Goal: Task Accomplishment & Management: Use online tool/utility

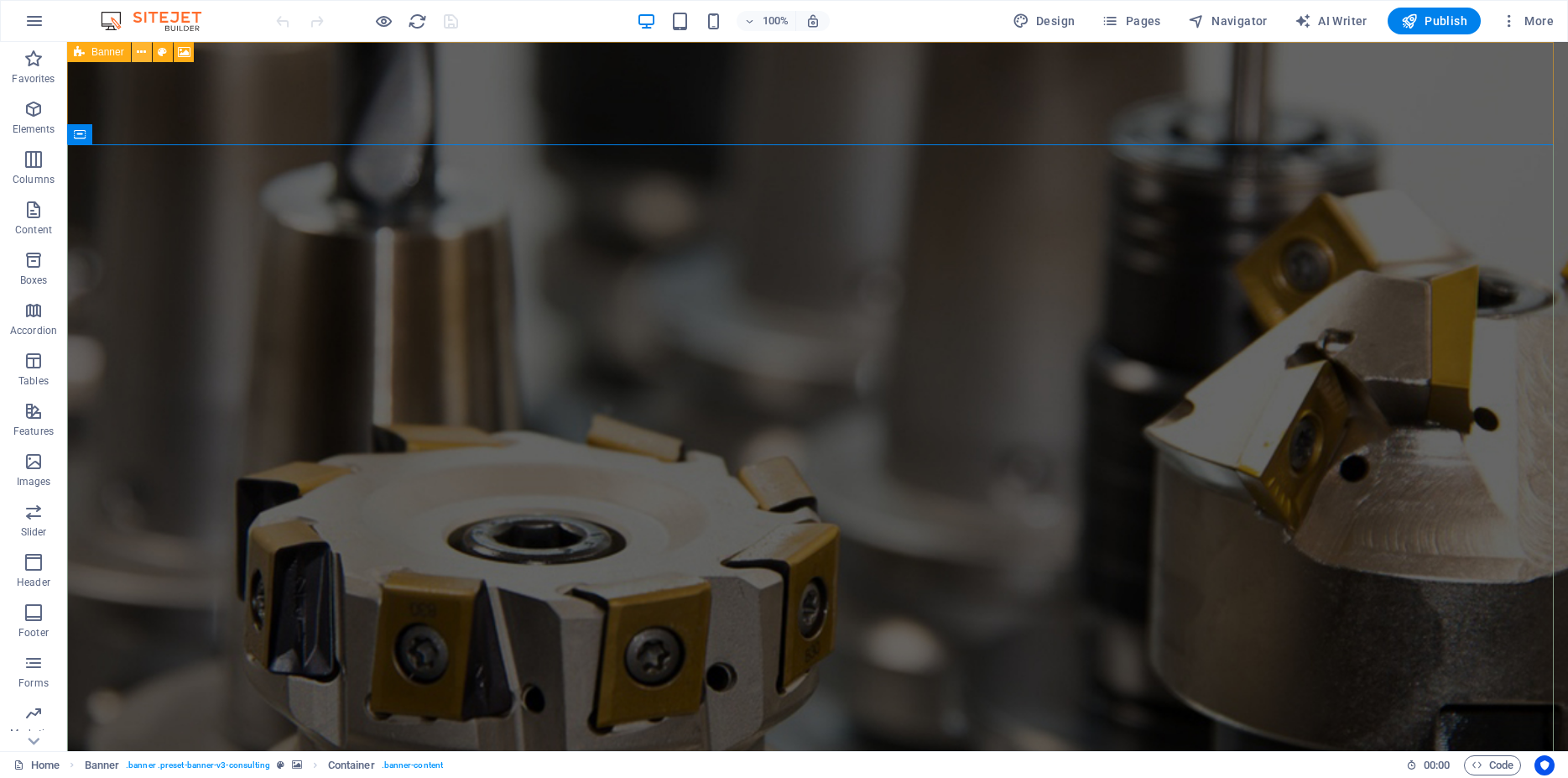
click at [140, 58] on icon at bounding box center [141, 52] width 9 height 18
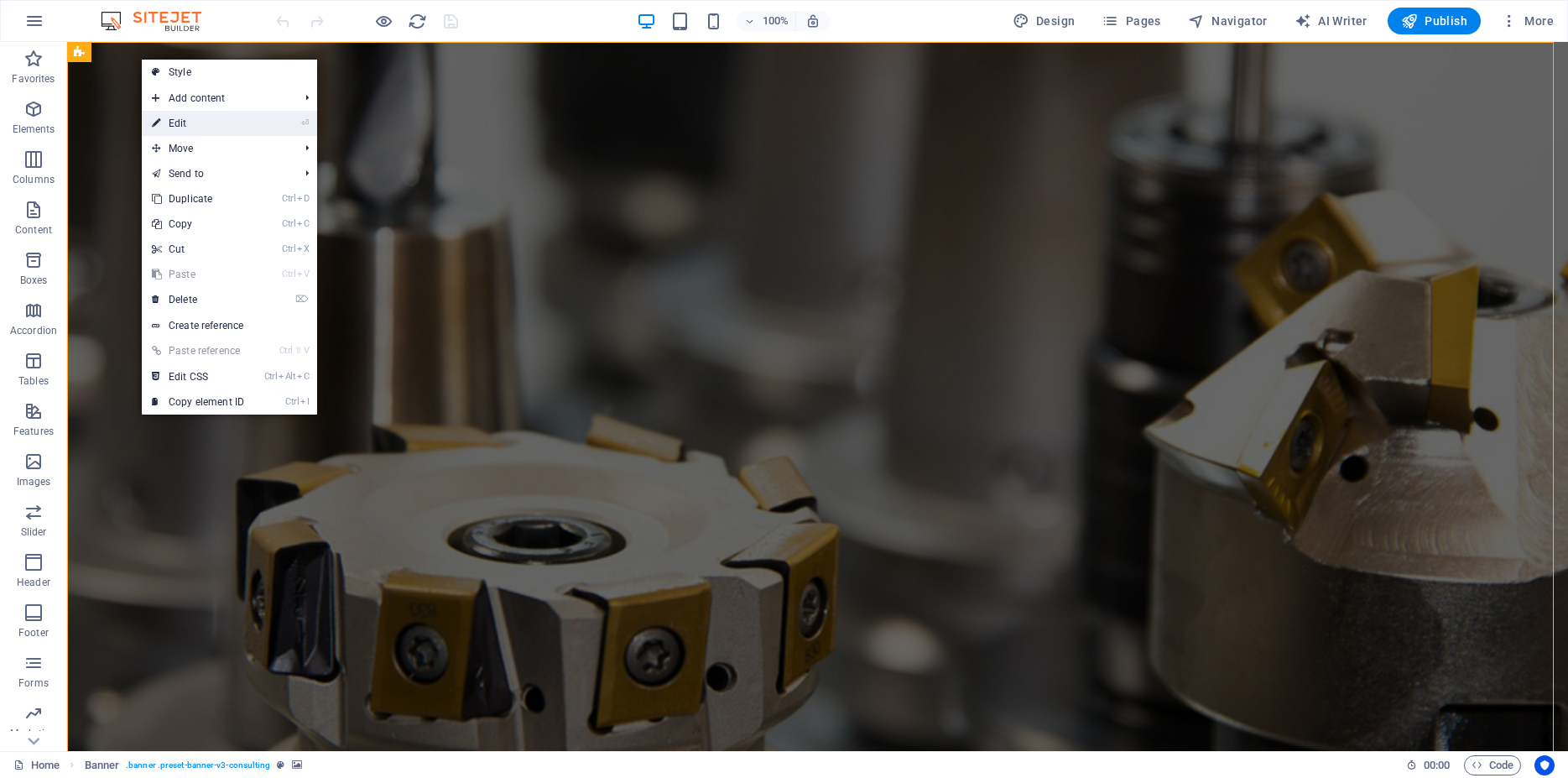
click at [186, 127] on link "⏎ Edit" at bounding box center [198, 123] width 112 height 26
select select "px"
select select "header"
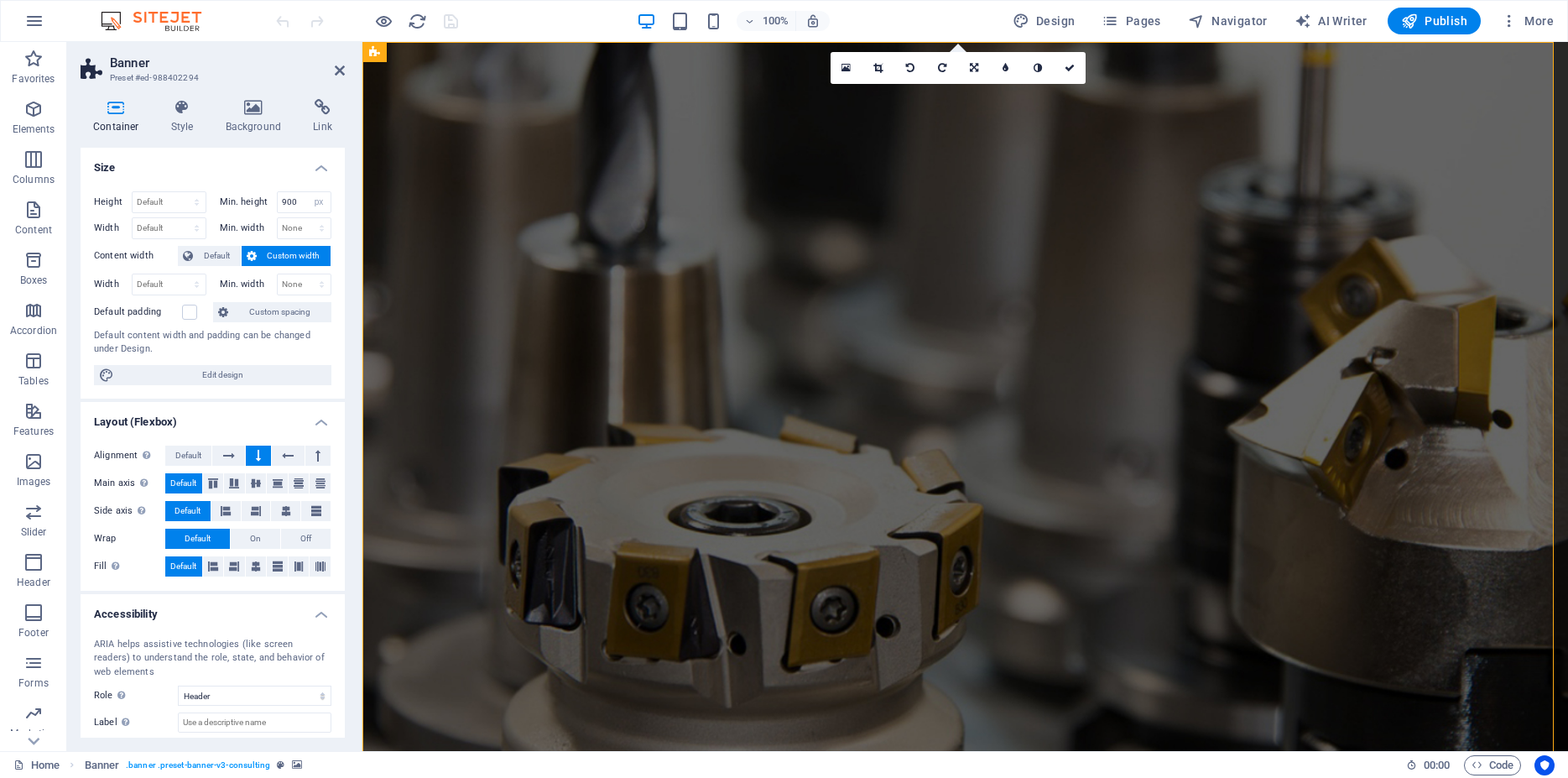
scroll to position [89, 0]
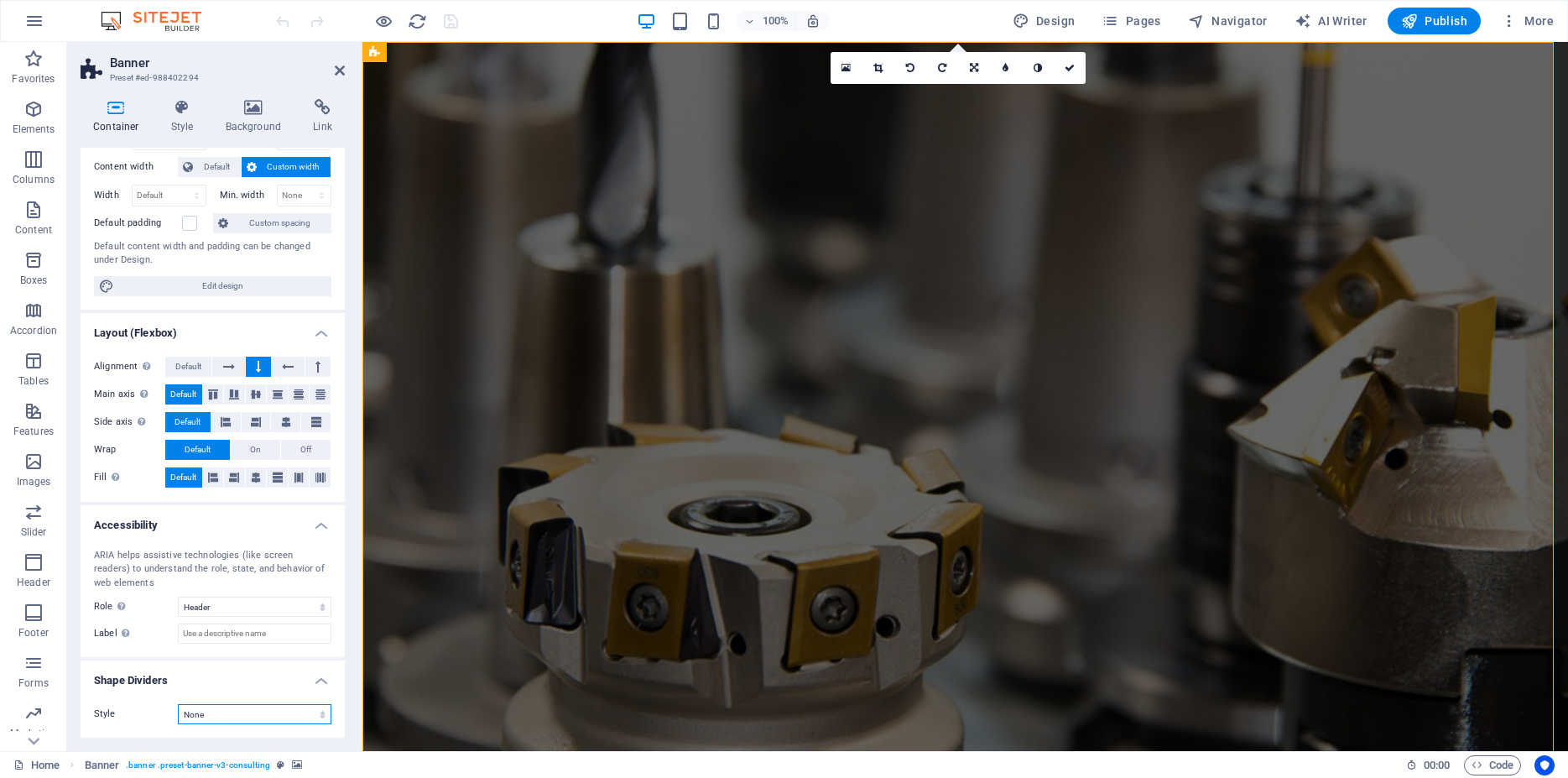
click at [178, 704] on select "None Triangle Square Diagonal Polygon 1 Polygon 2 Zigzag Multiple Zigzags Waves…" at bounding box center [254, 714] width 153 height 20
click option "Arrow" at bounding box center [0, 0] width 0 height 0
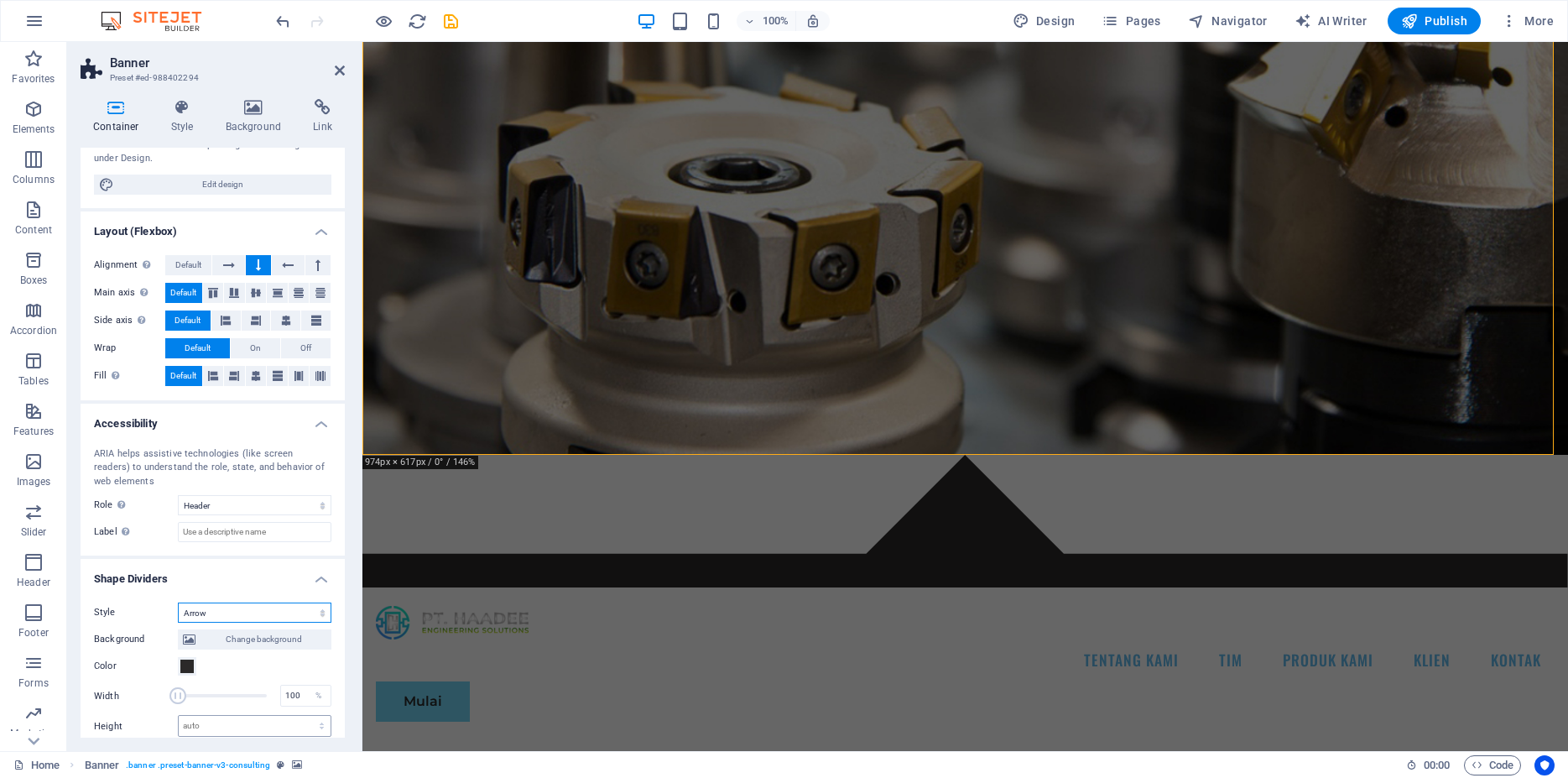
scroll to position [240, 0]
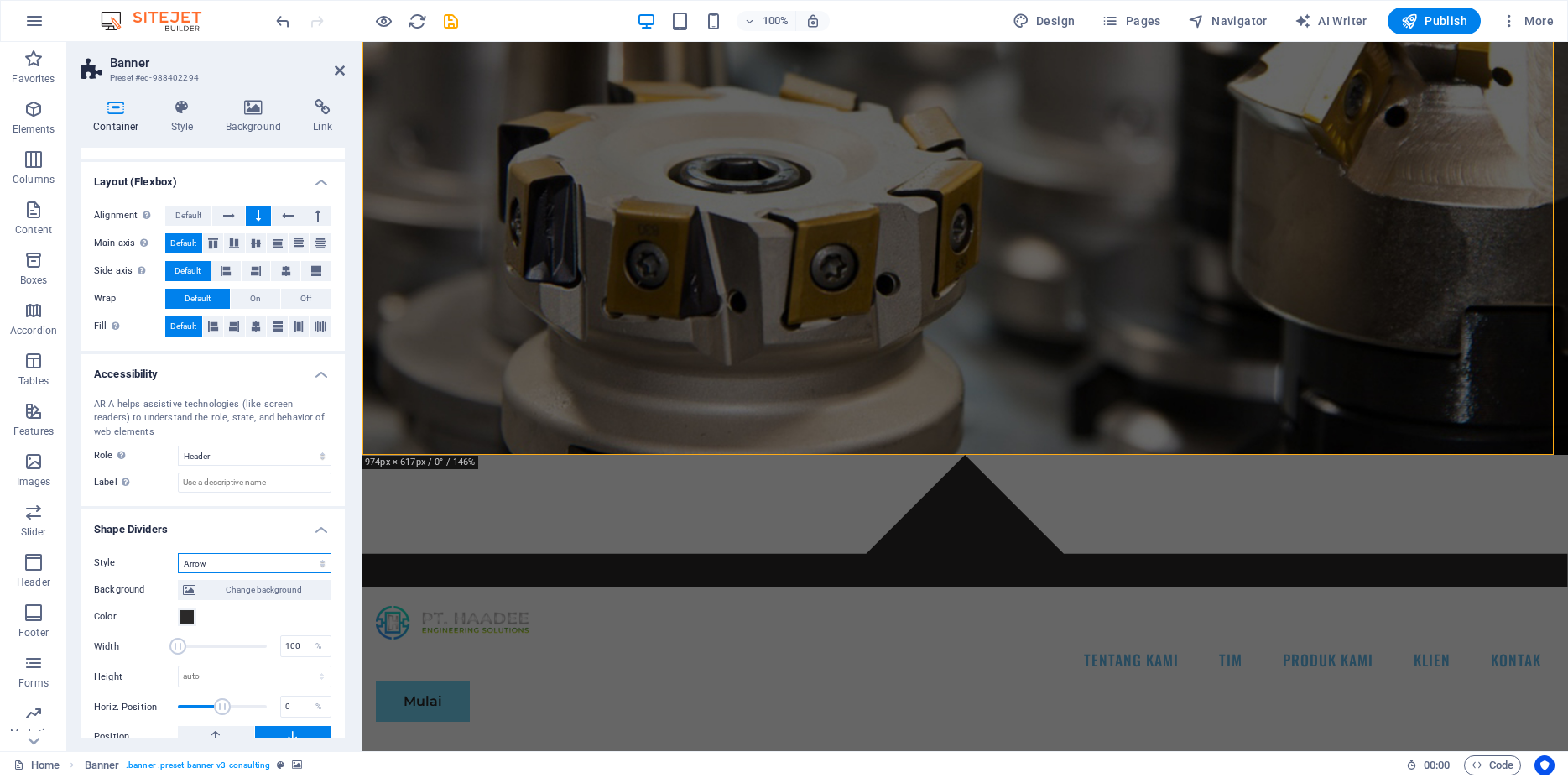
click at [178, 553] on select "None Triangle Square Diagonal Polygon 1 Polygon 2 Zigzag Multiple Zigzags Waves…" at bounding box center [254, 563] width 153 height 20
select select "none"
click option "None" at bounding box center [0, 0] width 0 height 0
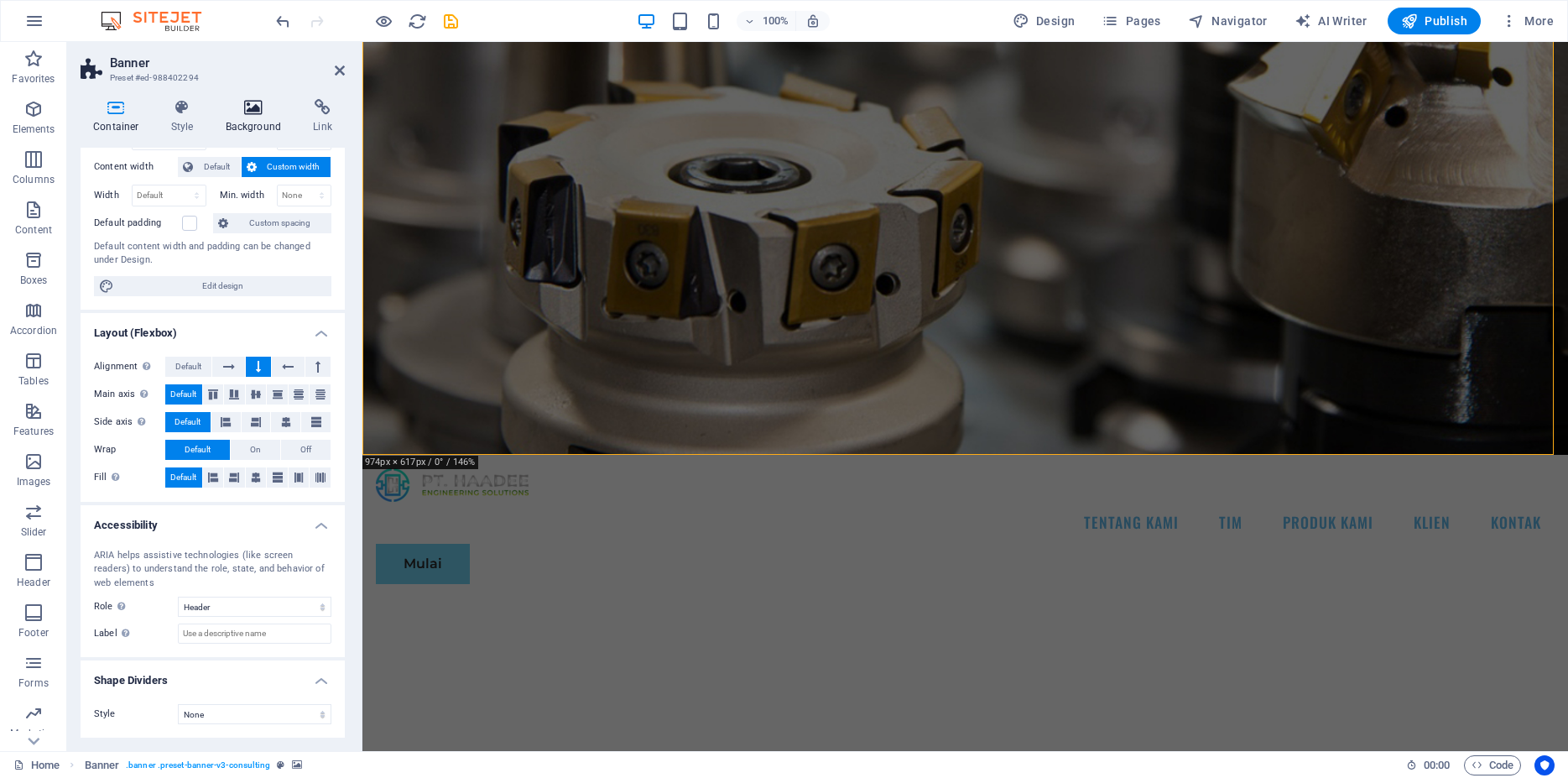
click at [261, 105] on icon at bounding box center [254, 107] width 82 height 17
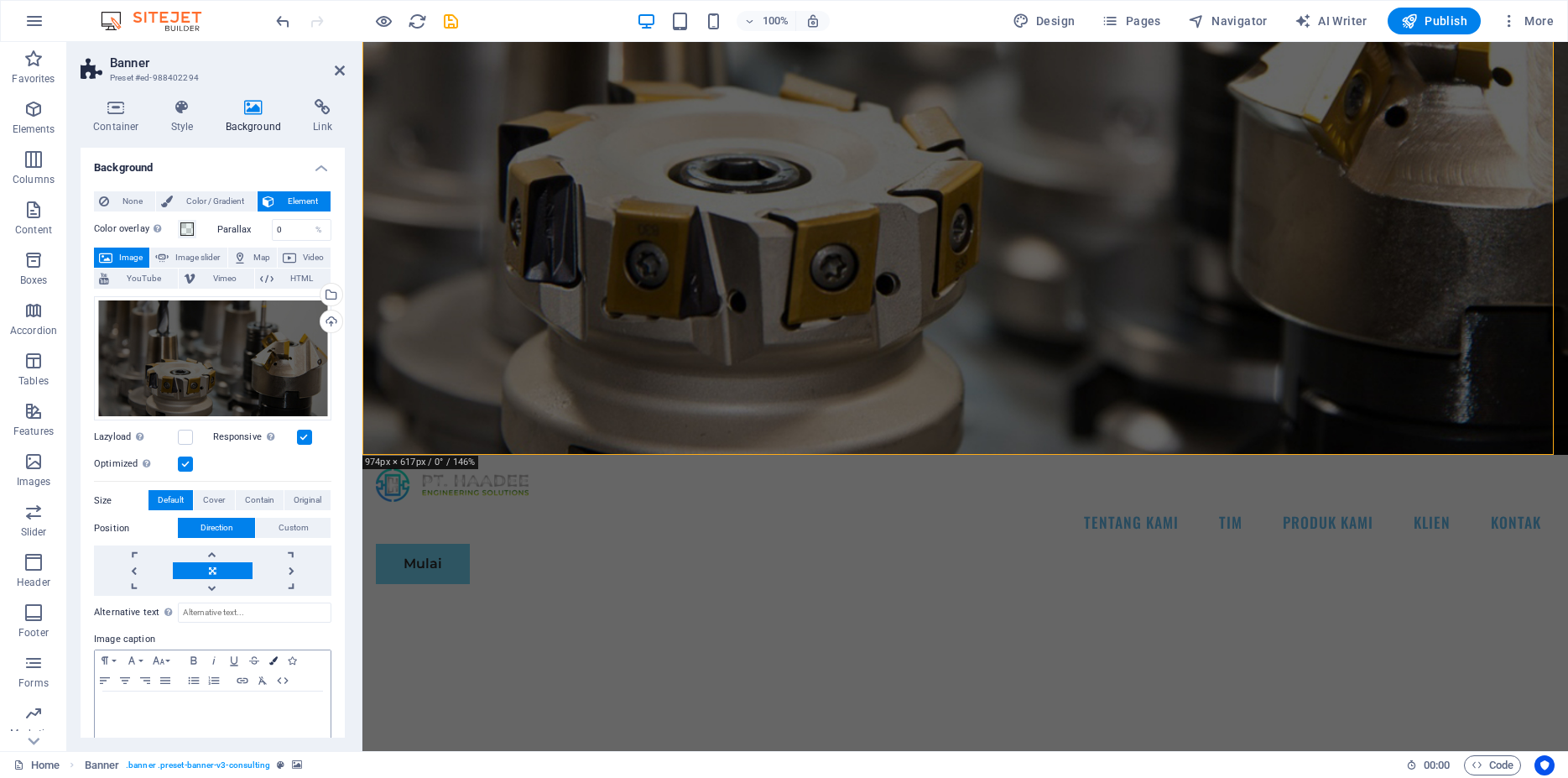
scroll to position [13, 0]
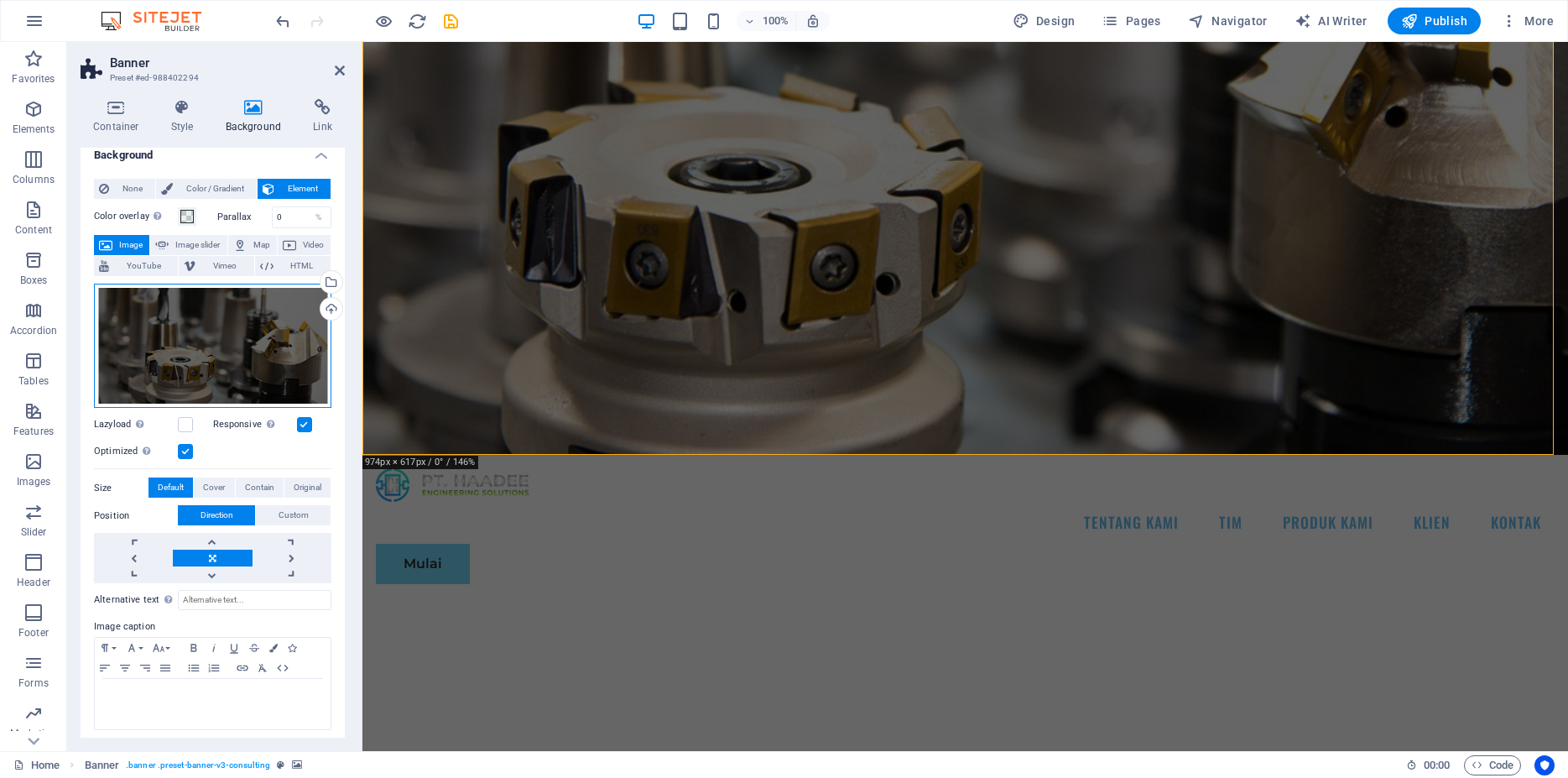
click at [250, 328] on div "Drag files here, click to choose files or select files from Files or our free s…" at bounding box center [212, 346] width 237 height 125
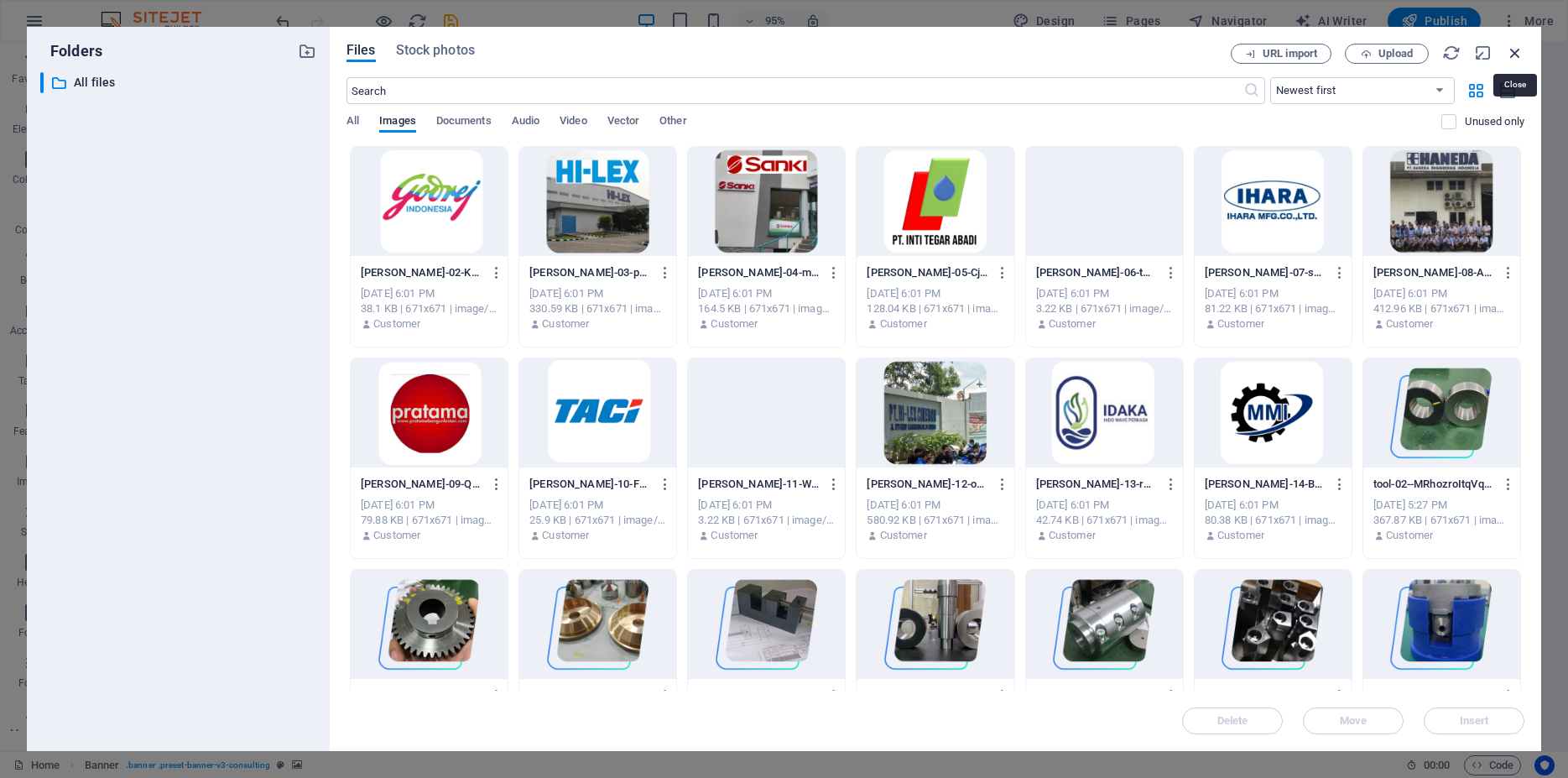
drag, startPoint x: 1512, startPoint y: 51, endPoint x: 1132, endPoint y: 10, distance: 382.2
click at [1512, 51] on icon "button" at bounding box center [1515, 53] width 19 height 19
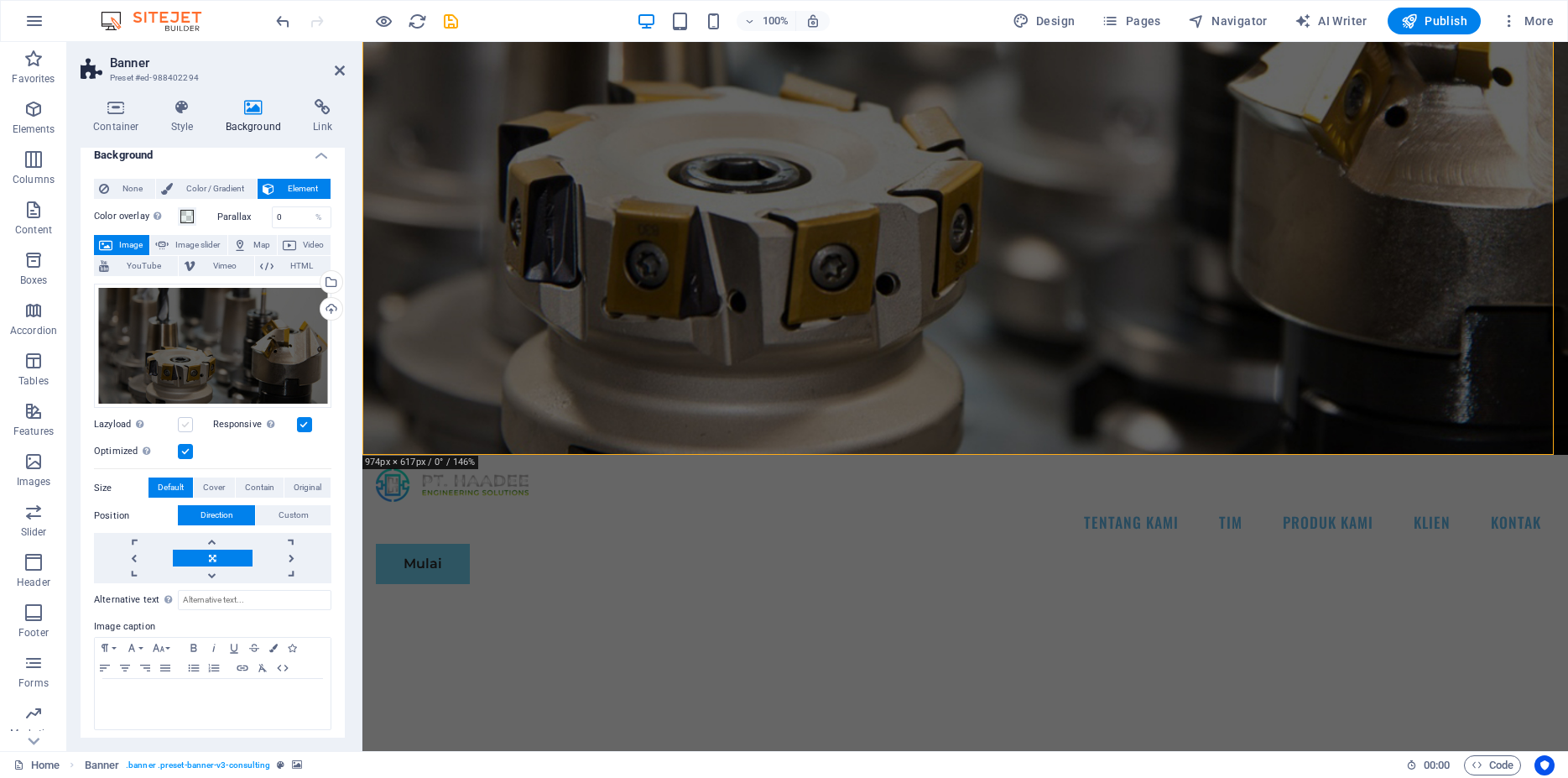
click at [180, 417] on label at bounding box center [185, 425] width 15 height 15
click at [0, 0] on input "Lazyload Loading images after the page loads improves page speed." at bounding box center [0, 0] width 0 height 0
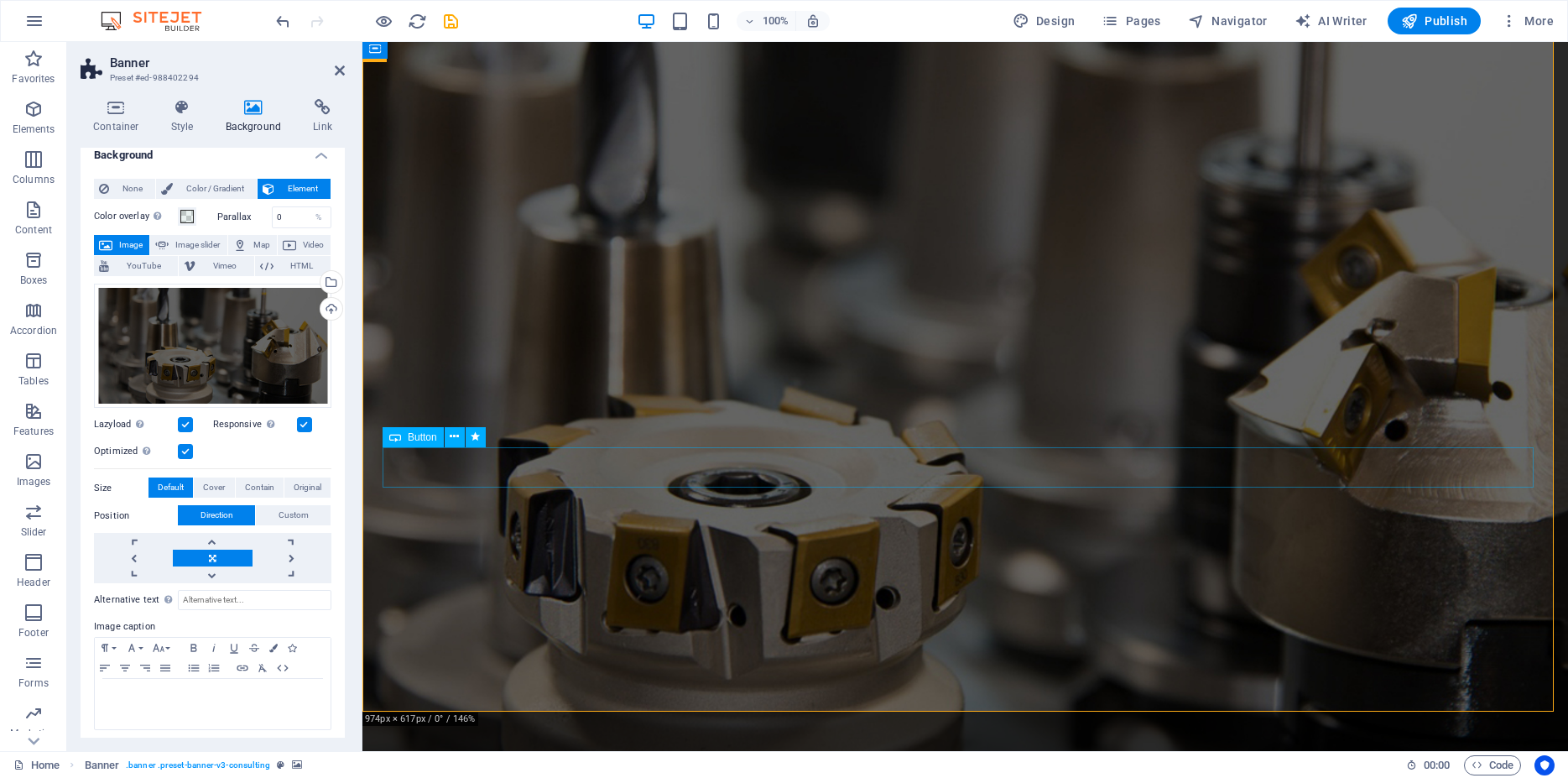
scroll to position [0, 0]
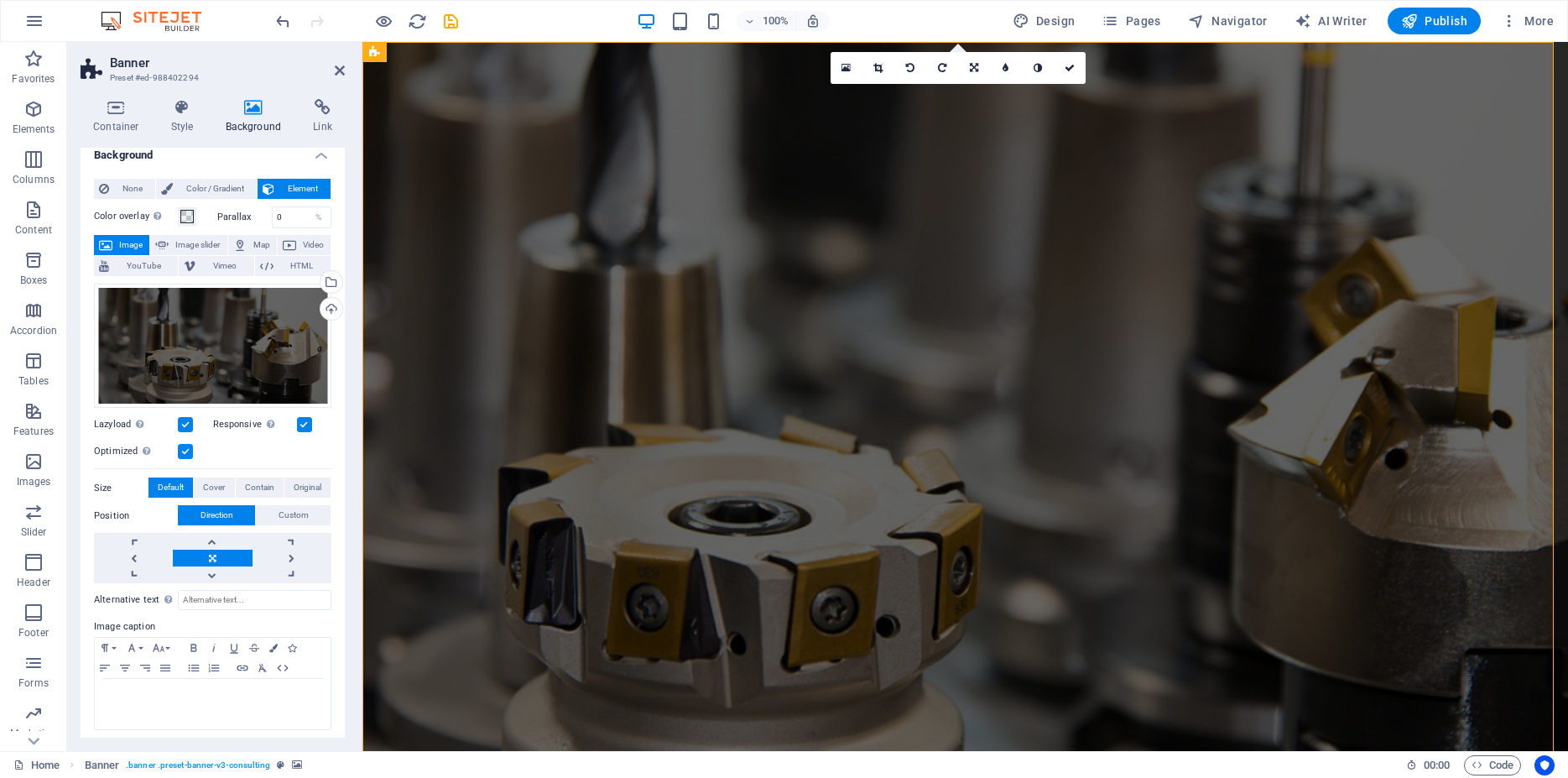
click at [188, 418] on label at bounding box center [185, 425] width 15 height 15
click at [0, 0] on input "Lazyload Loading images after the page loads improves page speed." at bounding box center [0, 0] width 0 height 0
click at [278, 215] on input "0" at bounding box center [301, 218] width 59 height 20
drag, startPoint x: 287, startPoint y: 215, endPoint x: 214, endPoint y: 215, distance: 73.0
click at [272, 215] on input "0" at bounding box center [301, 218] width 59 height 20
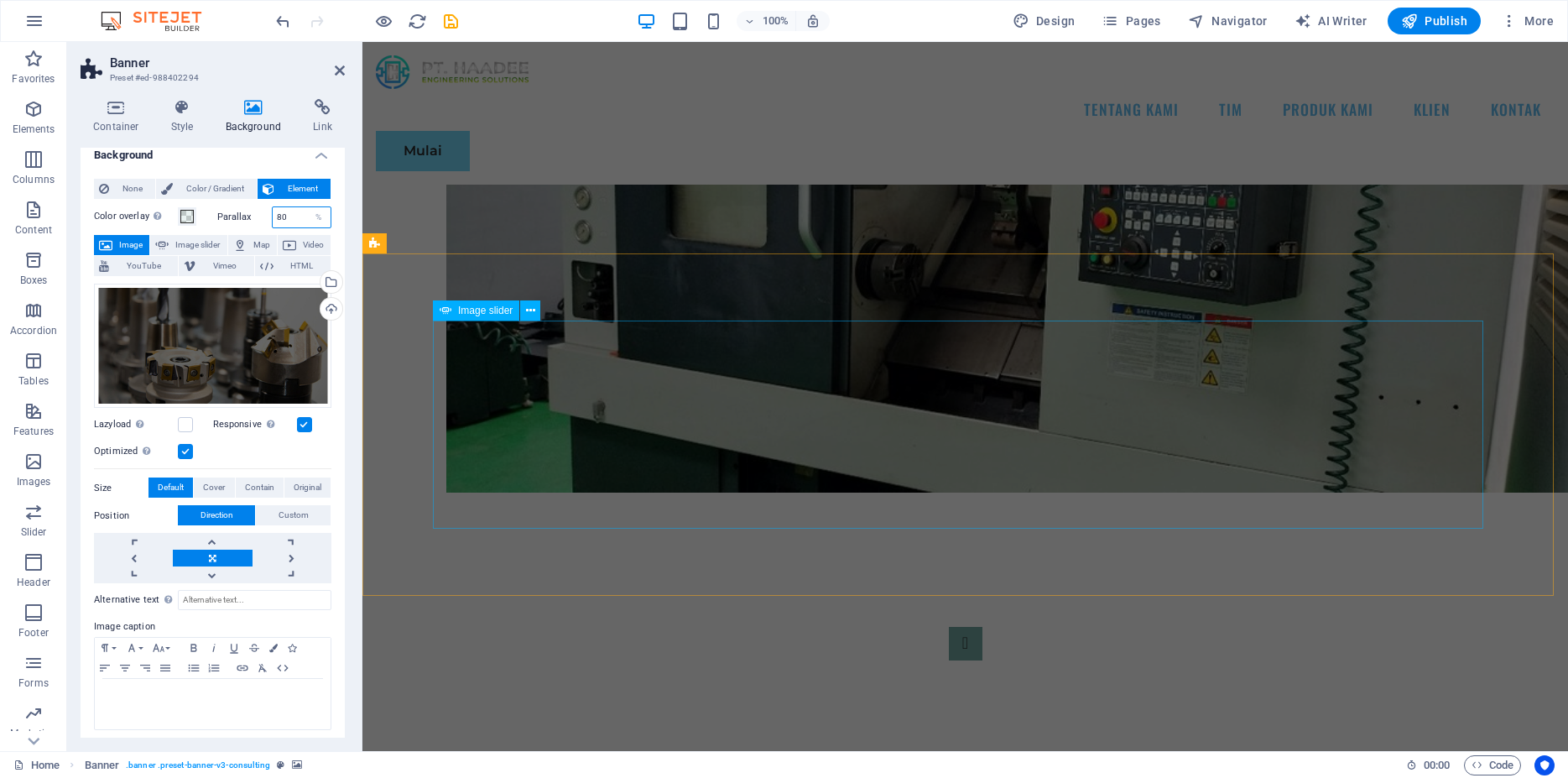
scroll to position [1370, 0]
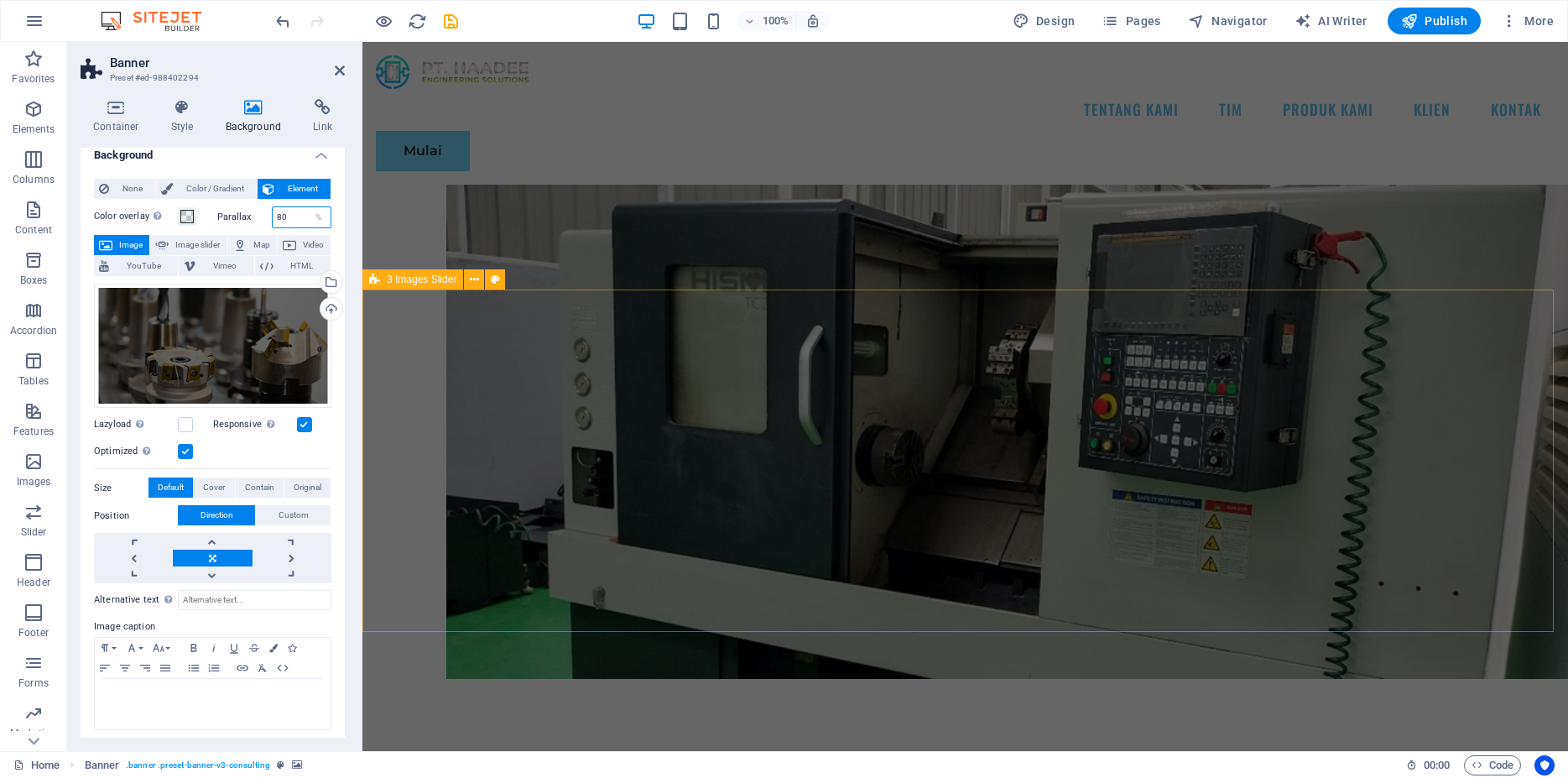
type input "80"
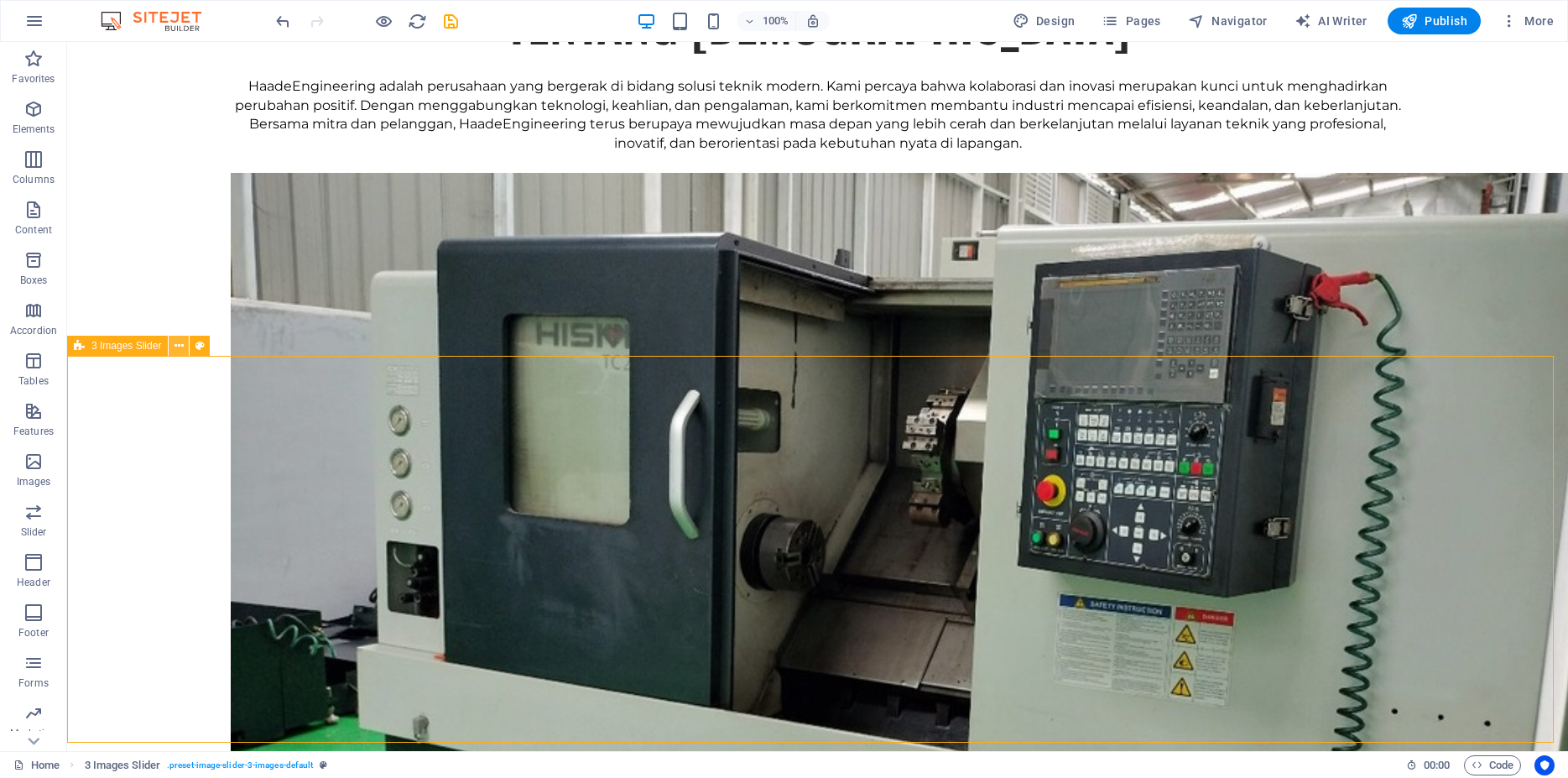
click at [187, 346] on button at bounding box center [179, 346] width 20 height 20
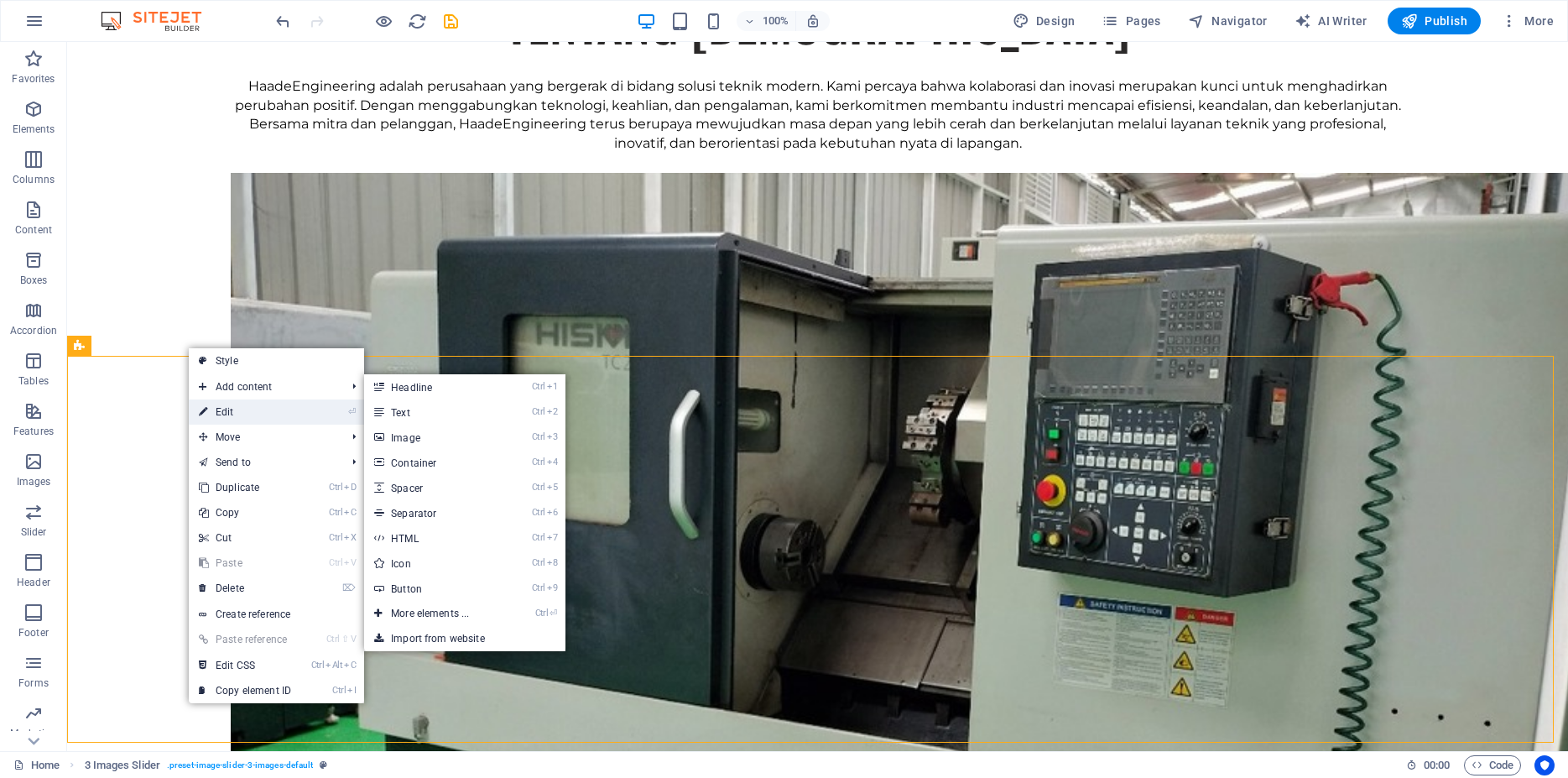
click at [242, 411] on link "⏎ Edit" at bounding box center [245, 412] width 112 height 26
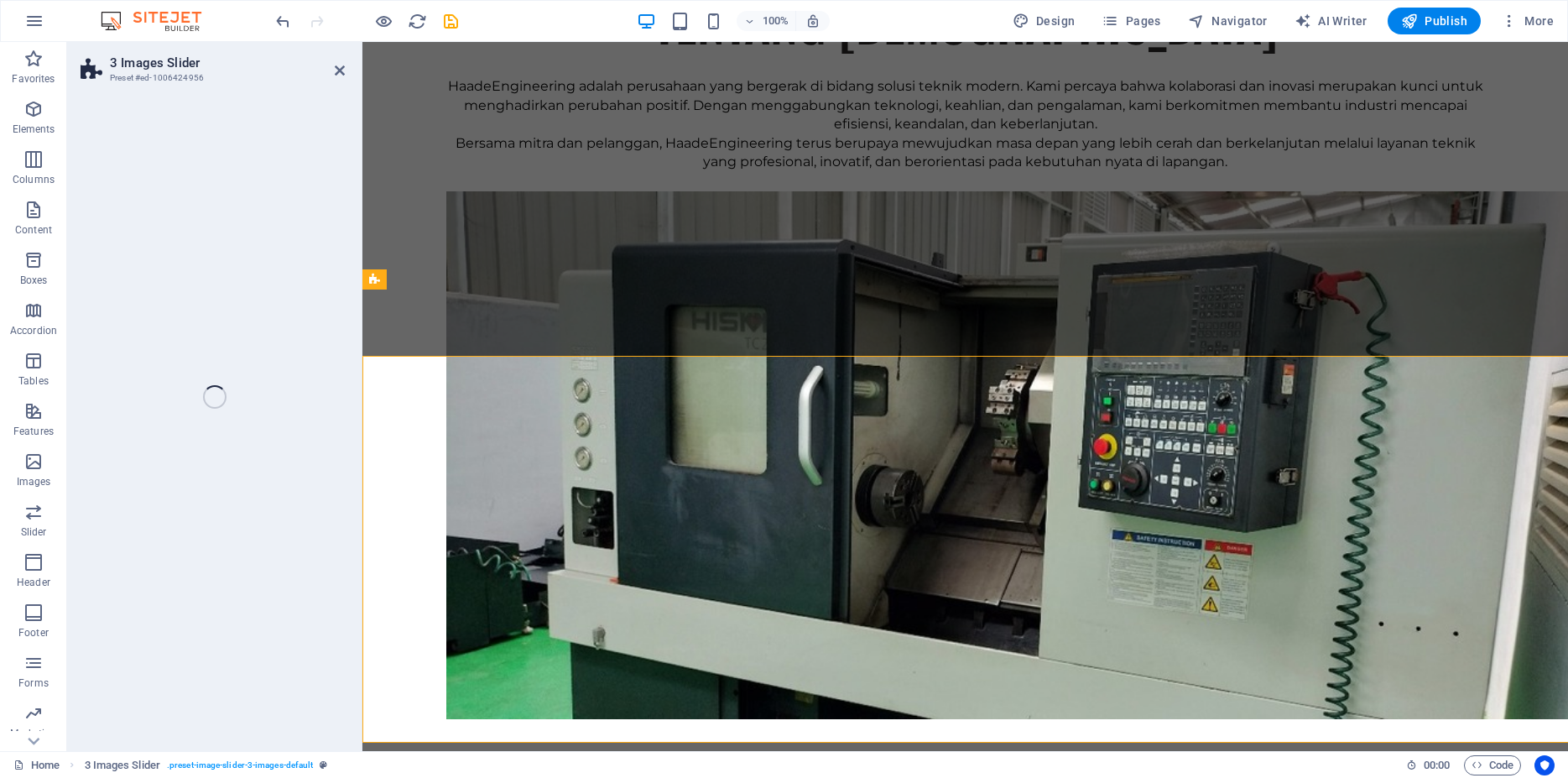
select select "region"
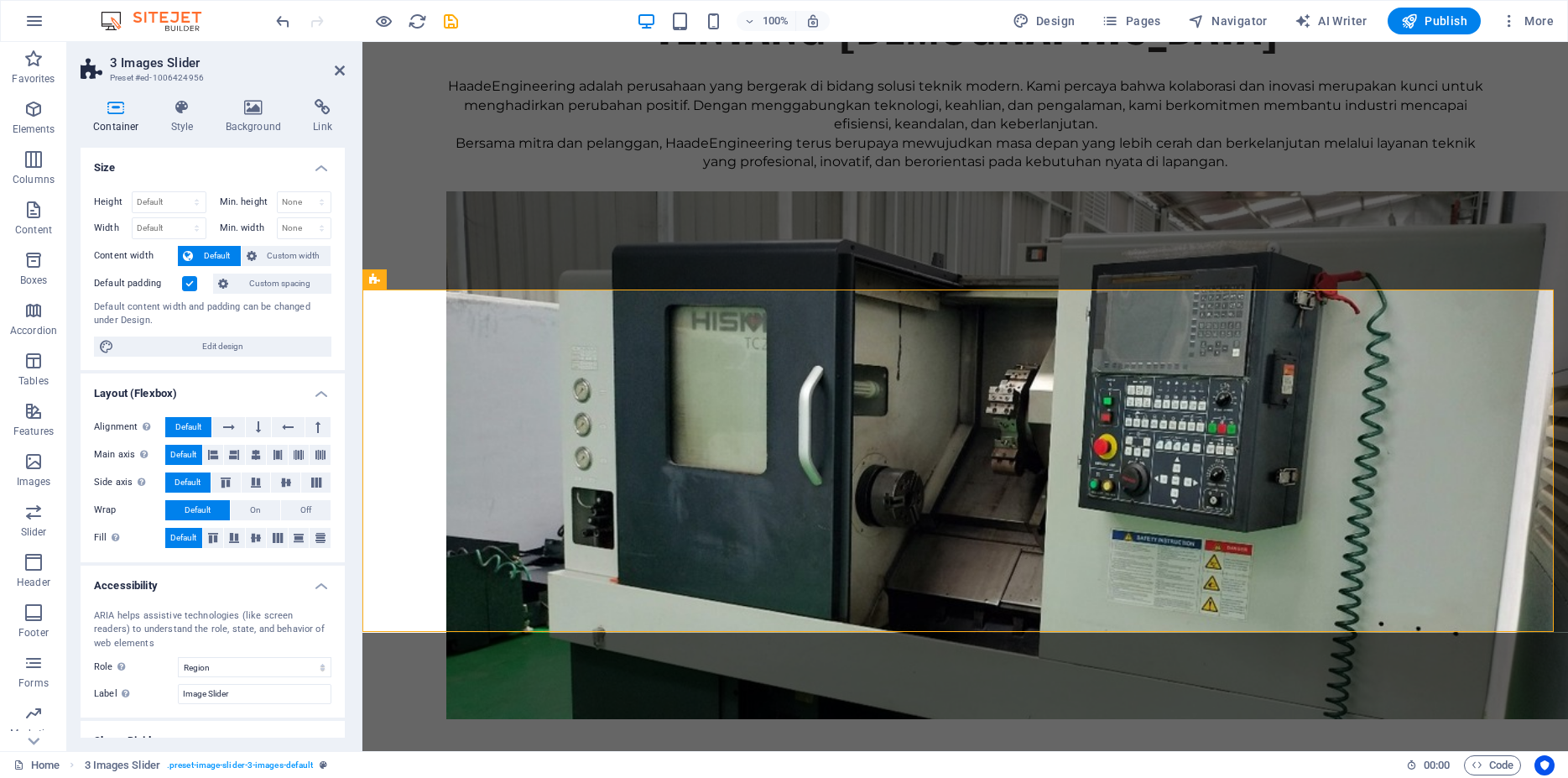
scroll to position [60, 0]
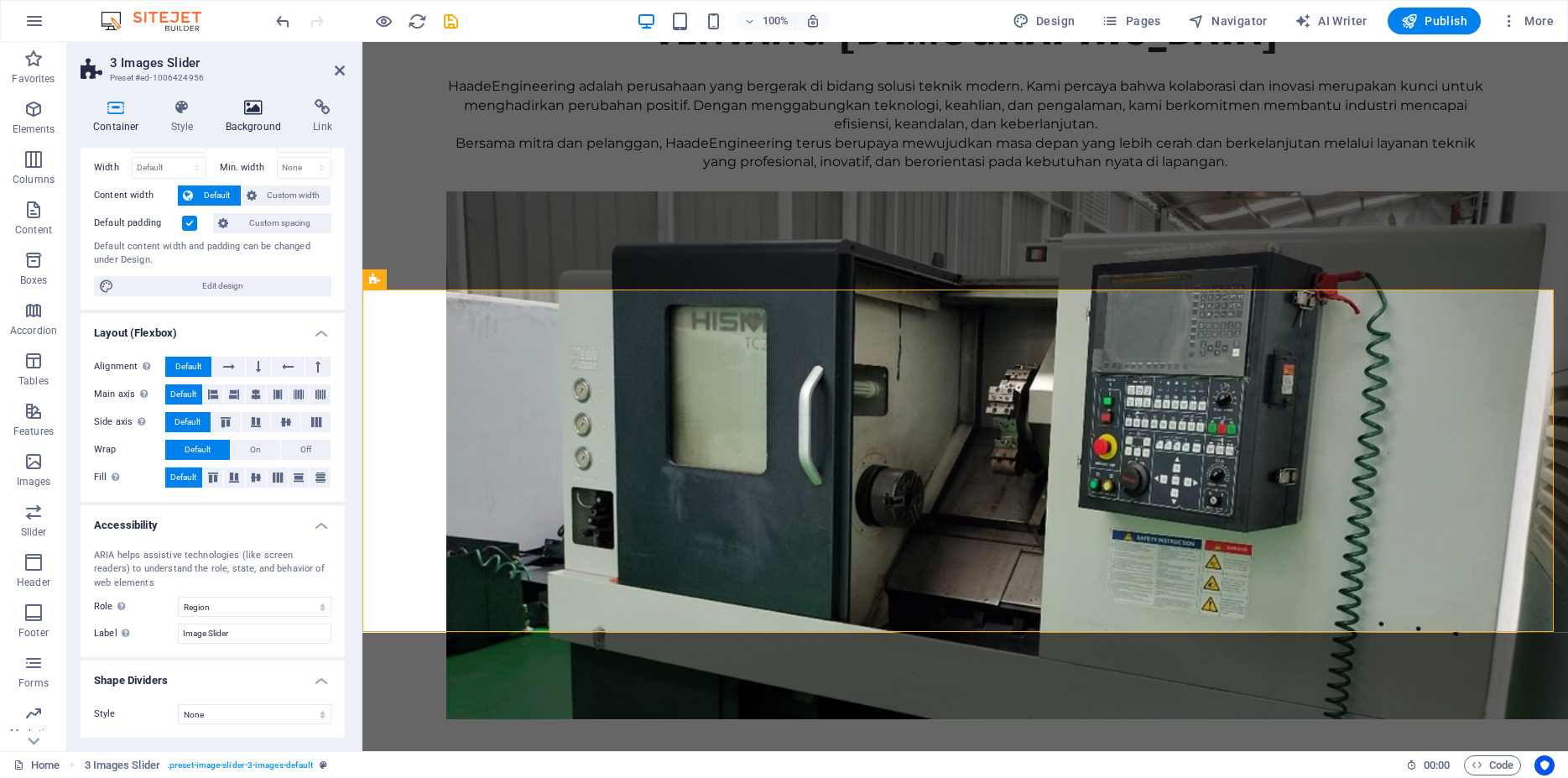
click at [257, 114] on icon at bounding box center [254, 107] width 82 height 17
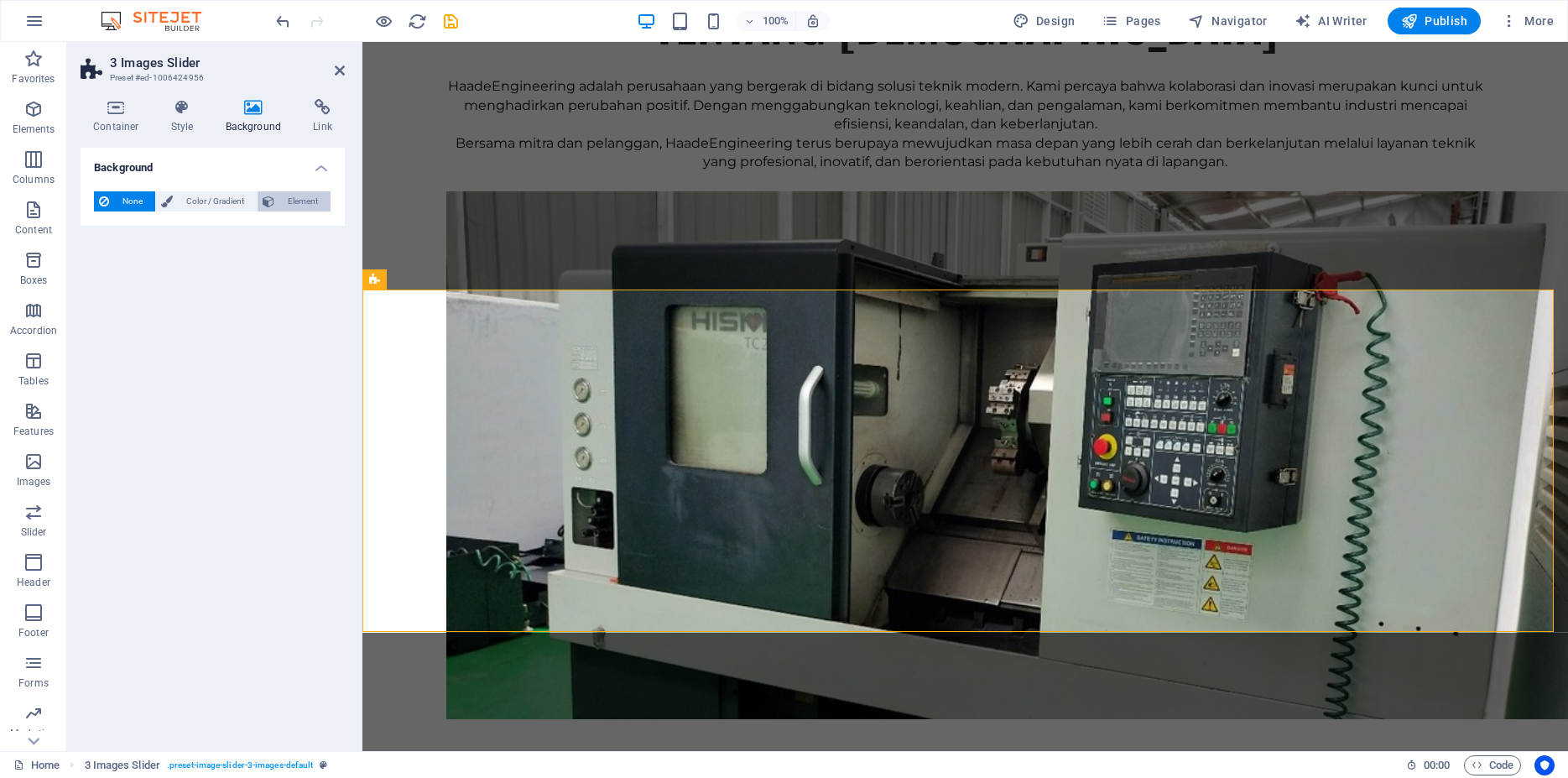
click at [292, 202] on span "Element" at bounding box center [302, 202] width 46 height 20
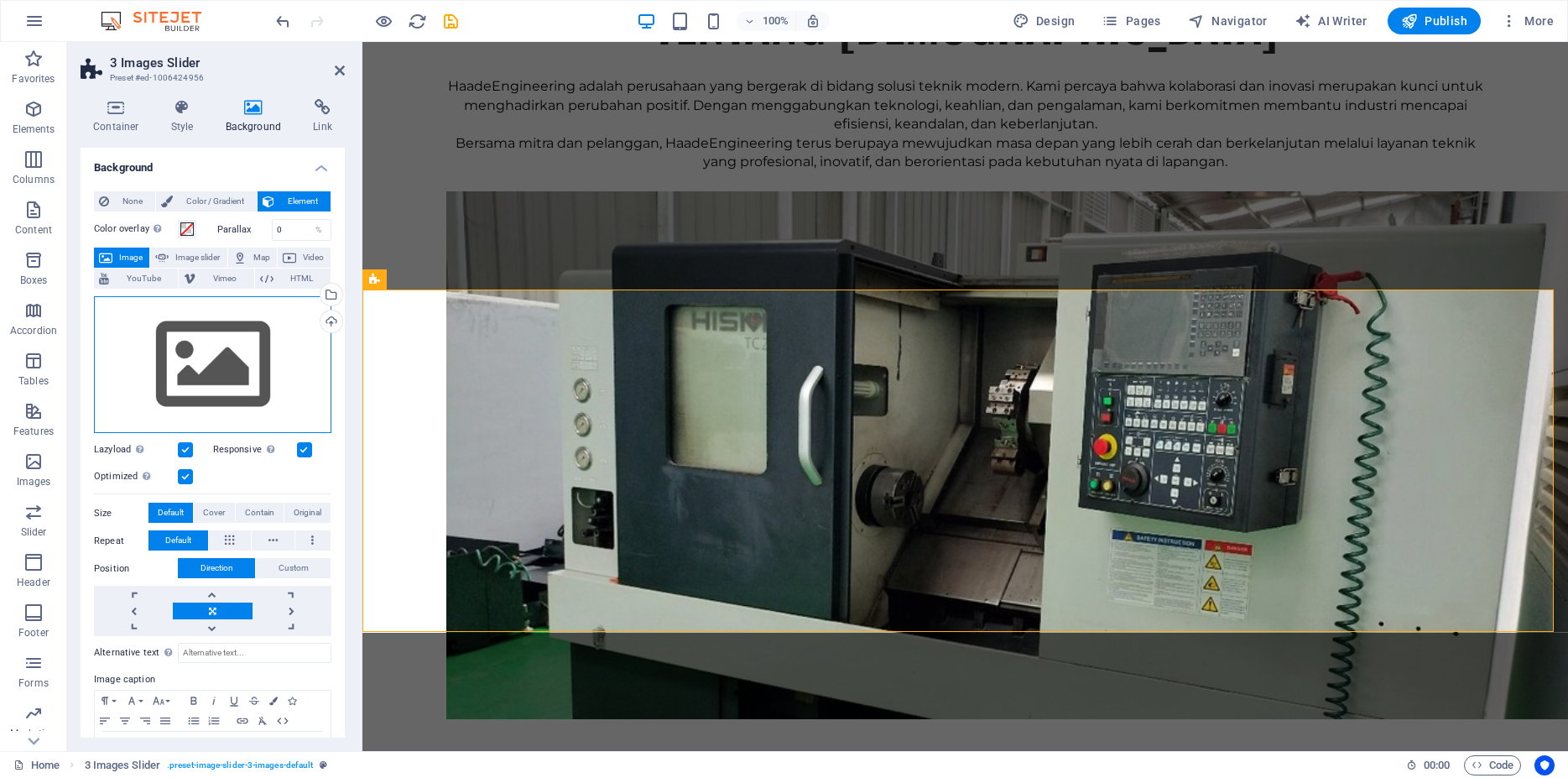
click at [218, 331] on div "Drag files here, click to choose files or select files from Files or our free s…" at bounding box center [212, 365] width 237 height 138
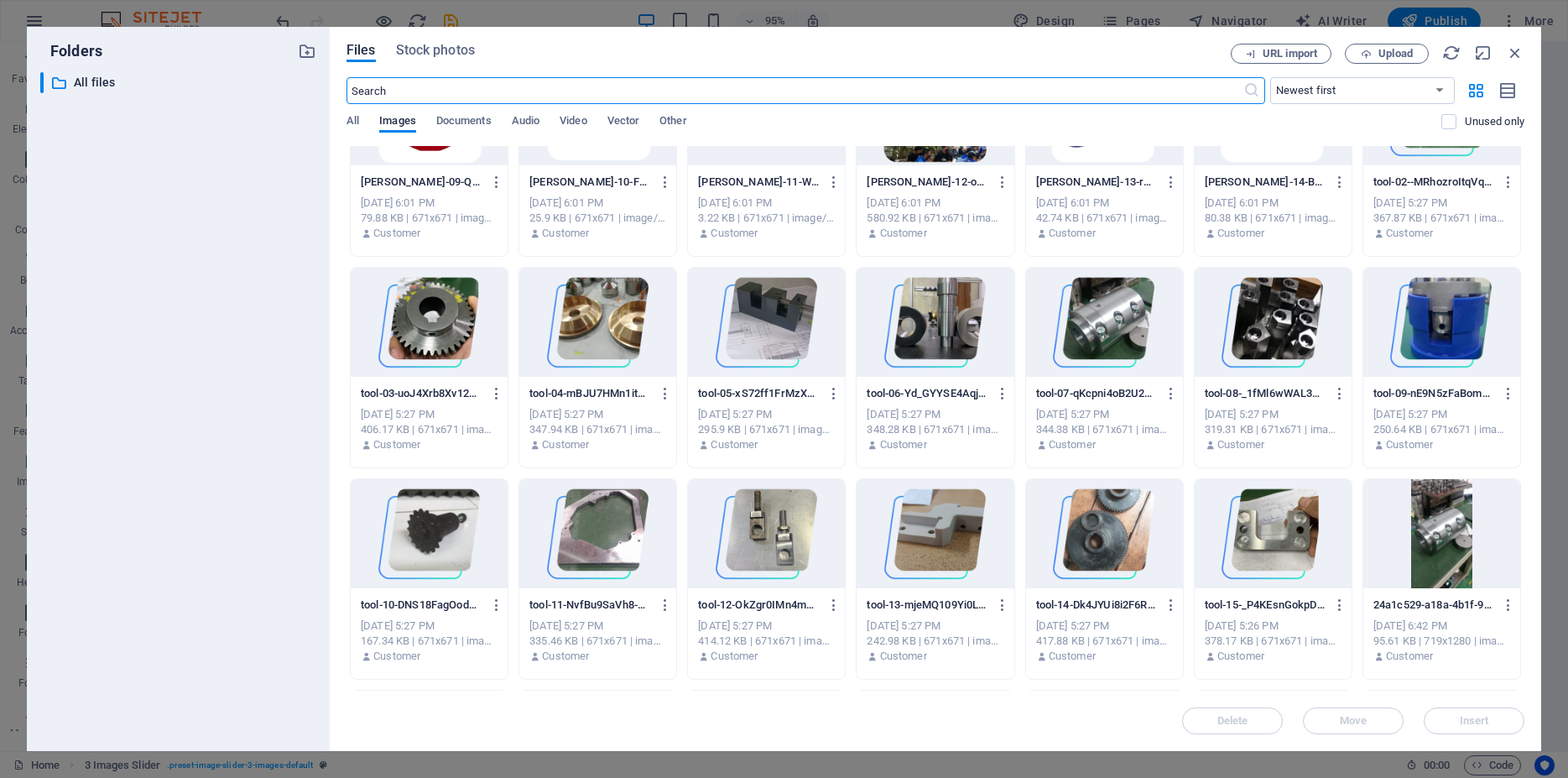
scroll to position [604, 0]
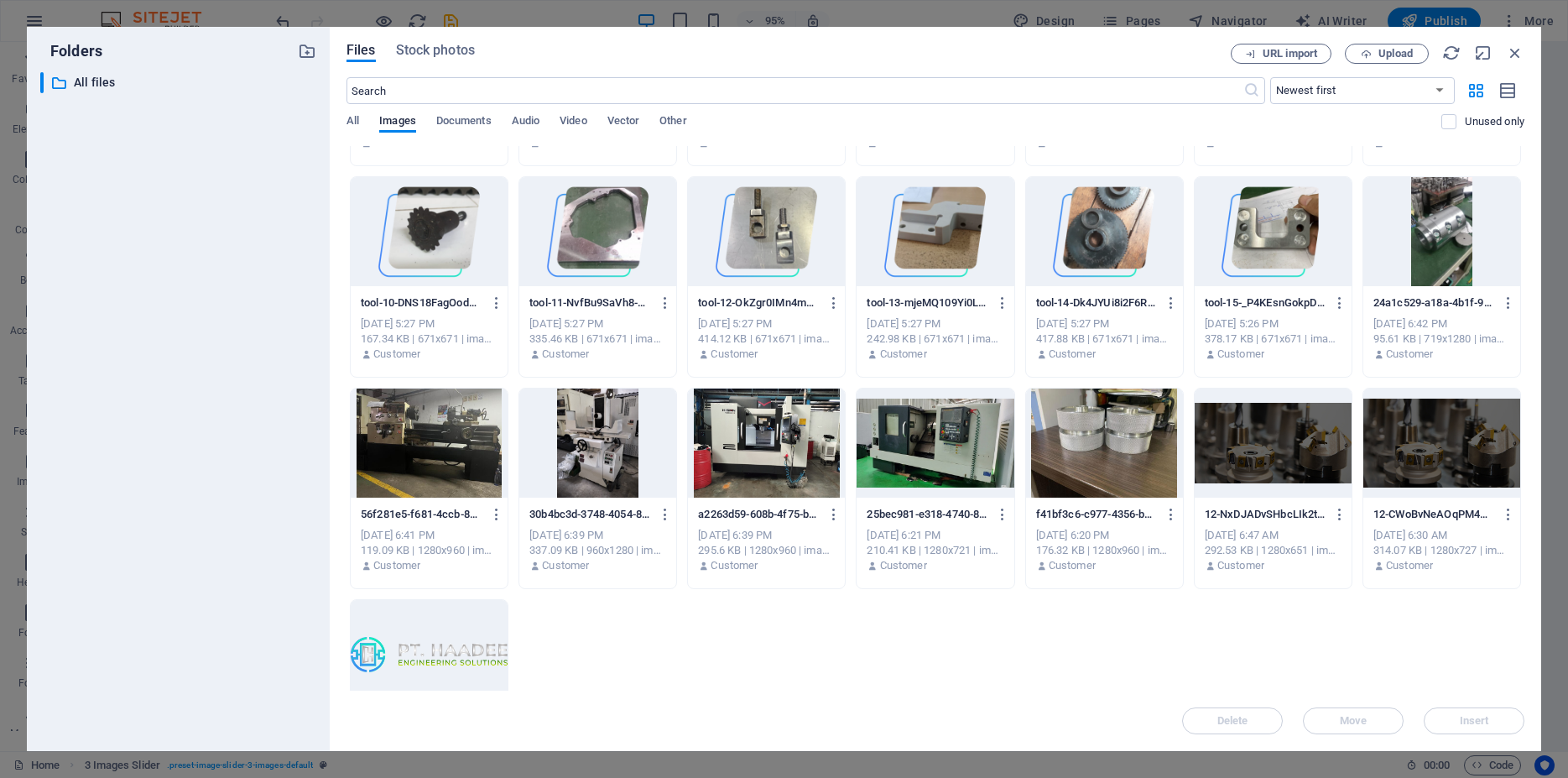
click at [1318, 443] on div at bounding box center [1273, 443] width 157 height 109
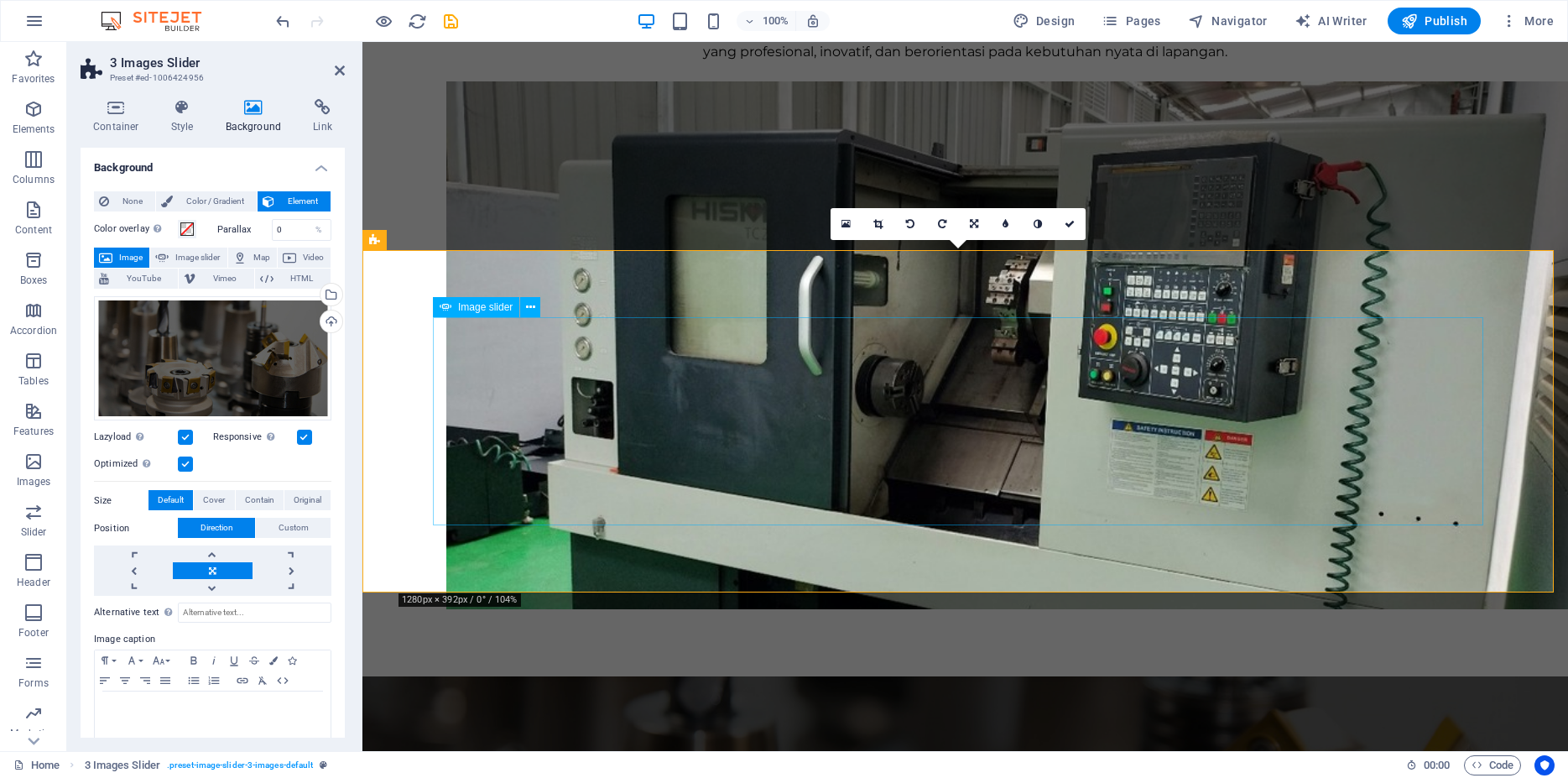
scroll to position [1541, 0]
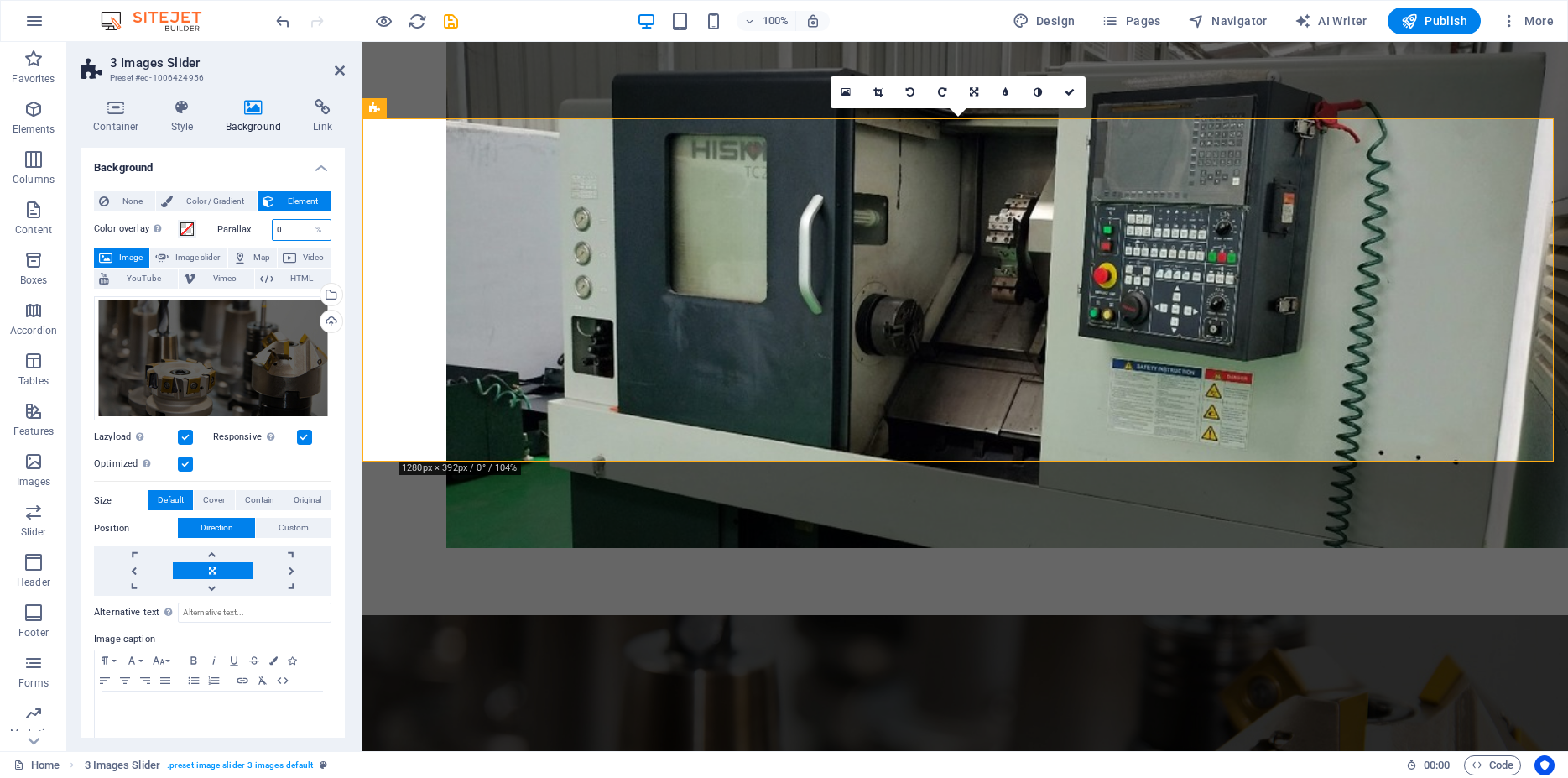
drag, startPoint x: 278, startPoint y: 232, endPoint x: 257, endPoint y: 231, distance: 21.0
click at [272, 231] on input "0" at bounding box center [301, 230] width 59 height 20
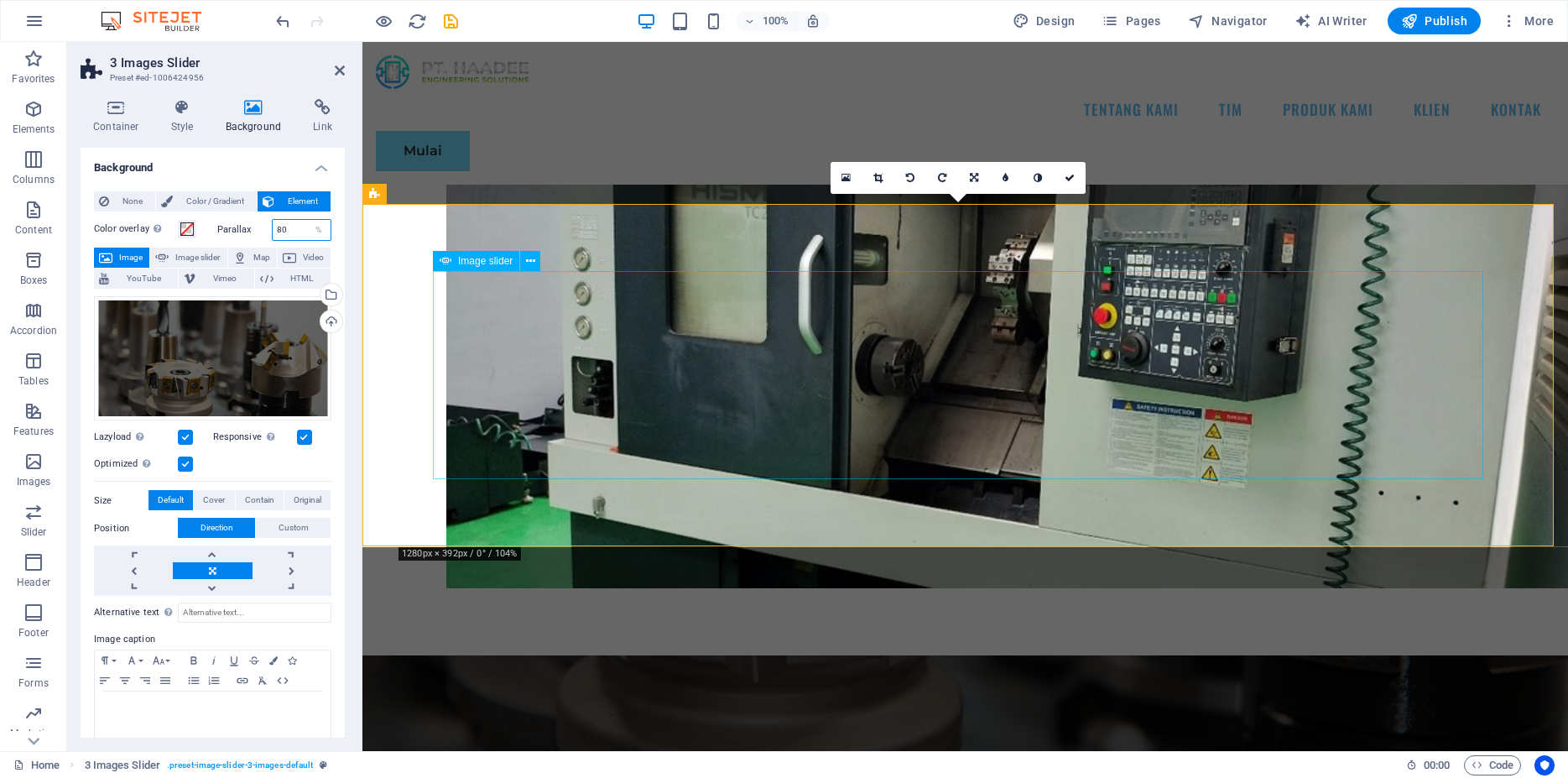
scroll to position [1455, 0]
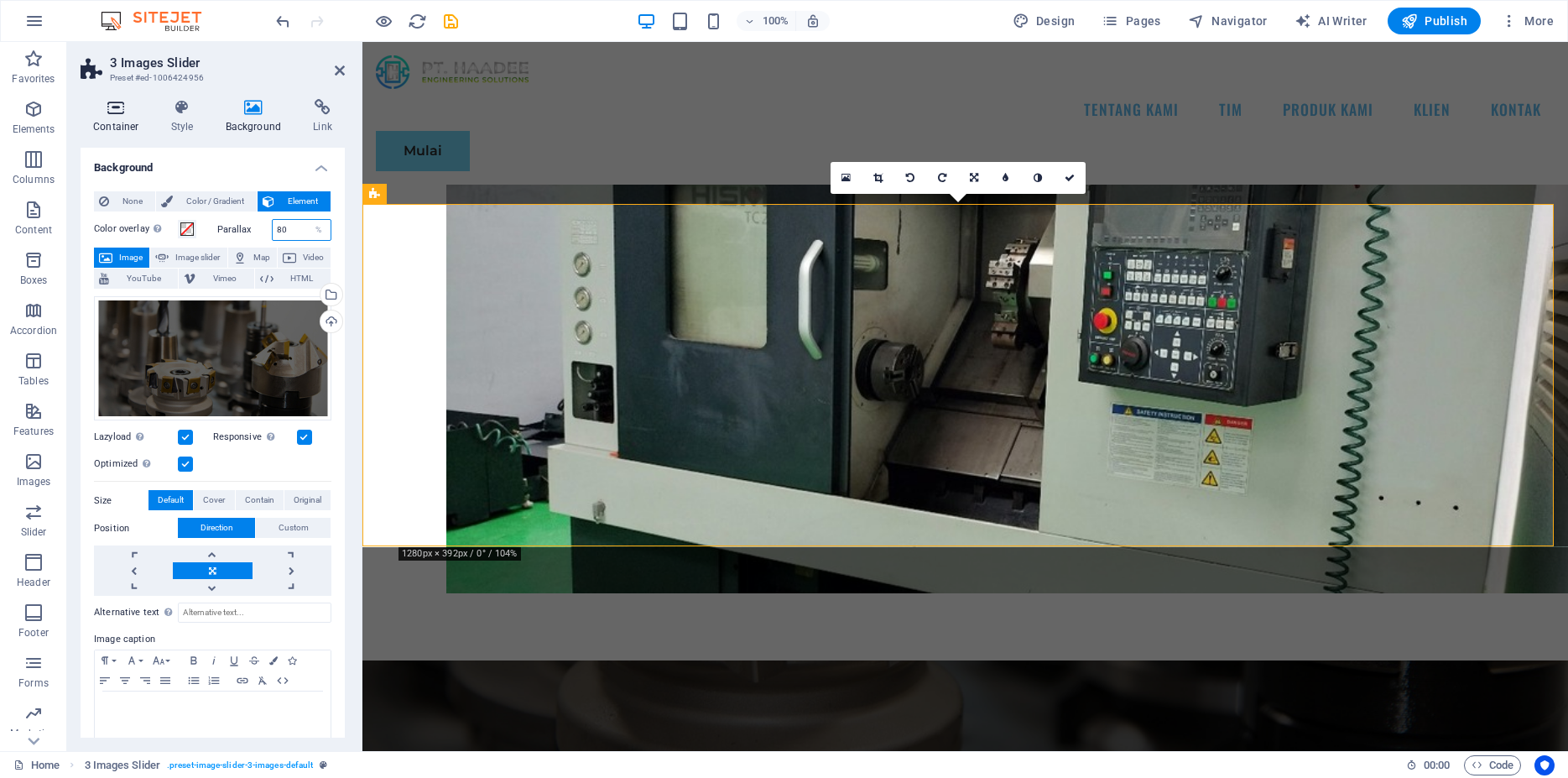
type input "80"
click at [123, 109] on icon at bounding box center [117, 107] width 71 height 17
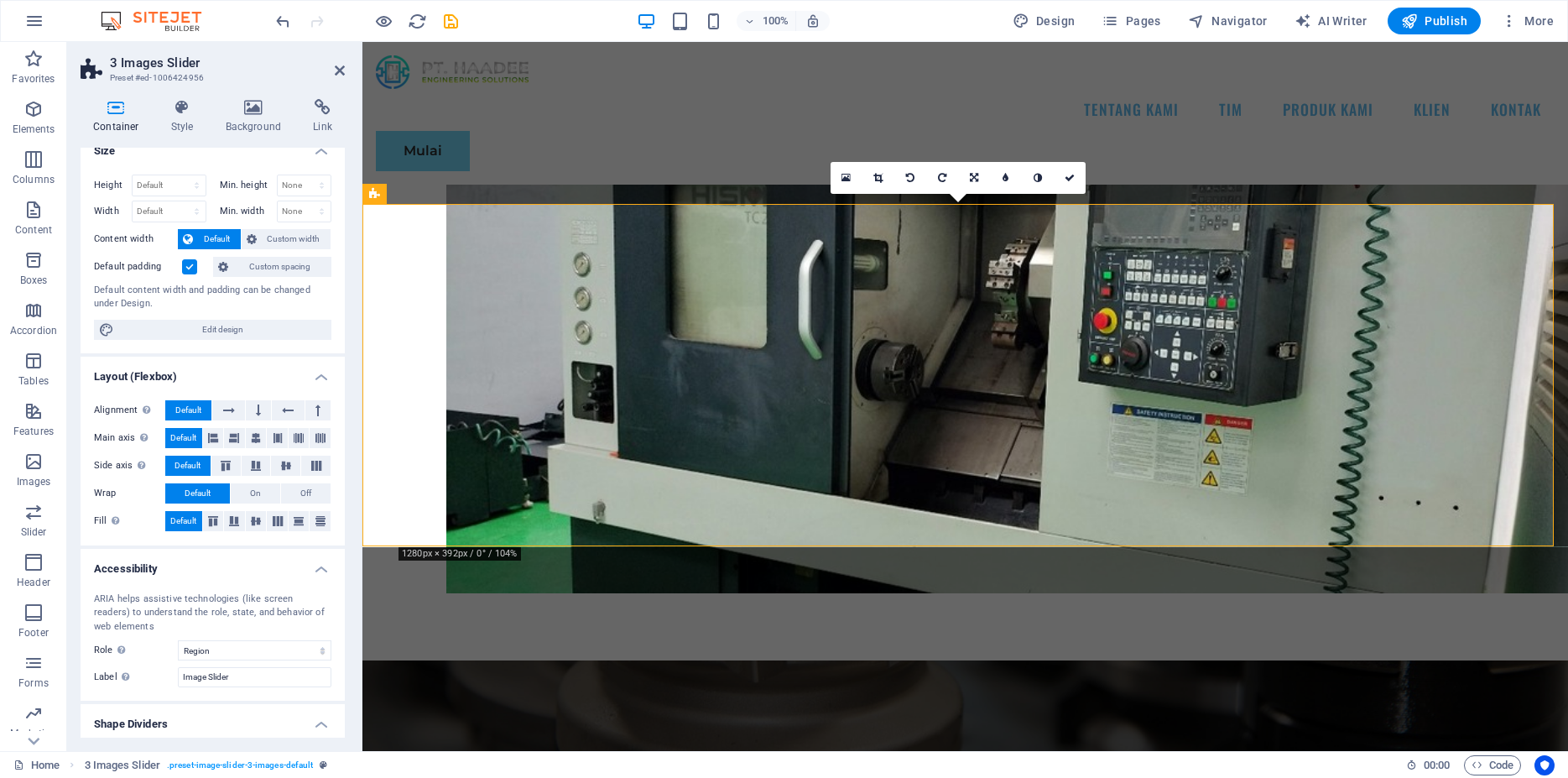
scroll to position [0, 0]
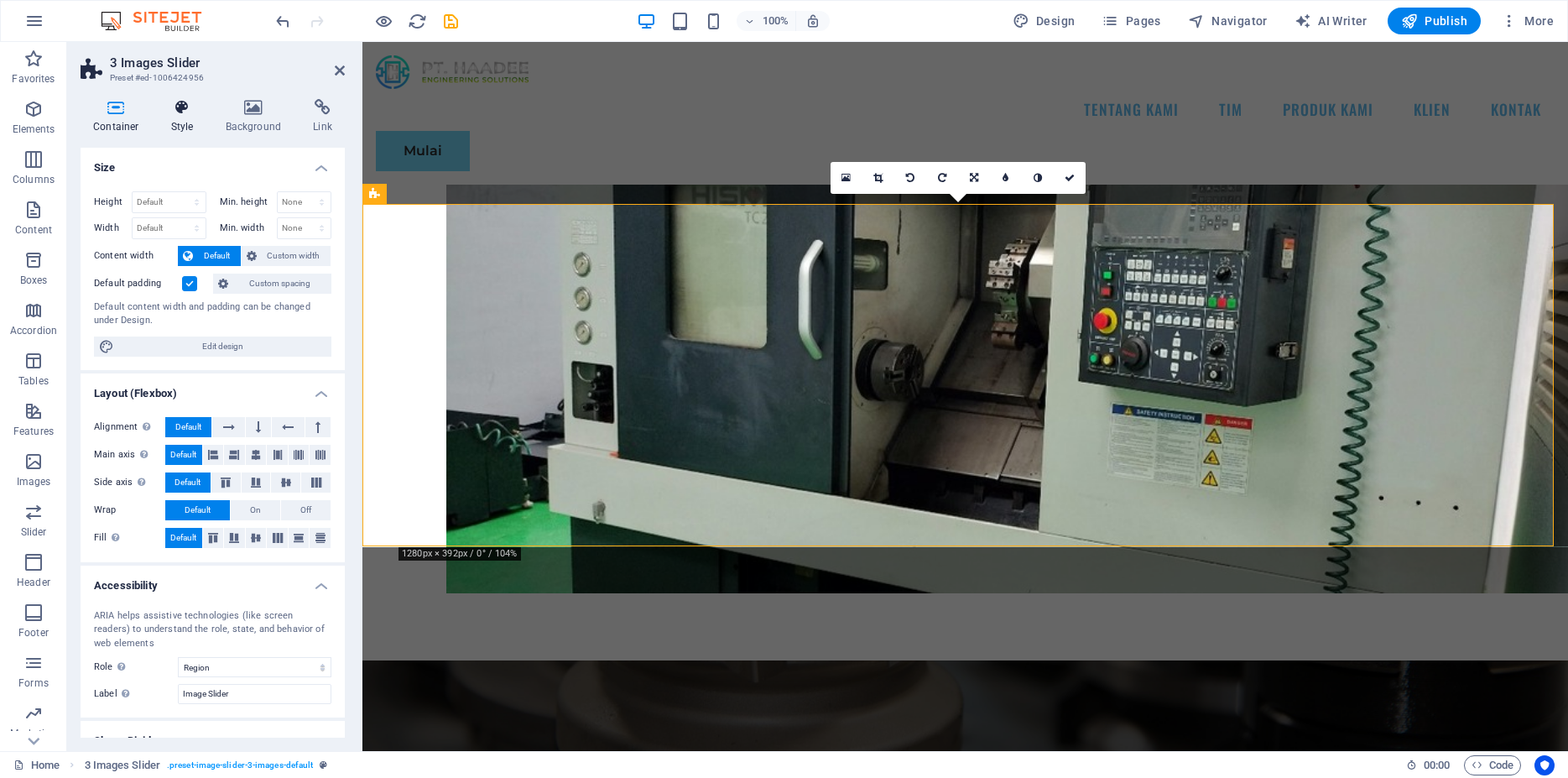
click at [181, 113] on icon at bounding box center [182, 107] width 48 height 17
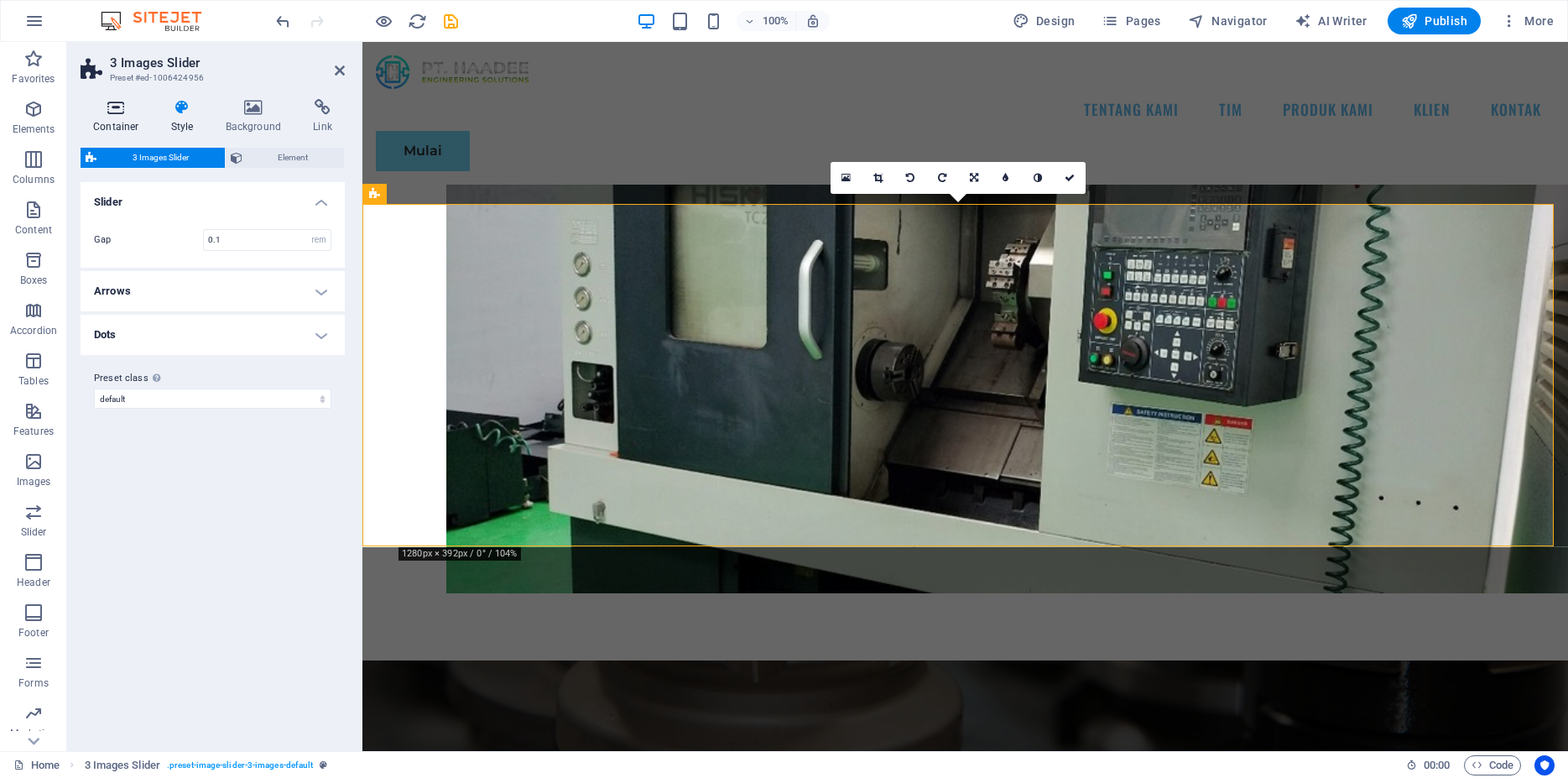
click at [114, 111] on icon at bounding box center [117, 107] width 71 height 17
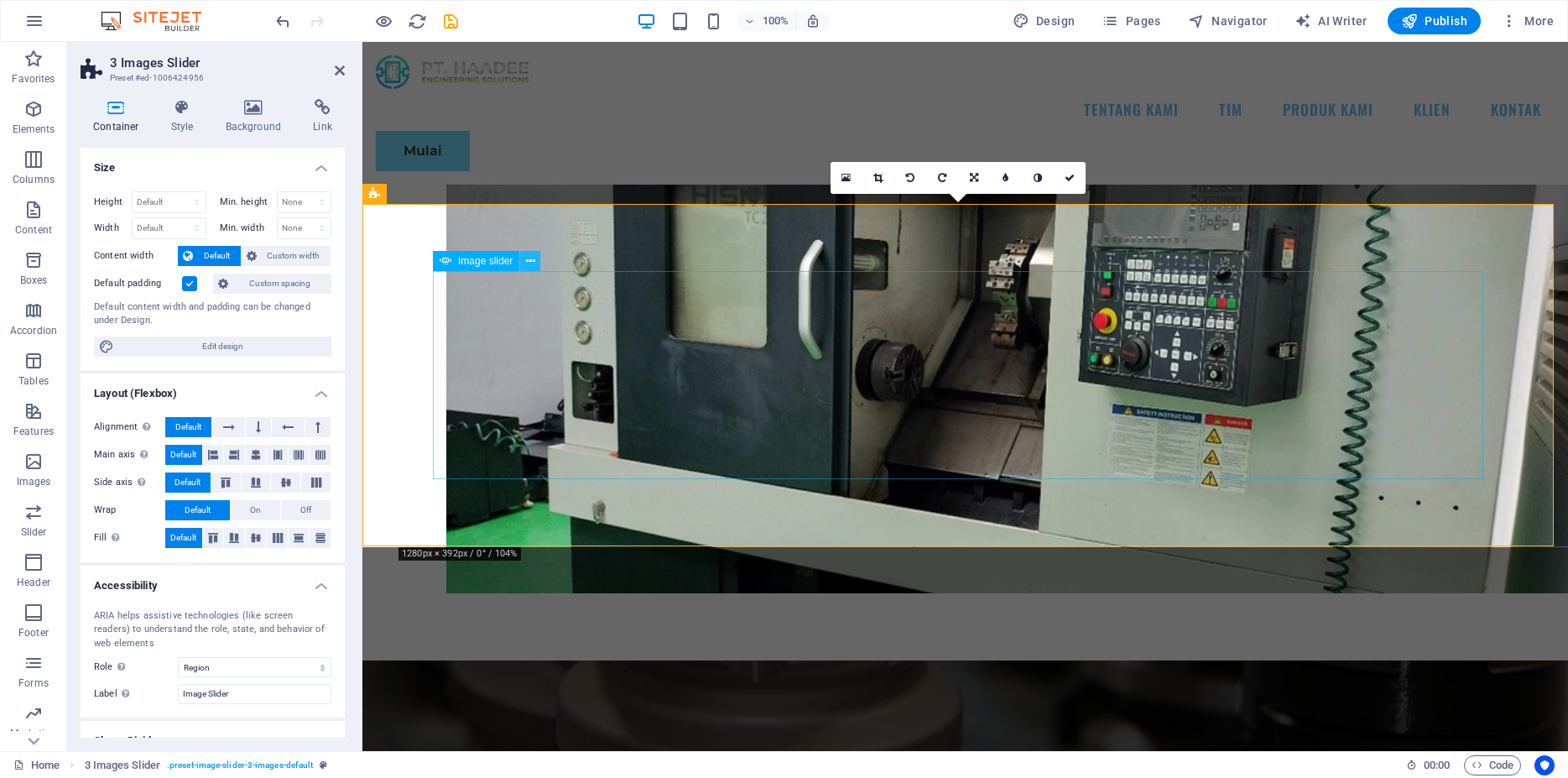
click at [532, 262] on icon at bounding box center [530, 261] width 9 height 18
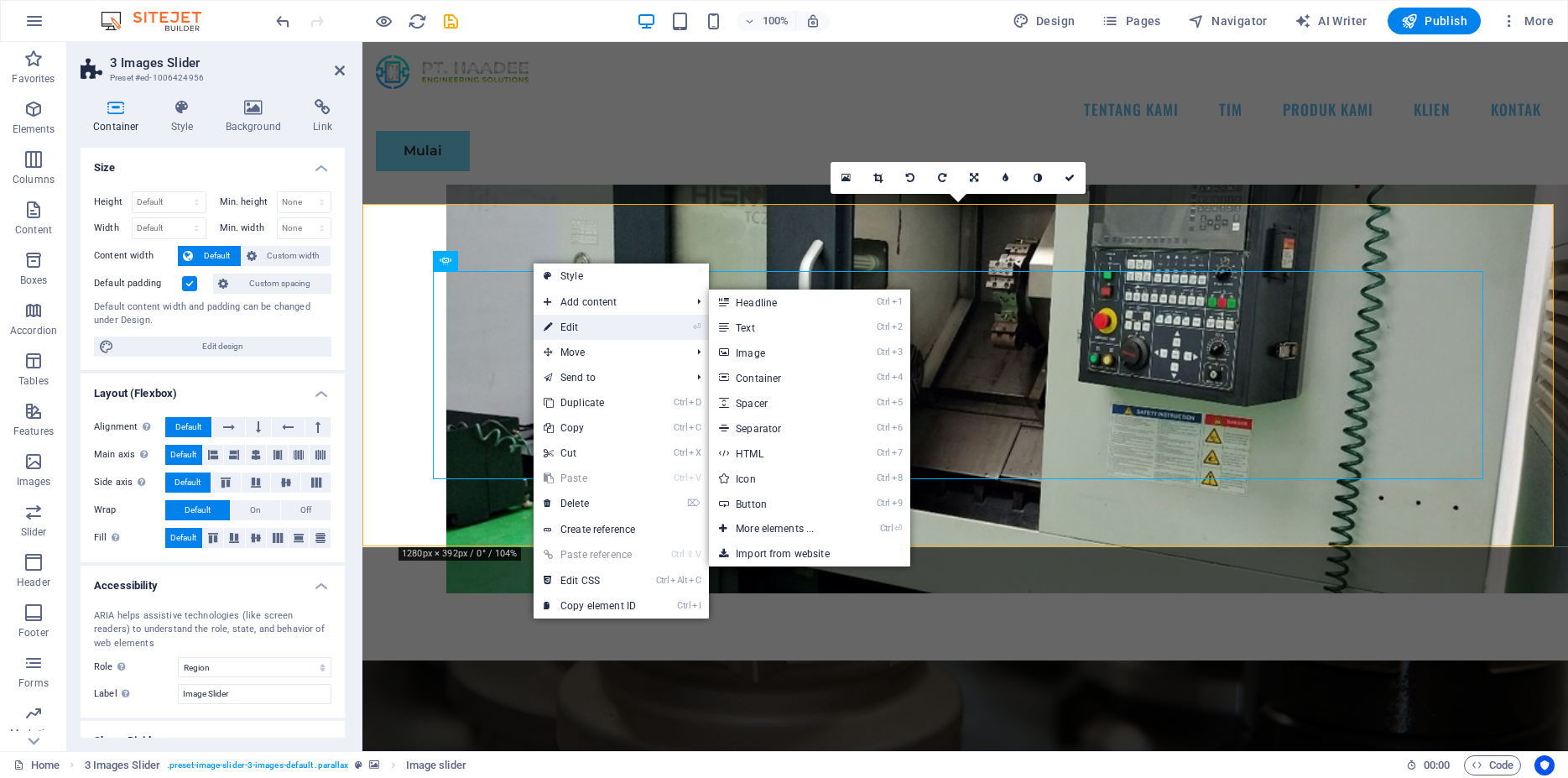
click at [598, 319] on link "⏎ Edit" at bounding box center [590, 328] width 112 height 26
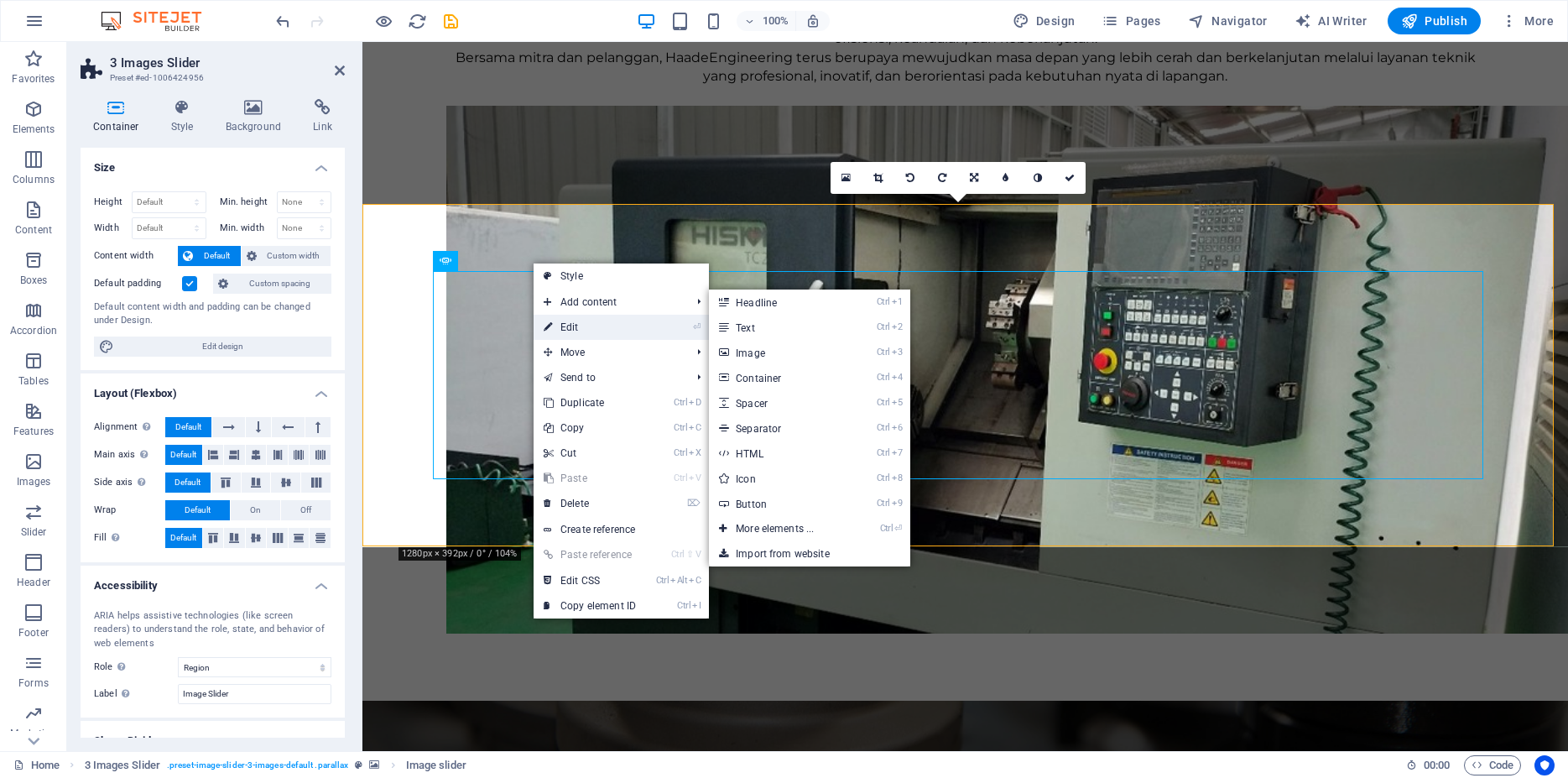
select select "ms"
select select "s"
select select "ondemand"
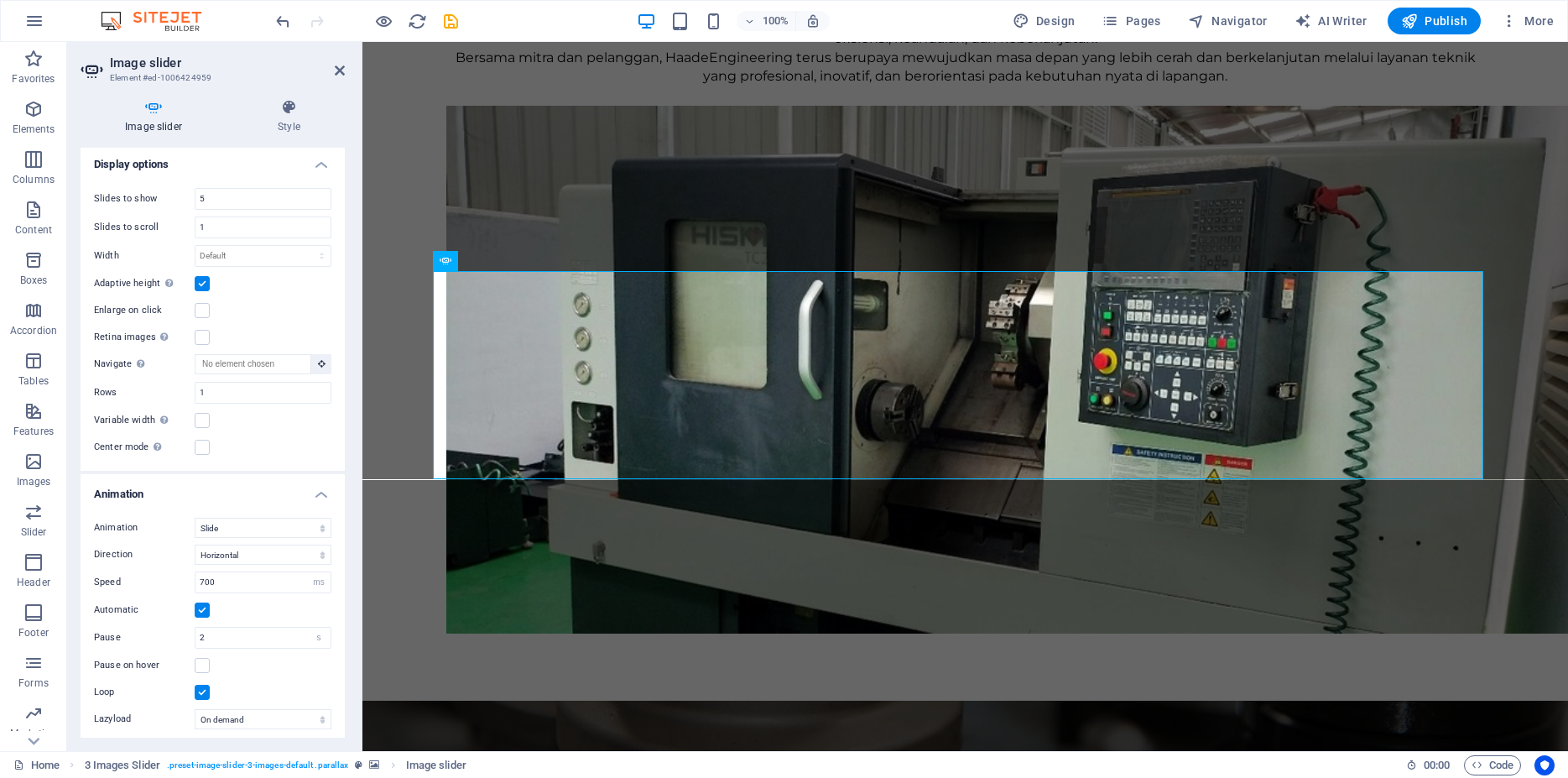
scroll to position [1106, 0]
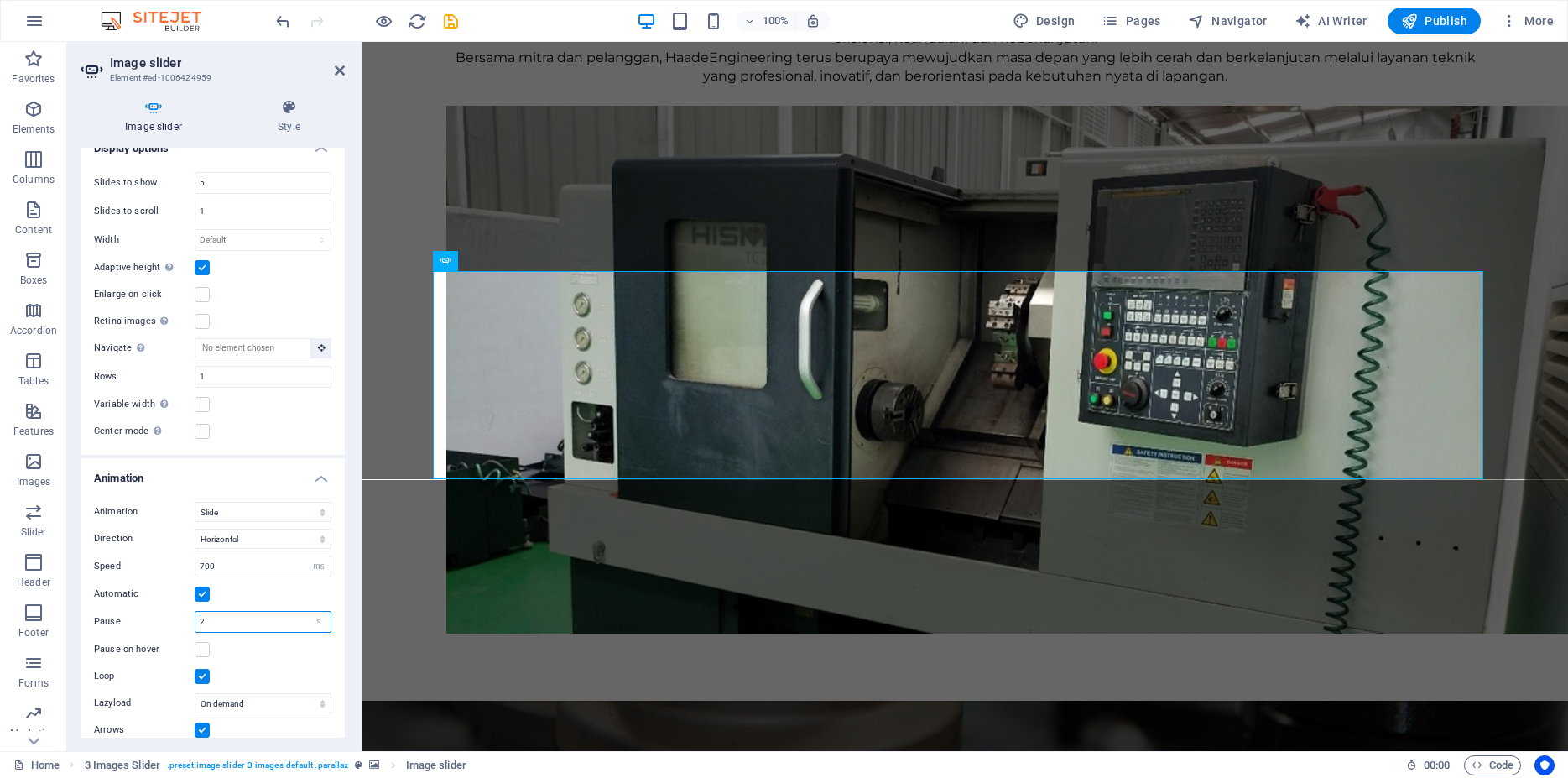
drag, startPoint x: 227, startPoint y: 580, endPoint x: 169, endPoint y: 572, distance: 58.5
click at [196, 612] on input "2" at bounding box center [263, 622] width 135 height 20
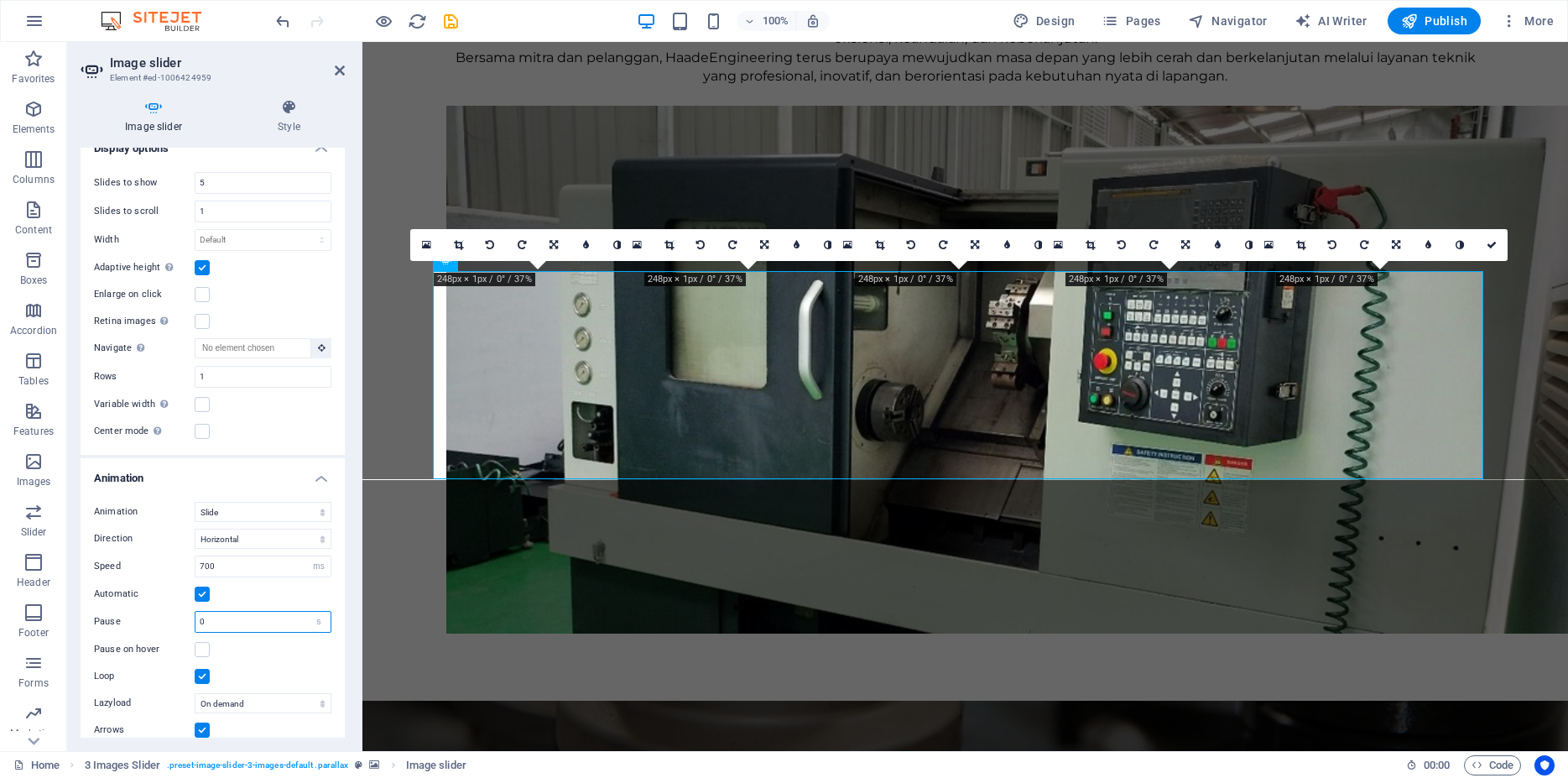
type input "0"
click at [259, 584] on div "Automatic" at bounding box center [212, 594] width 237 height 20
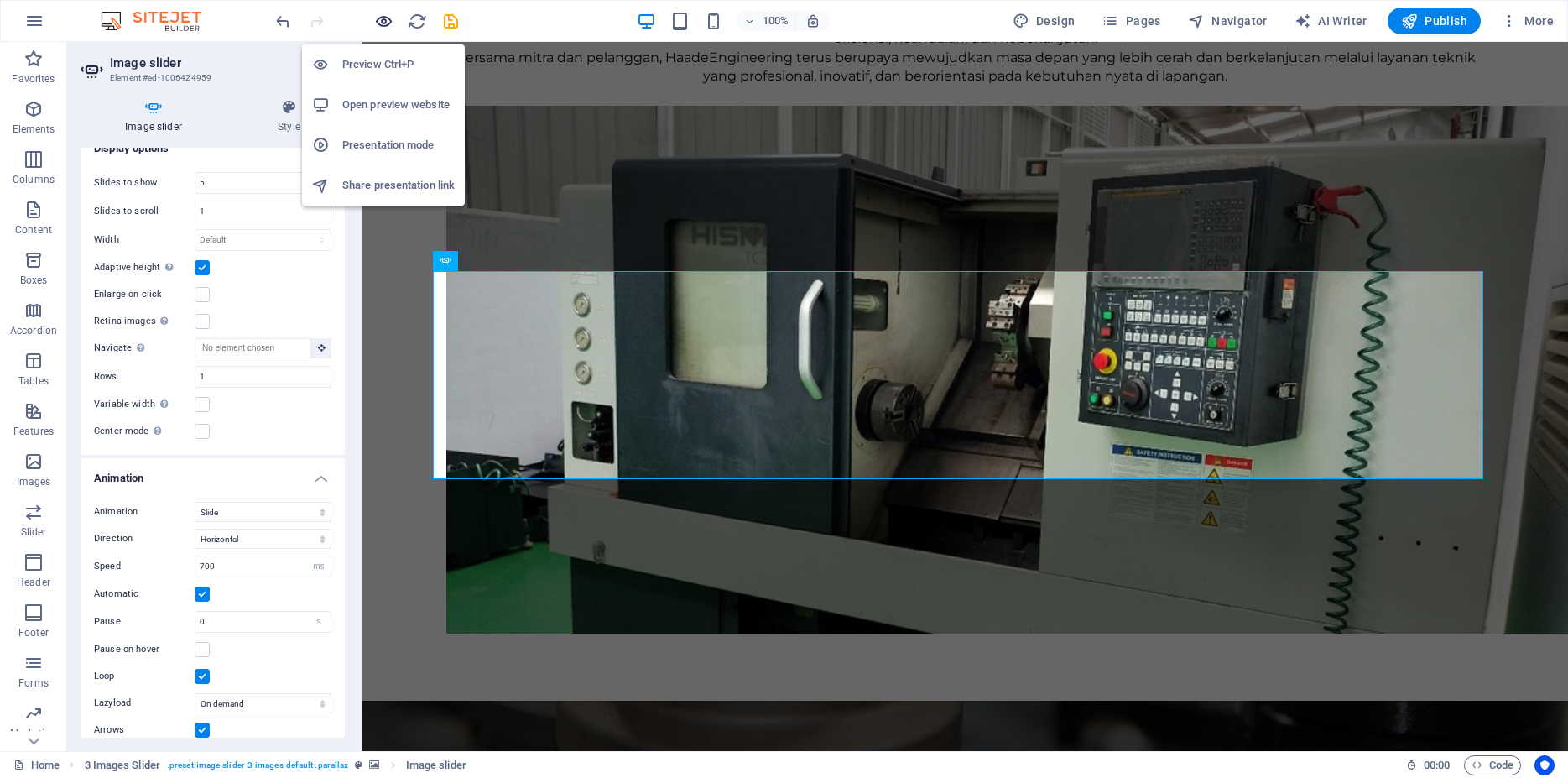
click at [390, 21] on icon "button" at bounding box center [384, 21] width 20 height 20
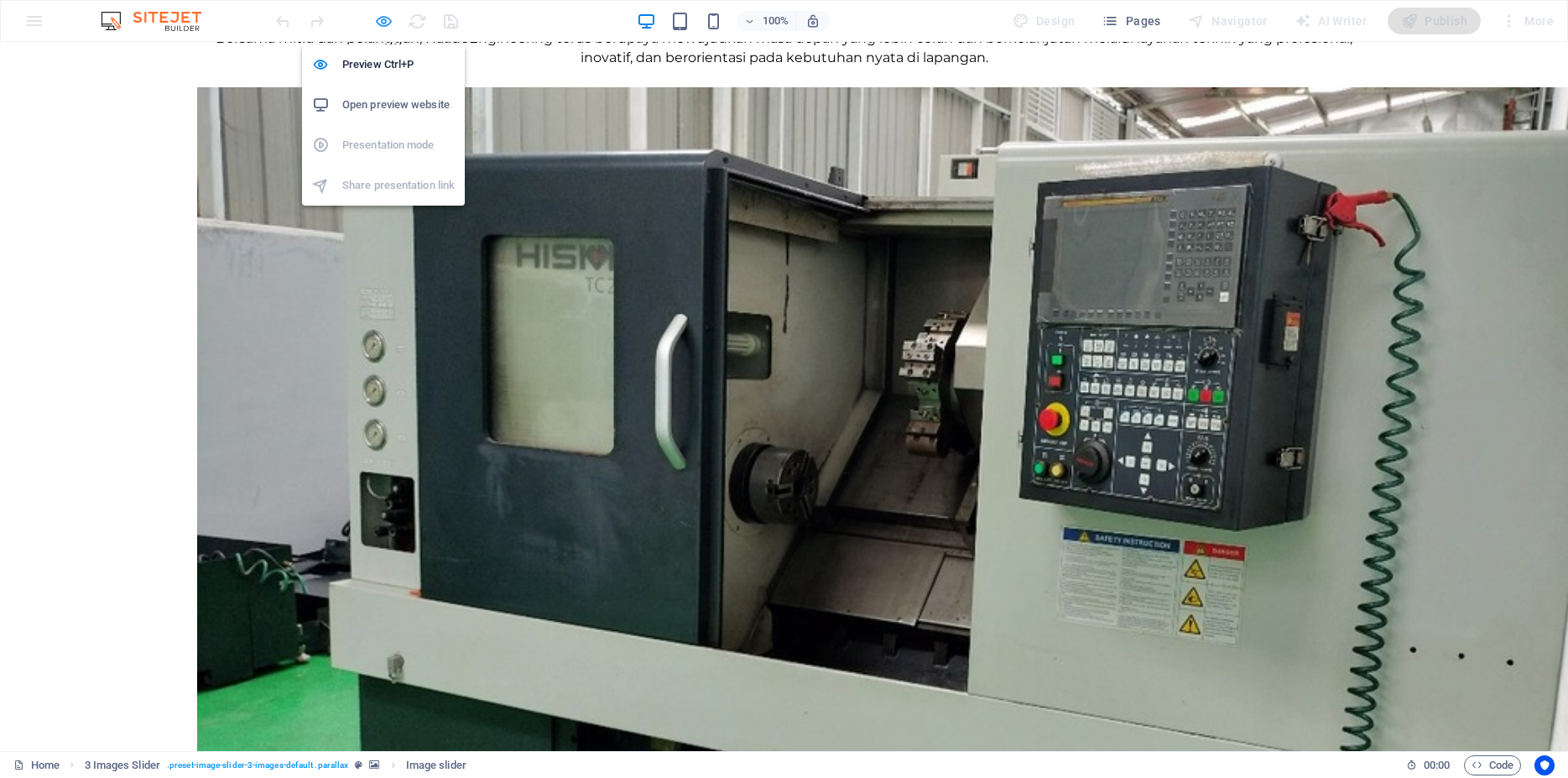
click at [383, 20] on icon "button" at bounding box center [384, 21] width 20 height 20
select select "ms"
select select "s"
select select "ondemand"
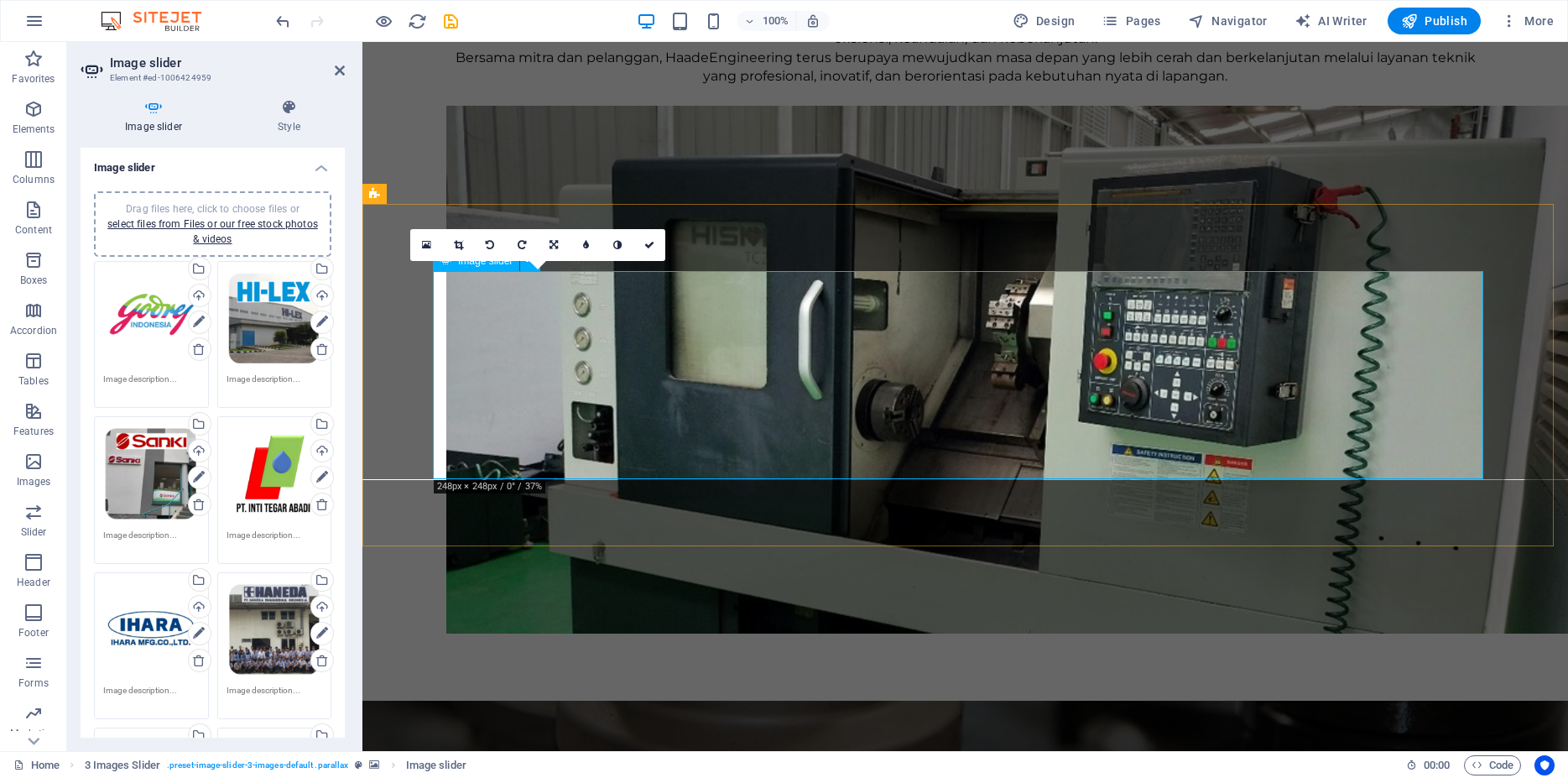
scroll to position [1062, 0]
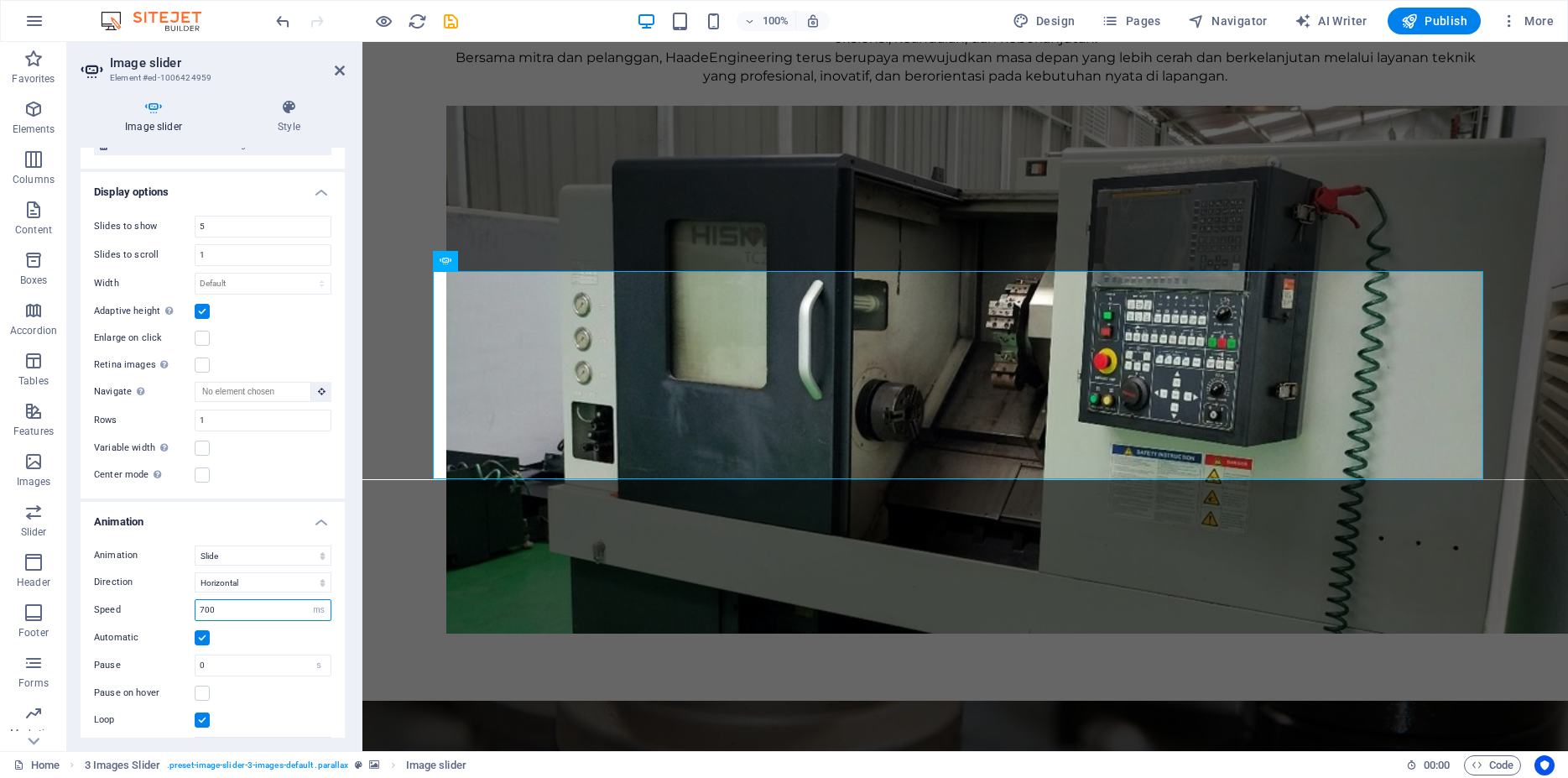
drag, startPoint x: 204, startPoint y: 561, endPoint x: 192, endPoint y: 563, distance: 12.2
click at [196, 600] on input "700" at bounding box center [263, 610] width 135 height 20
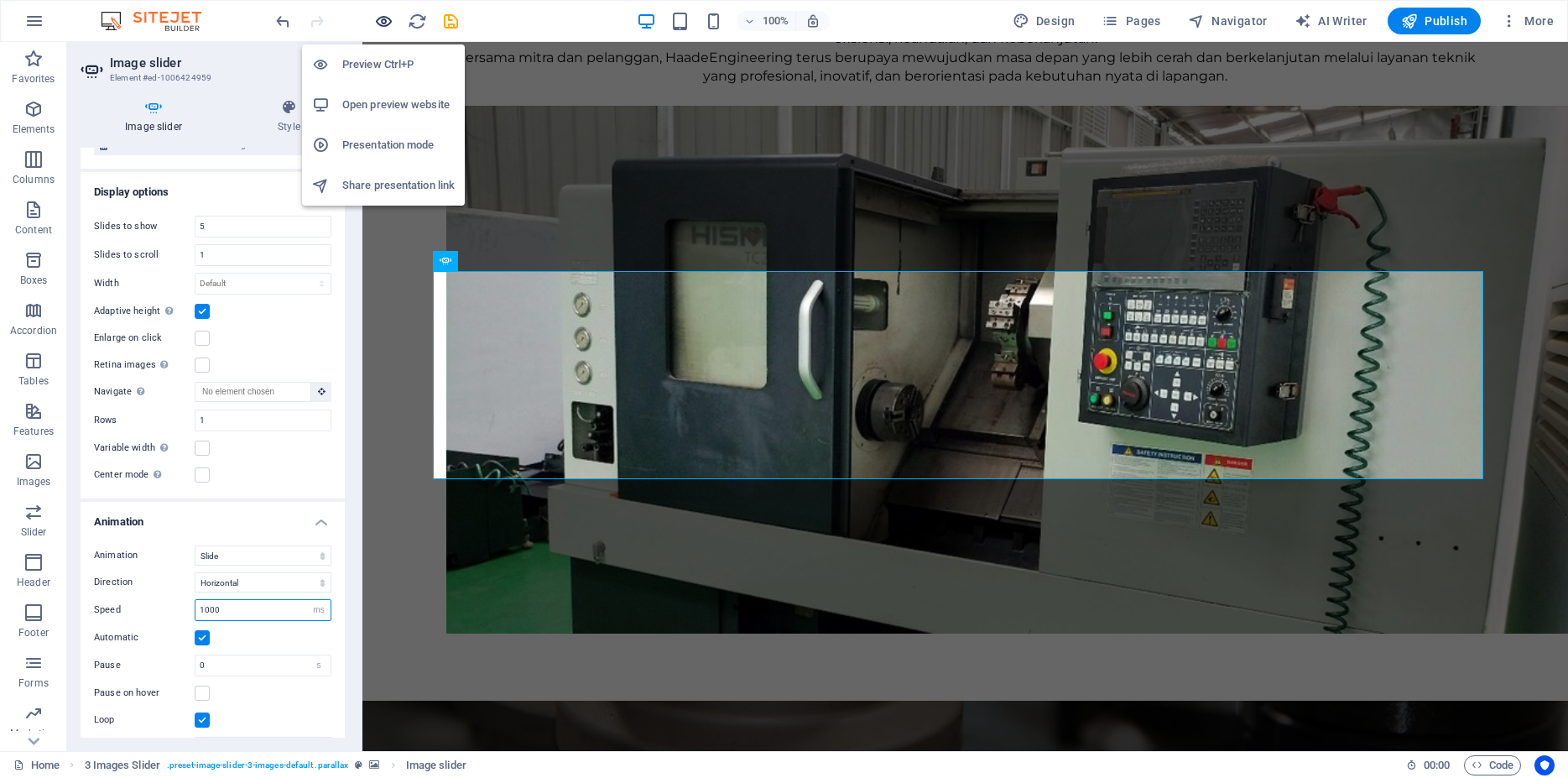
type input "1000"
click at [385, 26] on icon "button" at bounding box center [384, 21] width 20 height 20
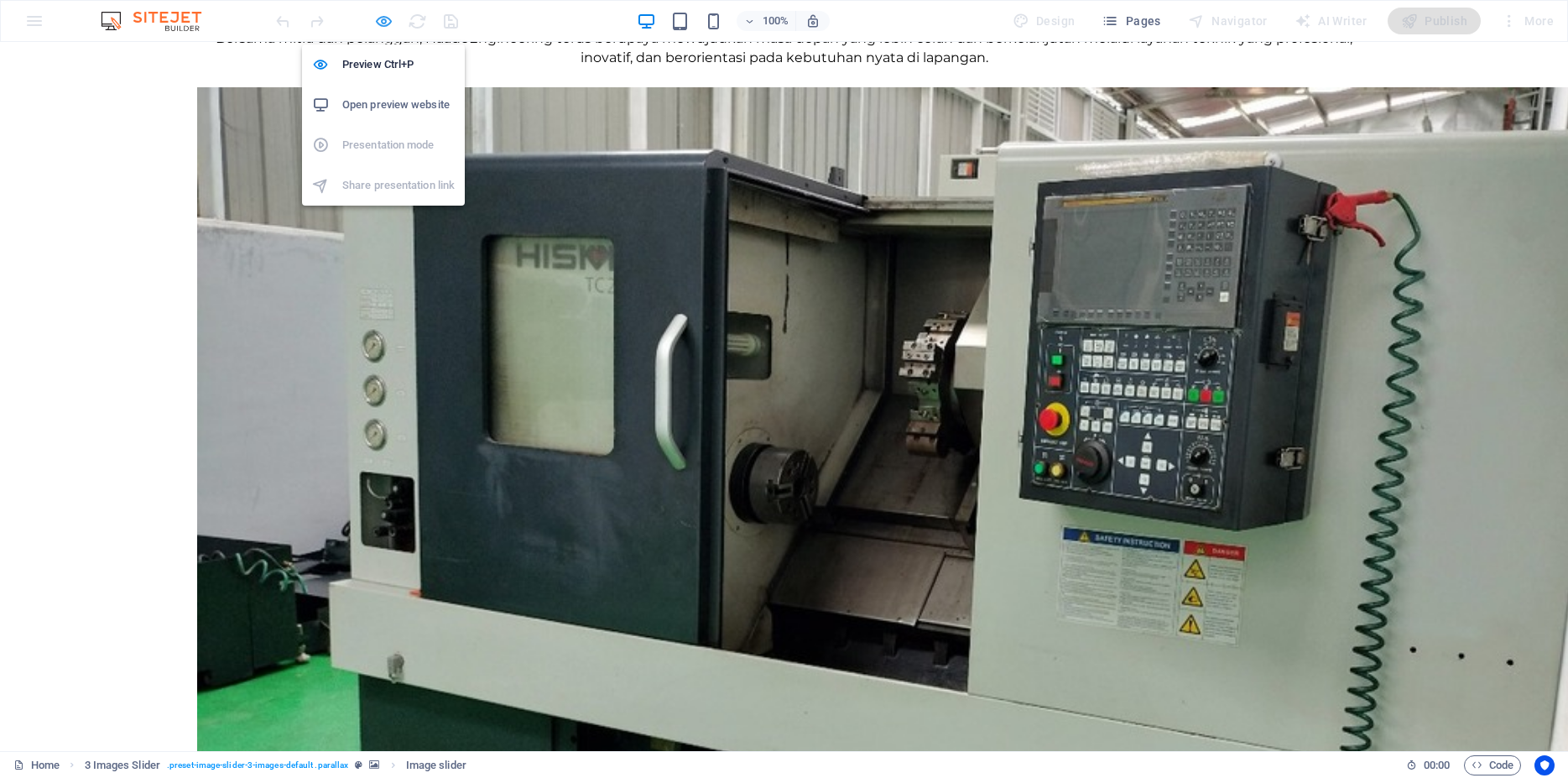
click at [390, 28] on icon "button" at bounding box center [384, 21] width 20 height 20
select select "ms"
select select "s"
select select "ondemand"
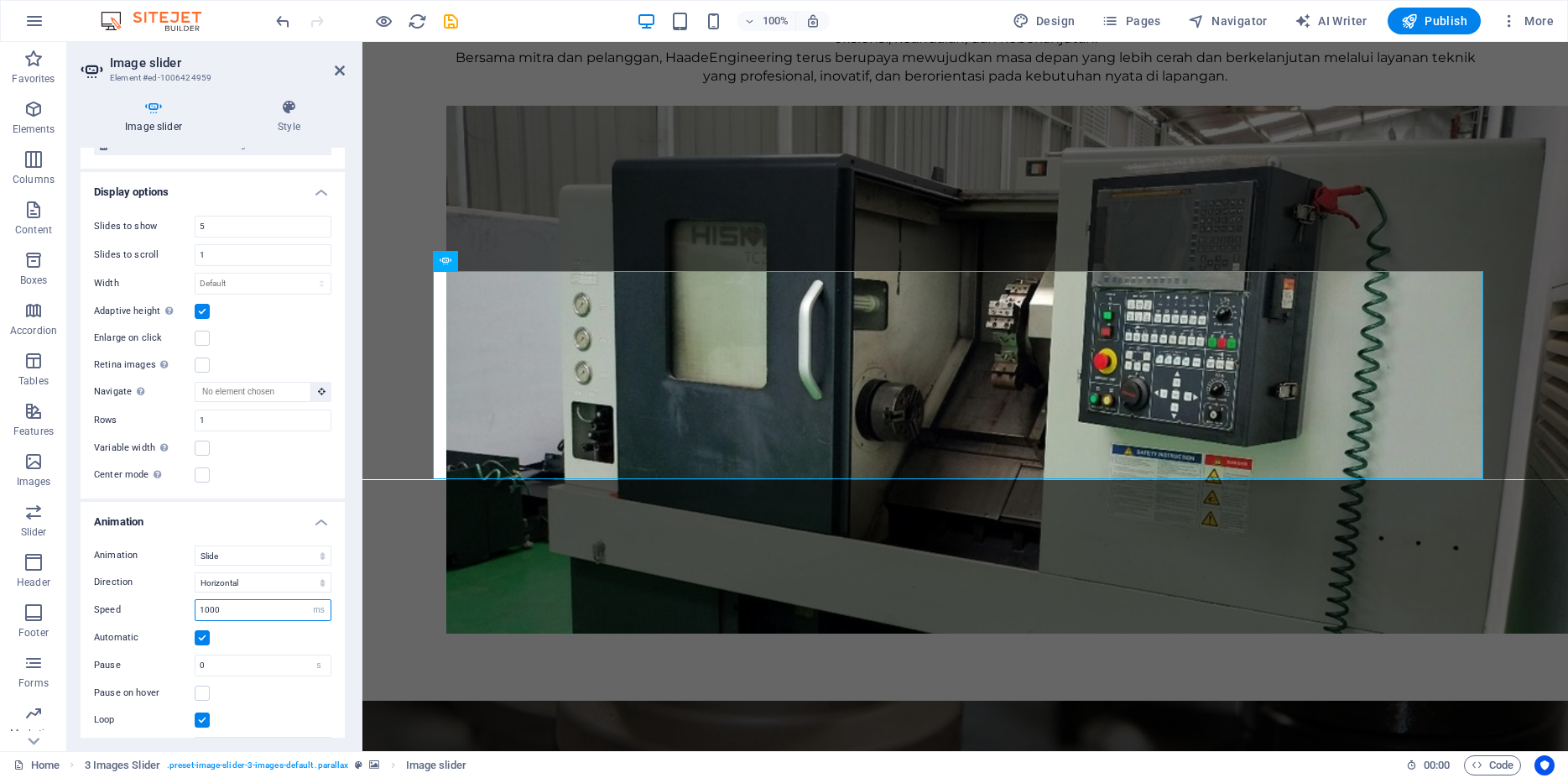
drag, startPoint x: 227, startPoint y: 566, endPoint x: 127, endPoint y: 565, distance: 100.0
click at [196, 600] on input "1000" at bounding box center [263, 610] width 135 height 20
type input "1000"
click at [289, 627] on div "Automatic" at bounding box center [212, 638] width 237 height 20
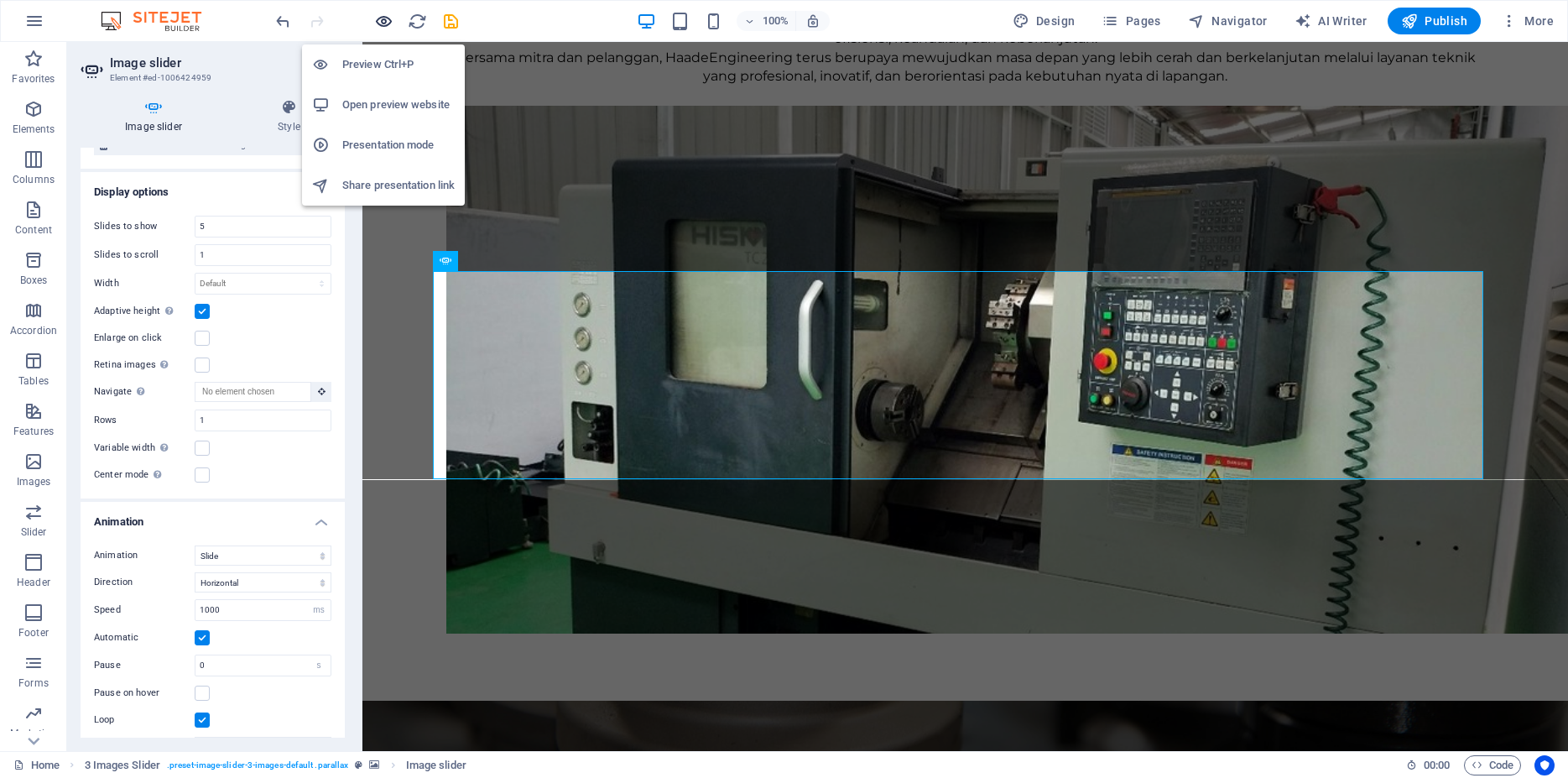
click at [381, 24] on icon "button" at bounding box center [384, 21] width 20 height 20
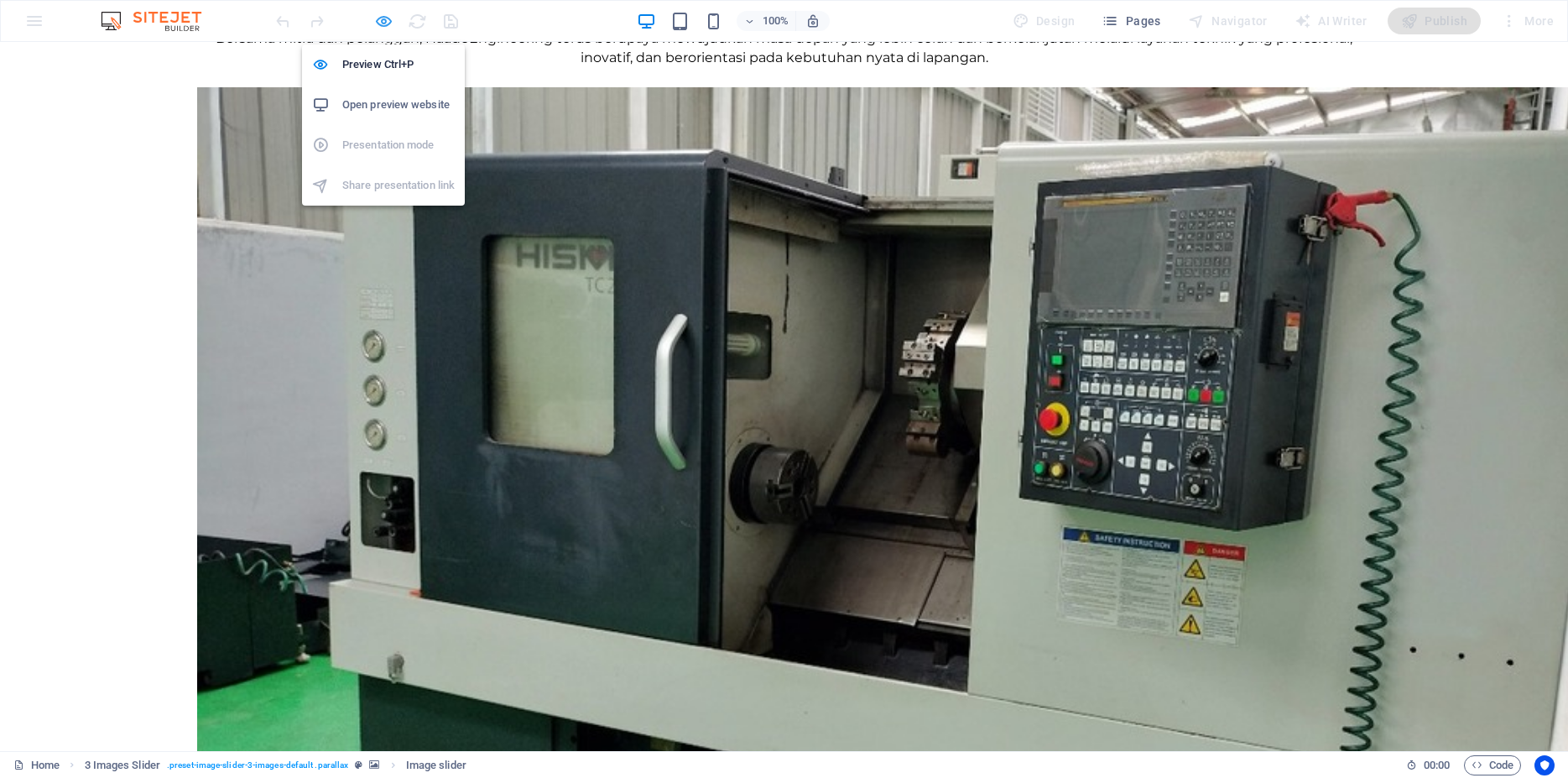
click at [386, 20] on icon "button" at bounding box center [384, 21] width 20 height 20
select select "ms"
select select "s"
select select "ondemand"
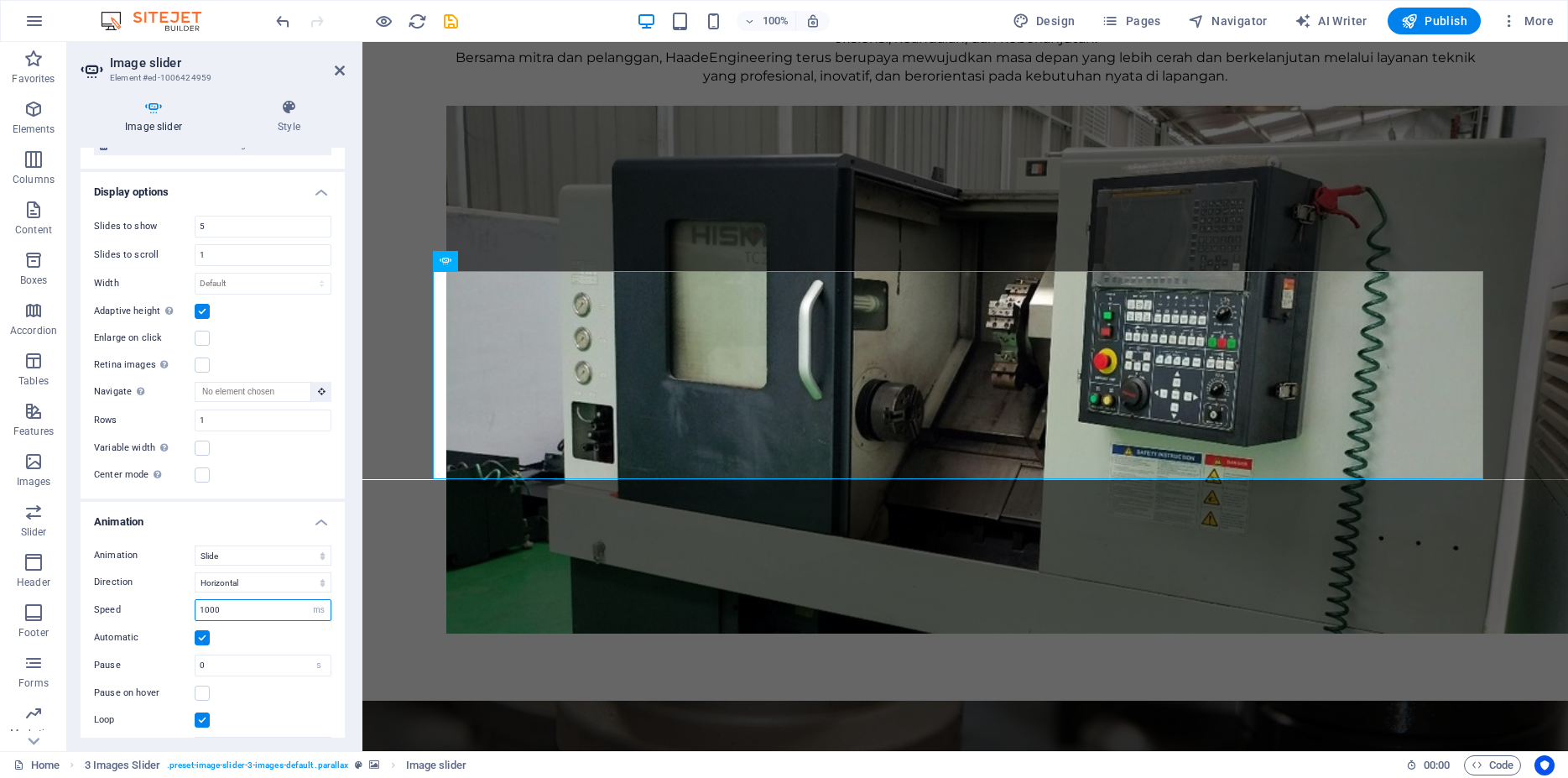
drag, startPoint x: 242, startPoint y: 569, endPoint x: 136, endPoint y: 567, distance: 106.0
click at [196, 600] on input "1000" at bounding box center [263, 610] width 135 height 20
type input "1000"
click at [263, 502] on h4 "Animation" at bounding box center [213, 517] width 265 height 30
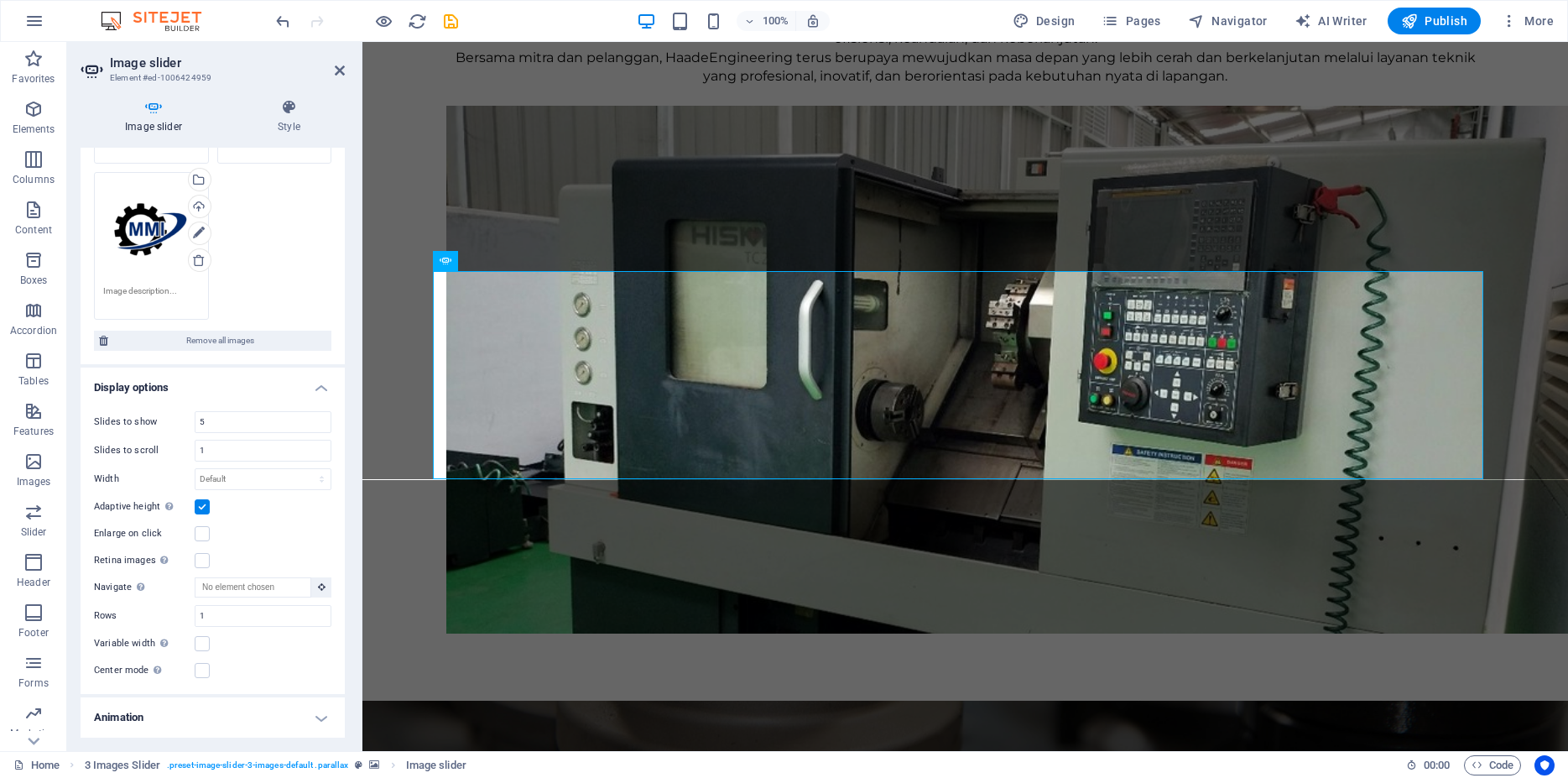
scroll to position [824, 0]
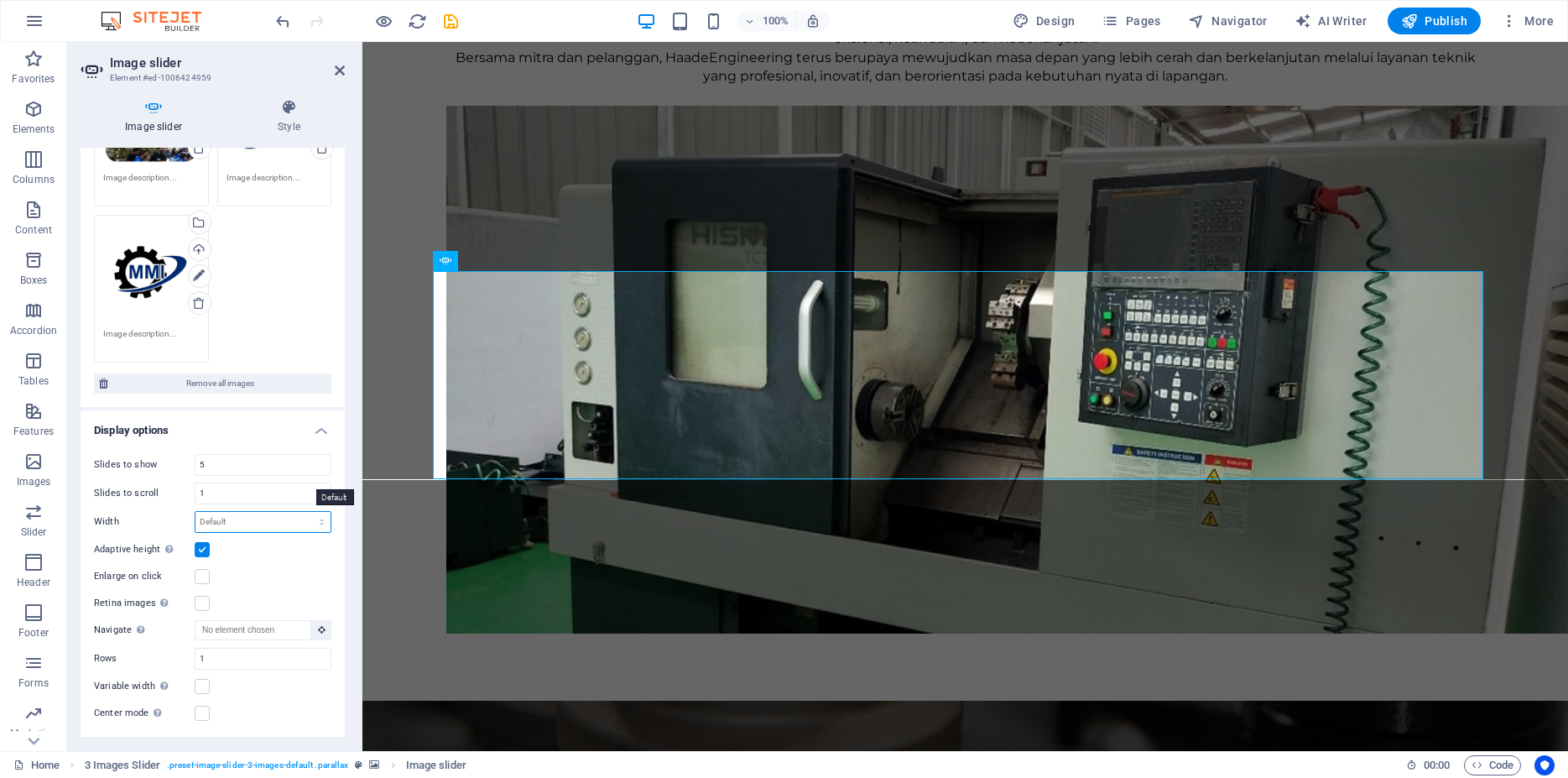
click at [196, 512] on select "Default px % rem em vw vh" at bounding box center [263, 522] width 135 height 20
select select "px"
click option "px" at bounding box center [0, 0] width 0 height 0
type input "0"
click at [288, 741] on h4 "Animation" at bounding box center [213, 760] width 265 height 40
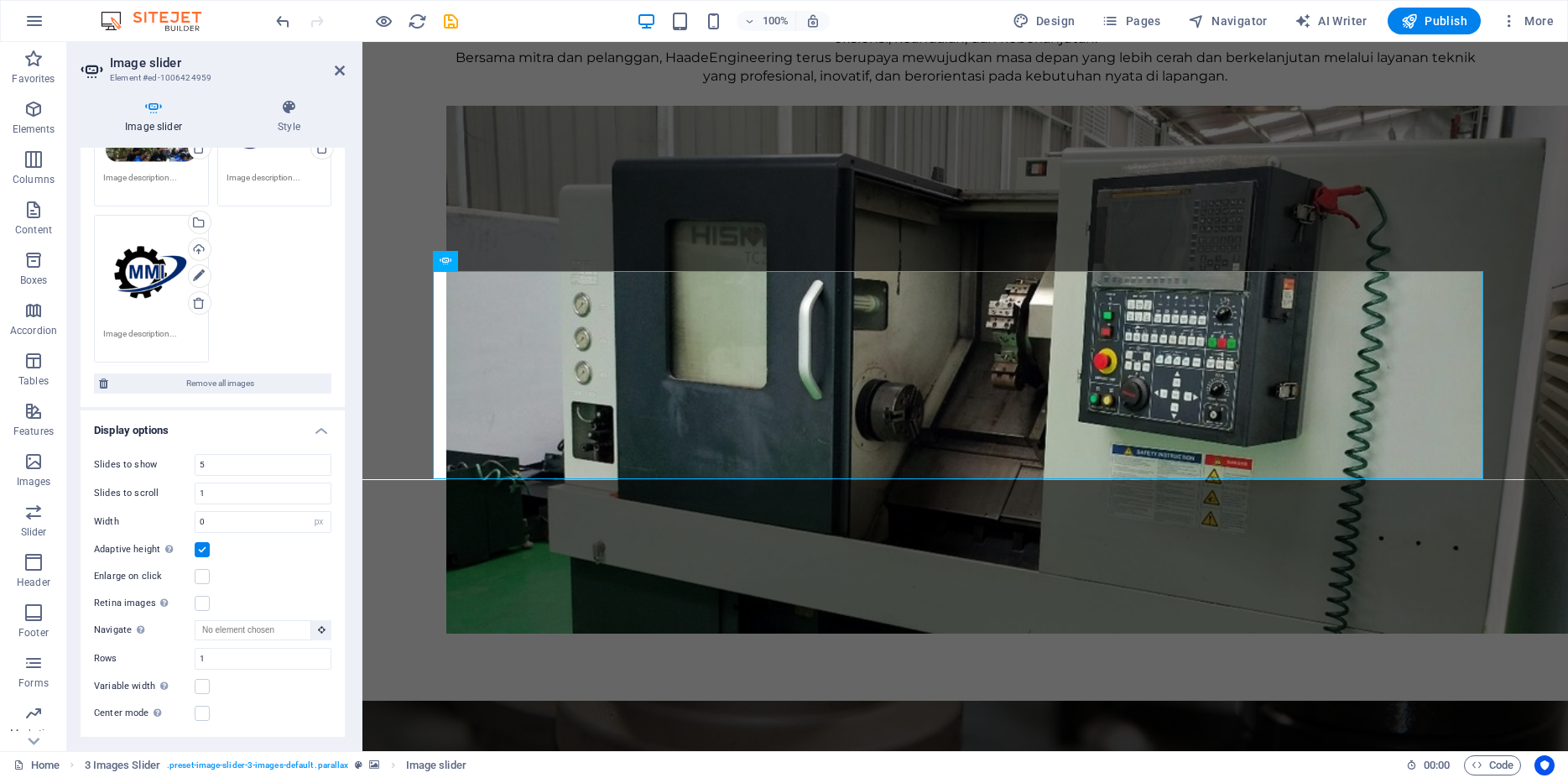
scroll to position [1106, 0]
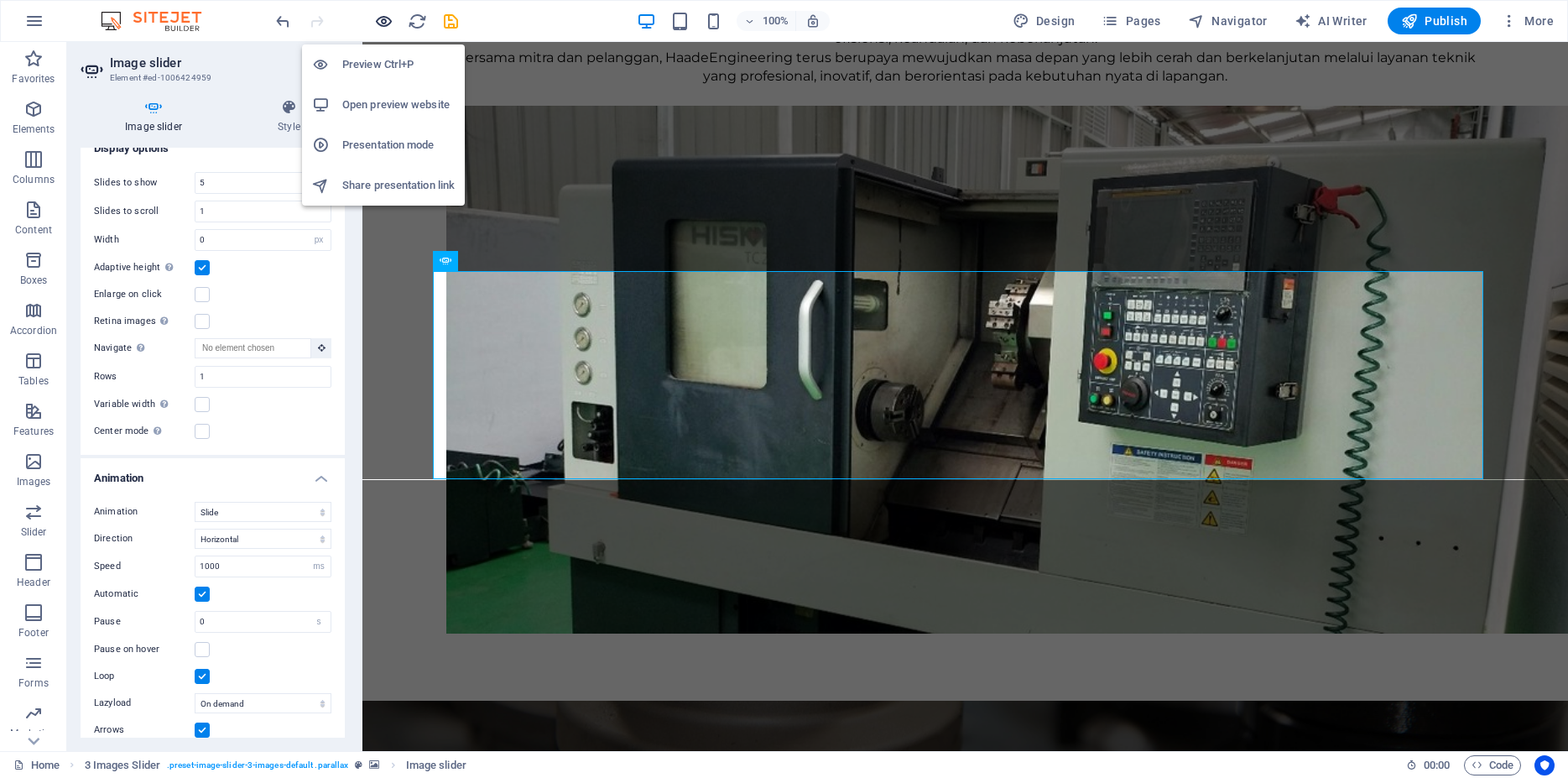
click at [389, 25] on icon "button" at bounding box center [384, 21] width 20 height 20
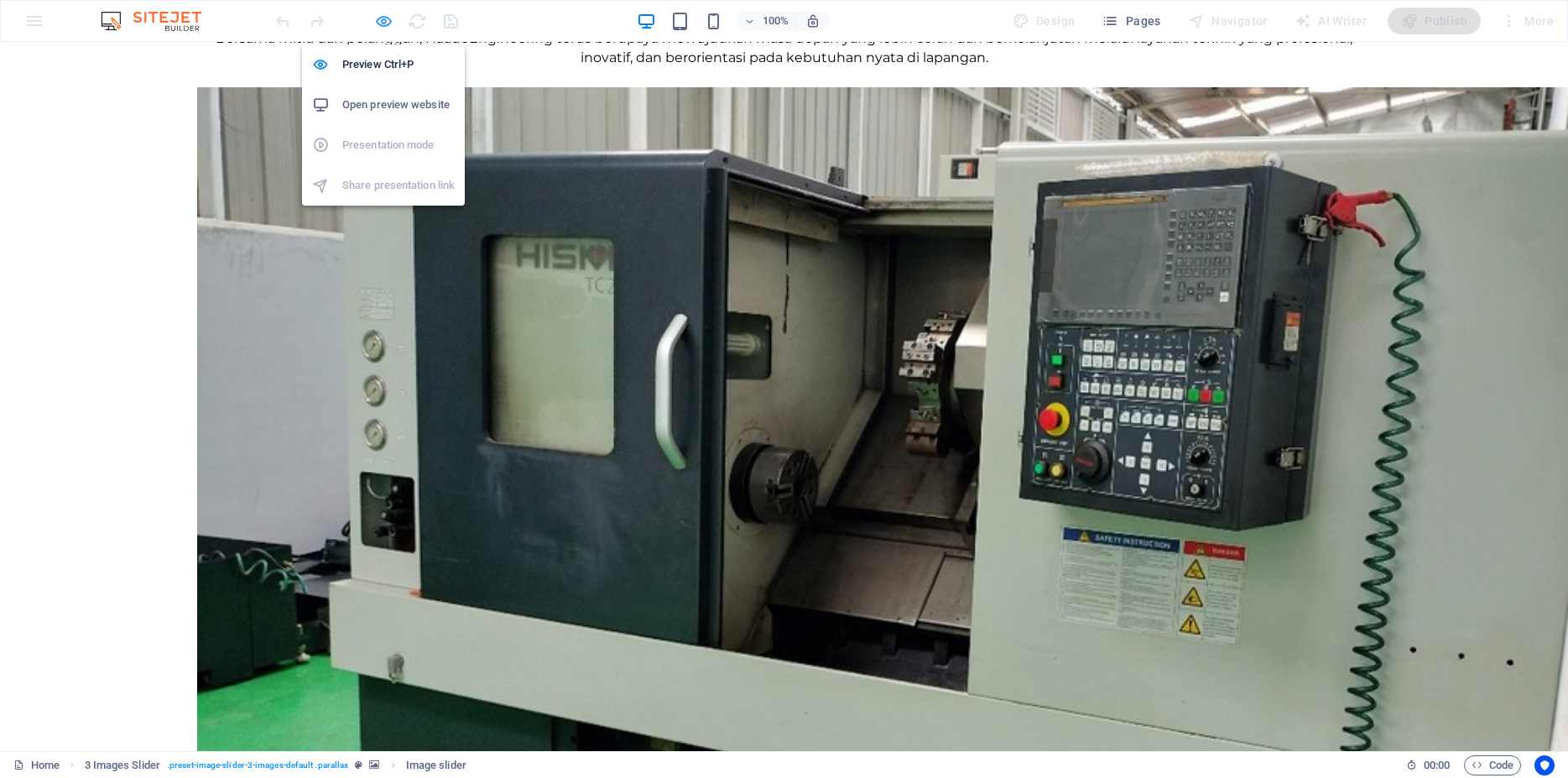
click at [385, 23] on icon "button" at bounding box center [384, 21] width 20 height 20
select select "px"
select select "ms"
select select "s"
select select "ondemand"
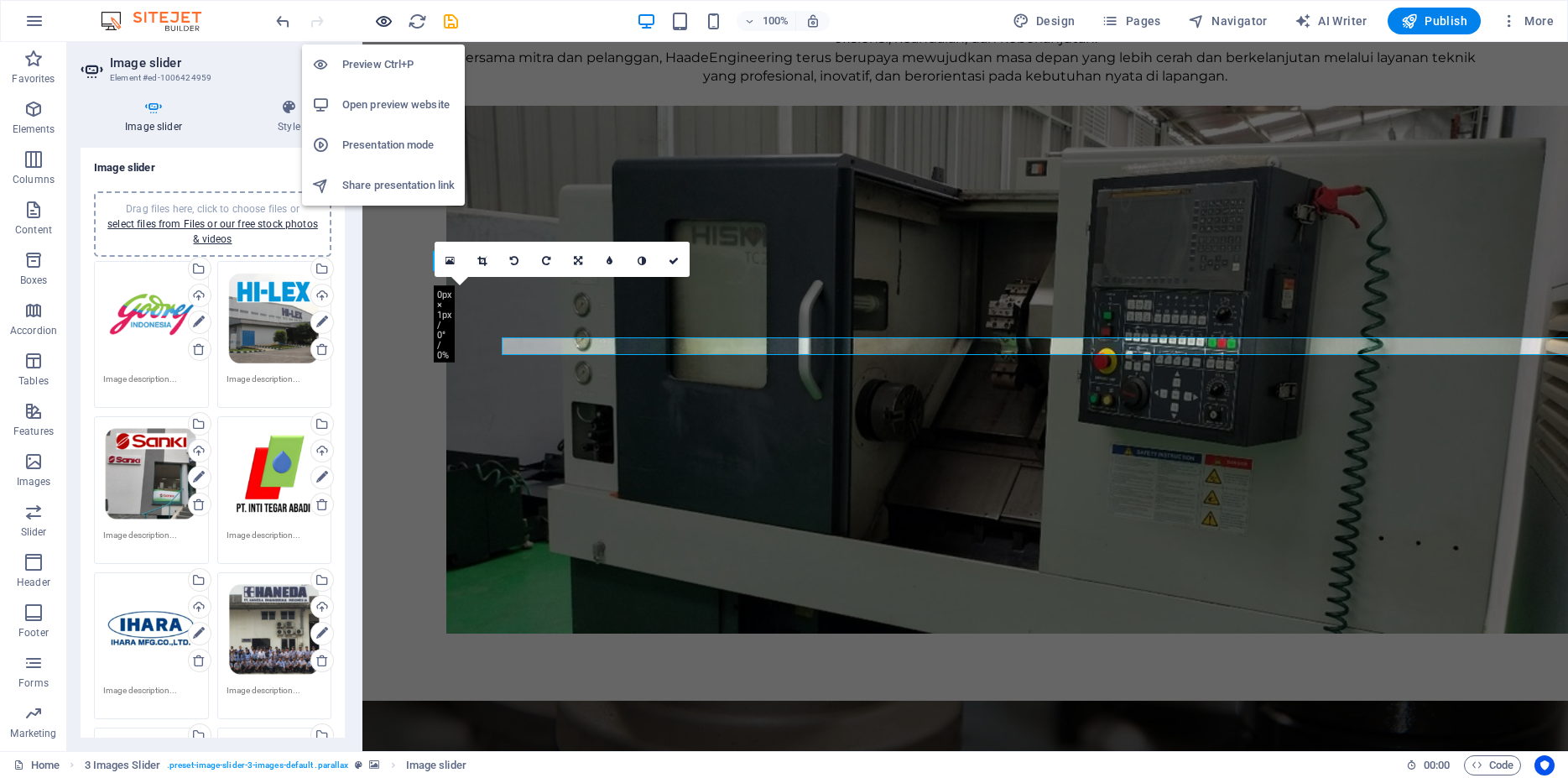
scroll to position [1062, 0]
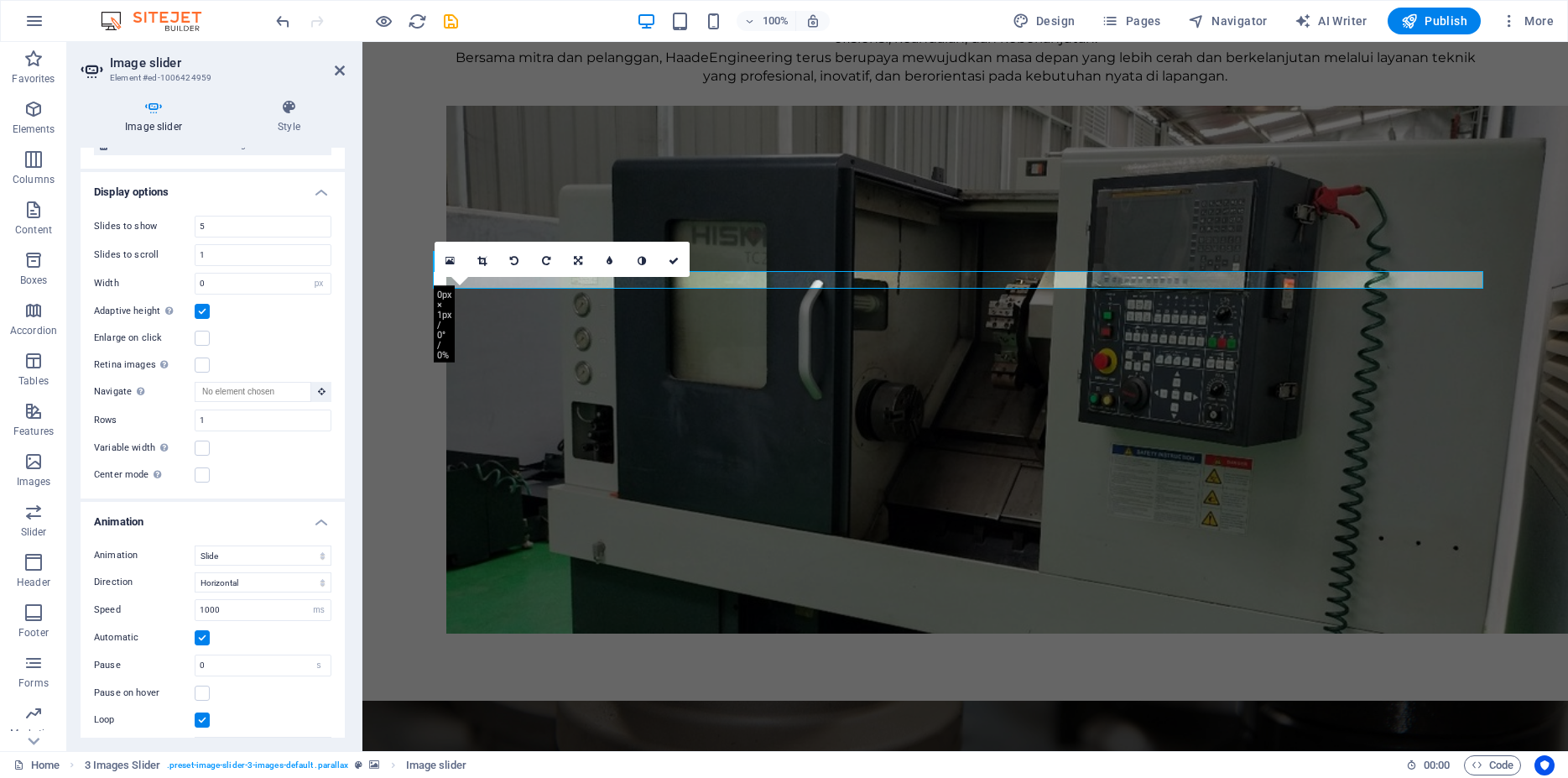
select select "DISABLED_OPTION_VALUE"
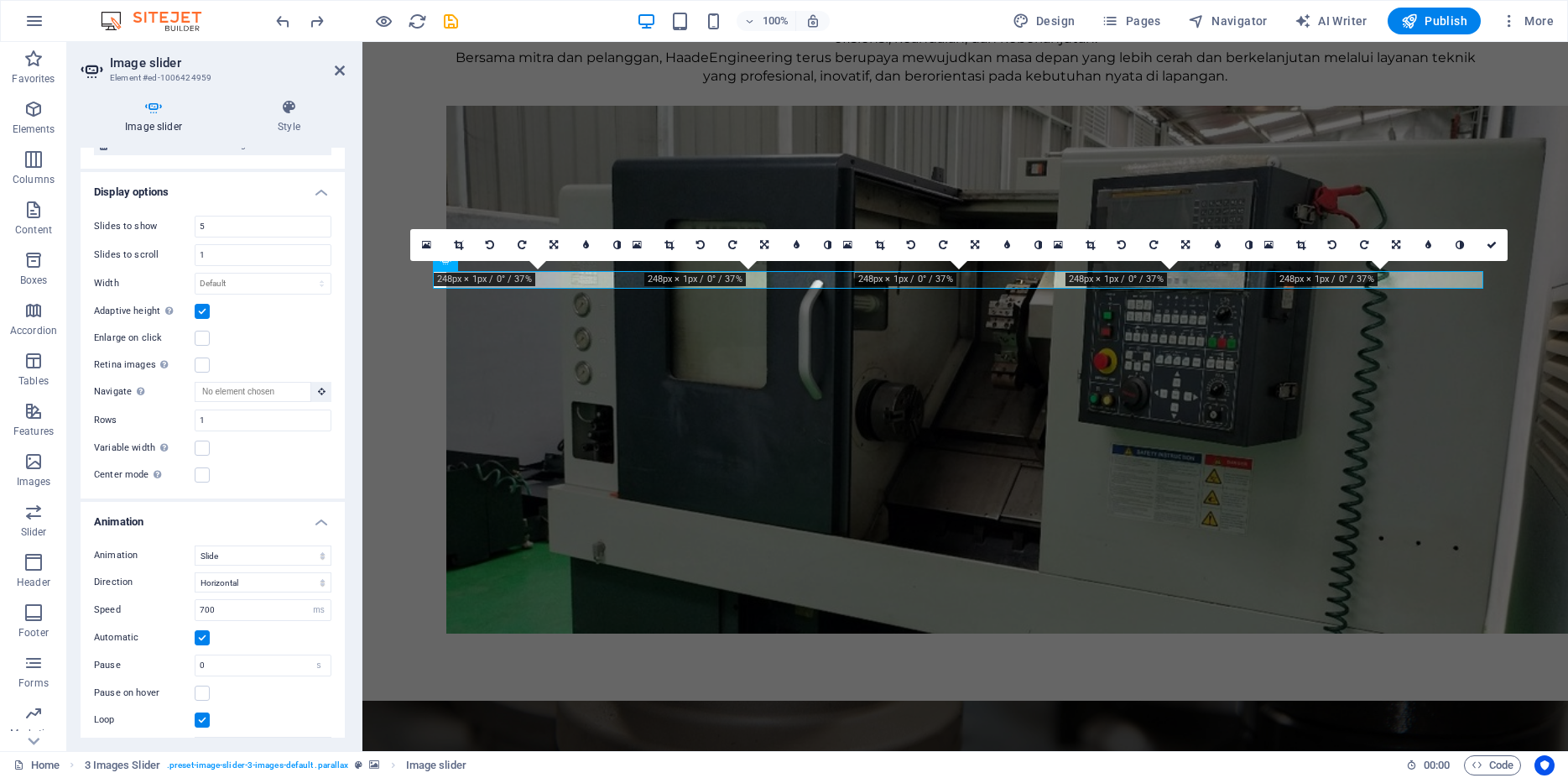
type input "700"
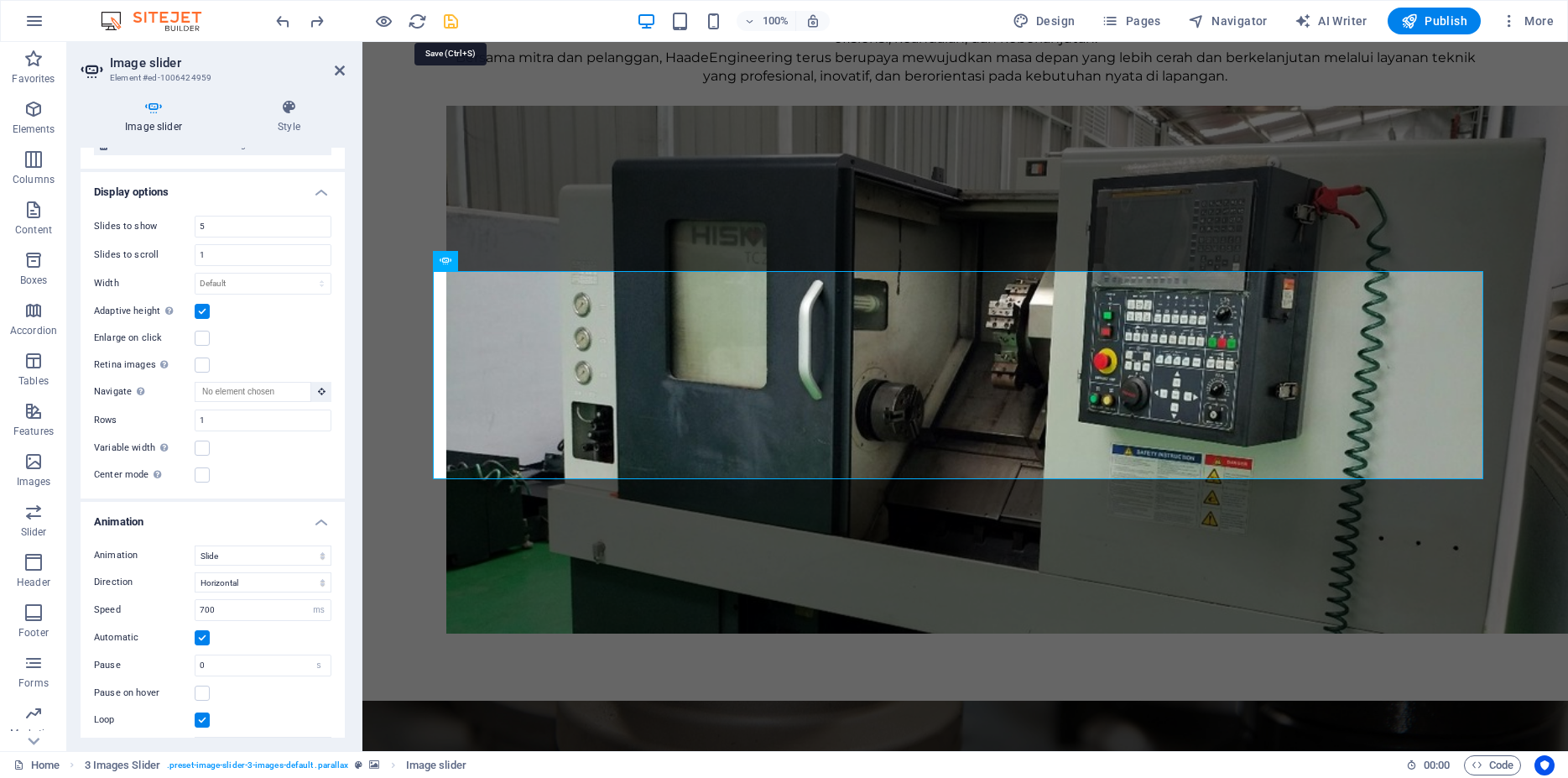
click at [448, 17] on icon "save" at bounding box center [451, 21] width 20 height 20
checkbox input "false"
select select "ms"
select select "s"
select select "ondemand"
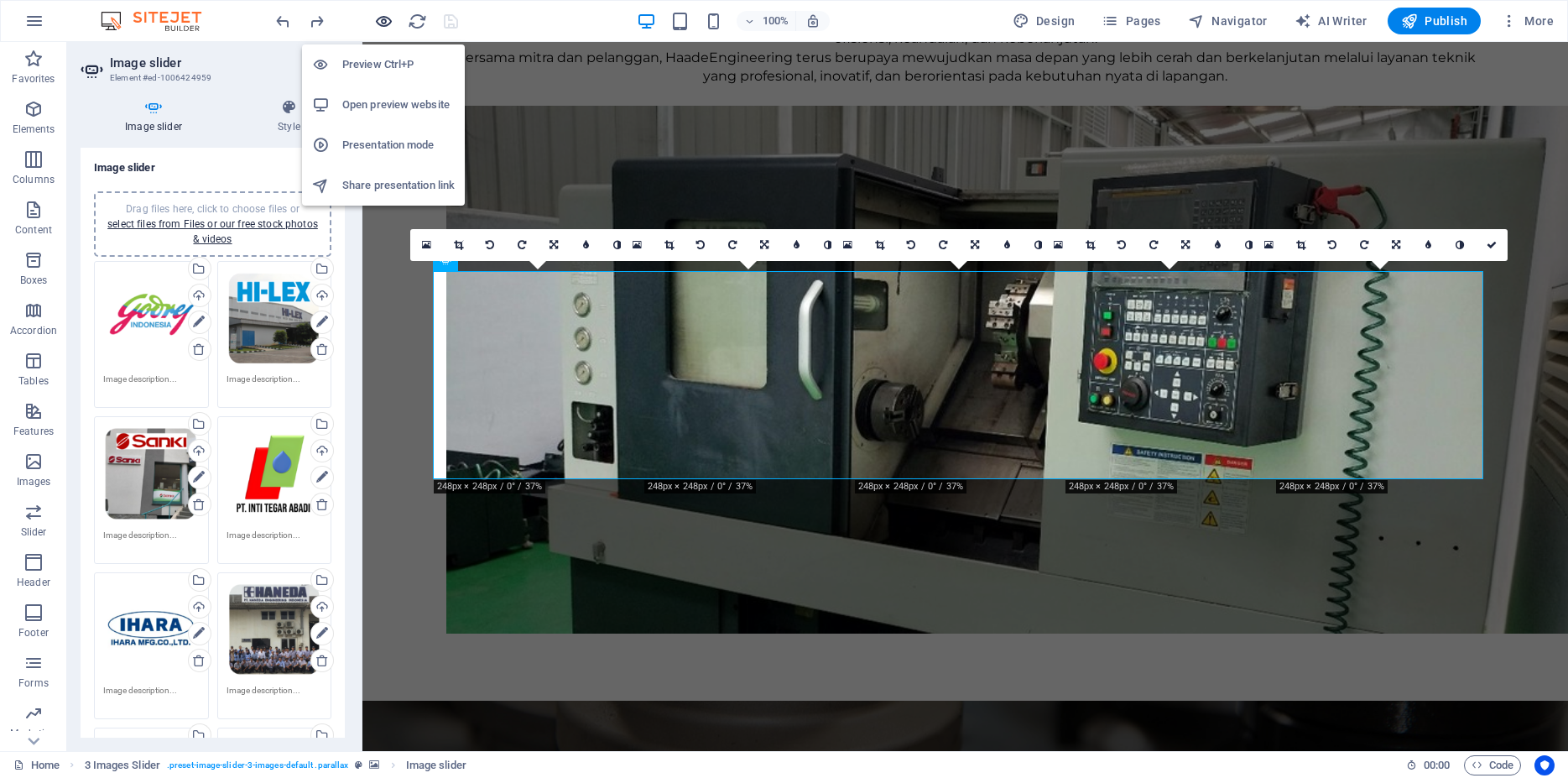
click at [387, 23] on icon "button" at bounding box center [384, 21] width 20 height 20
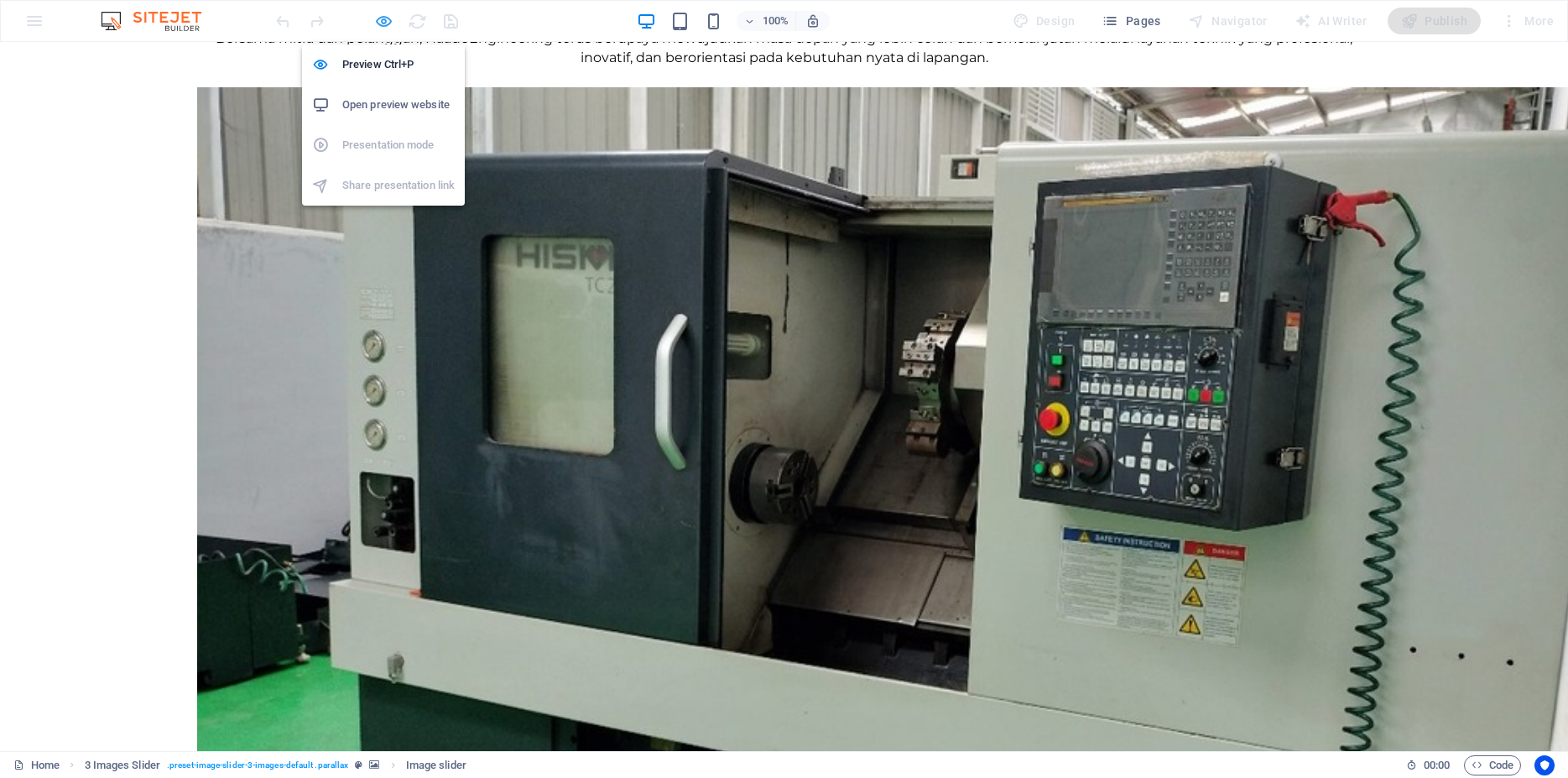
click at [387, 23] on icon "button" at bounding box center [384, 21] width 20 height 20
select select "ms"
select select "s"
select select "ondemand"
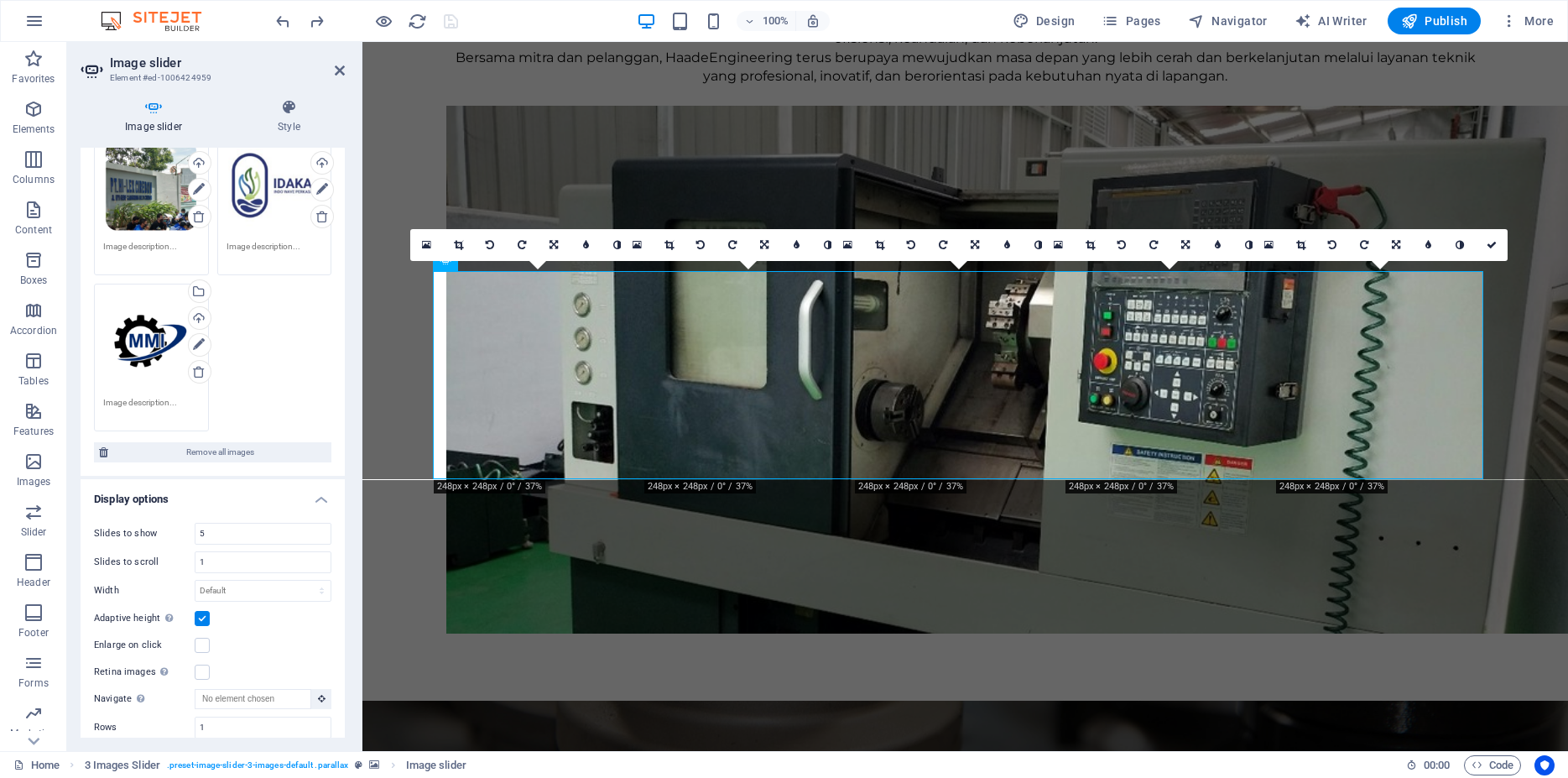
scroll to position [1106, 0]
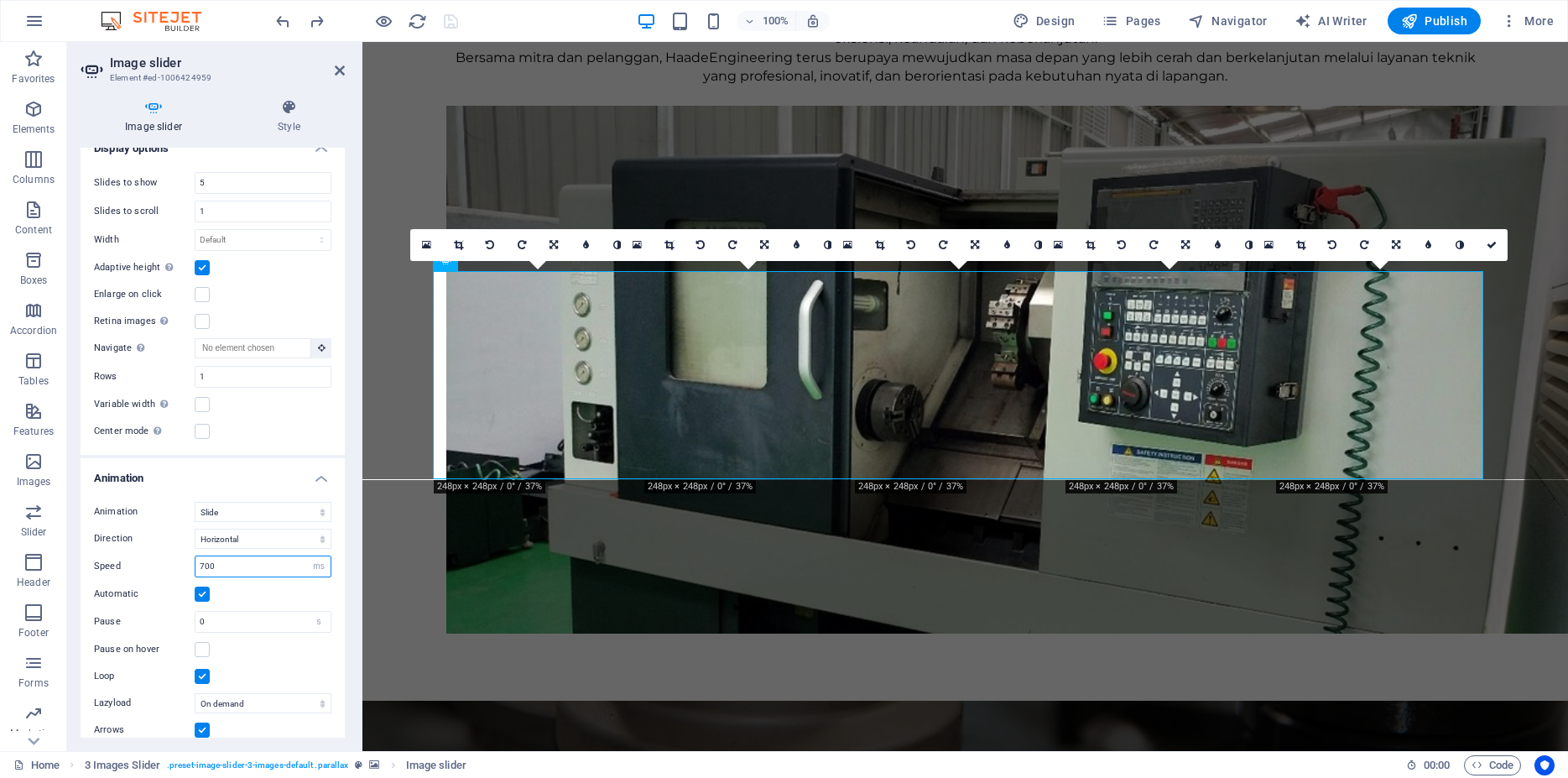
drag, startPoint x: 228, startPoint y: 521, endPoint x: 126, endPoint y: 512, distance: 102.4
click at [196, 557] on input "700" at bounding box center [263, 567] width 135 height 20
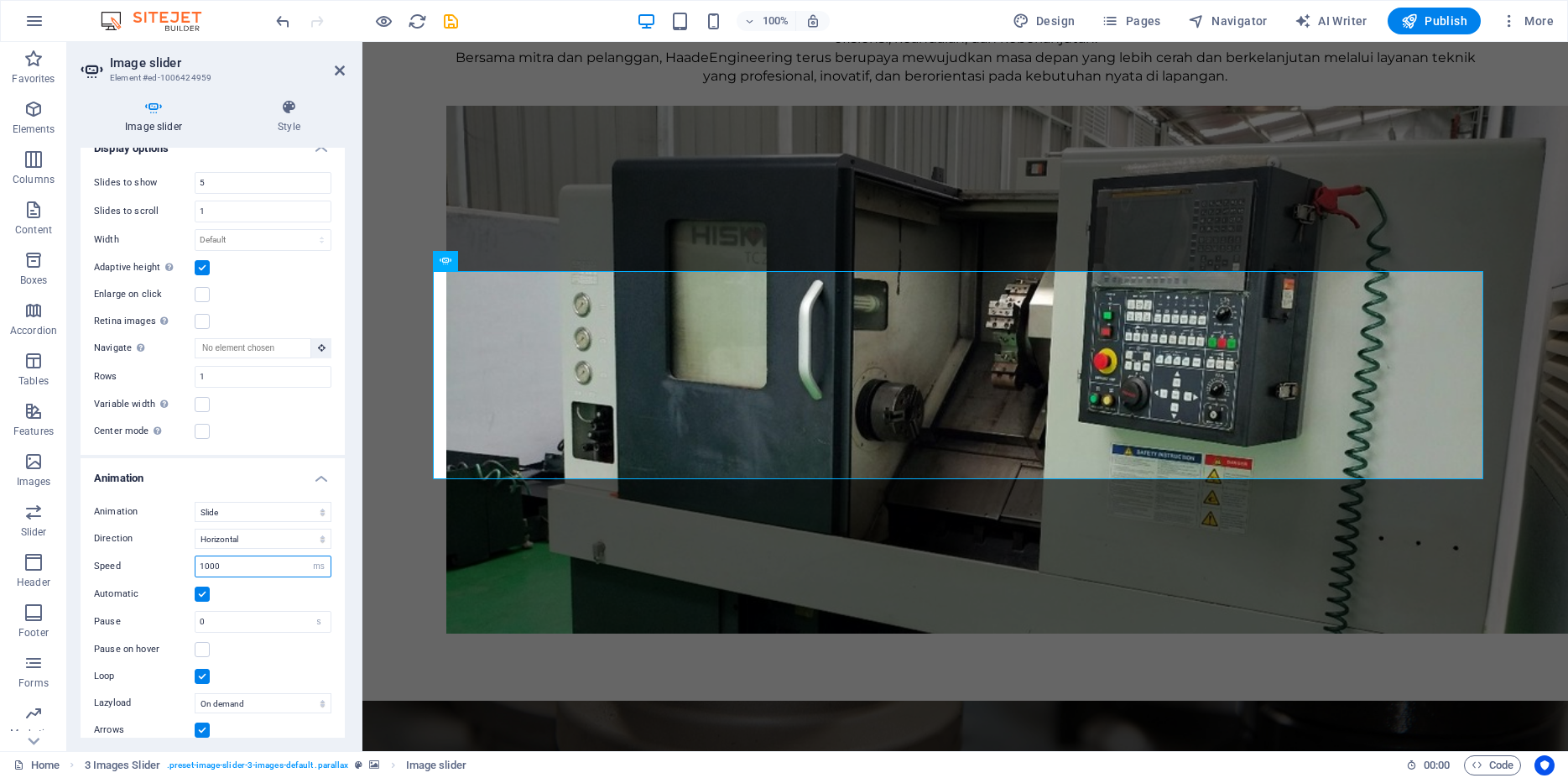
type input "1000"
click at [462, 23] on div "100% Design Pages Navigator AI Writer Publish More" at bounding box center [915, 21] width 1287 height 27
click at [458, 22] on icon "save" at bounding box center [451, 21] width 20 height 20
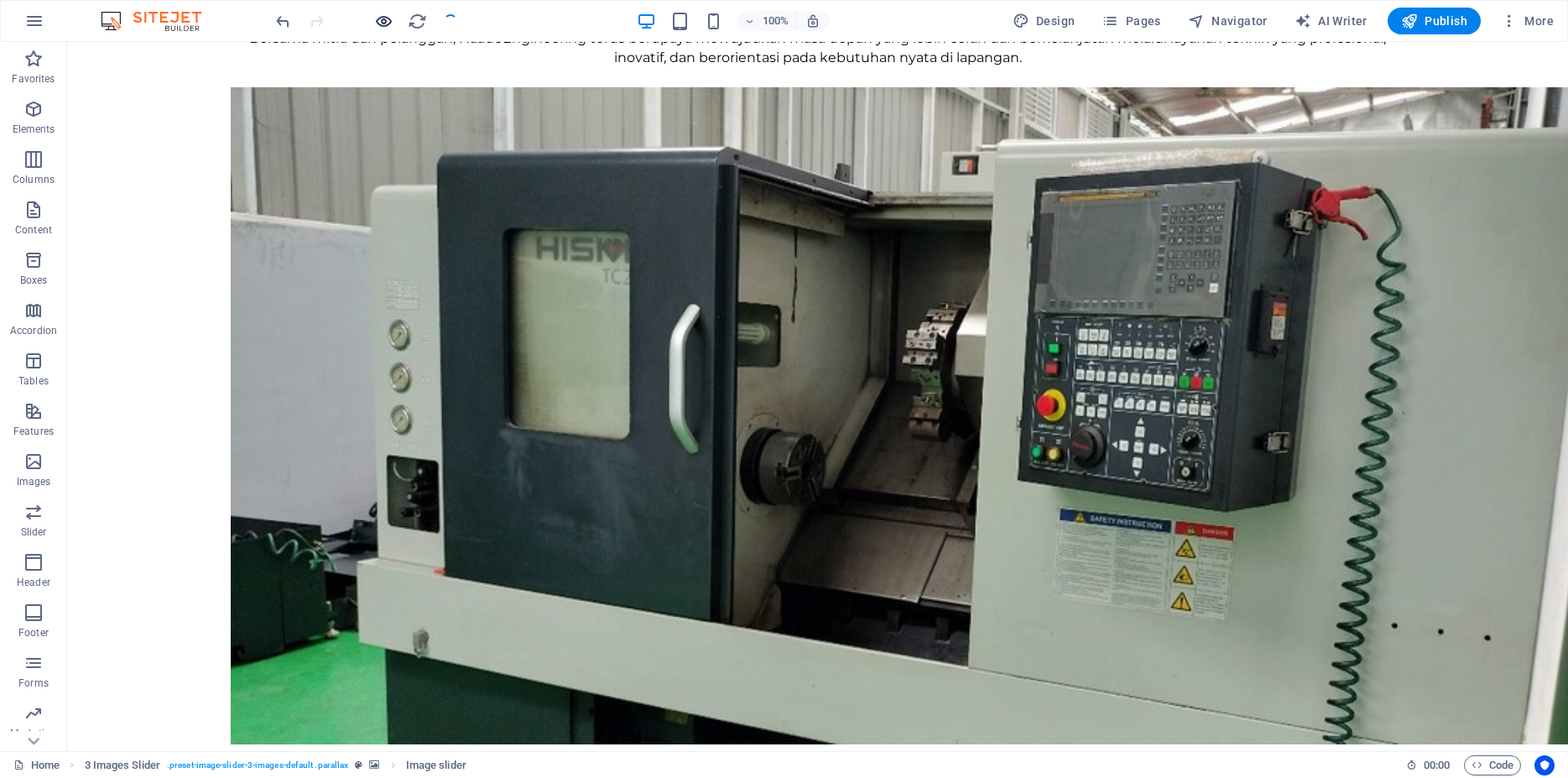
checkbox input "false"
select select "ms"
select select "s"
select select "ondemand"
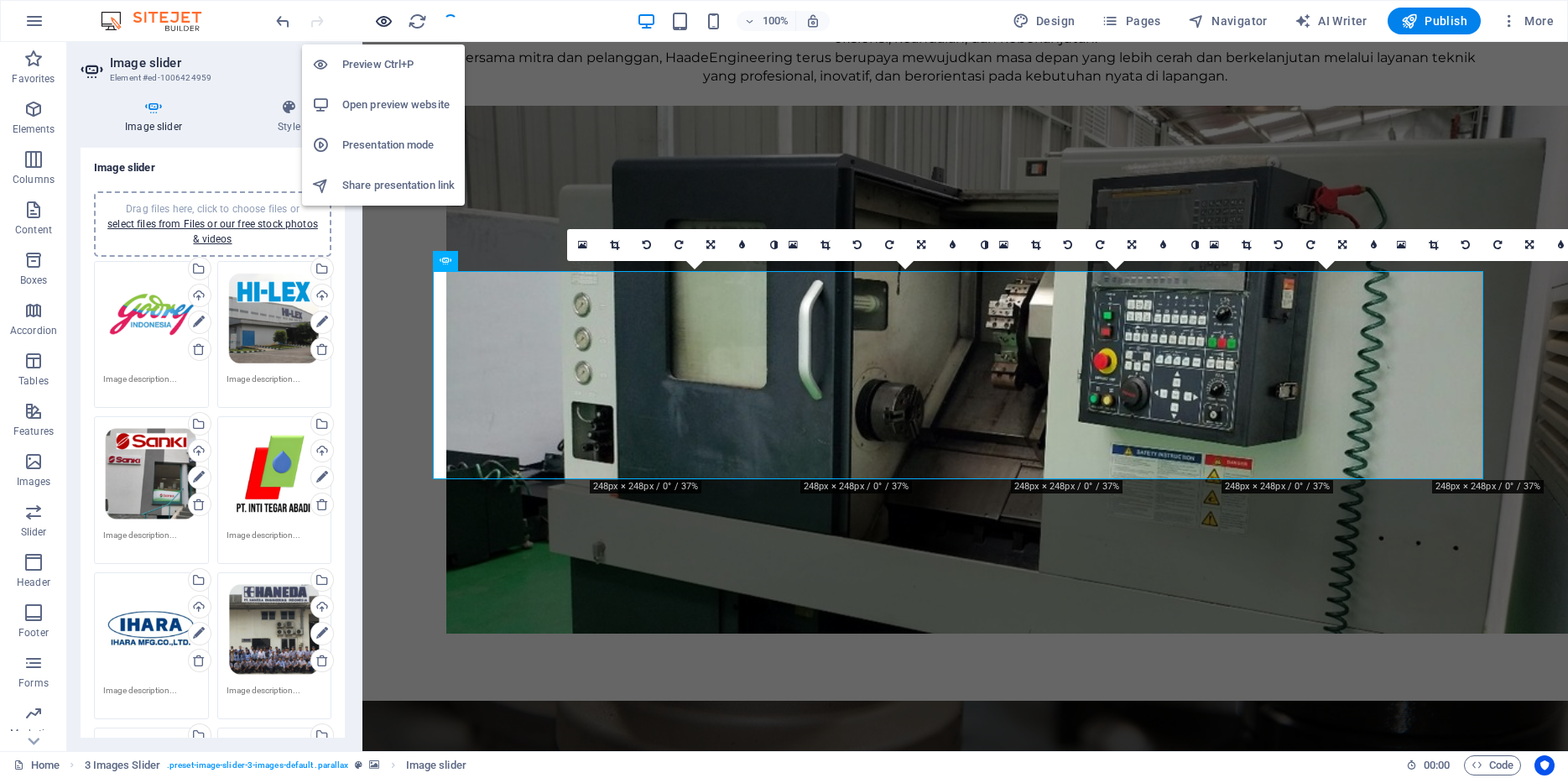
click at [387, 22] on icon "button" at bounding box center [384, 21] width 20 height 20
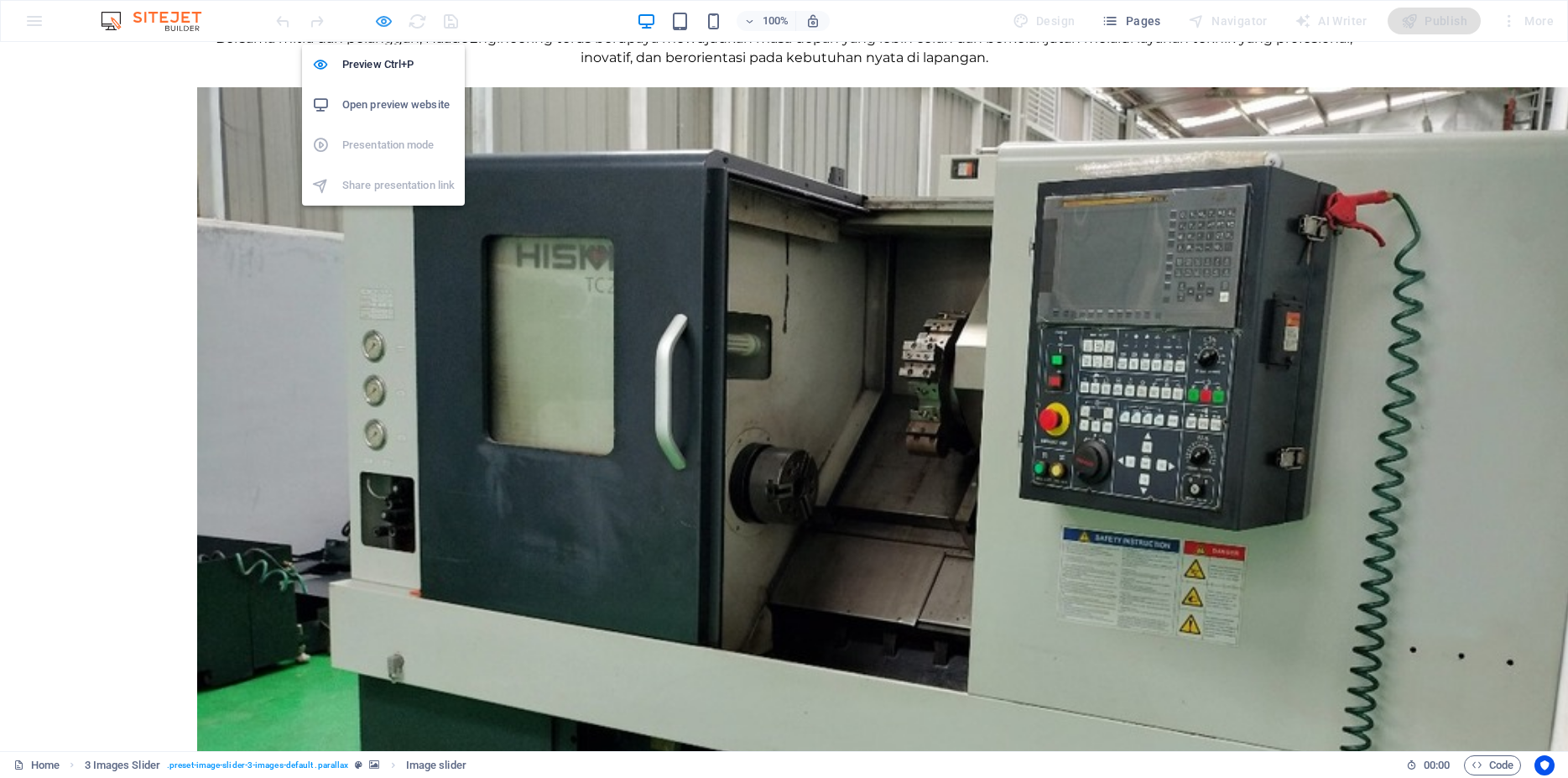
click at [387, 23] on icon "button" at bounding box center [384, 21] width 20 height 20
select select "ms"
select select "s"
select select "ondemand"
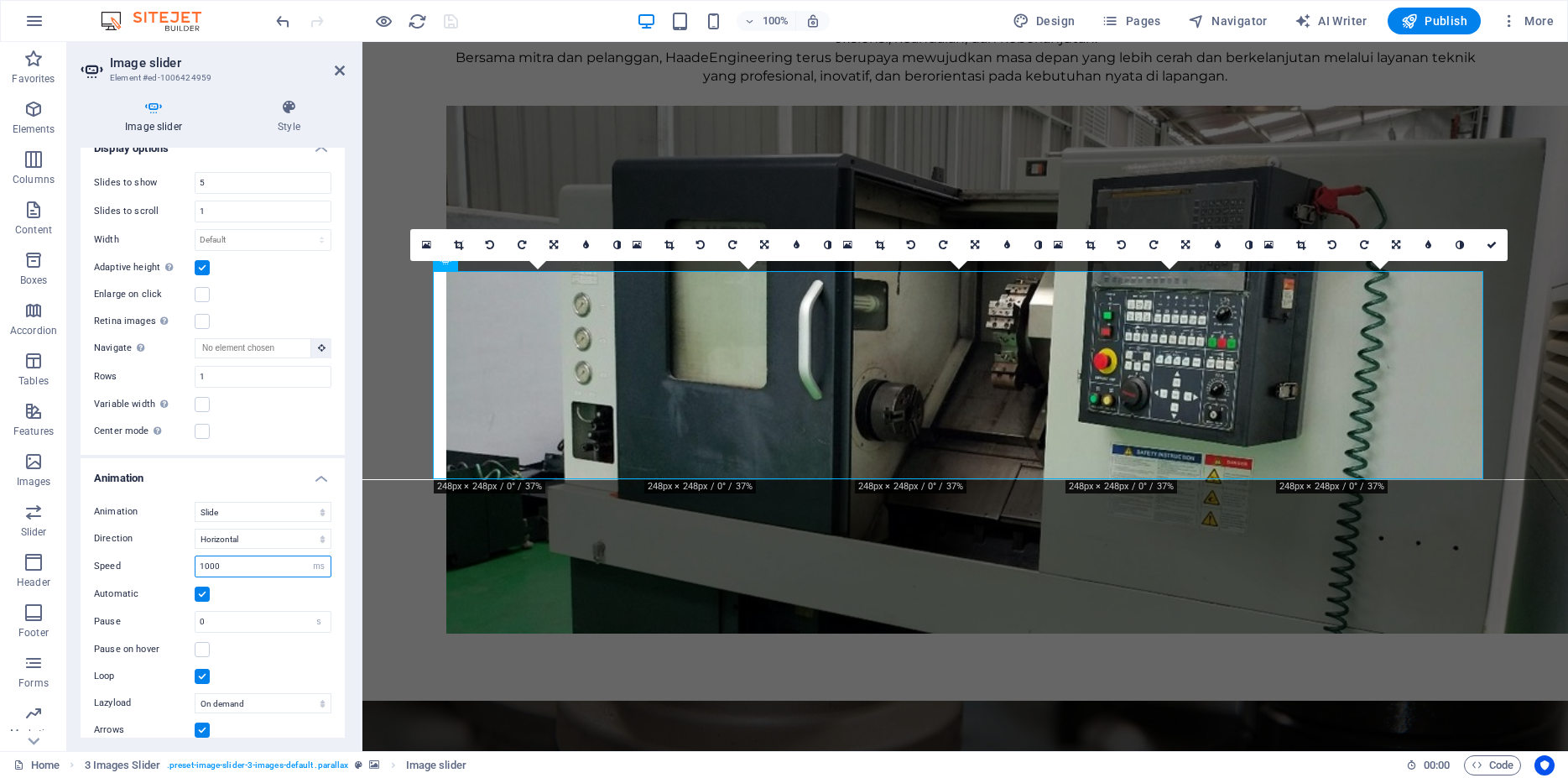
drag, startPoint x: 253, startPoint y: 523, endPoint x: 153, endPoint y: 515, distance: 100.3
click at [196, 557] on input "1000" at bounding box center [263, 567] width 135 height 20
type input "1000"
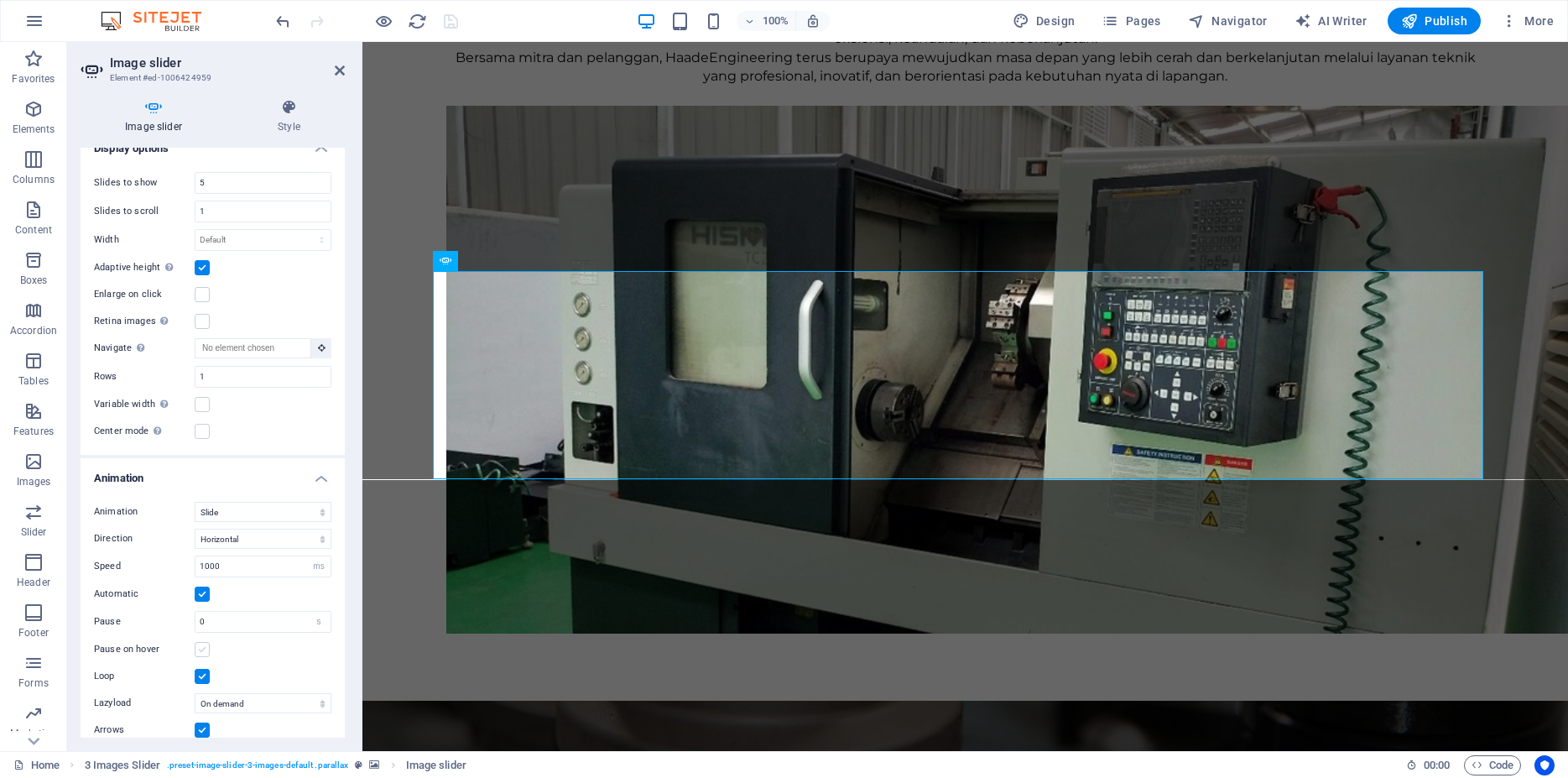
drag, startPoint x: 201, startPoint y: 602, endPoint x: 220, endPoint y: 606, distance: 19.4
click at [201, 642] on label at bounding box center [202, 649] width 15 height 15
click at [0, 0] on input "Pause on hover" at bounding box center [0, 0] width 0 height 0
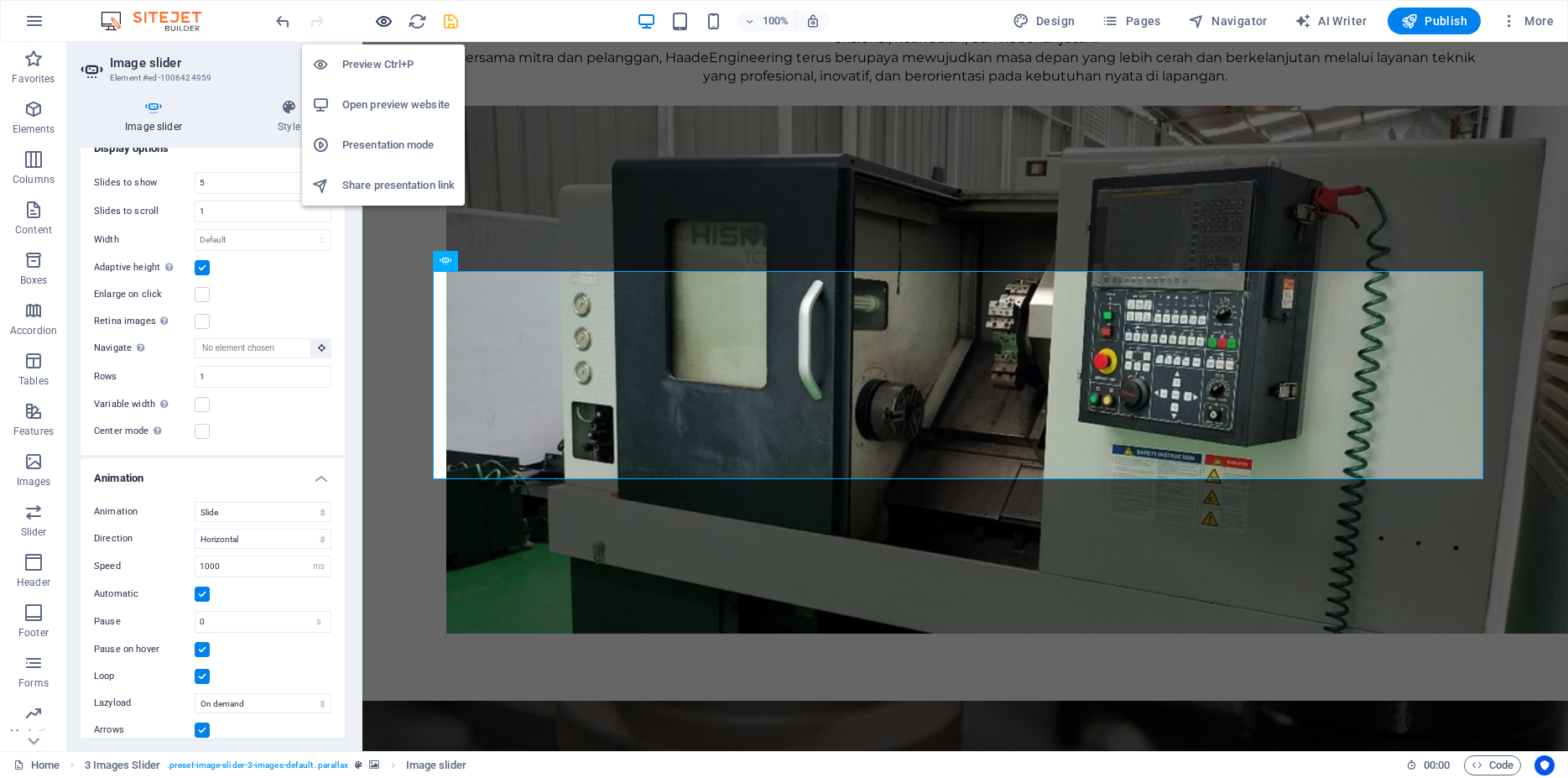
click at [385, 23] on icon "button" at bounding box center [384, 21] width 20 height 20
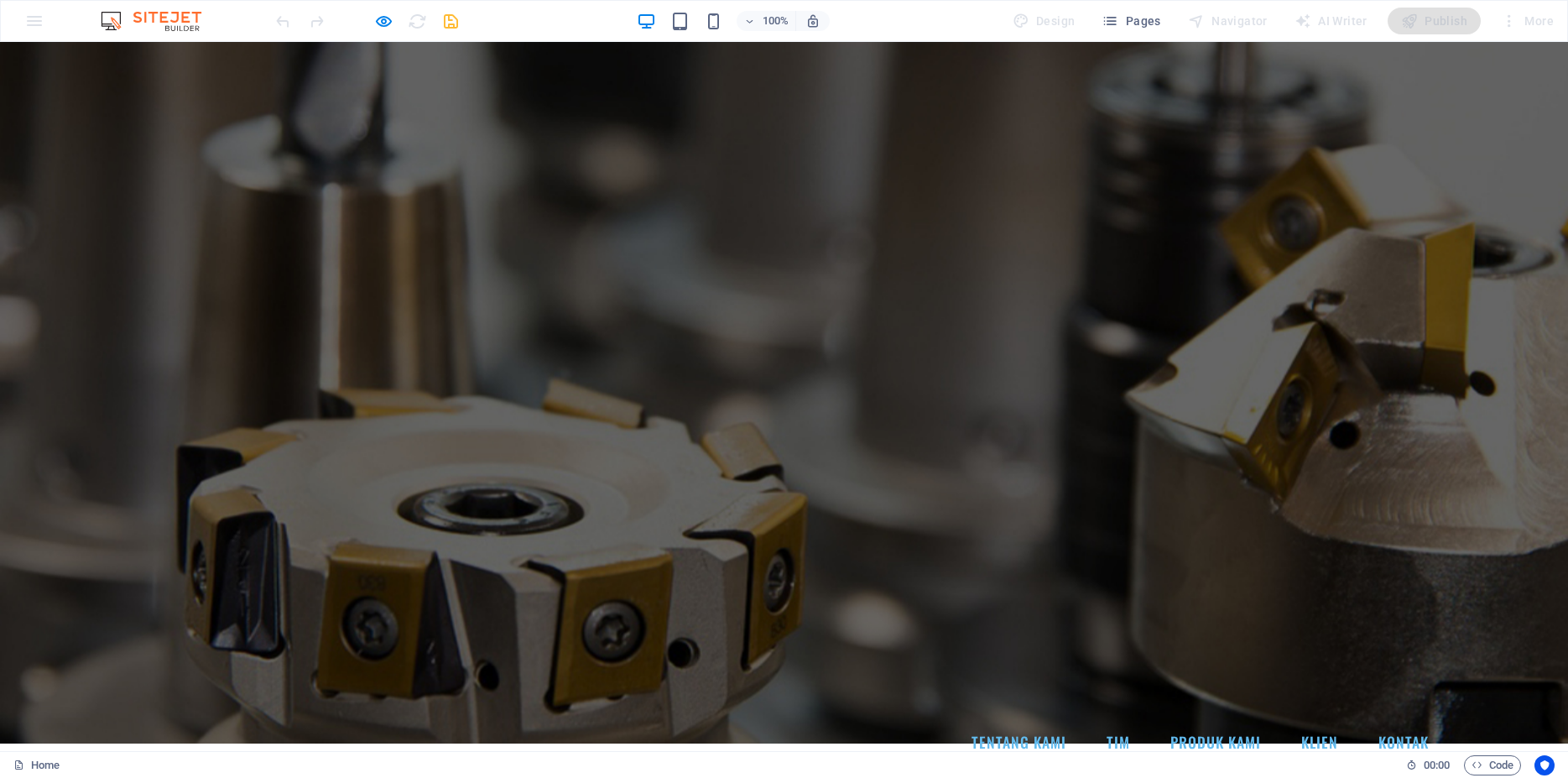
scroll to position [0, 0]
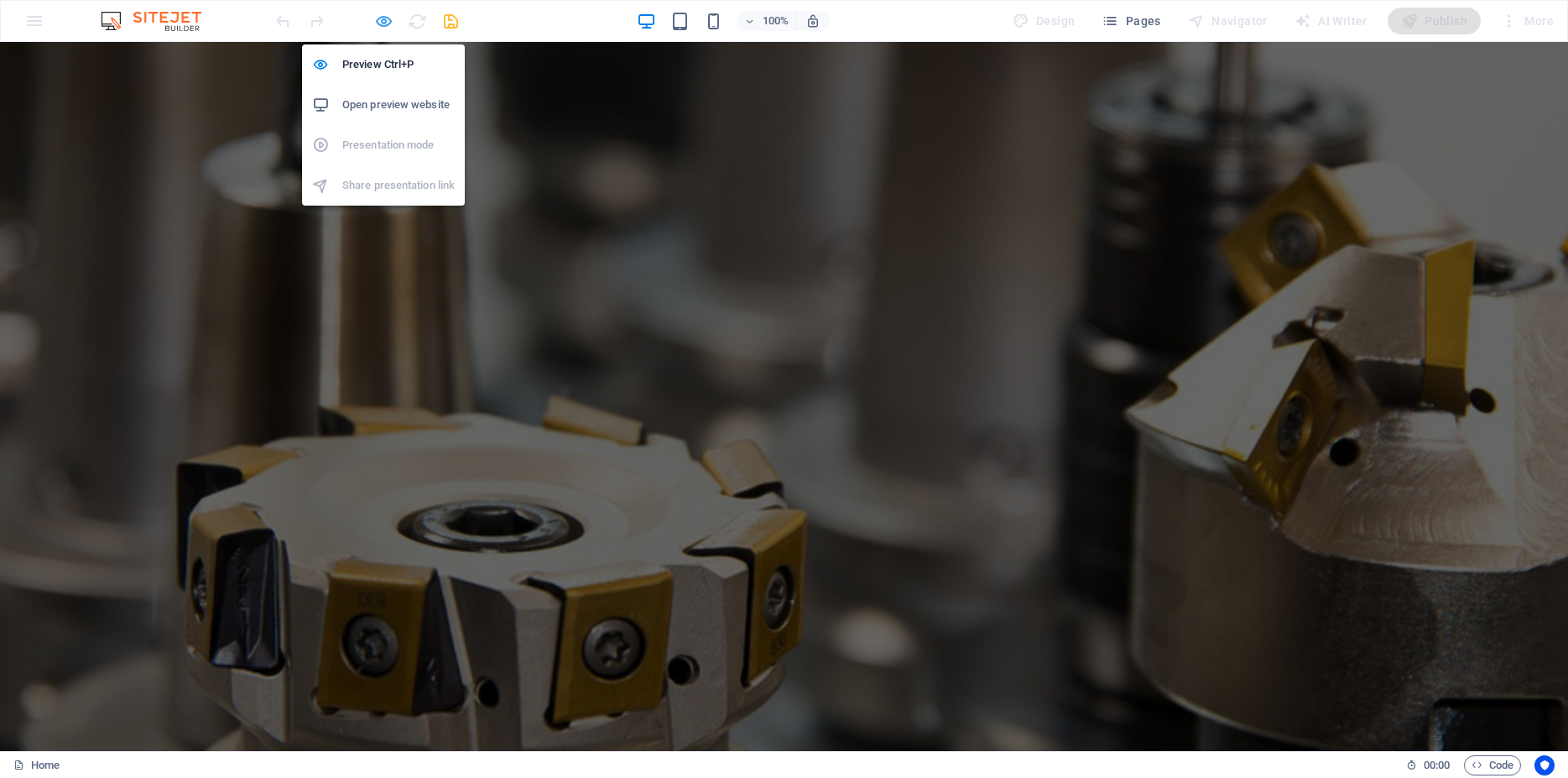
click at [383, 19] on icon "button" at bounding box center [384, 21] width 20 height 20
select select "ms"
select select "s"
select select "ondemand"
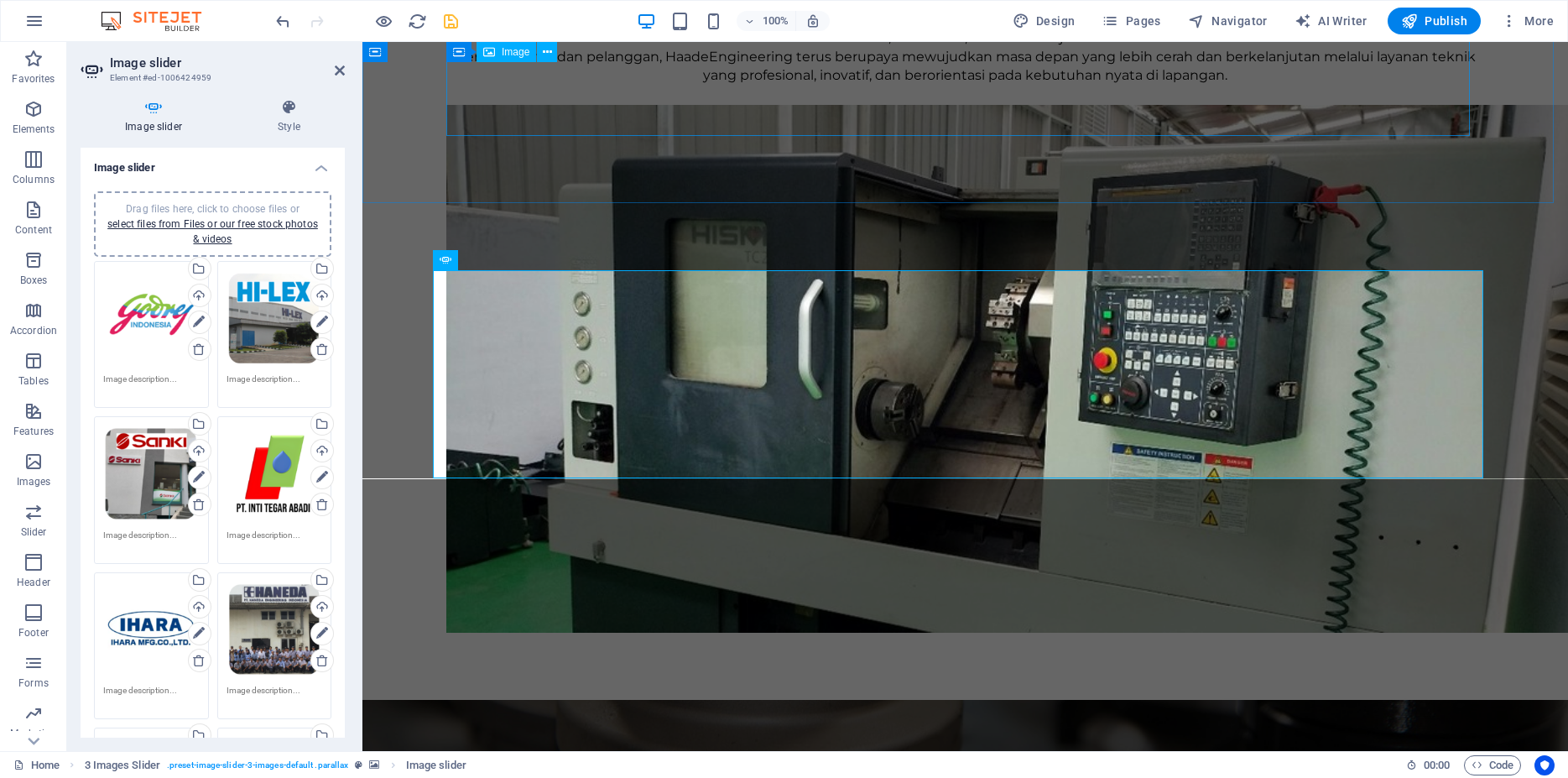
scroll to position [1062, 0]
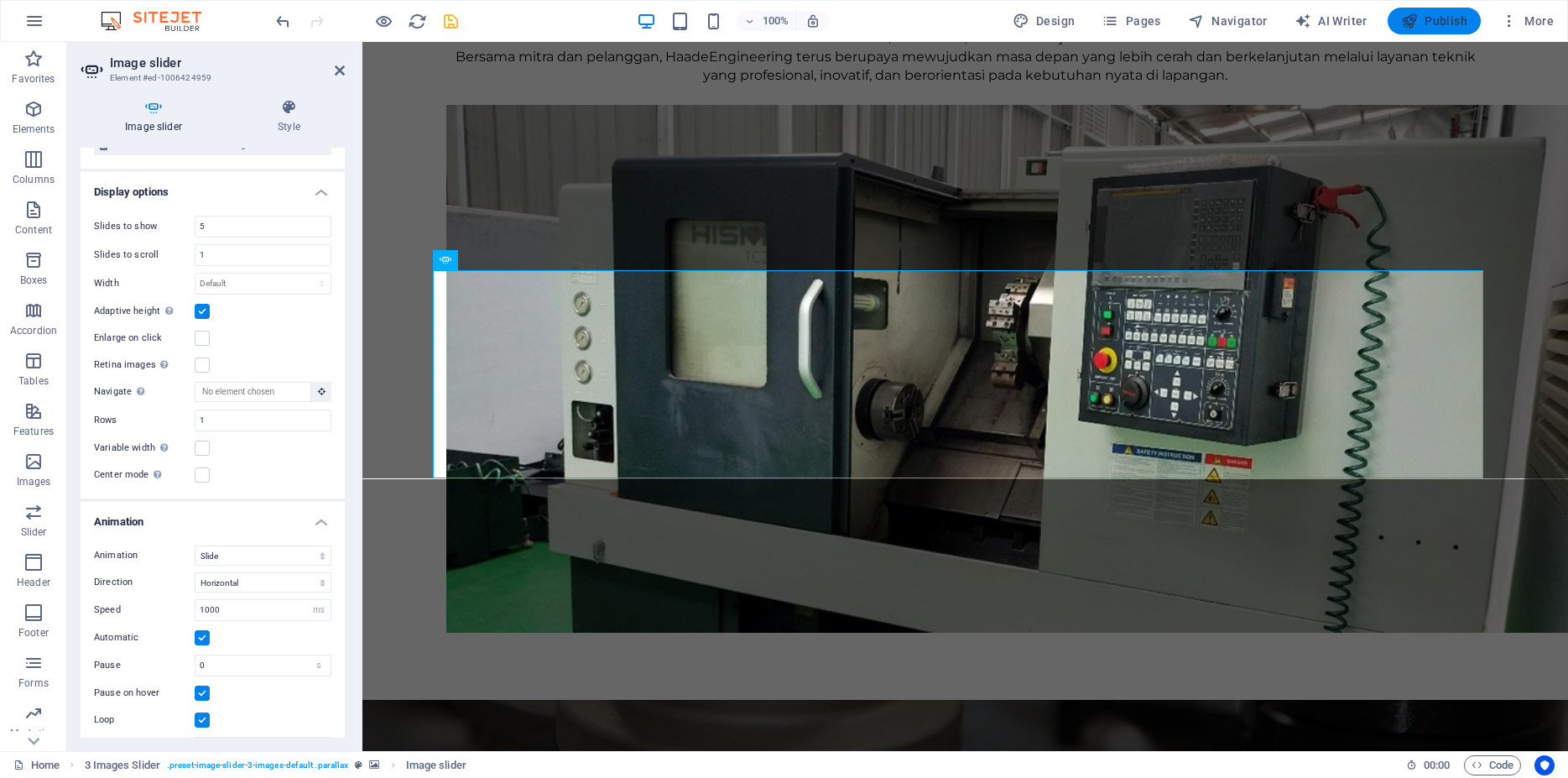
click at [1418, 20] on span "Publish" at bounding box center [1434, 21] width 66 height 17
checkbox input "false"
select select "ms"
select select "s"
select select "ondemand"
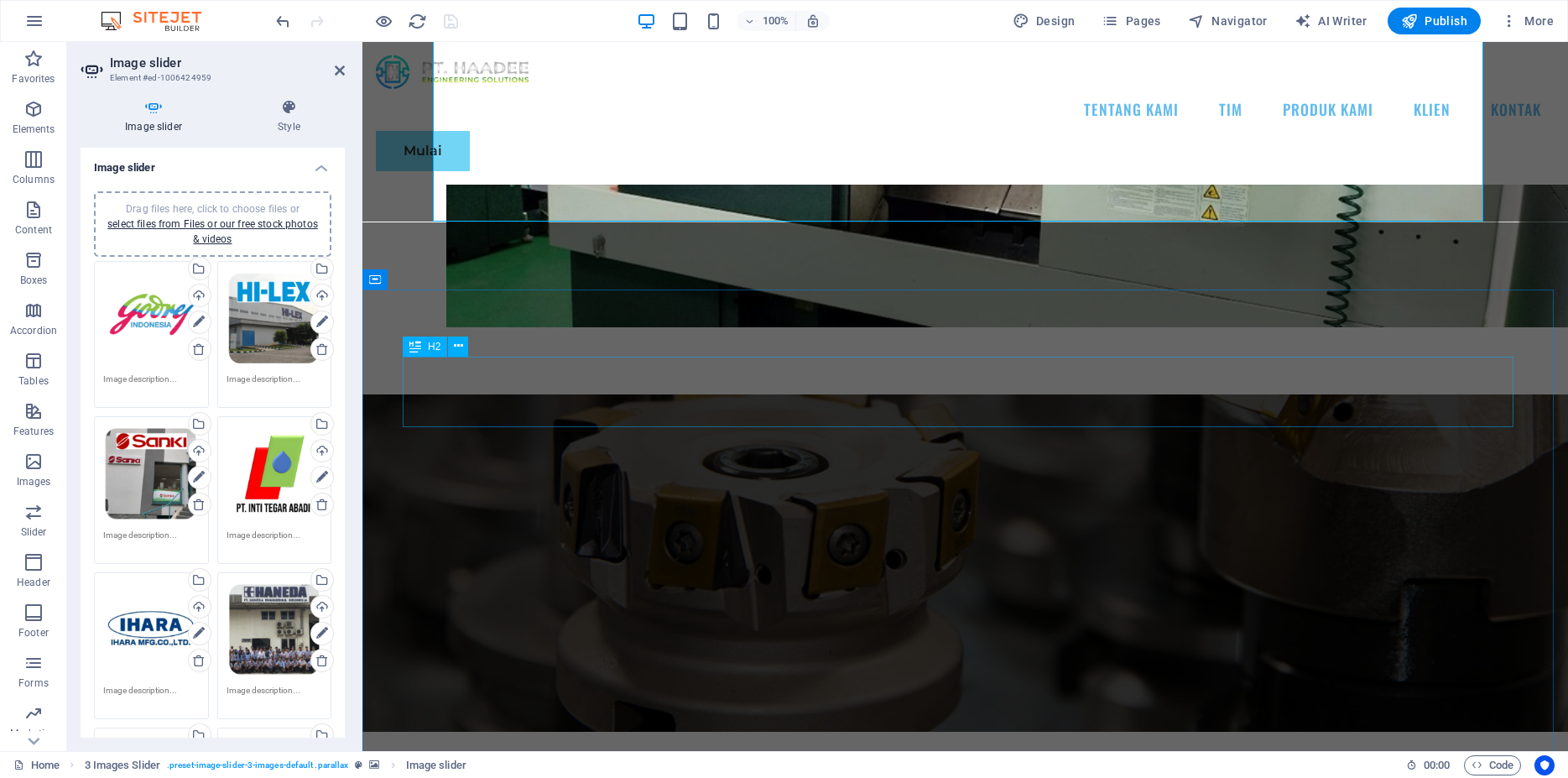
scroll to position [1713, 0]
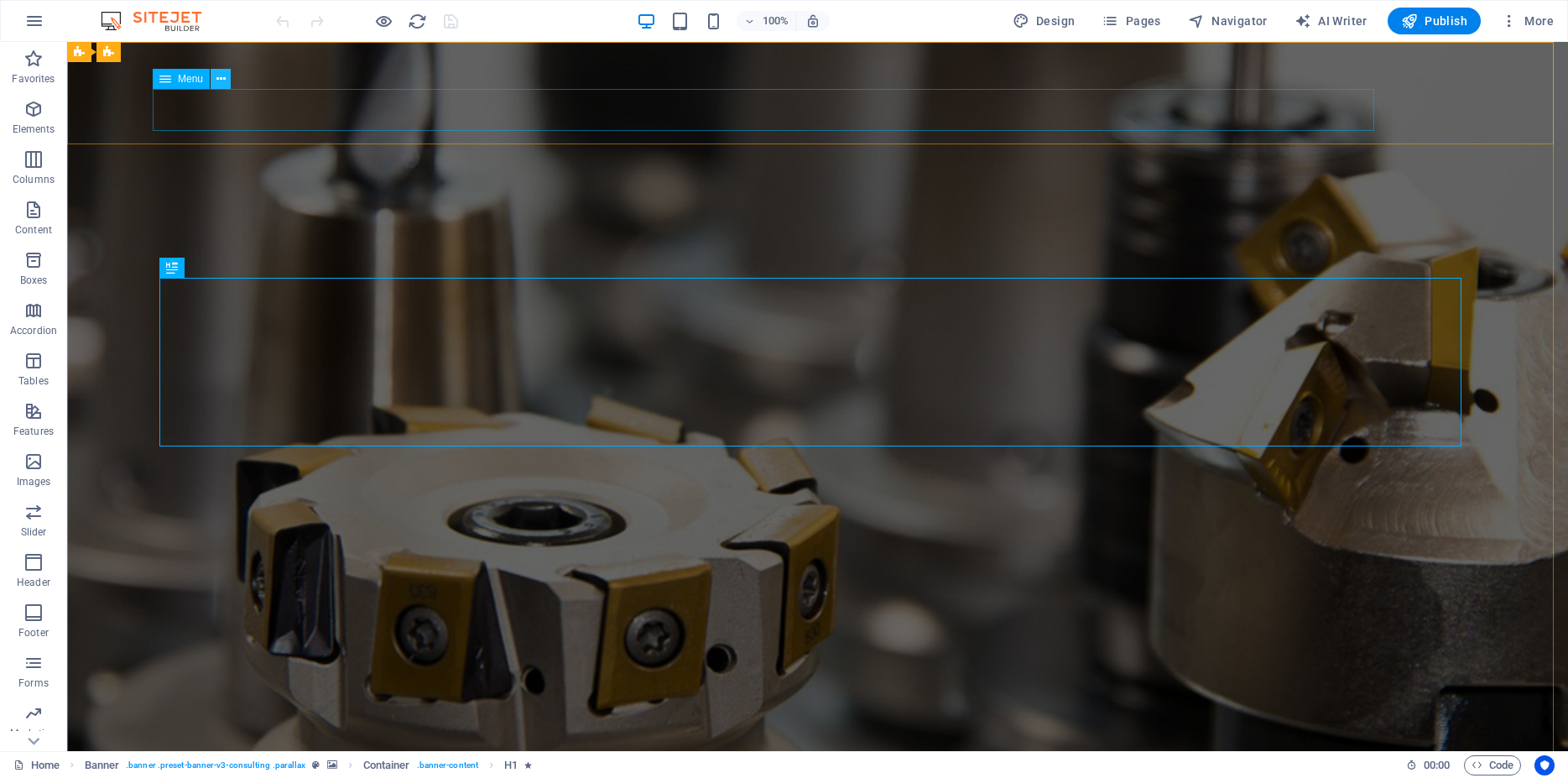
click at [217, 75] on icon at bounding box center [220, 79] width 9 height 18
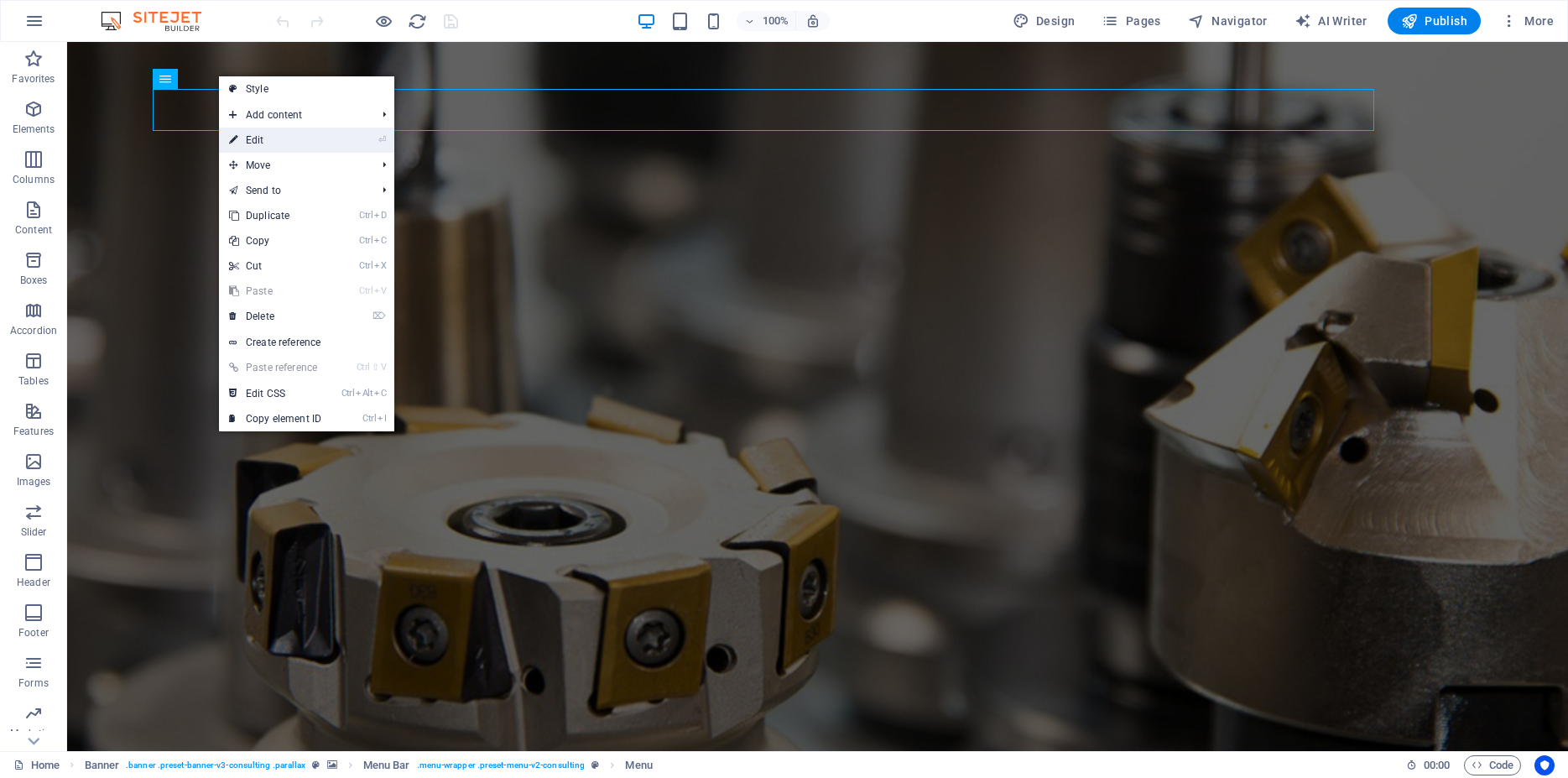
click at [262, 142] on link "⏎ Edit" at bounding box center [275, 140] width 112 height 26
select select
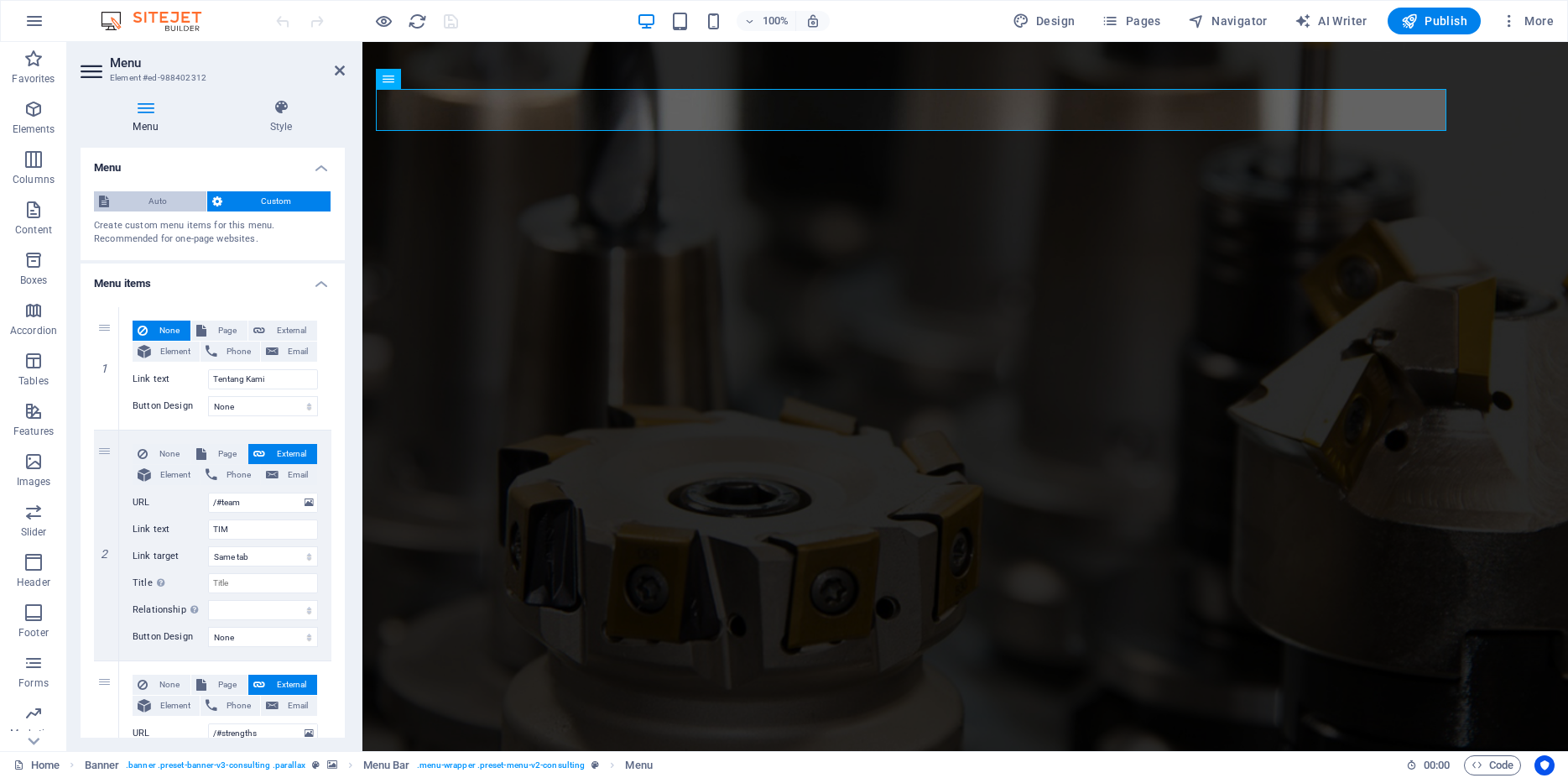
click at [156, 197] on span "Auto" at bounding box center [157, 202] width 88 height 20
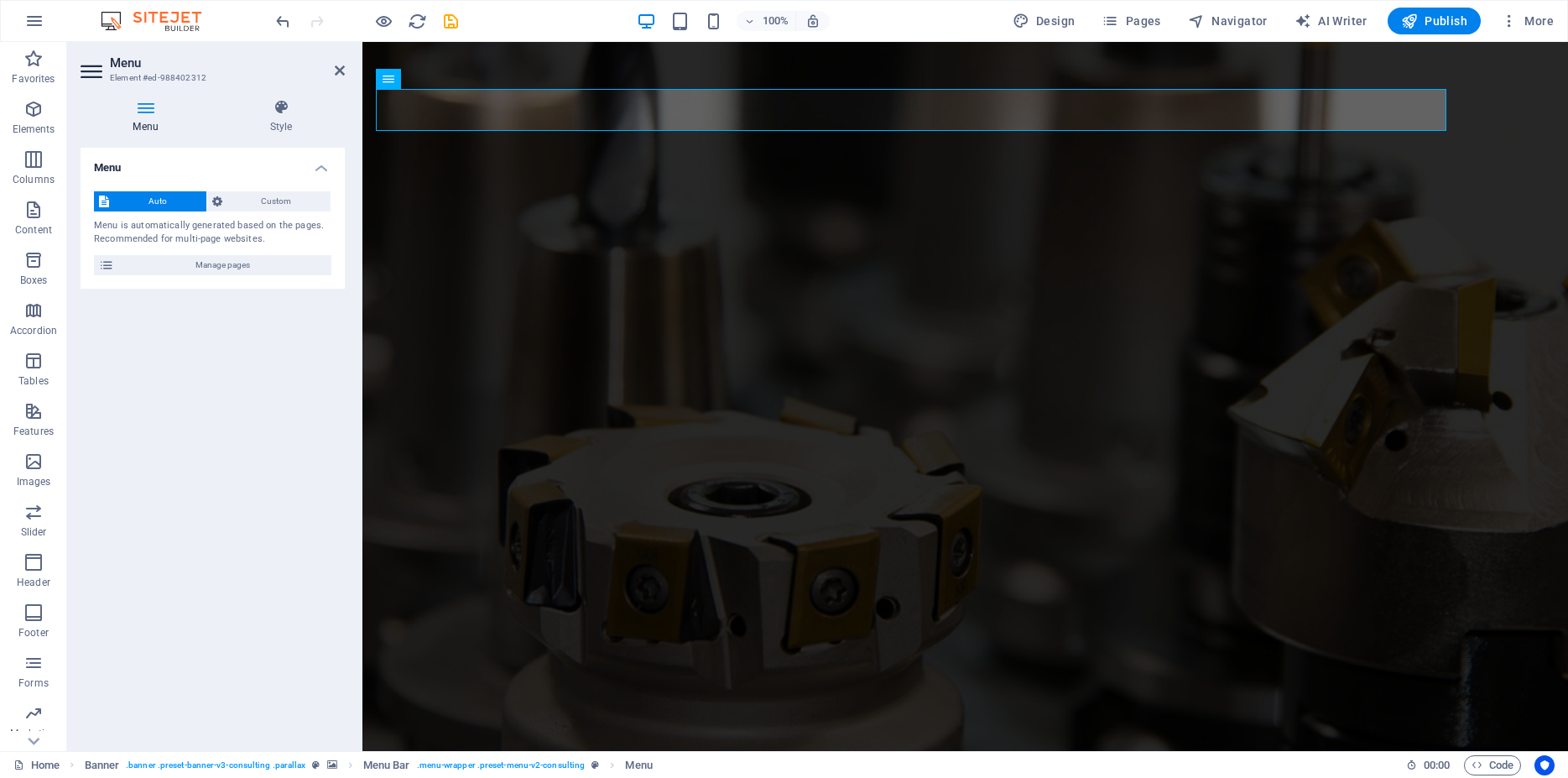
click at [275, 212] on div "Auto Custom Menu is automatically generated based on the pages. Recommended for…" at bounding box center [213, 233] width 265 height 111
click at [278, 203] on span "Custom" at bounding box center [277, 202] width 99 height 20
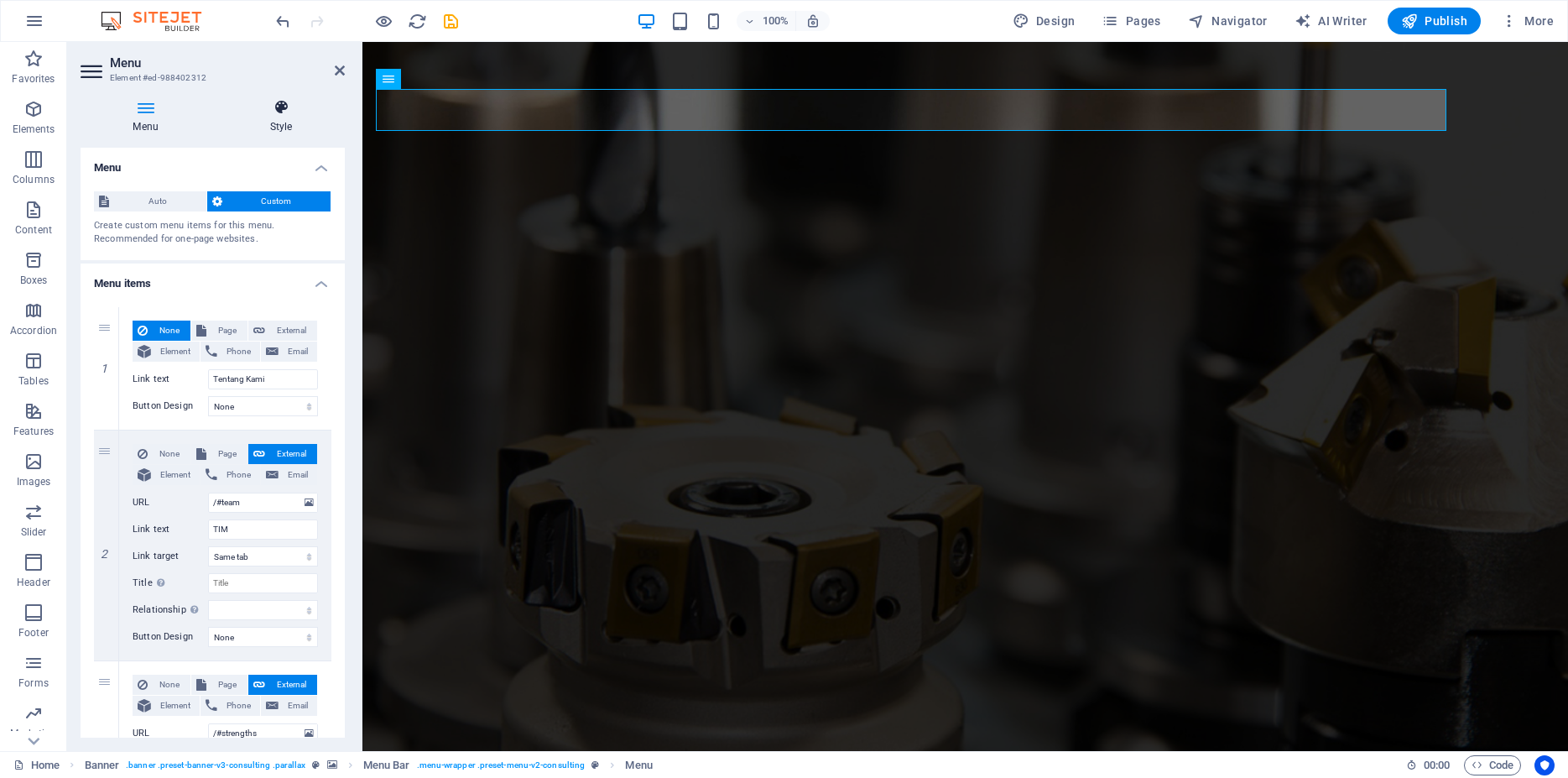
click at [281, 112] on icon at bounding box center [281, 107] width 128 height 17
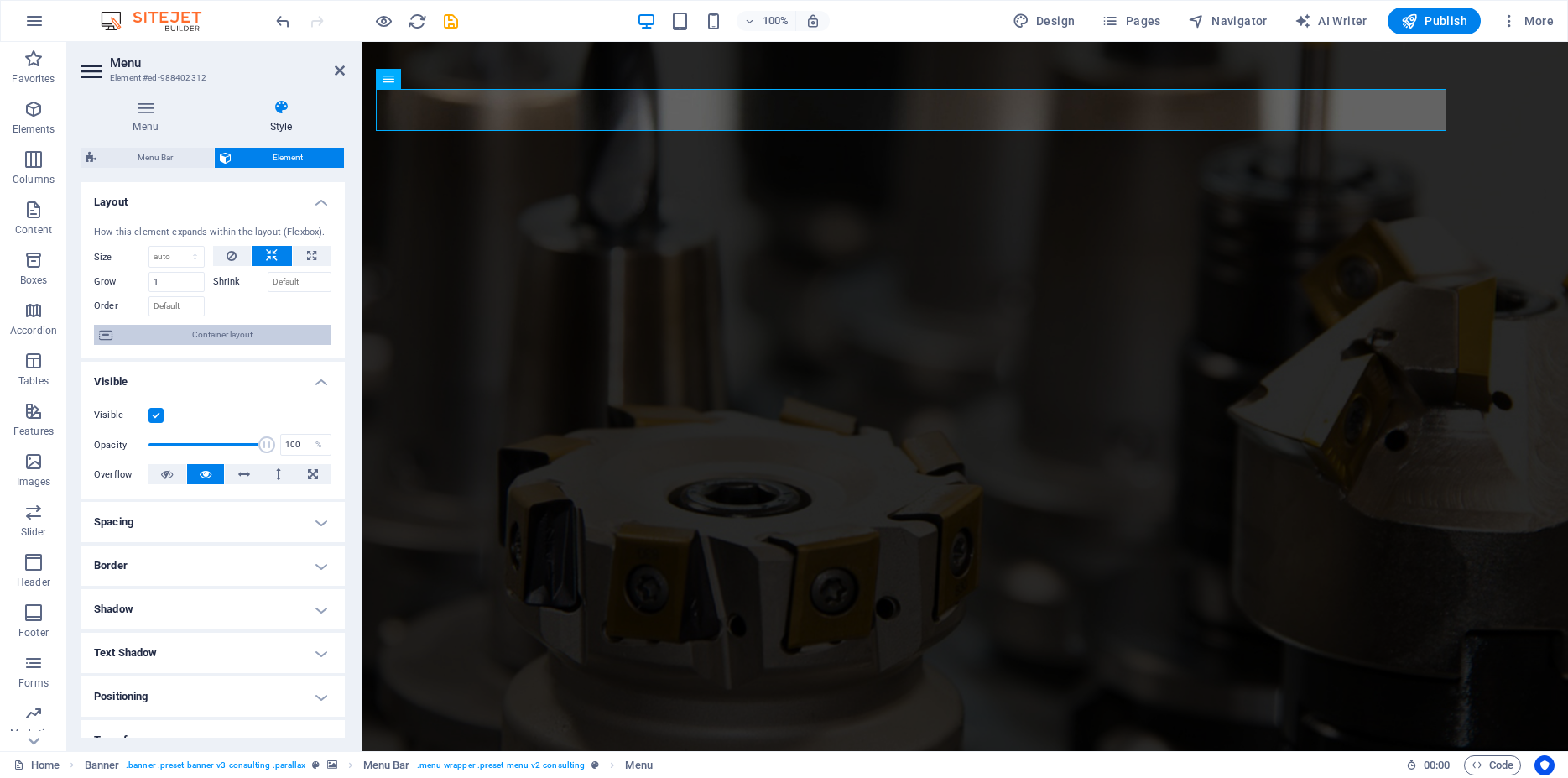
click at [225, 345] on span "Container layout" at bounding box center [221, 335] width 208 height 20
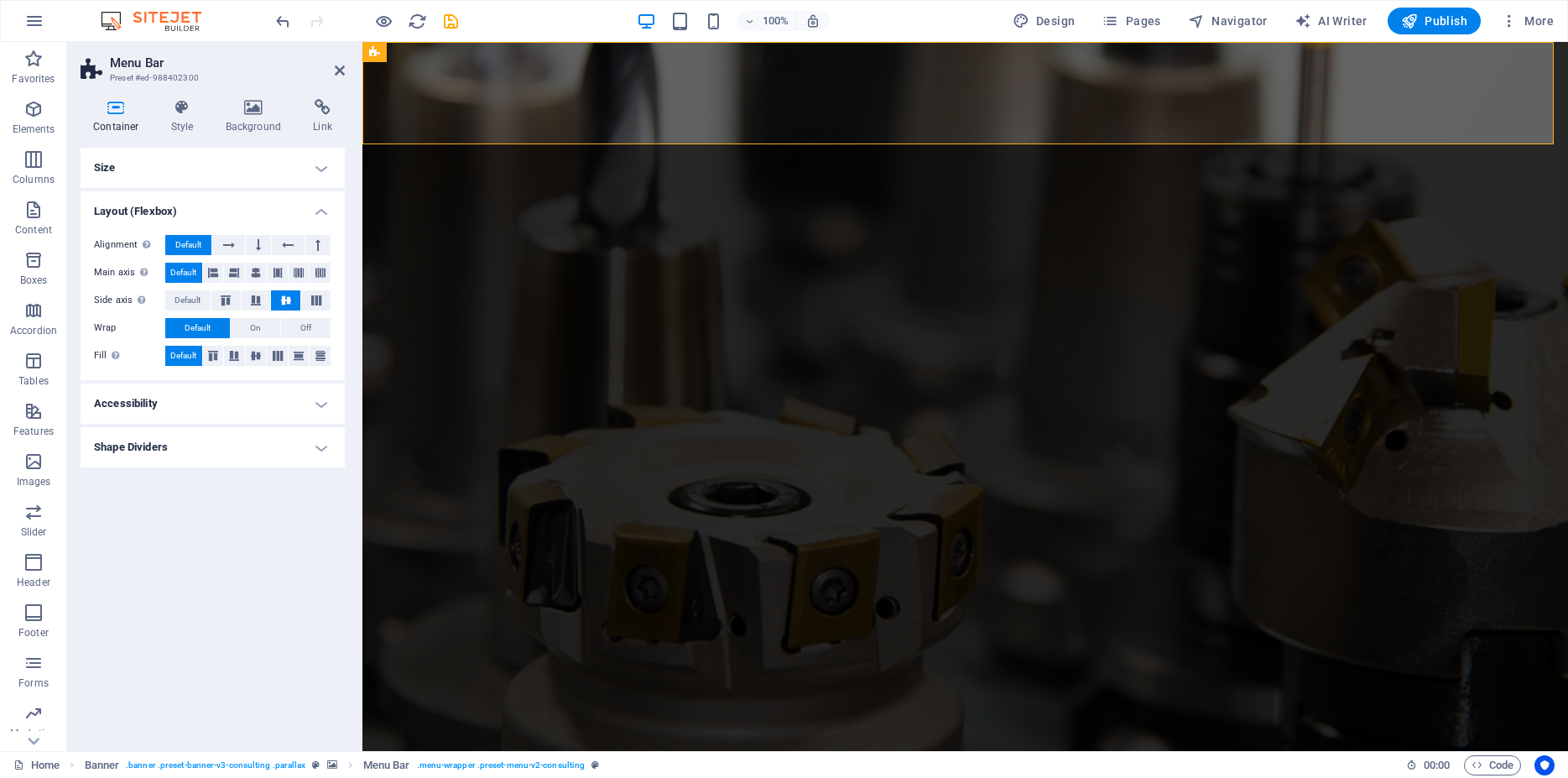
click at [287, 162] on h4 "Size" at bounding box center [213, 168] width 265 height 40
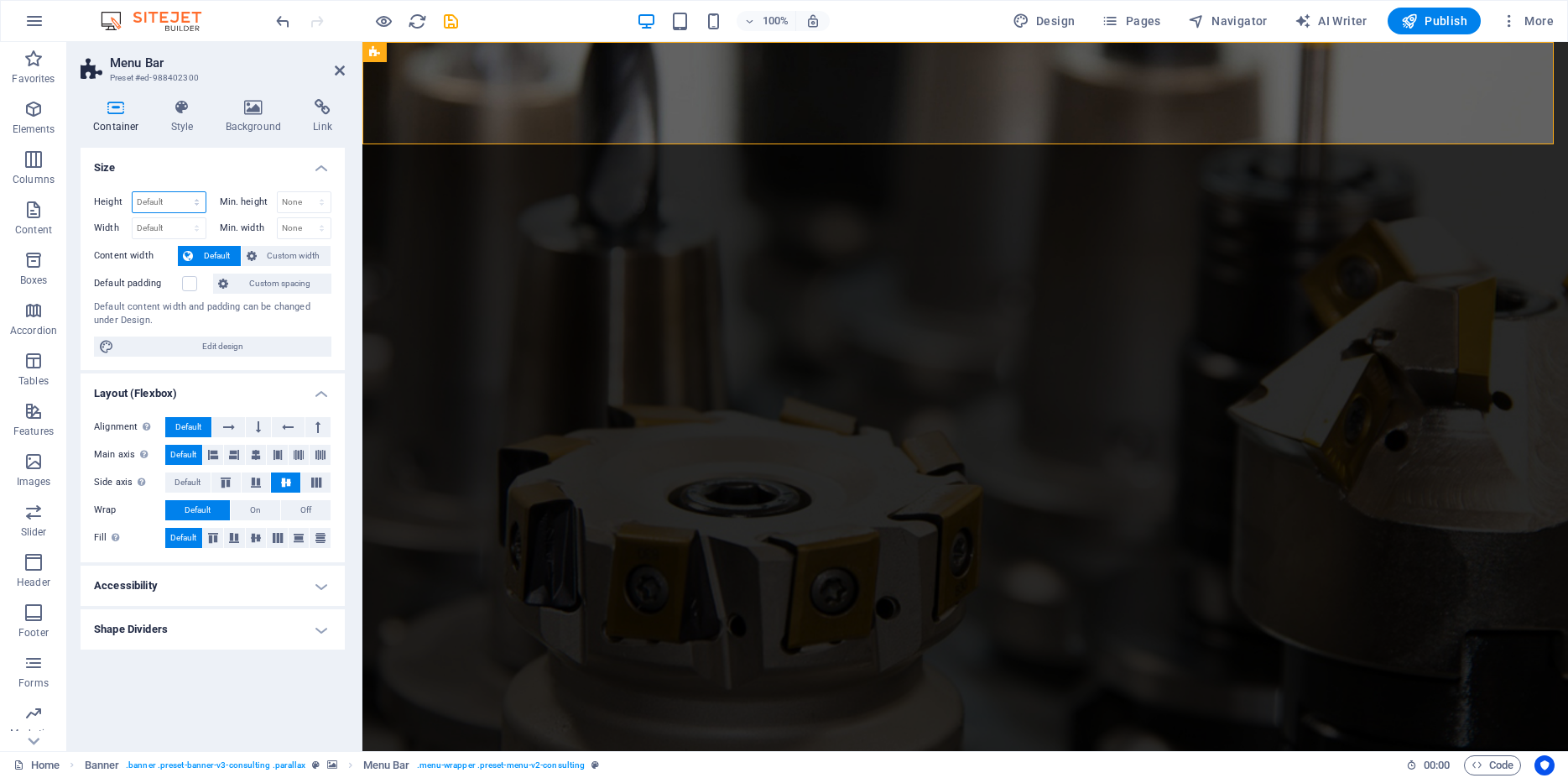
click at [133, 192] on select "Default px rem % vh vw" at bounding box center [169, 203] width 73 height 20
select select "px"
click option "px" at bounding box center [0, 0] width 0 height 0
type input "122"
click at [133, 218] on select "Default px rem % em vh vw" at bounding box center [169, 228] width 73 height 20
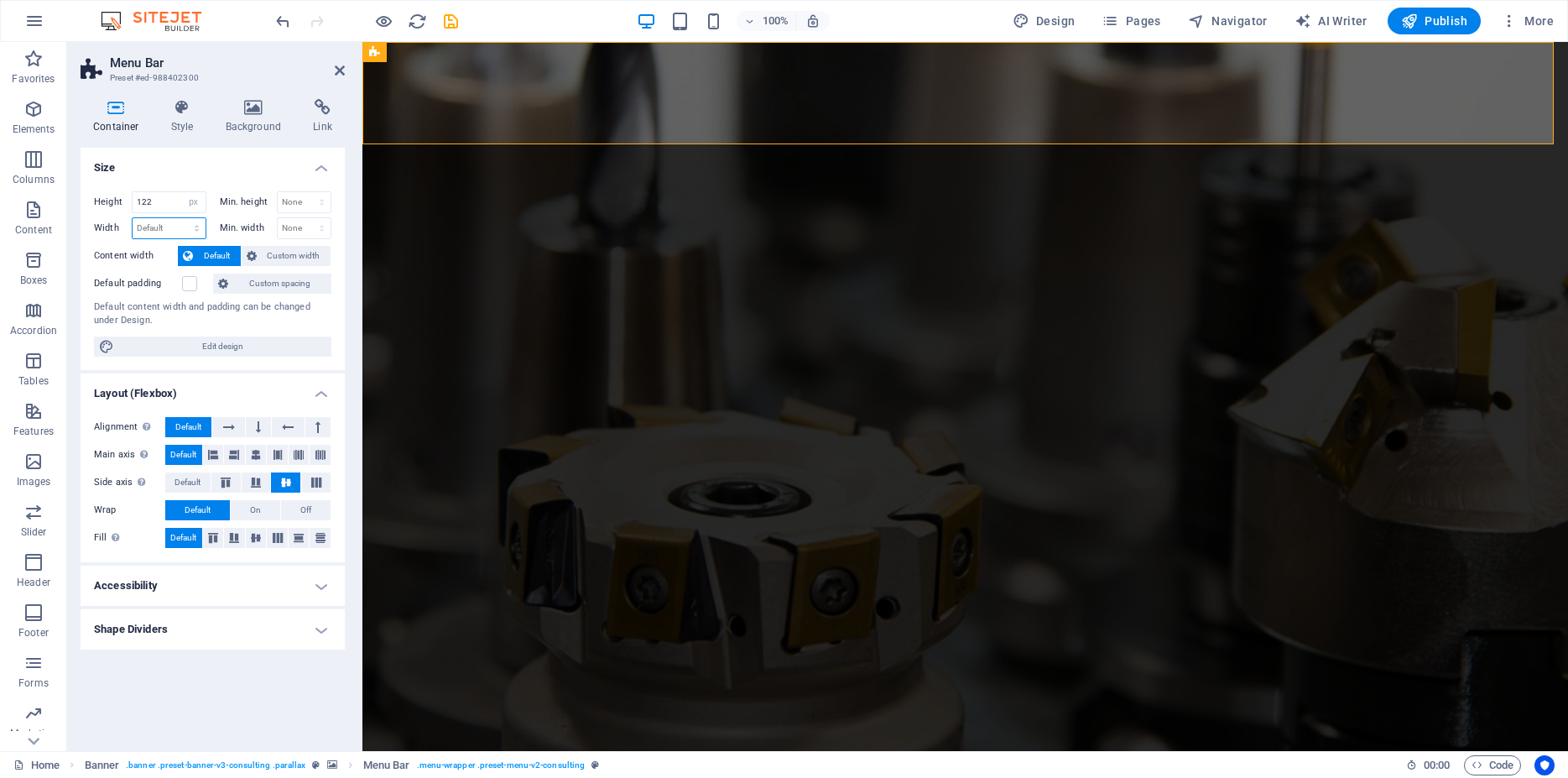
select select "px"
click option "px" at bounding box center [0, 0] width 0 height 0
type input "1420"
click at [169, 203] on input "122" at bounding box center [169, 203] width 73 height 20
click at [277, 192] on select "None px rem % vh vw" at bounding box center [304, 203] width 54 height 20
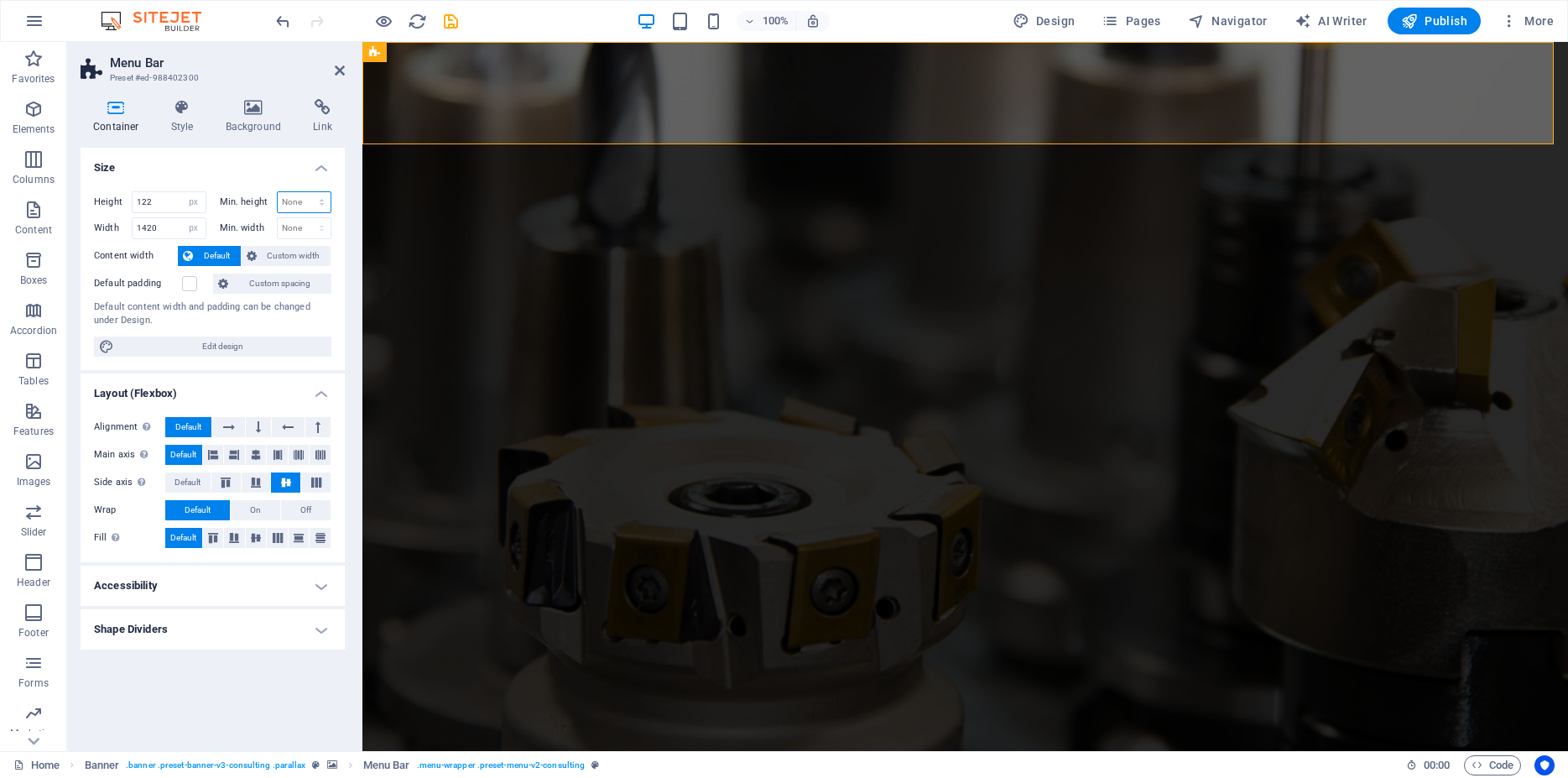
select select "px"
click option "px" at bounding box center [0, 0] width 0 height 0
type input "0"
click at [277, 218] on select "None px rem % vh vw" at bounding box center [304, 228] width 54 height 20
select select "px"
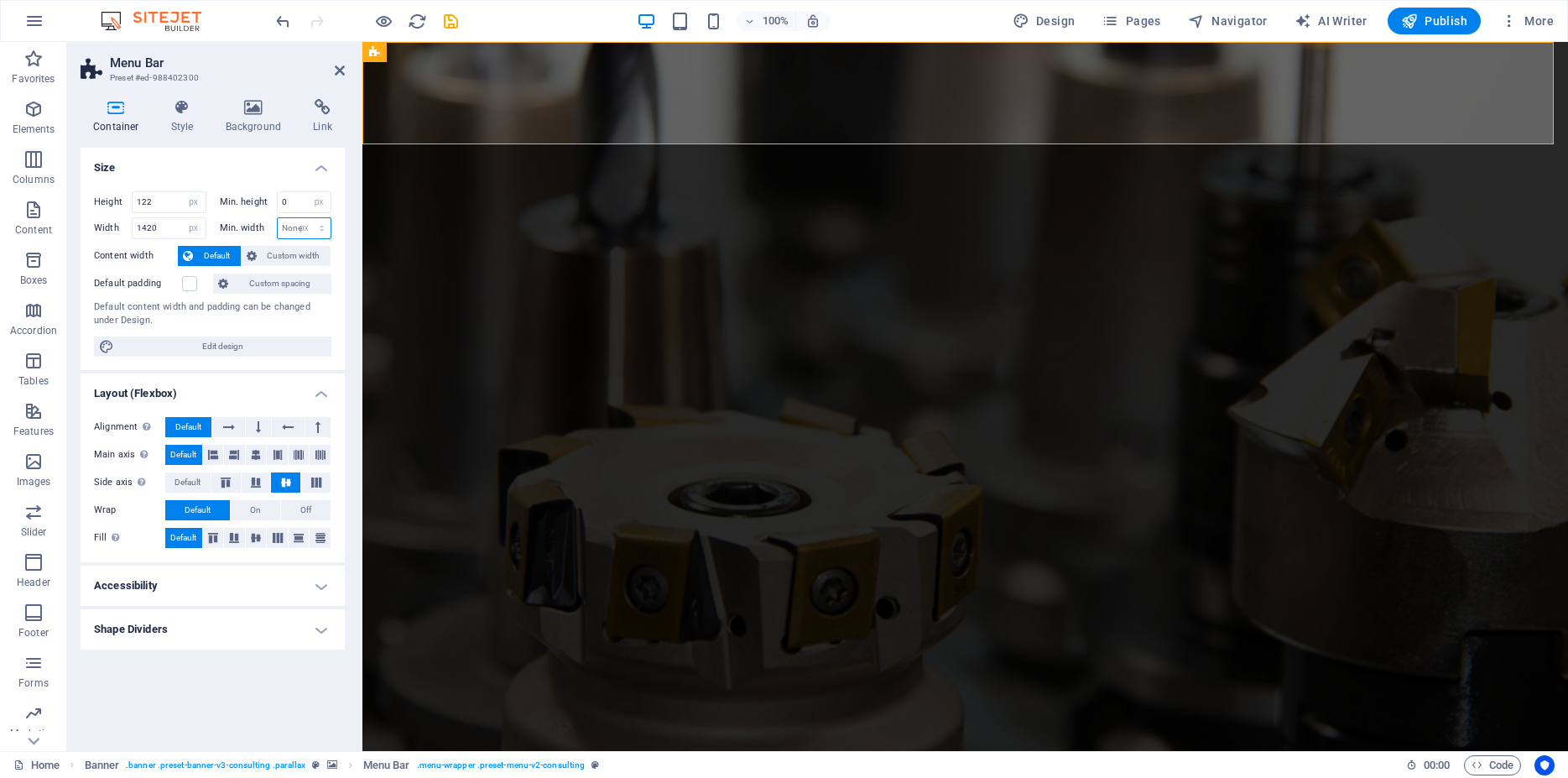
click option "px" at bounding box center [0, 0] width 0 height 0
type input "0"
click at [161, 195] on input "122" at bounding box center [169, 203] width 73 height 20
click at [162, 226] on input "1420" at bounding box center [169, 228] width 73 height 20
drag, startPoint x: 143, startPoint y: 224, endPoint x: 168, endPoint y: 223, distance: 25.0
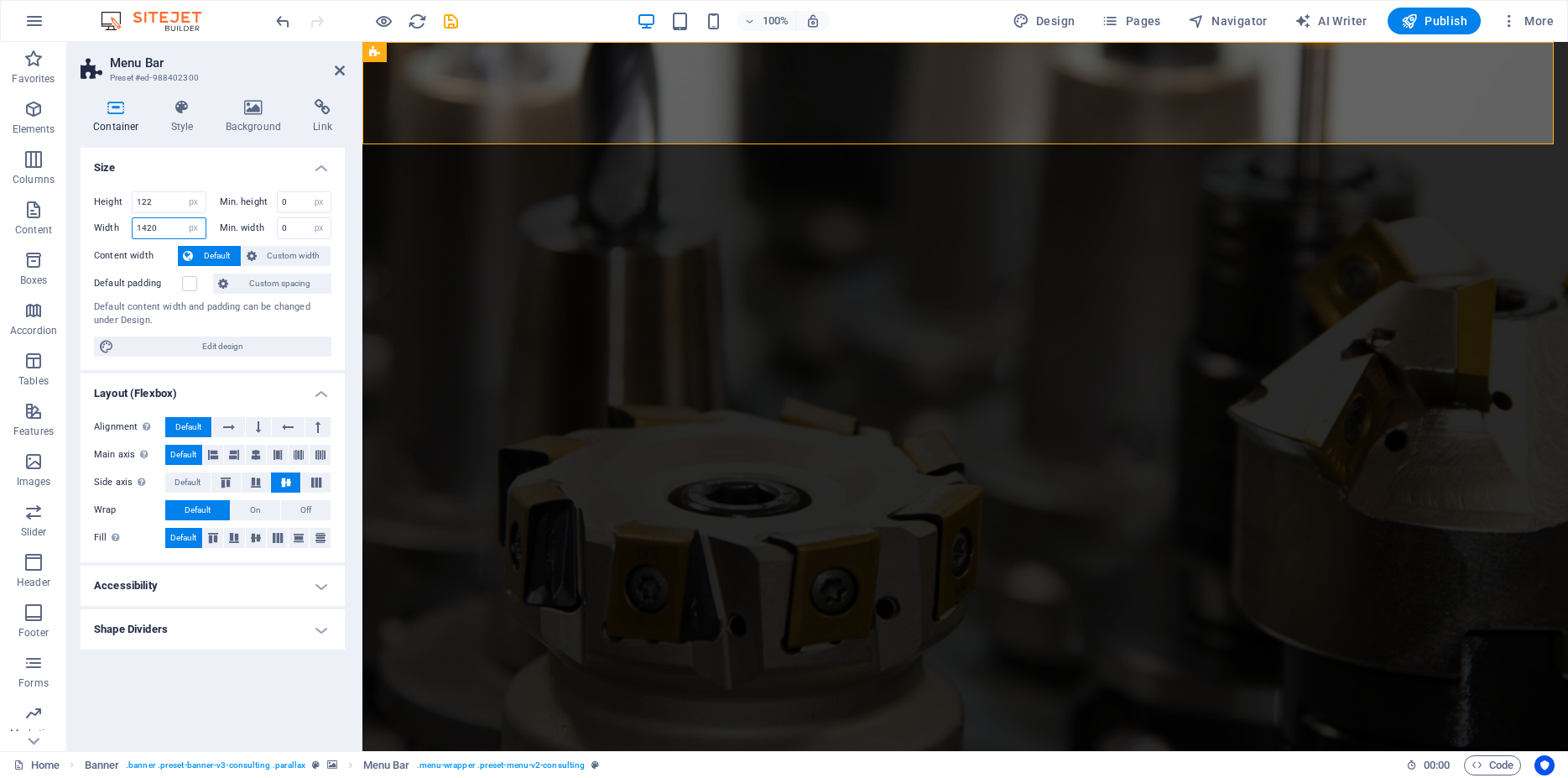
click at [168, 223] on input "1420" at bounding box center [169, 228] width 73 height 20
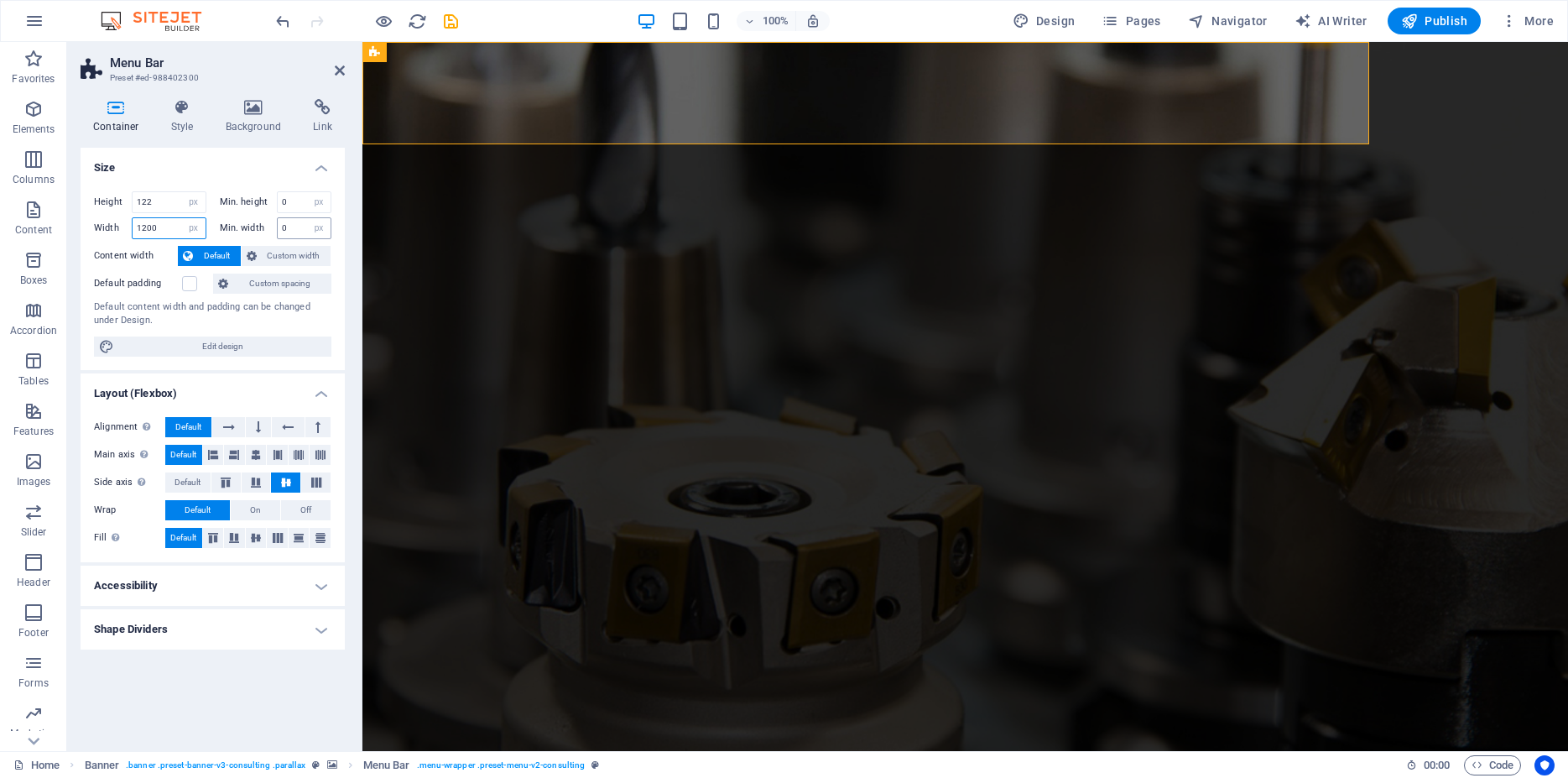
type input "1200"
click at [300, 228] on input "0" at bounding box center [304, 228] width 54 height 20
drag, startPoint x: 263, startPoint y: 227, endPoint x: 252, endPoint y: 227, distance: 11.0
click at [277, 227] on input "0" at bounding box center [304, 228] width 54 height 20
click at [335, 223] on div "Height 122 Default px rem % vh vw Min. height 0 None px rem % vh vw Width 1200 …" at bounding box center [213, 274] width 265 height 192
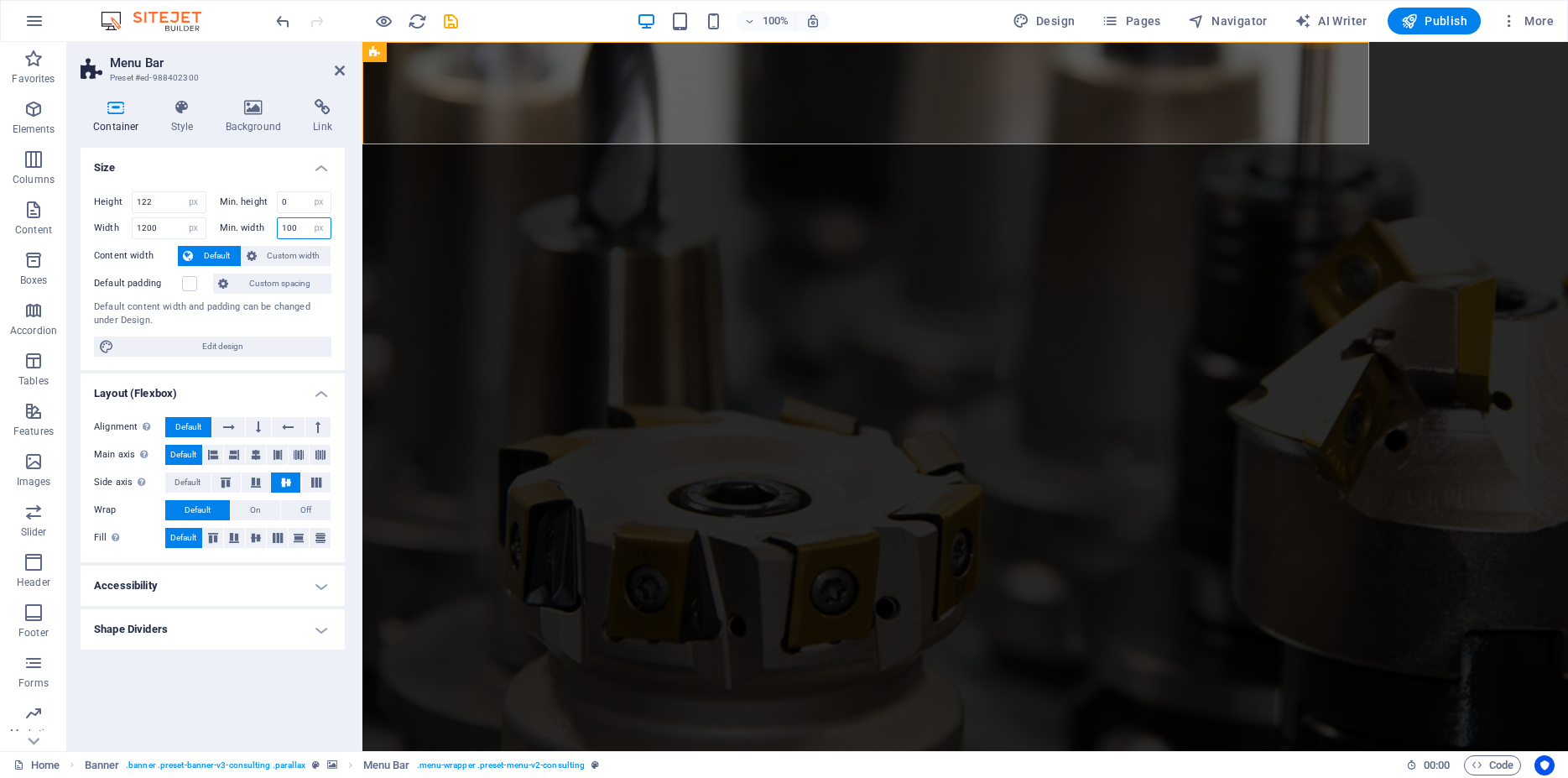
drag, startPoint x: 298, startPoint y: 224, endPoint x: 256, endPoint y: 226, distance: 42.0
click at [277, 226] on input "100" at bounding box center [304, 228] width 54 height 20
type input "0"
click at [287, 260] on span "Custom width" at bounding box center [294, 256] width 65 height 20
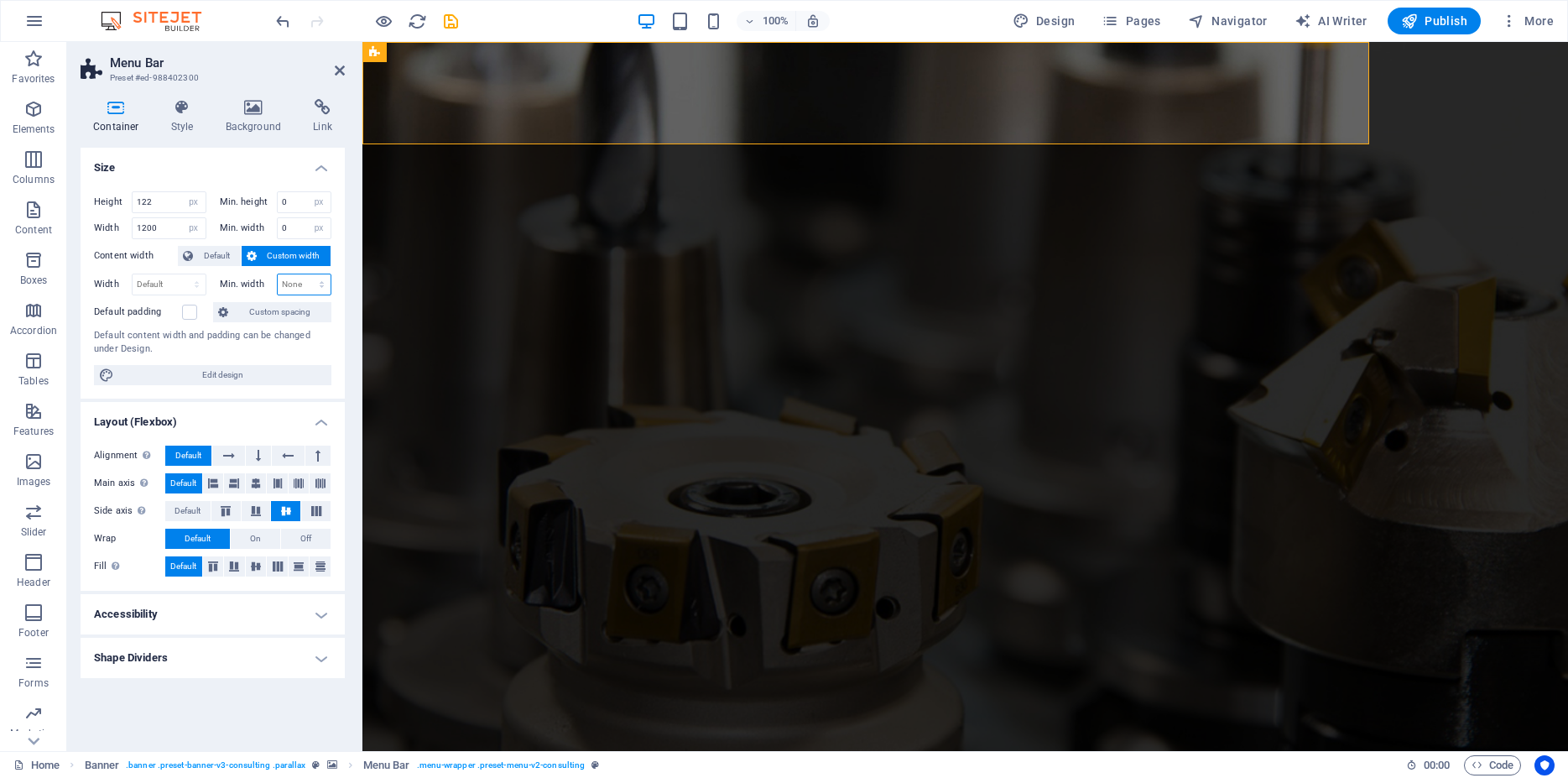
click at [277, 274] on select "None px rem % vh vw" at bounding box center [304, 284] width 54 height 20
select select "px"
click option "px" at bounding box center [0, 0] width 0 height 0
type input "0"
click at [133, 274] on select "Default px rem % em vh vw" at bounding box center [169, 284] width 73 height 20
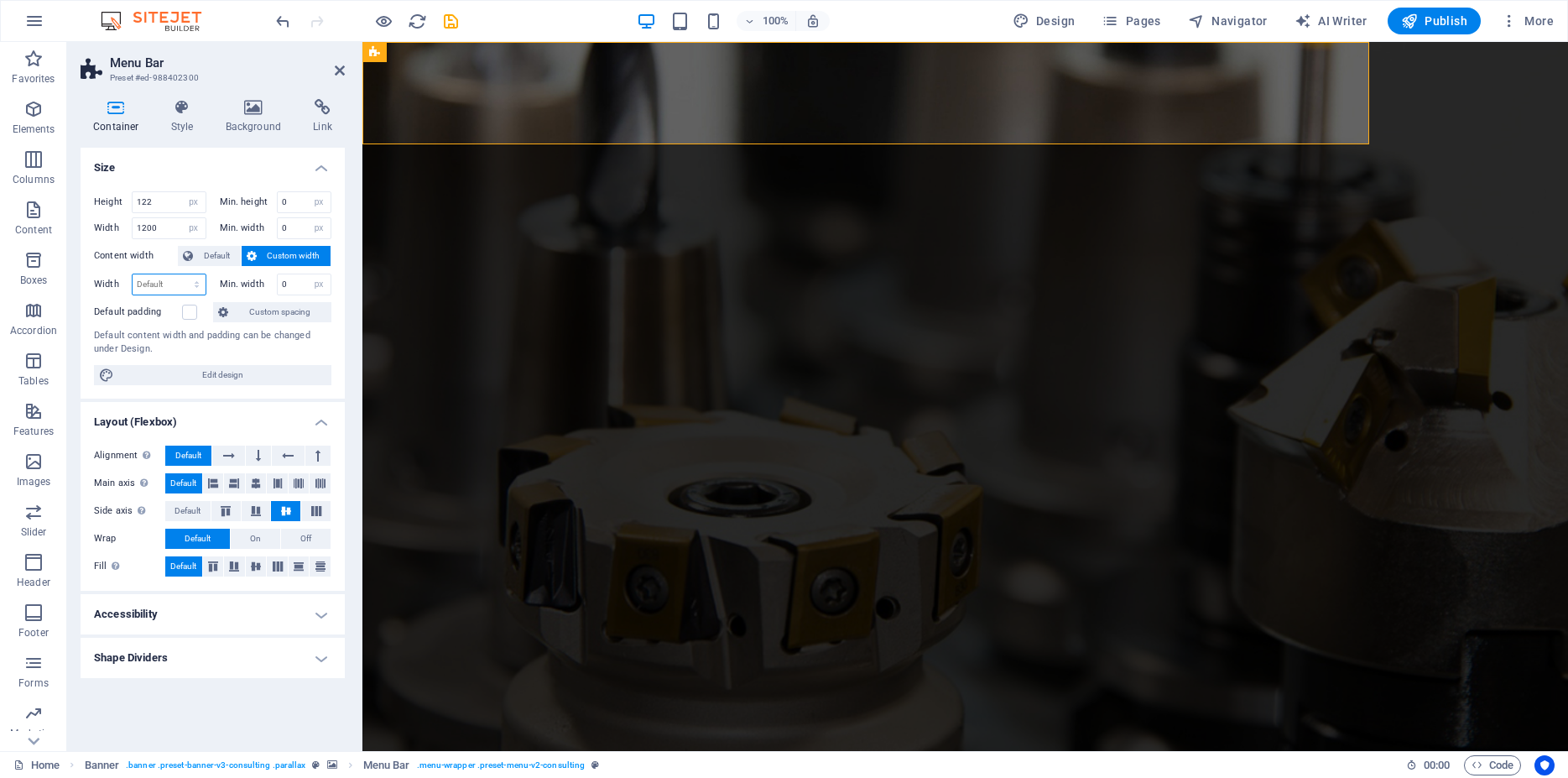
select select "px"
click option "px" at bounding box center [0, 0] width 0 height 0
type input "1200"
click at [143, 283] on input "1200" at bounding box center [169, 284] width 73 height 20
select select "DISABLED_OPTION_VALUE"
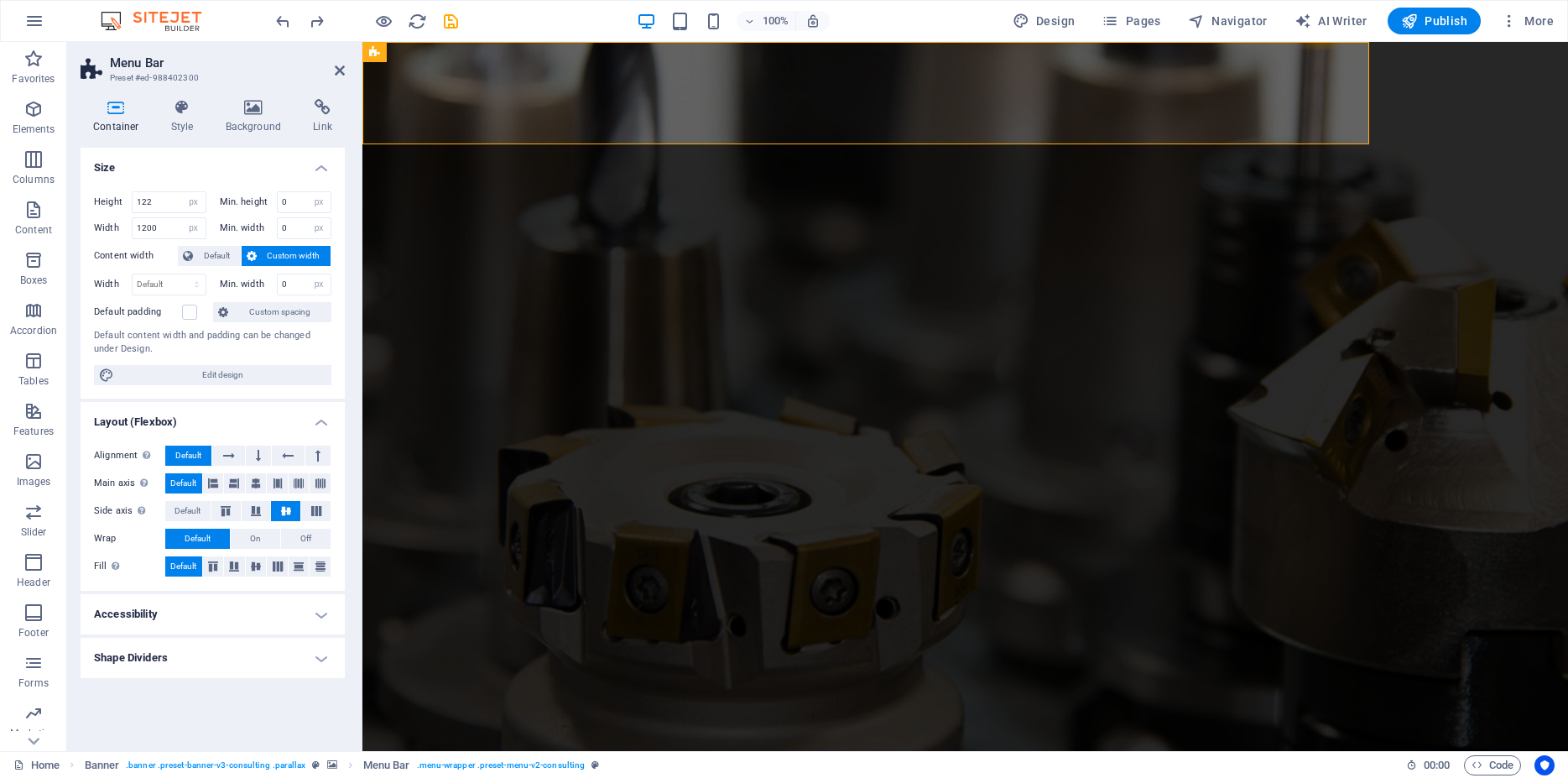
select select "DISABLED_OPTION_VALUE"
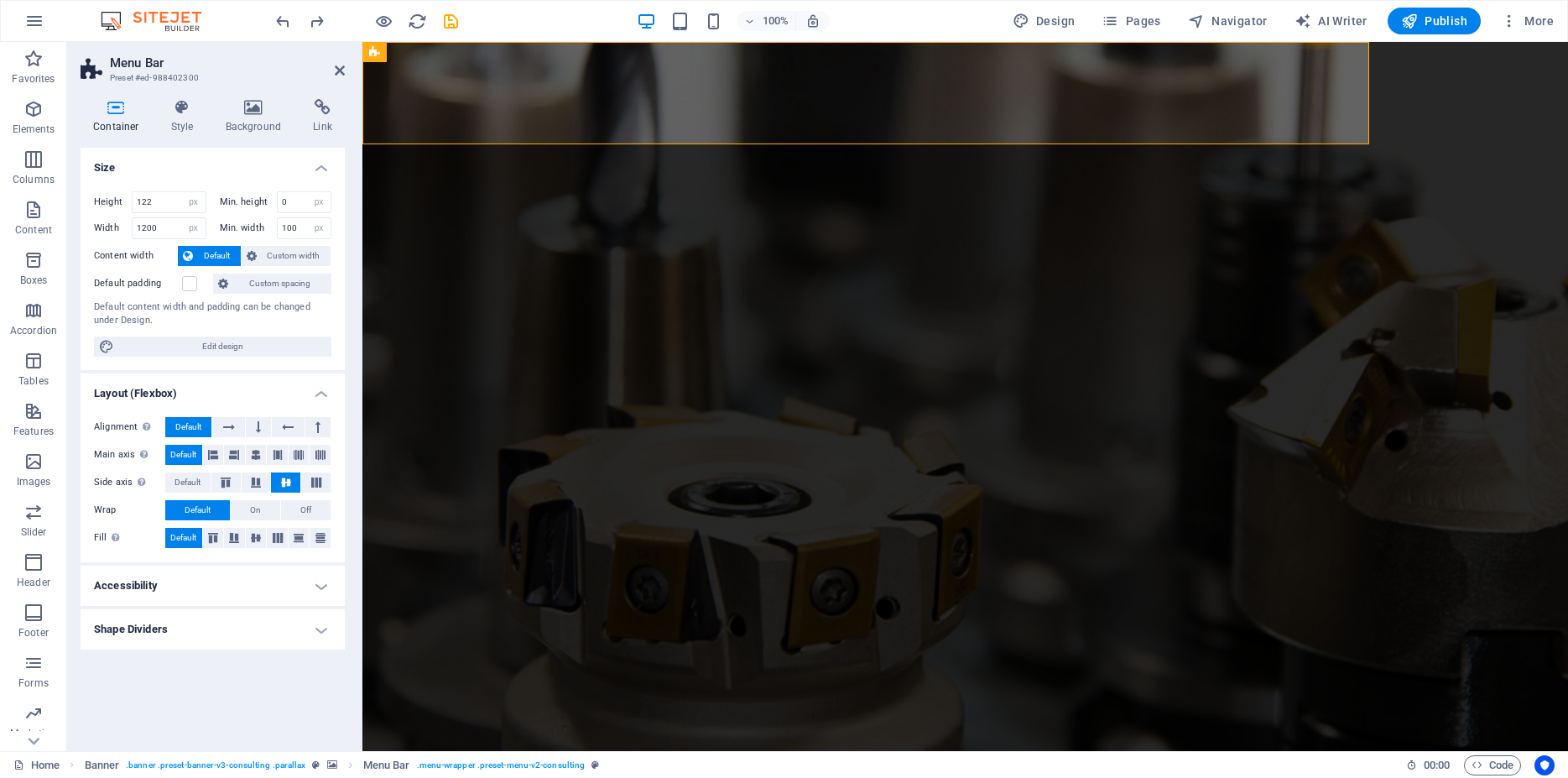
type input "0"
type input "1420"
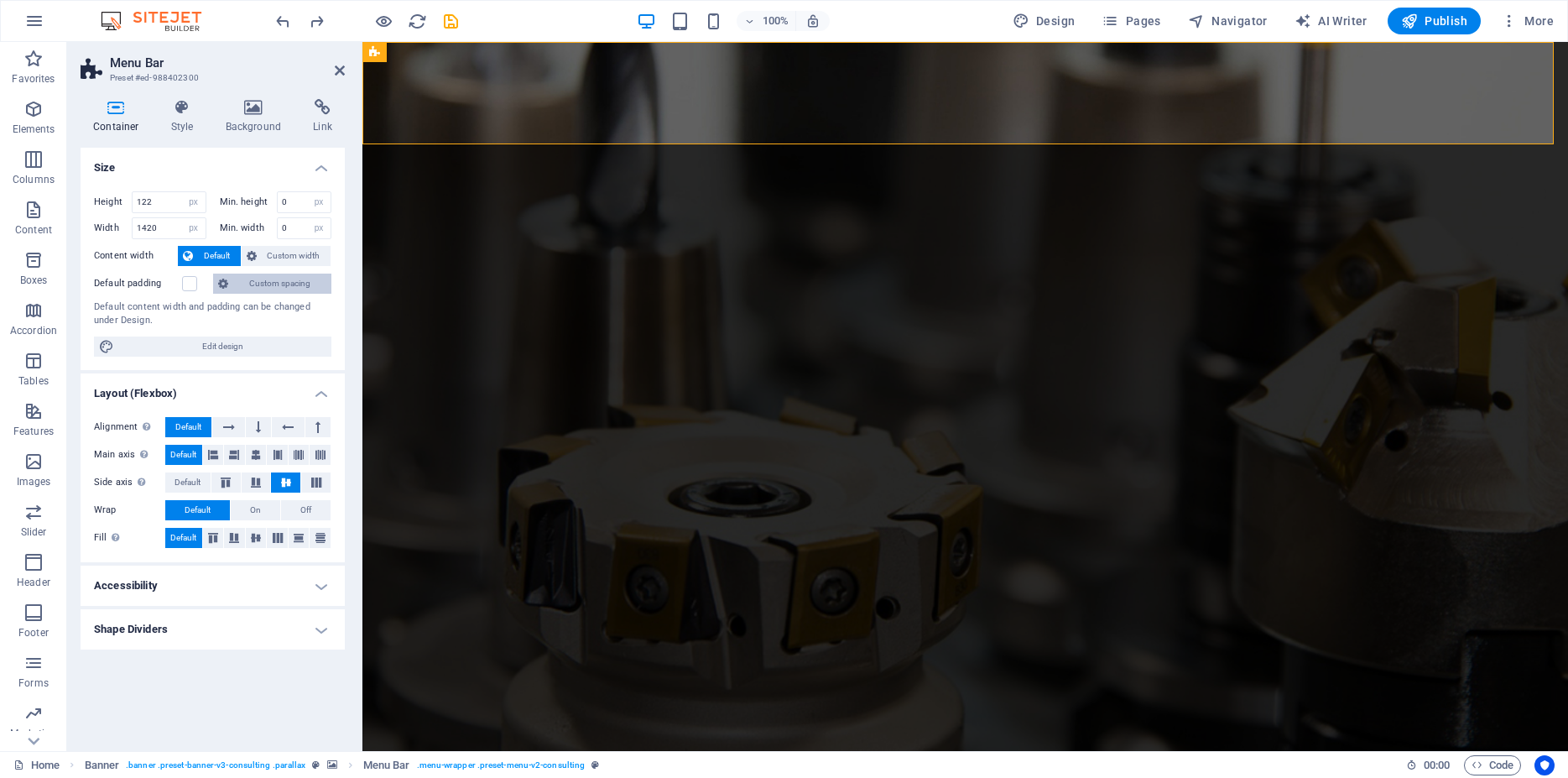
click at [255, 287] on span "Custom spacing" at bounding box center [279, 283] width 93 height 20
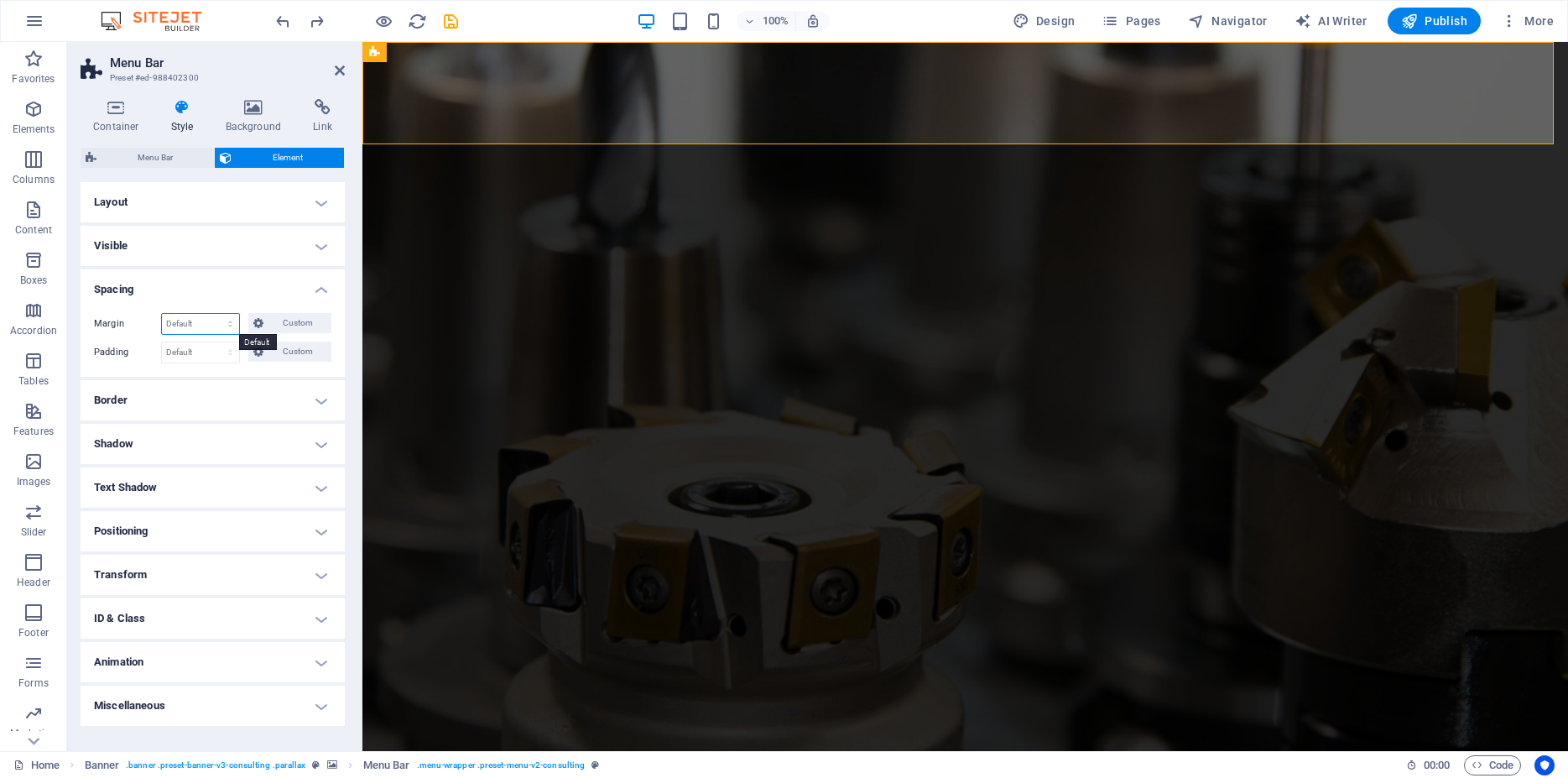
click at [162, 314] on select "Default auto px % rem vw vh Custom" at bounding box center [200, 324] width 77 height 20
select select "px"
click option "px" at bounding box center [0, 0] width 0 height 0
type input "0"
click at [162, 342] on select "Default px rem % vh vw Custom" at bounding box center [200, 352] width 77 height 20
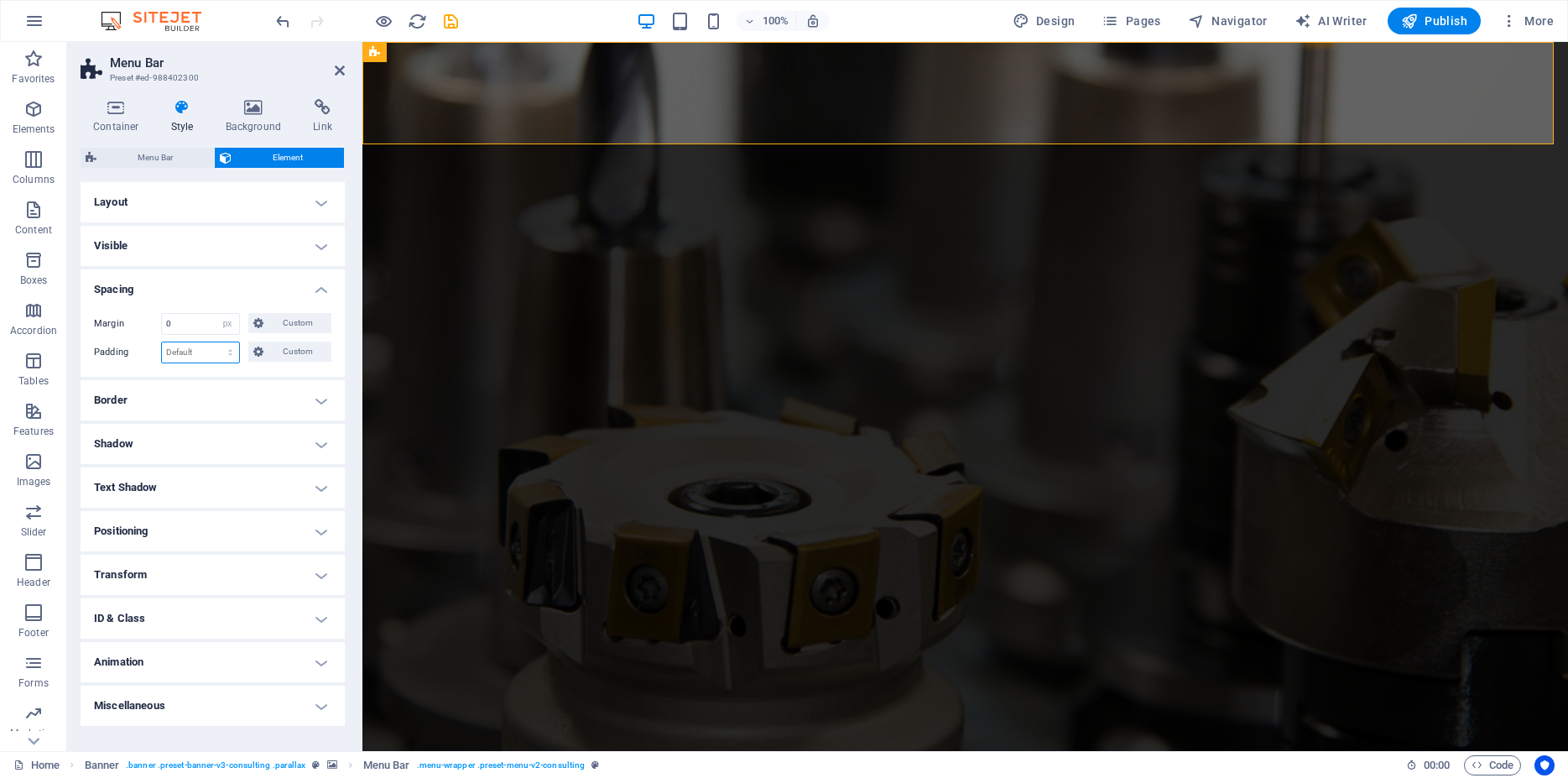
select select "px"
click option "px" at bounding box center [0, 0] width 0 height 0
type input "0"
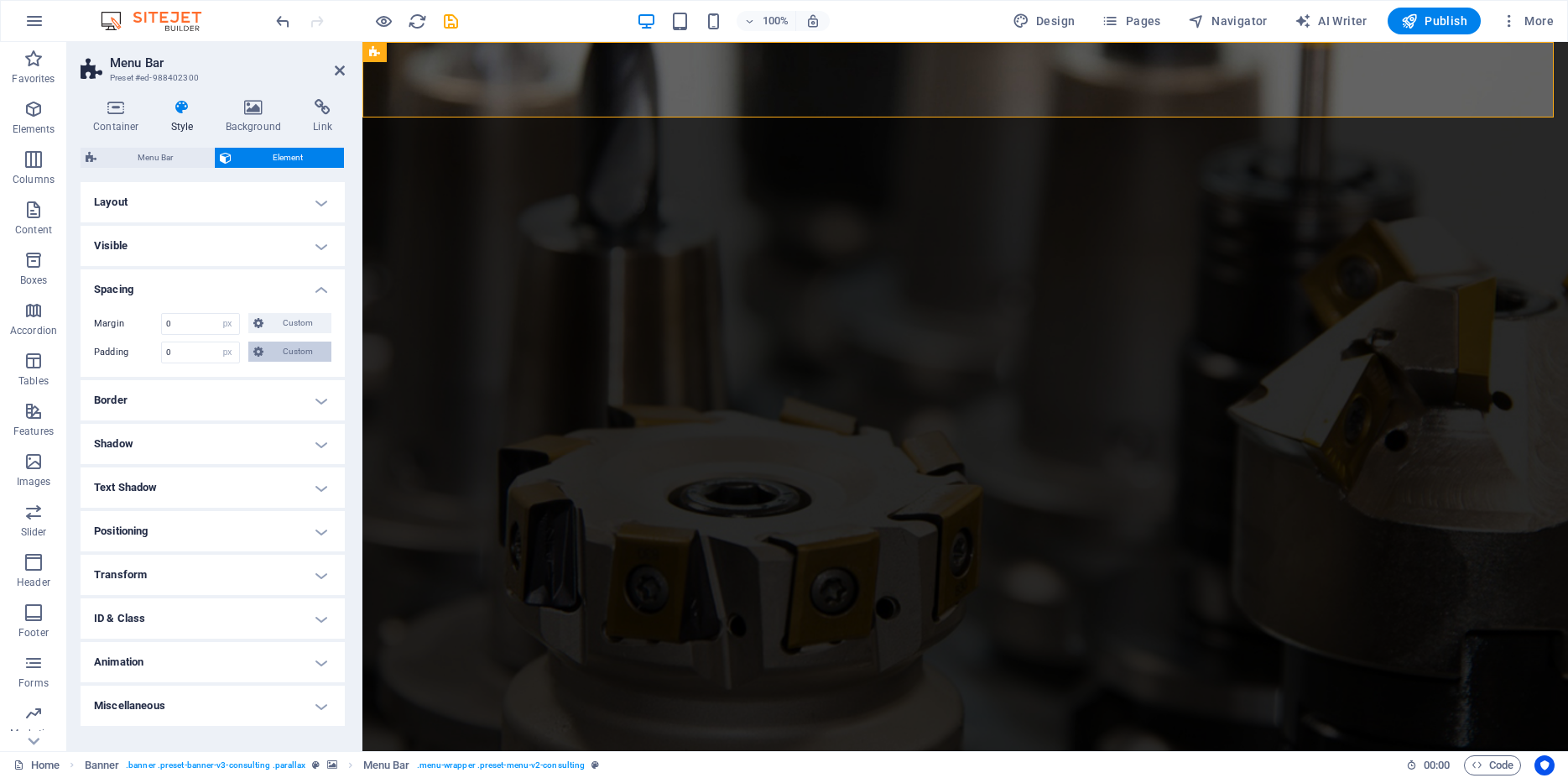
select select "DISABLED_OPTION_VALUE"
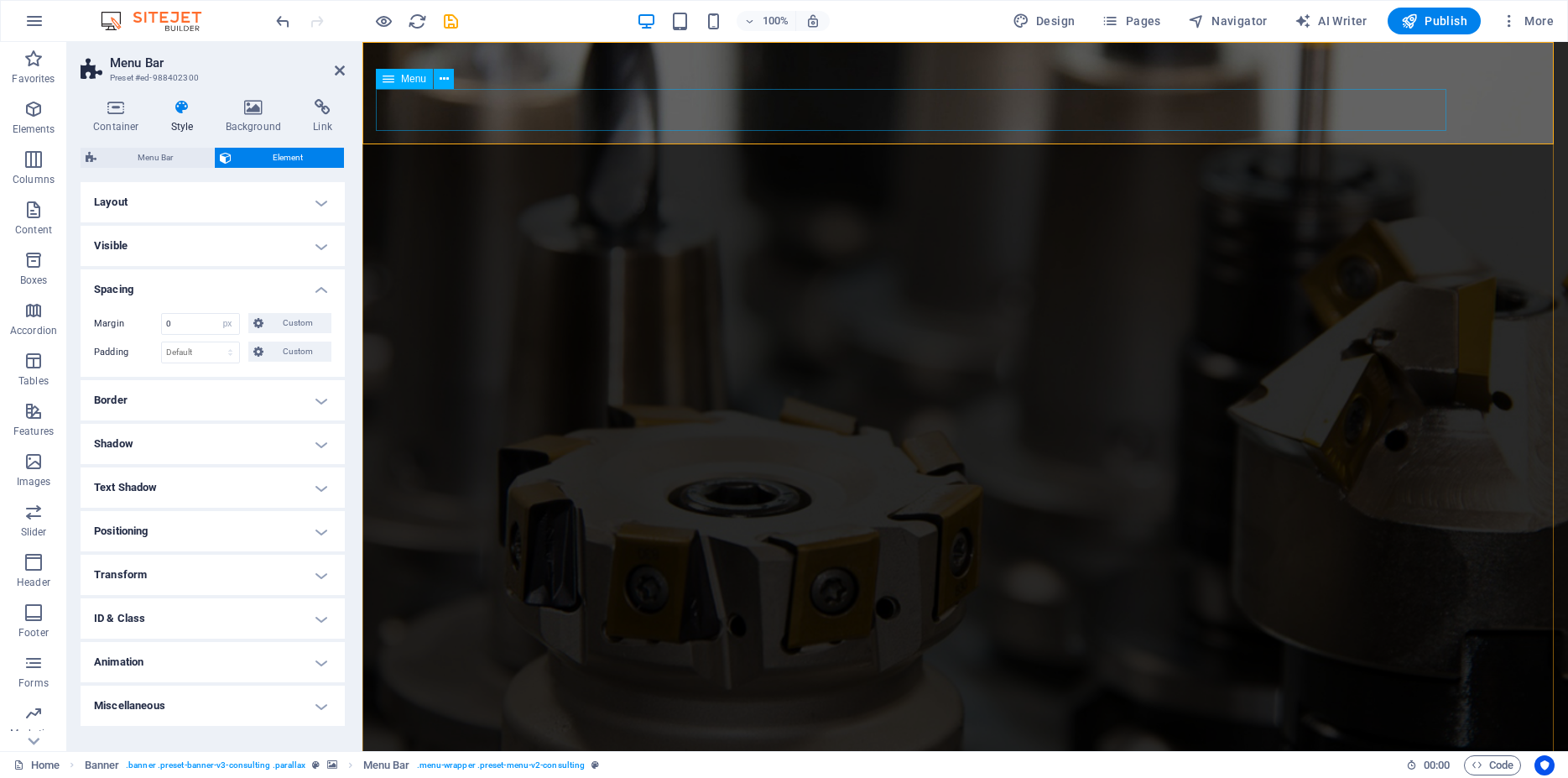
click at [445, 83] on icon at bounding box center [444, 79] width 9 height 18
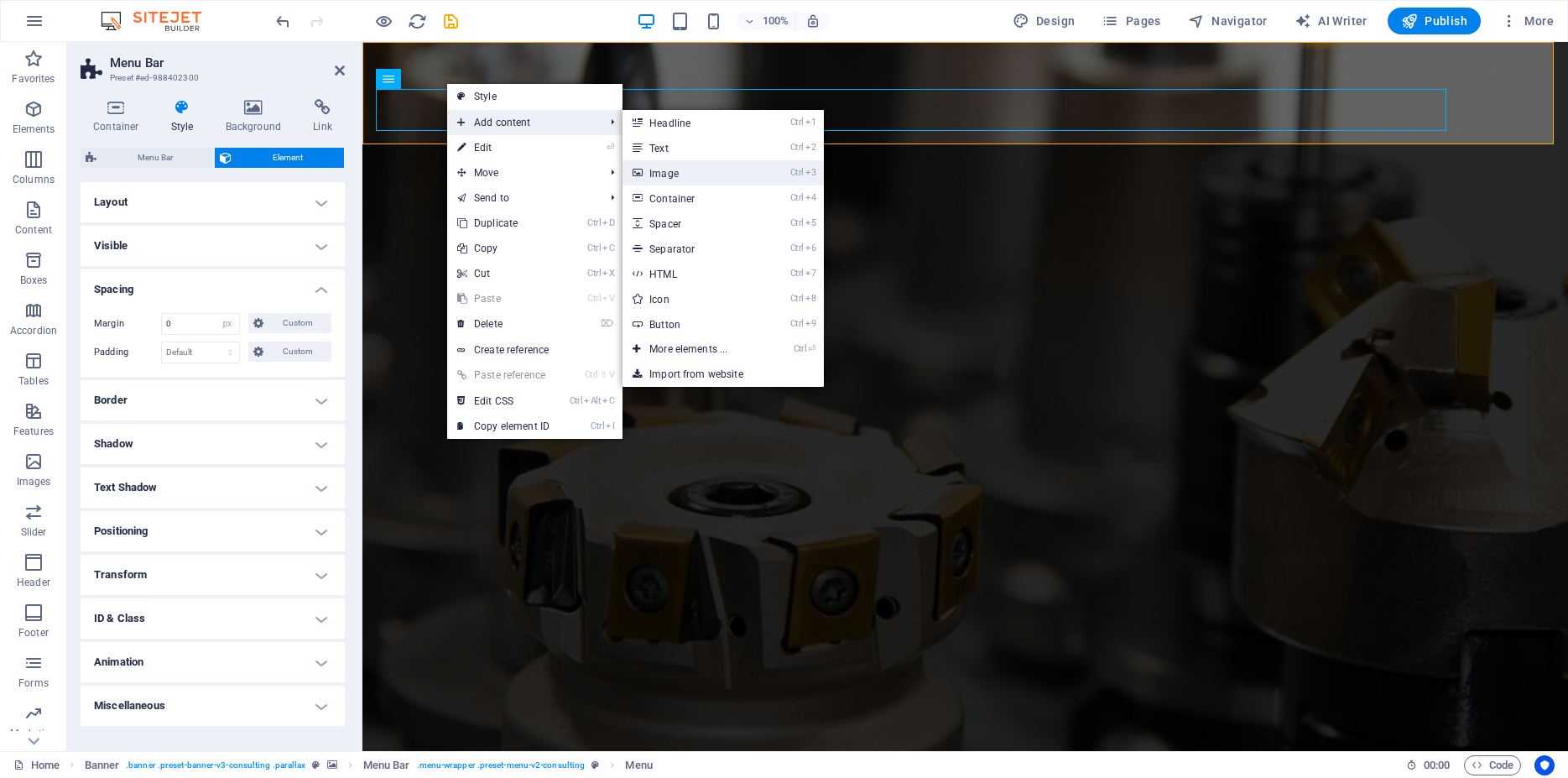
click at [674, 169] on link "Ctrl 3 Image" at bounding box center [692, 173] width 139 height 26
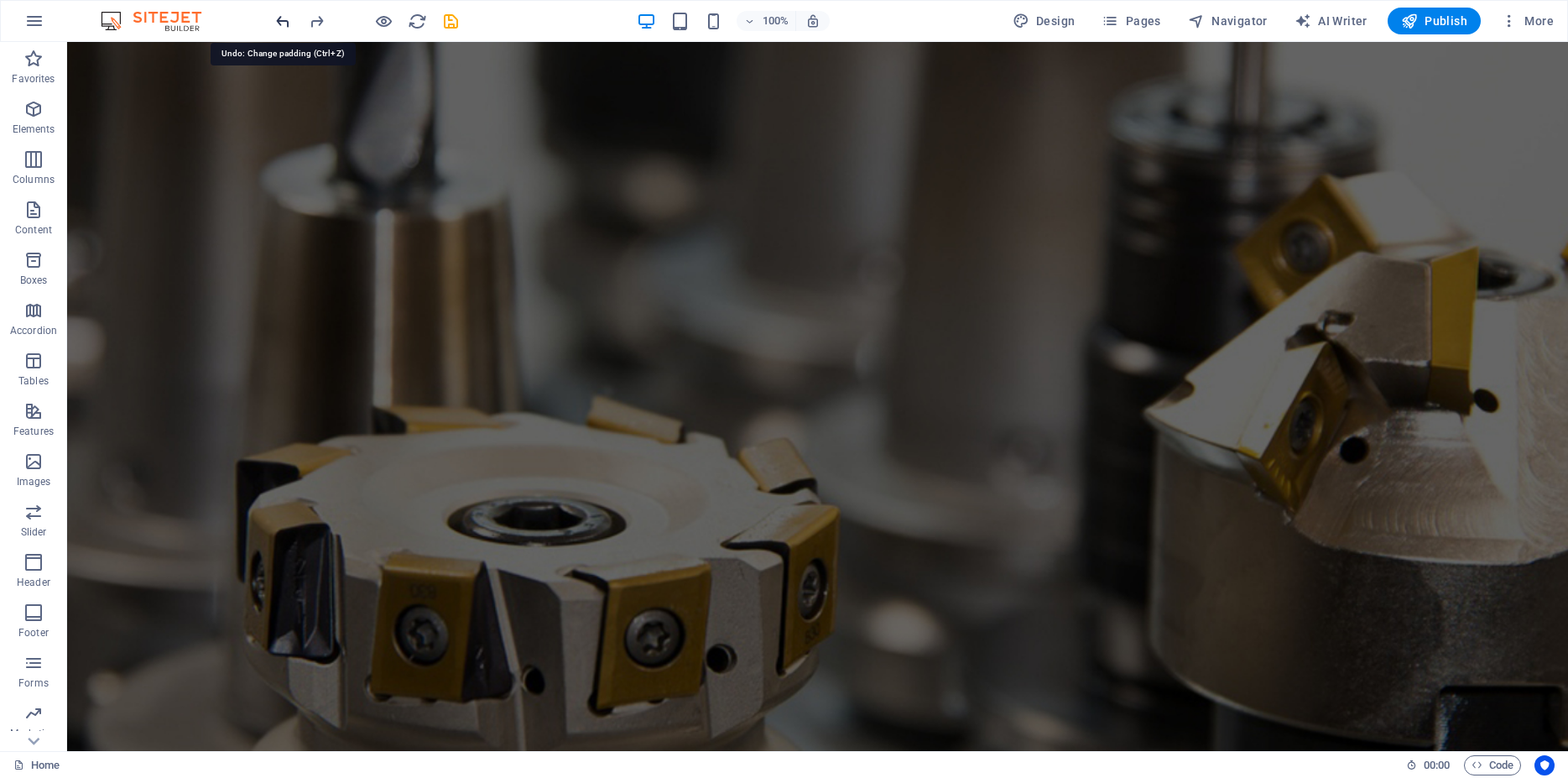
click at [281, 16] on icon "undo" at bounding box center [282, 21] width 20 height 20
click at [297, 25] on div at bounding box center [366, 21] width 188 height 27
click at [288, 24] on icon "undo" at bounding box center [282, 21] width 20 height 20
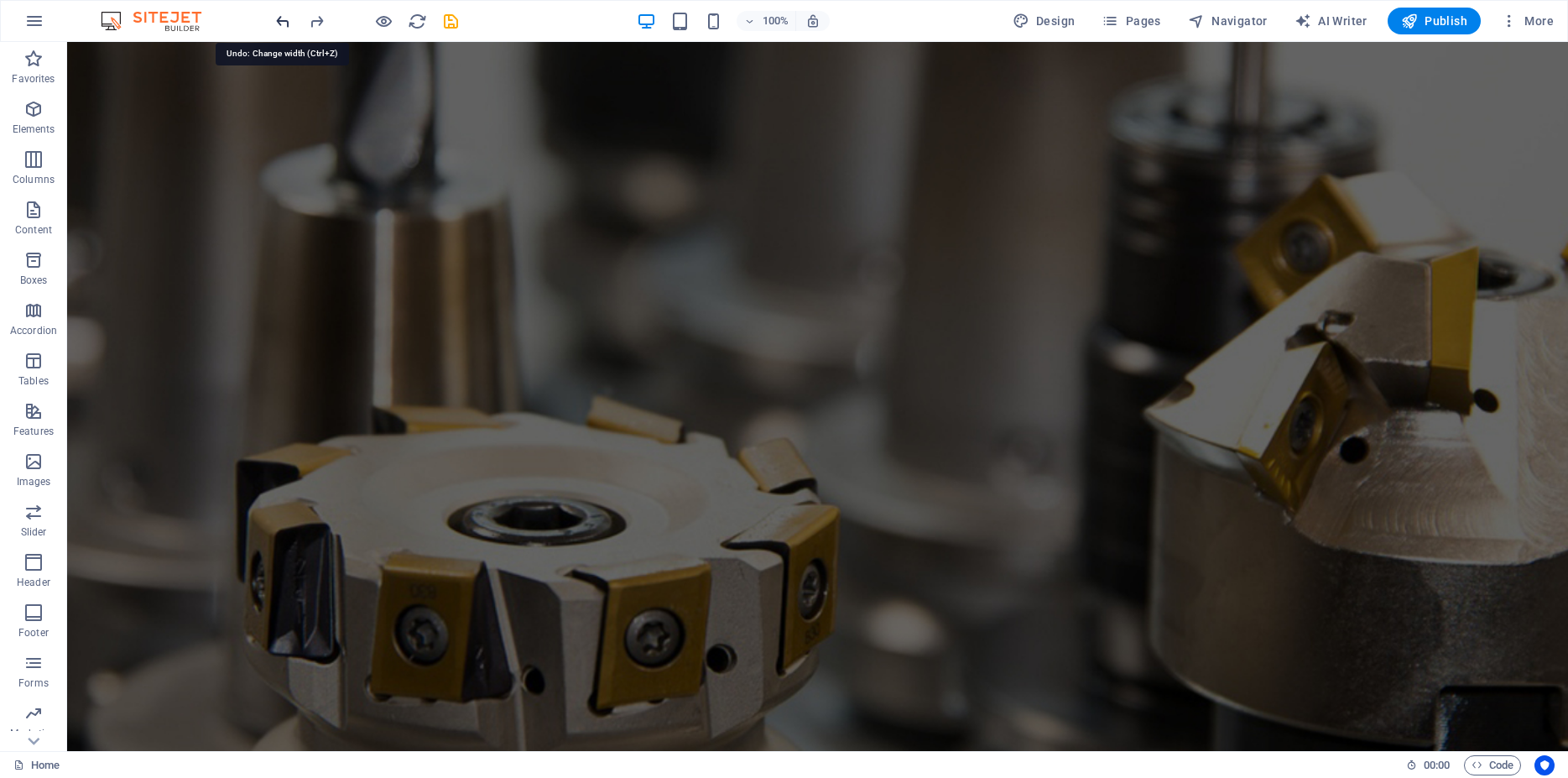
click at [284, 27] on icon "undo" at bounding box center [282, 21] width 20 height 20
click at [220, 82] on icon at bounding box center [220, 79] width 9 height 18
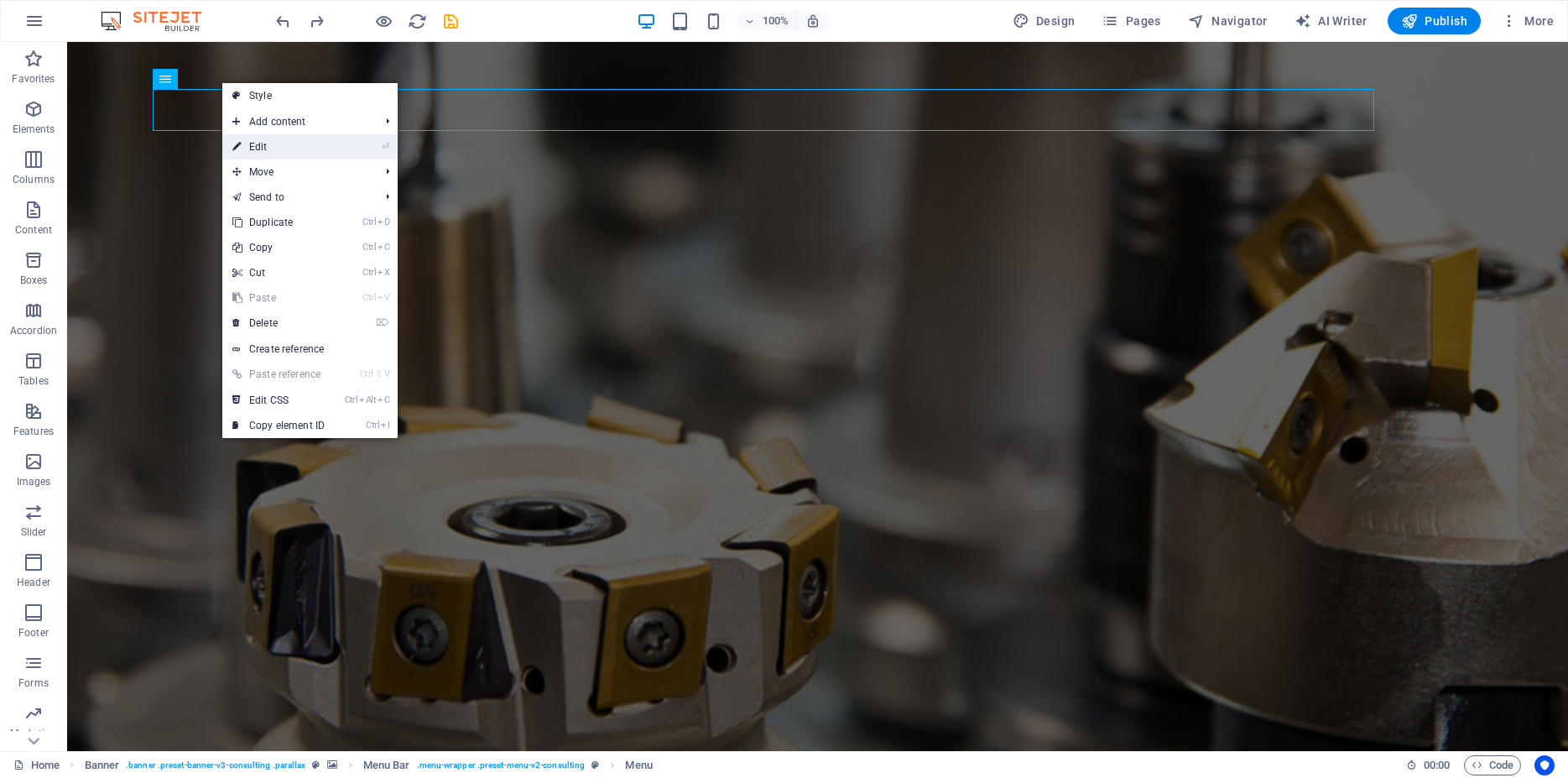
click at [321, 150] on link "⏎ Edit" at bounding box center [278, 147] width 112 height 26
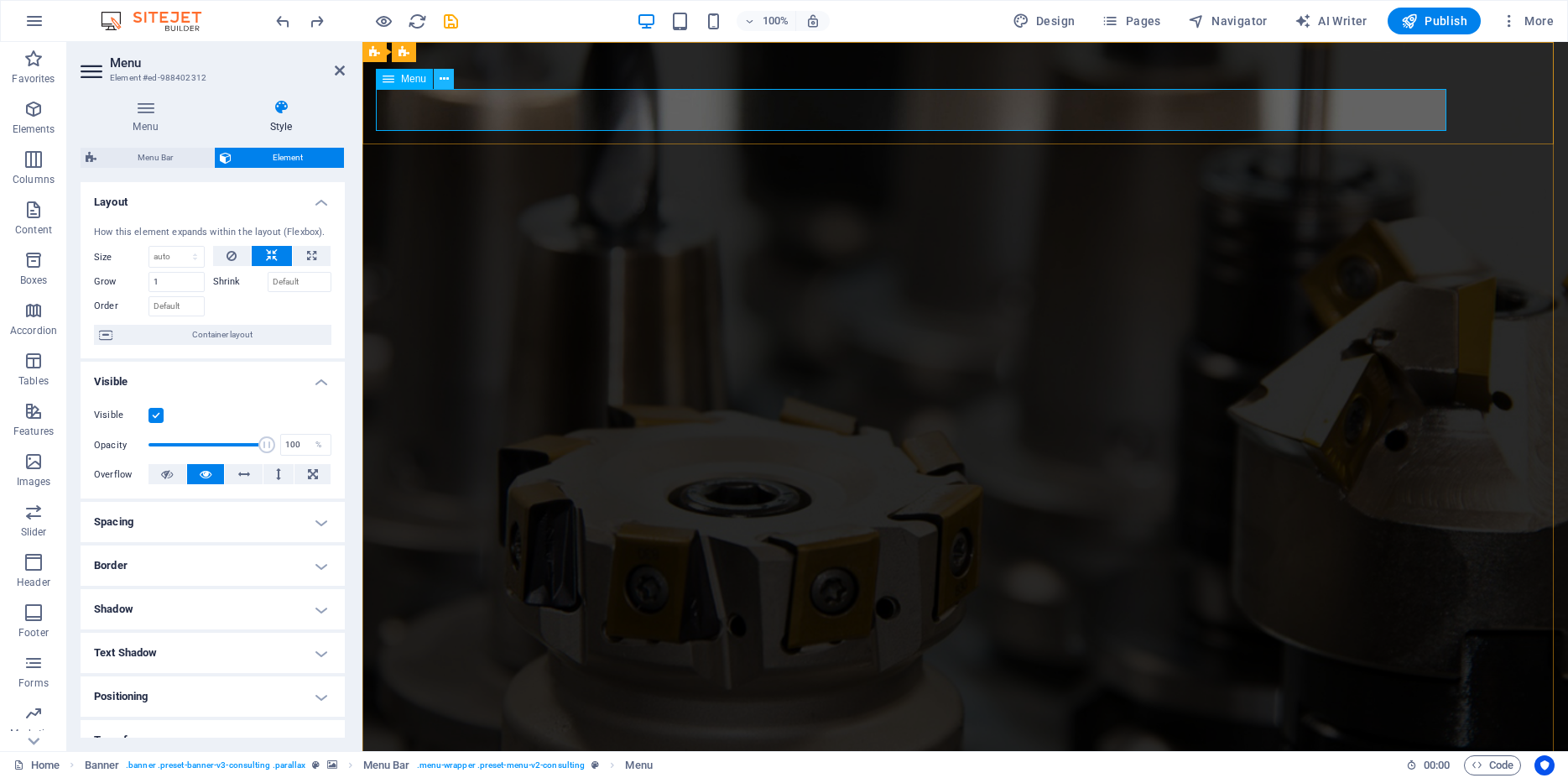
click at [445, 80] on icon at bounding box center [444, 79] width 9 height 18
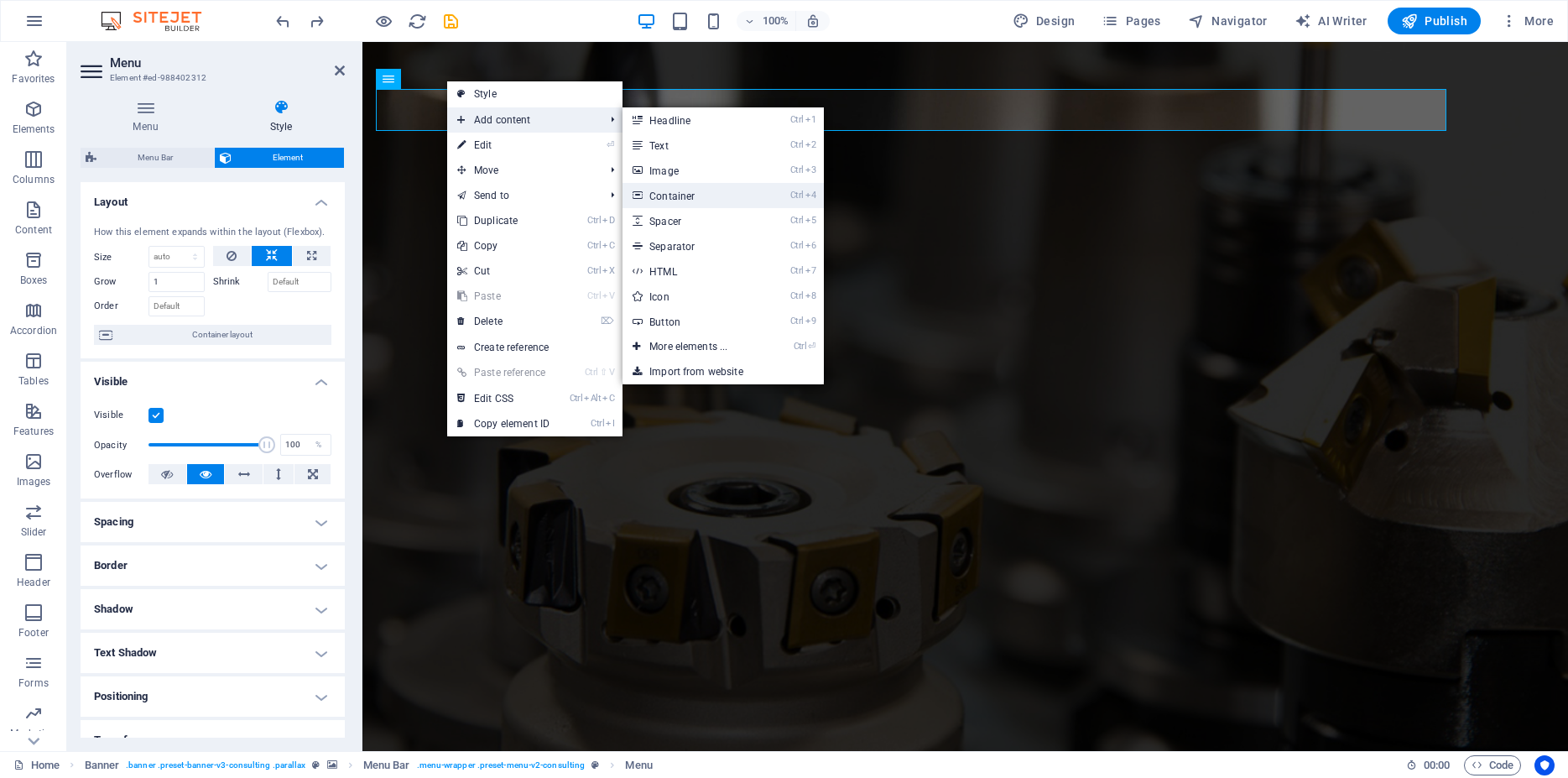
click at [659, 197] on link "Ctrl 4 Container" at bounding box center [692, 196] width 139 height 26
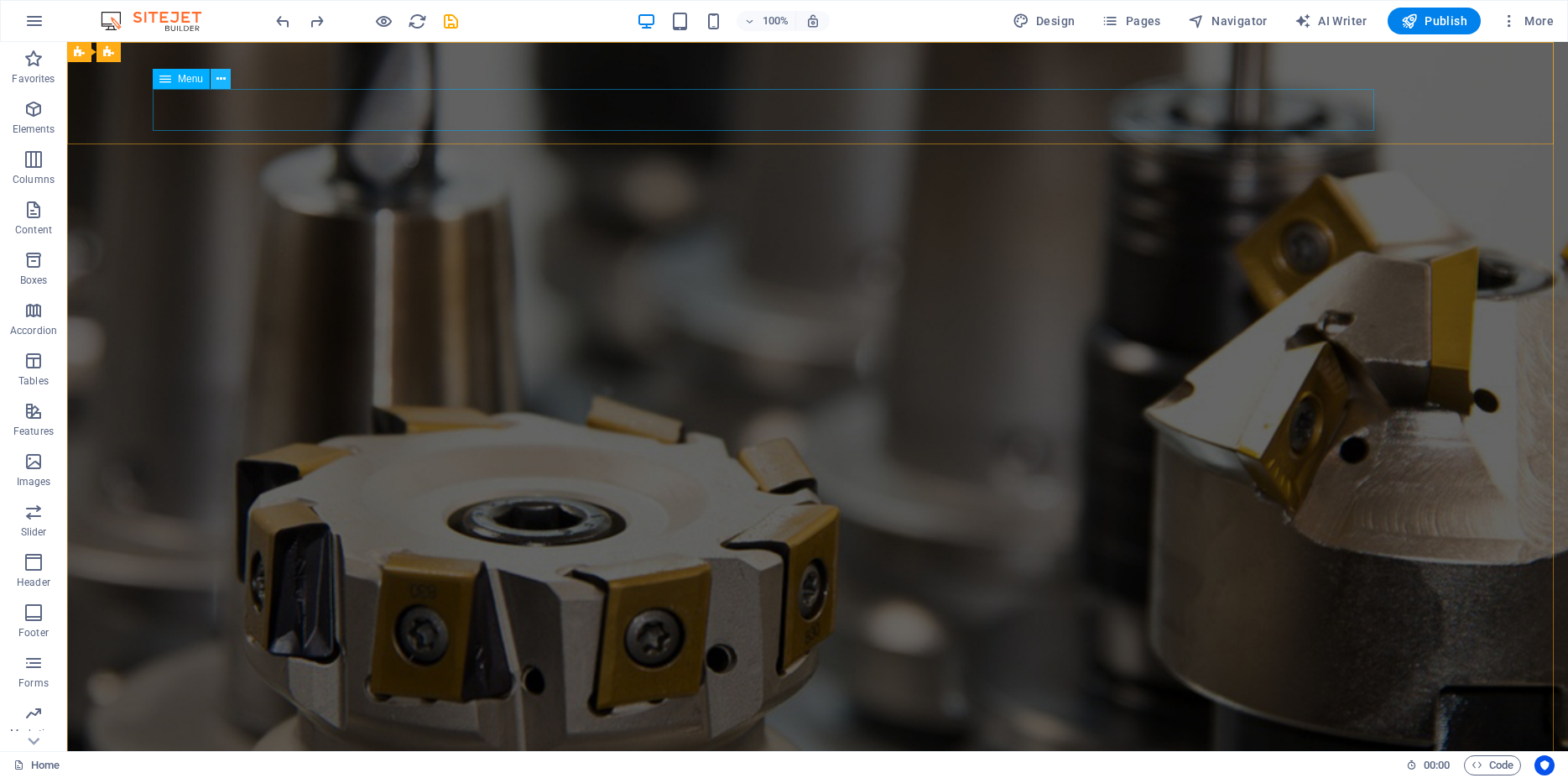
click at [220, 82] on icon at bounding box center [220, 79] width 9 height 18
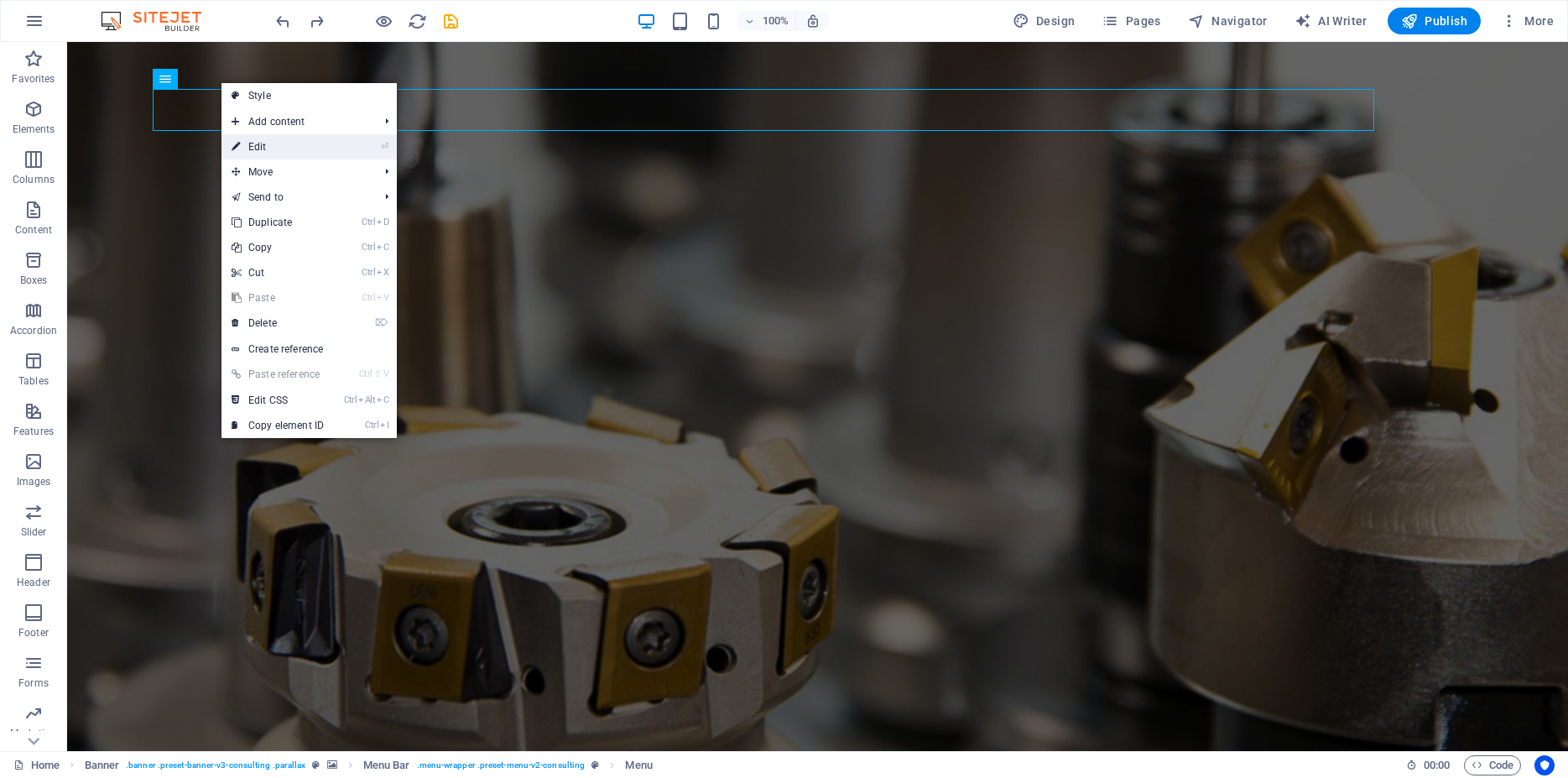
click at [276, 145] on link "⏎ Edit" at bounding box center [277, 147] width 112 height 26
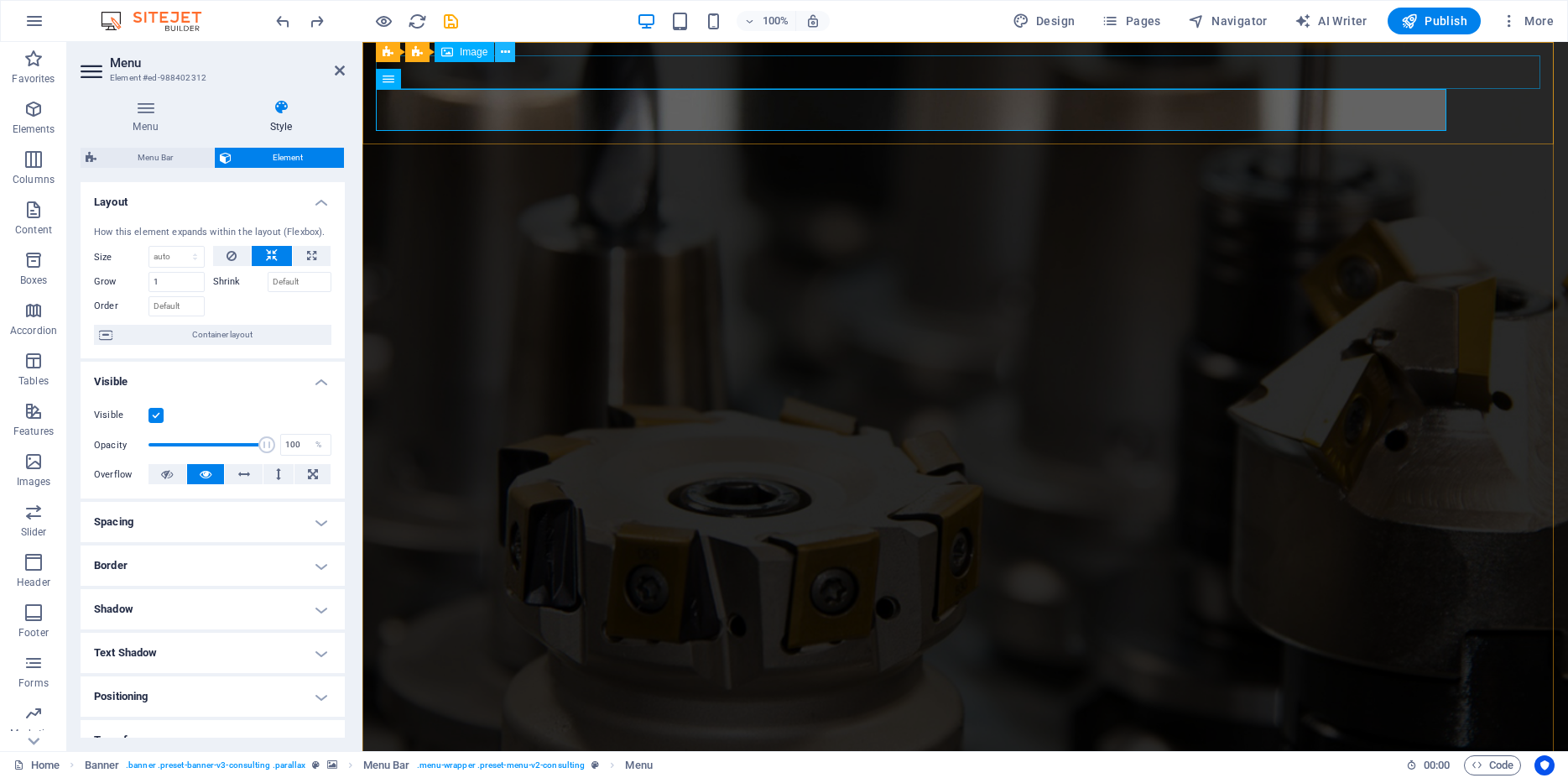
click at [507, 48] on icon at bounding box center [505, 52] width 9 height 18
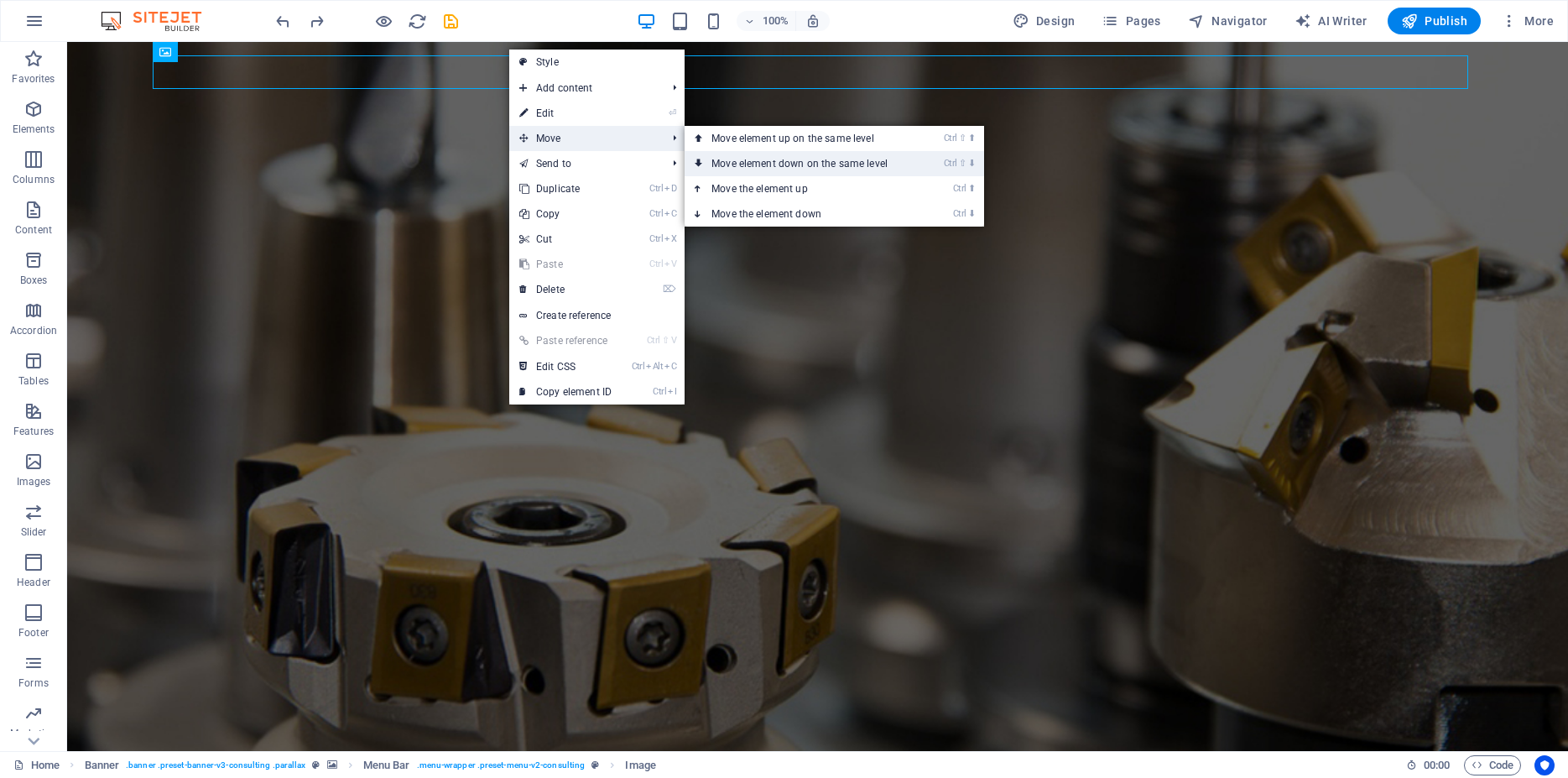
click at [722, 160] on link "Ctrl ⇧ ⬇ Move element down on the same level" at bounding box center [802, 163] width 237 height 26
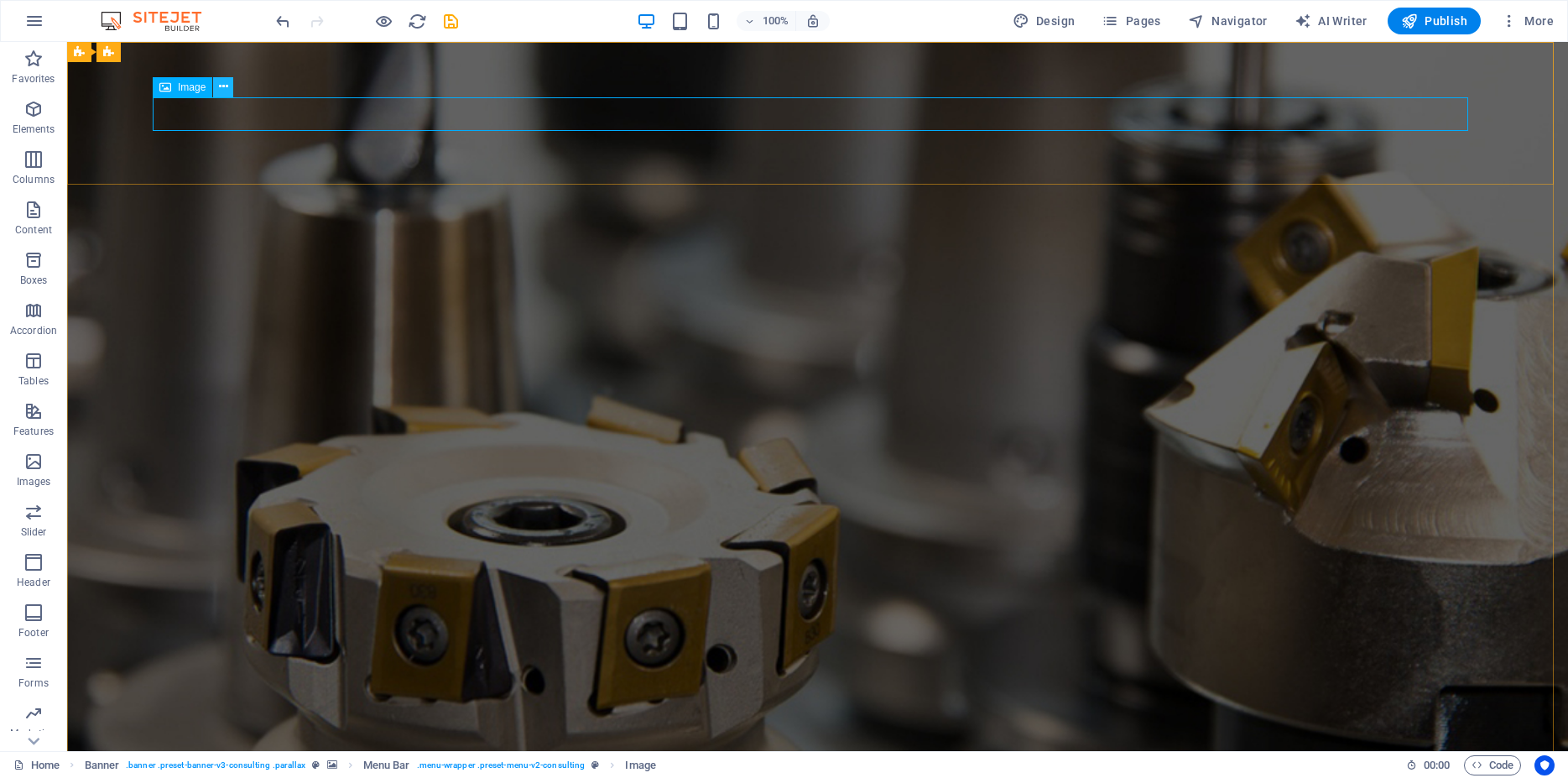
click at [228, 89] on icon at bounding box center [223, 87] width 9 height 18
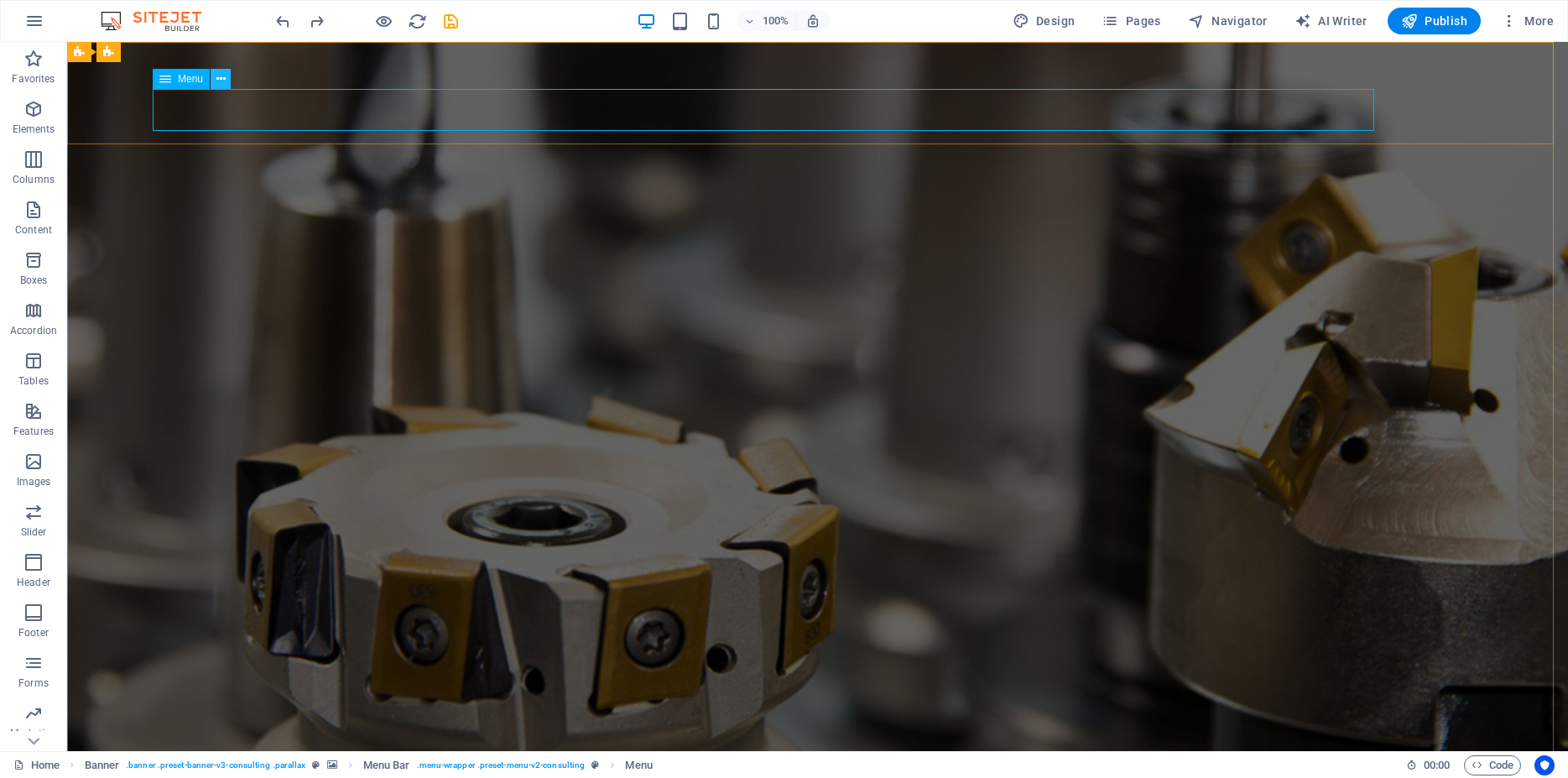
click at [222, 79] on icon at bounding box center [220, 79] width 9 height 18
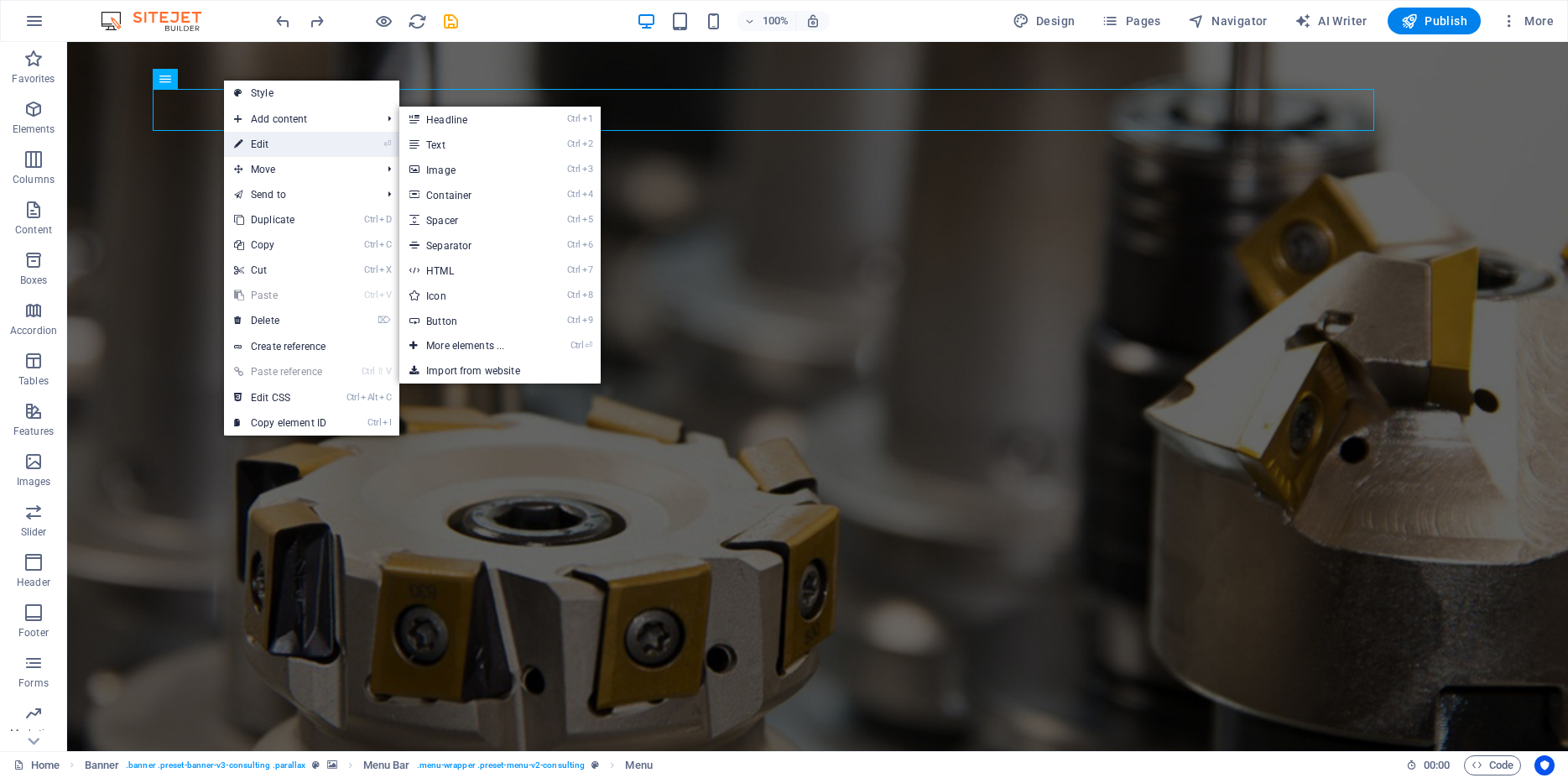
click at [266, 142] on link "⏎ Edit" at bounding box center [280, 145] width 112 height 26
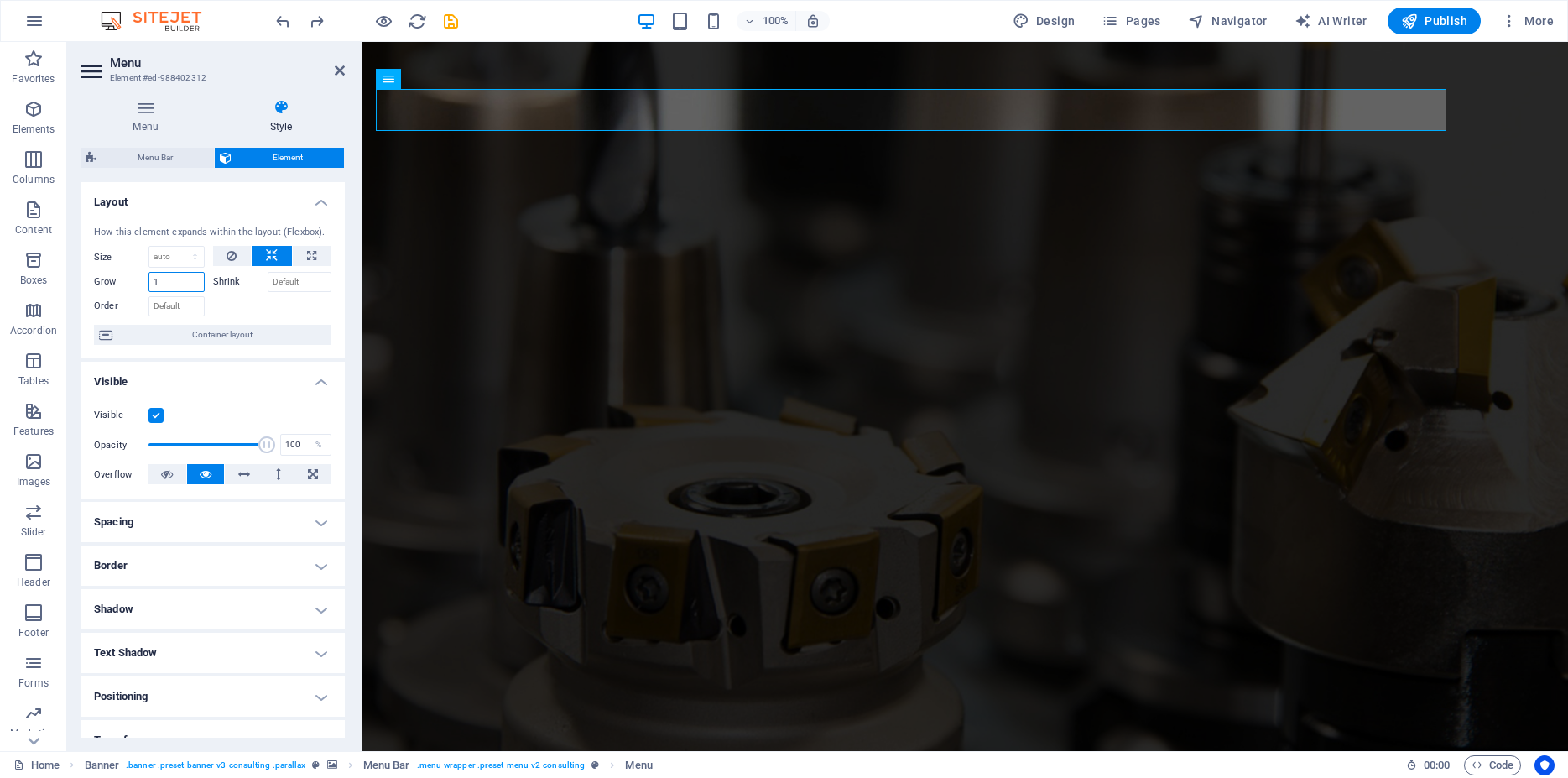
click at [185, 292] on input "1" at bounding box center [176, 282] width 56 height 20
type input "10"
click at [149, 247] on select "Default auto px % 1/1 1/2 1/3 1/4 1/5 1/6 1/7 1/8 1/9 1/10" at bounding box center [176, 257] width 54 height 20
select select "px"
click option "px" at bounding box center [0, 0] width 0 height 0
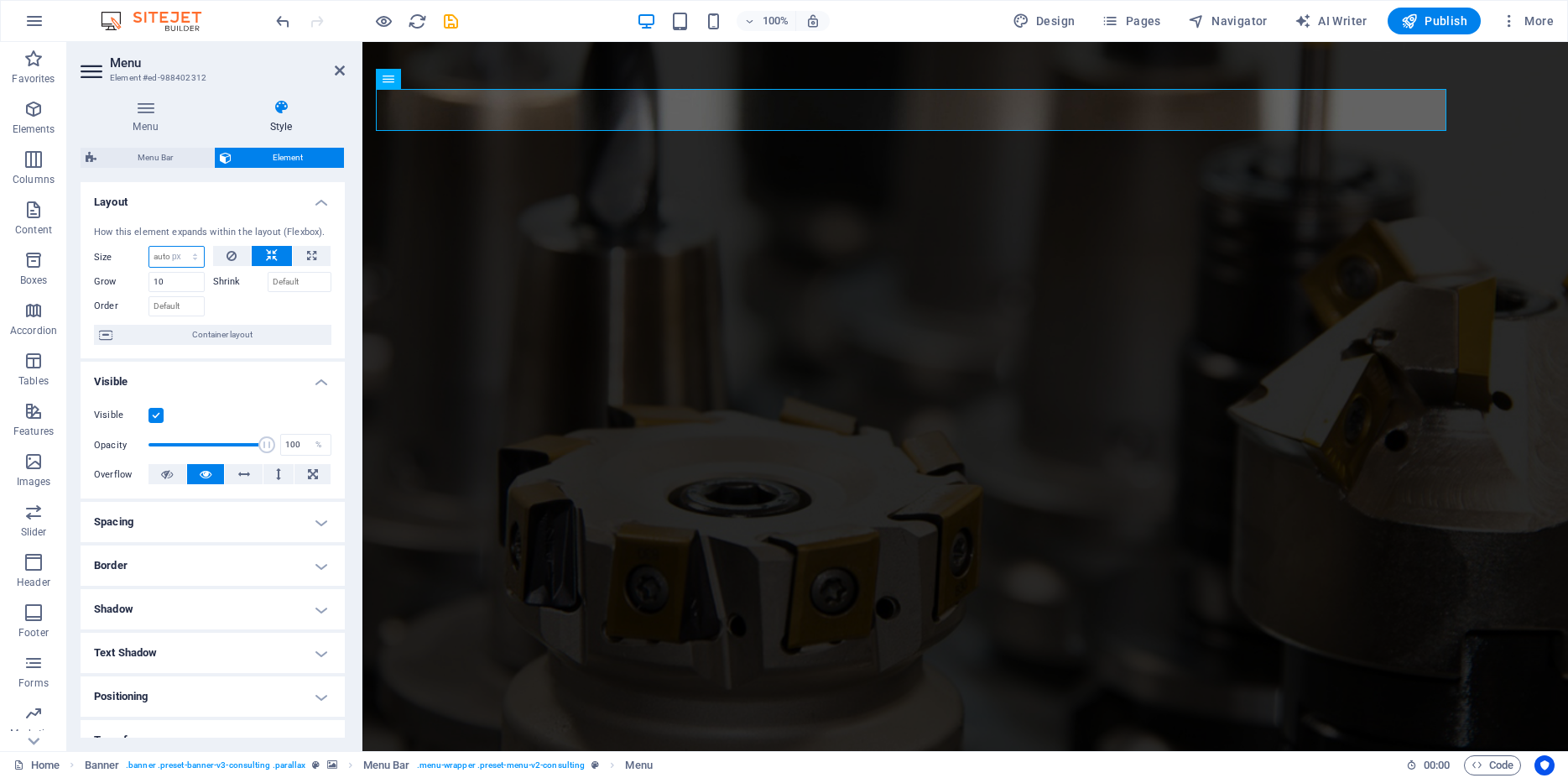
type input "0"
click at [254, 266] on button at bounding box center [271, 256] width 40 height 20
select select "DISABLED_OPTION_VALUE"
click at [293, 266] on button at bounding box center [311, 256] width 37 height 20
type input "100"
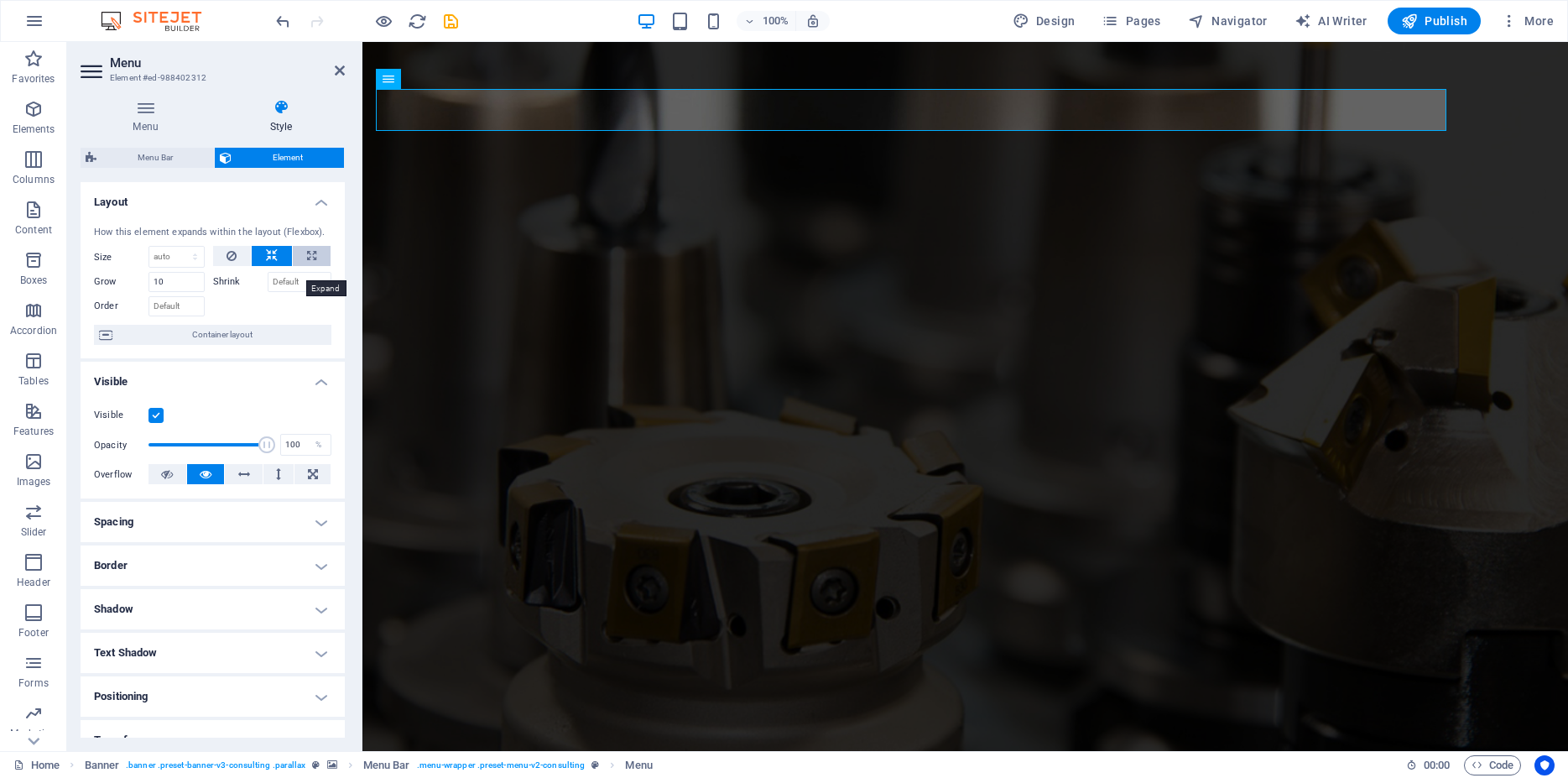
select select "%"
click at [307, 266] on icon at bounding box center [311, 256] width 9 height 20
click at [266, 266] on icon at bounding box center [272, 256] width 12 height 20
select select "DISABLED_OPTION_VALUE"
click at [227, 266] on icon at bounding box center [231, 256] width 10 height 20
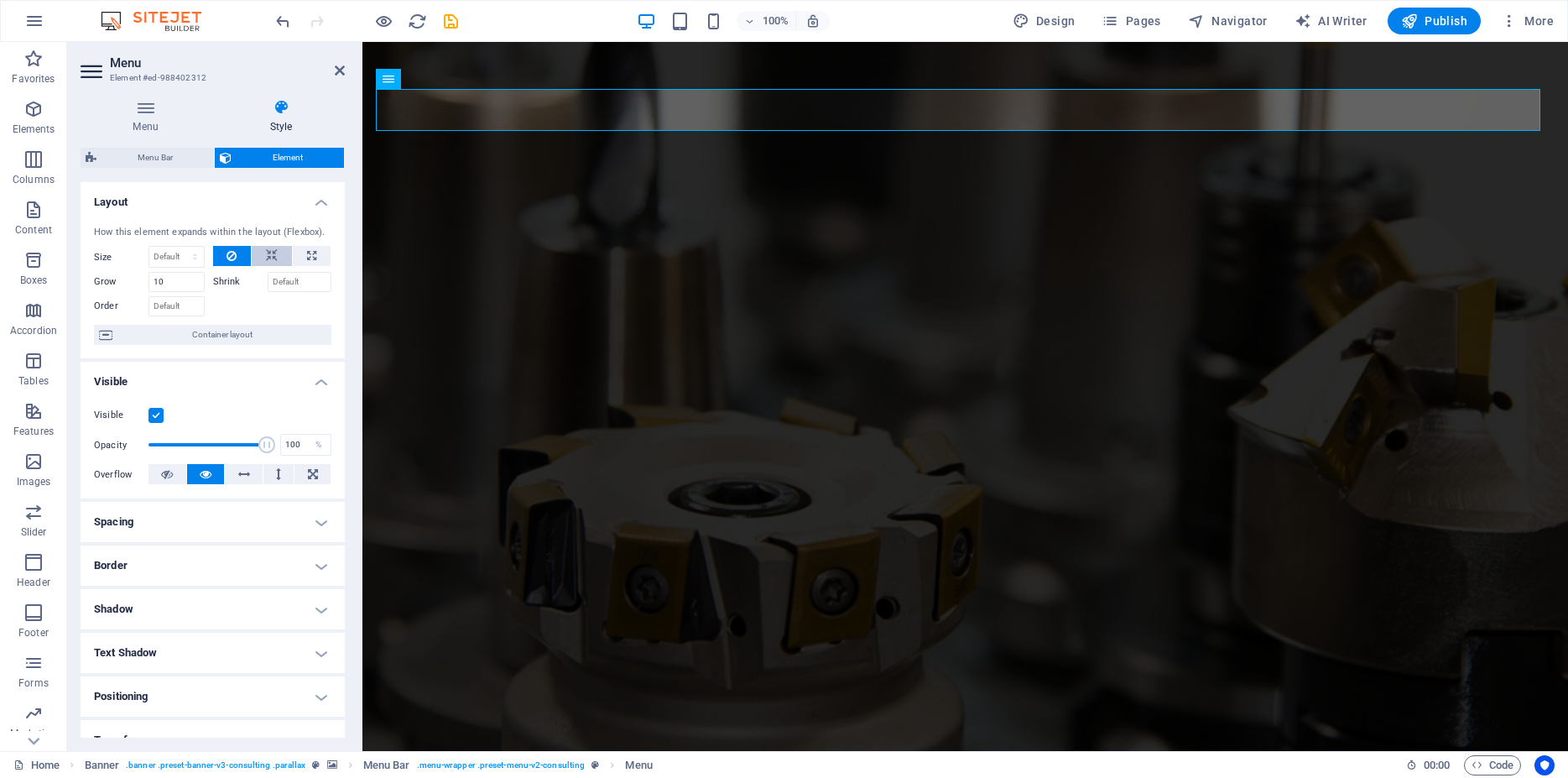
click at [266, 266] on icon at bounding box center [272, 256] width 12 height 20
click at [278, 292] on input "Shrink" at bounding box center [299, 282] width 65 height 20
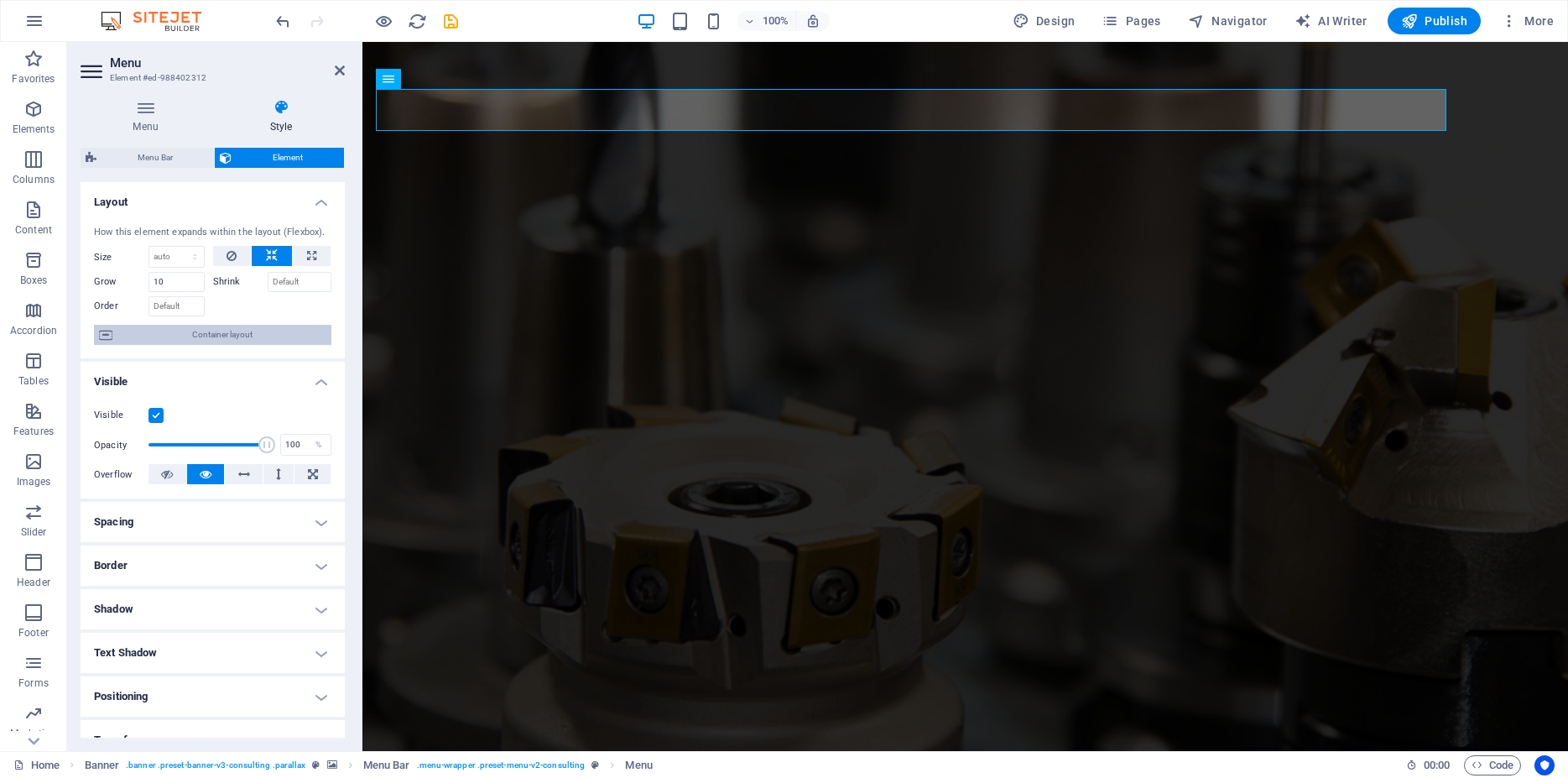
click at [223, 345] on span "Container layout" at bounding box center [221, 335] width 208 height 20
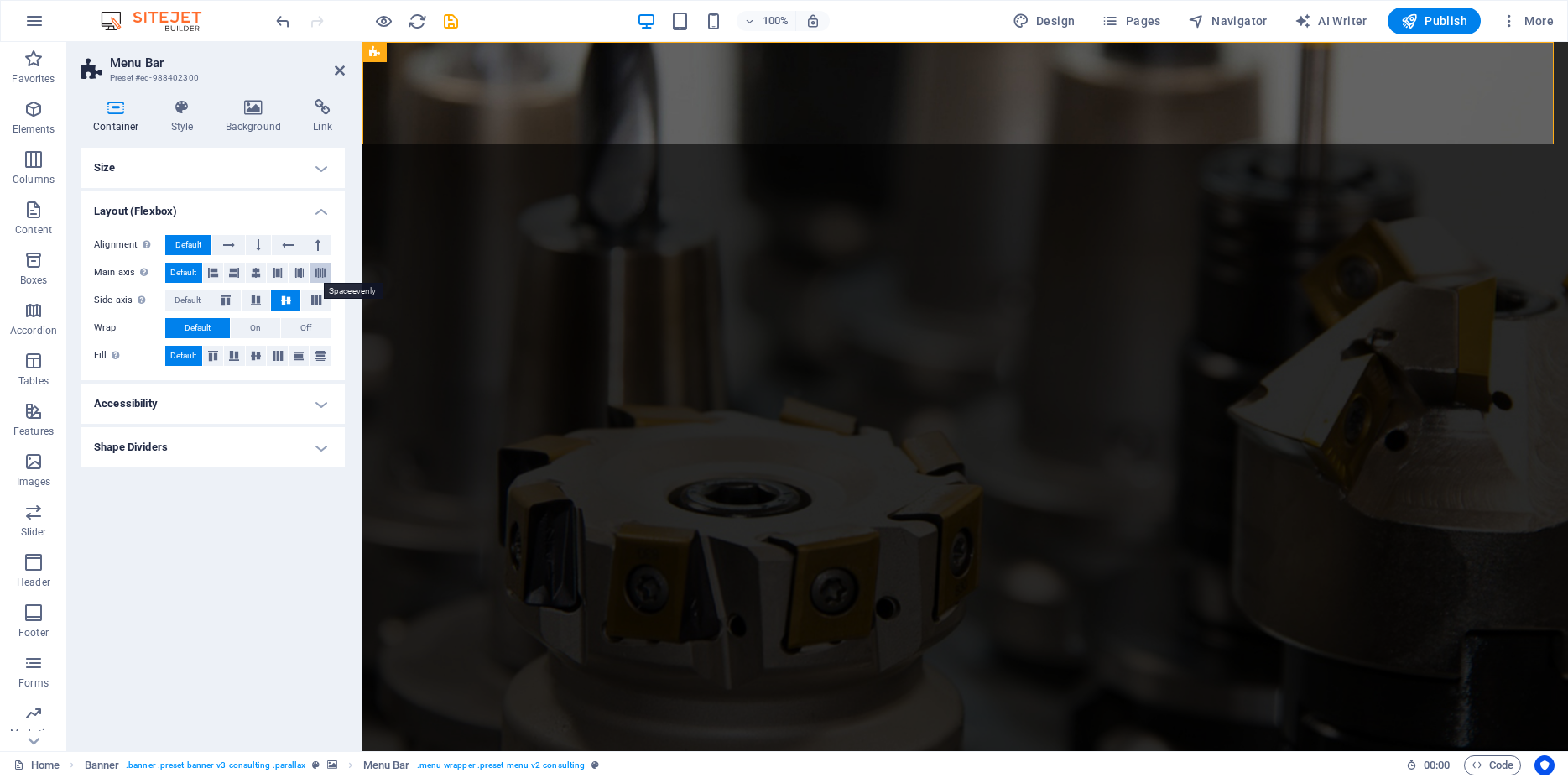
click at [322, 269] on icon at bounding box center [321, 273] width 10 height 20
click at [300, 271] on icon at bounding box center [299, 273] width 10 height 20
click at [310, 301] on icon at bounding box center [316, 300] width 20 height 10
click at [294, 300] on icon at bounding box center [286, 300] width 20 height 10
click at [257, 251] on icon at bounding box center [259, 245] width 5 height 20
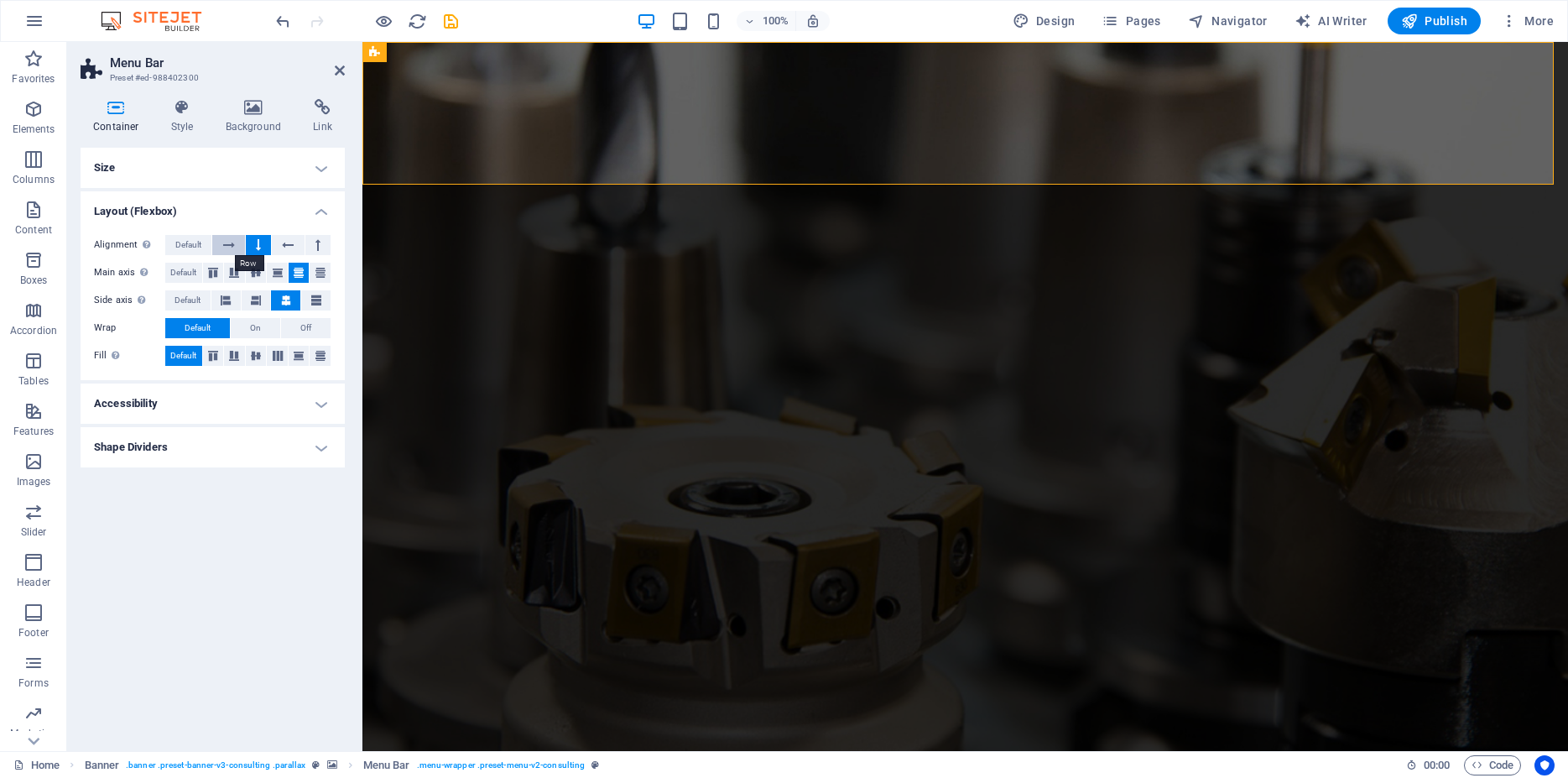
click at [228, 243] on icon at bounding box center [229, 245] width 12 height 20
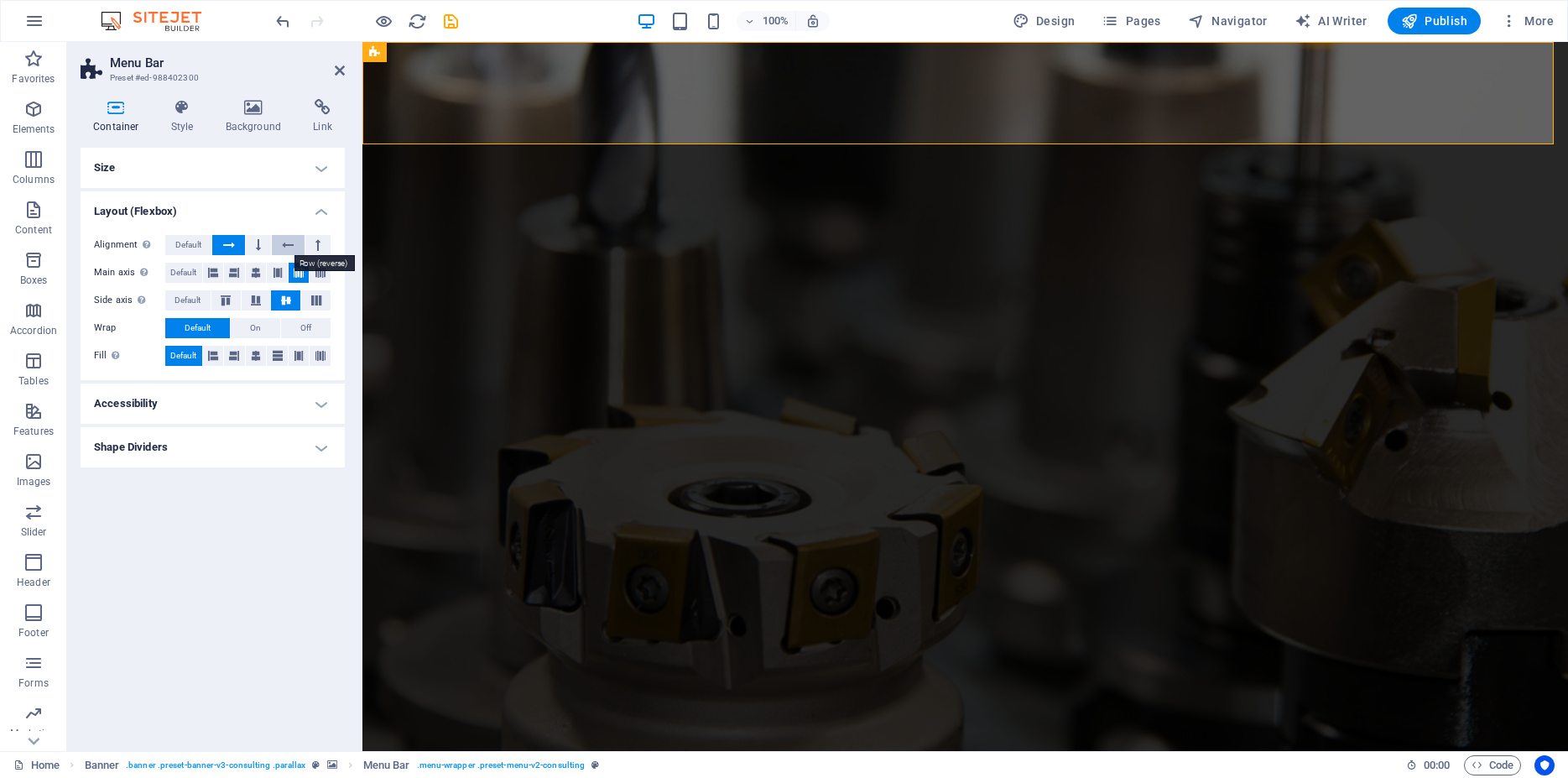
click at [291, 246] on icon at bounding box center [288, 245] width 12 height 20
click at [316, 249] on icon at bounding box center [318, 245] width 5 height 20
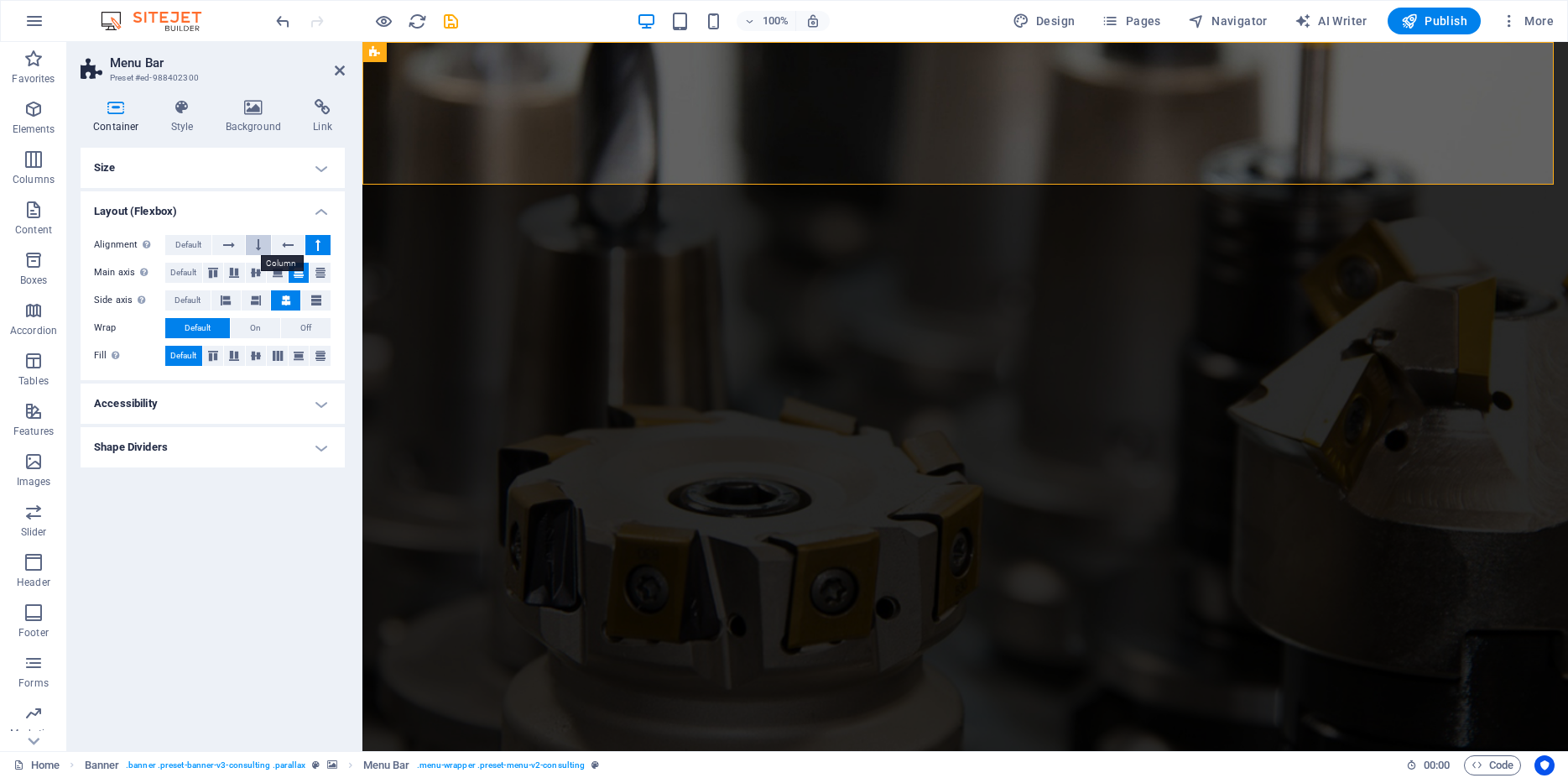
click at [262, 249] on button at bounding box center [259, 245] width 26 height 20
click at [235, 243] on button at bounding box center [227, 245] width 31 height 20
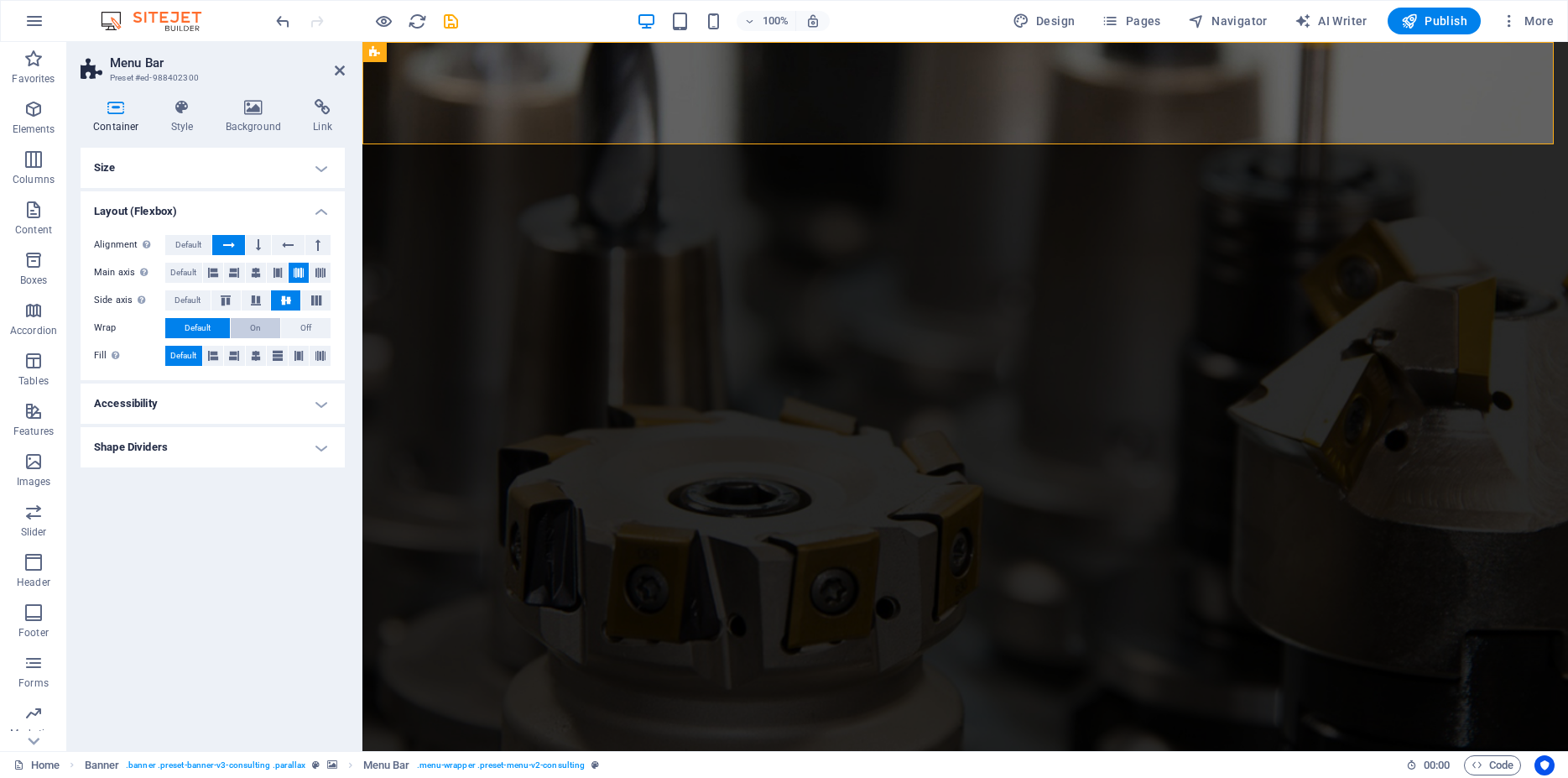
click at [264, 323] on button "On" at bounding box center [255, 329] width 49 height 20
click at [319, 320] on button "Off" at bounding box center [305, 329] width 49 height 20
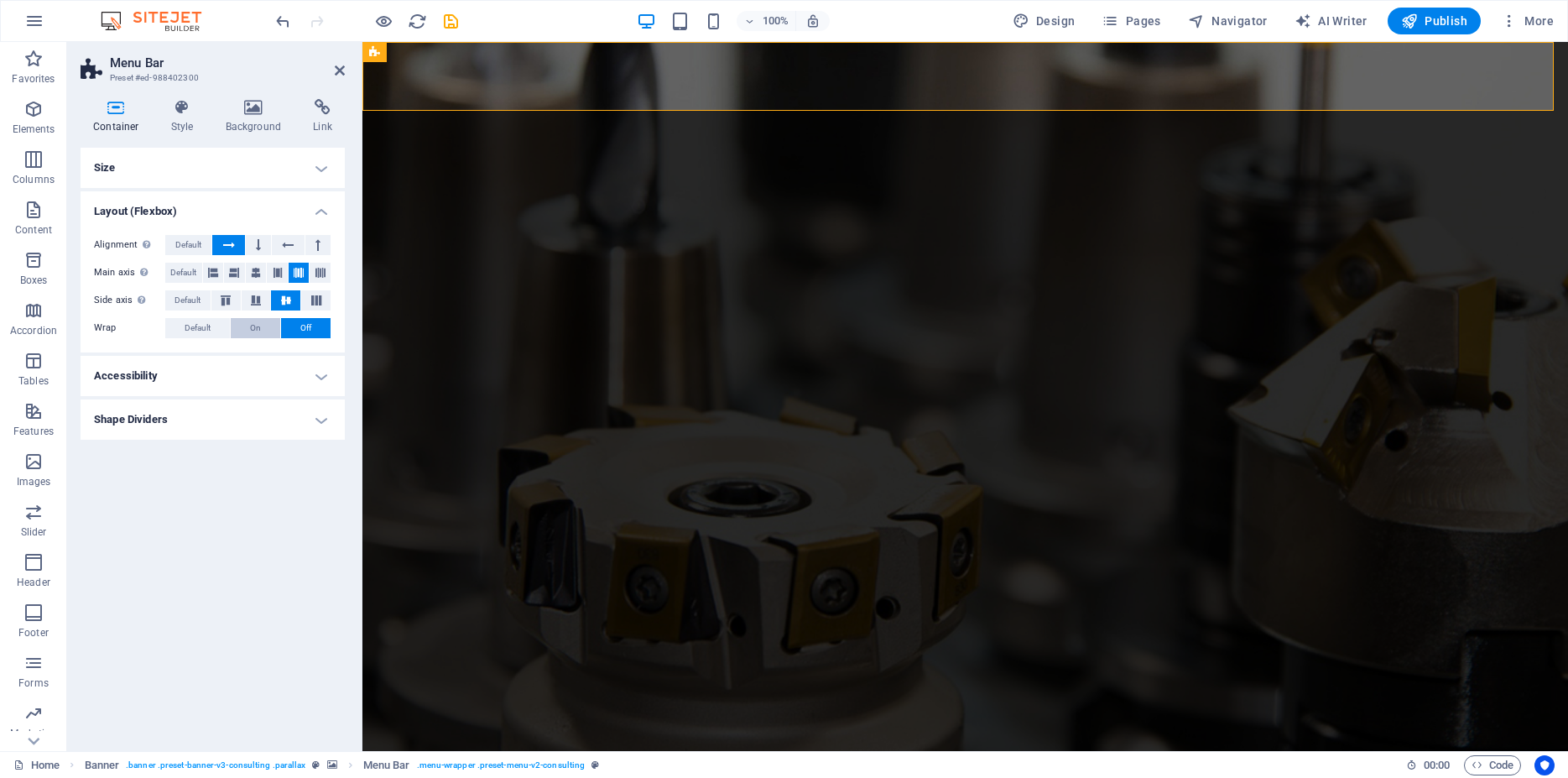
click at [259, 323] on span "On" at bounding box center [255, 329] width 11 height 20
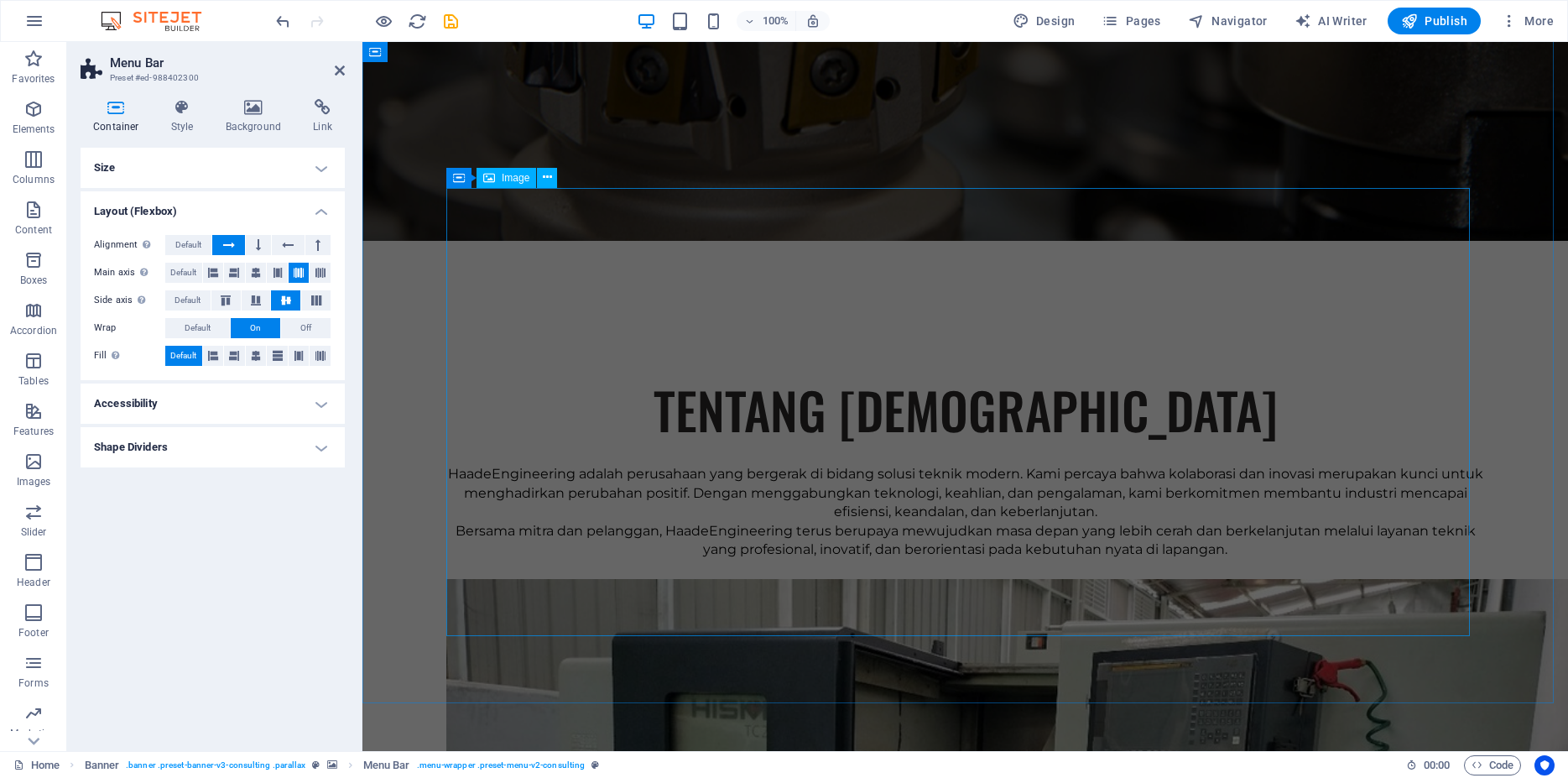
scroll to position [1113, 0]
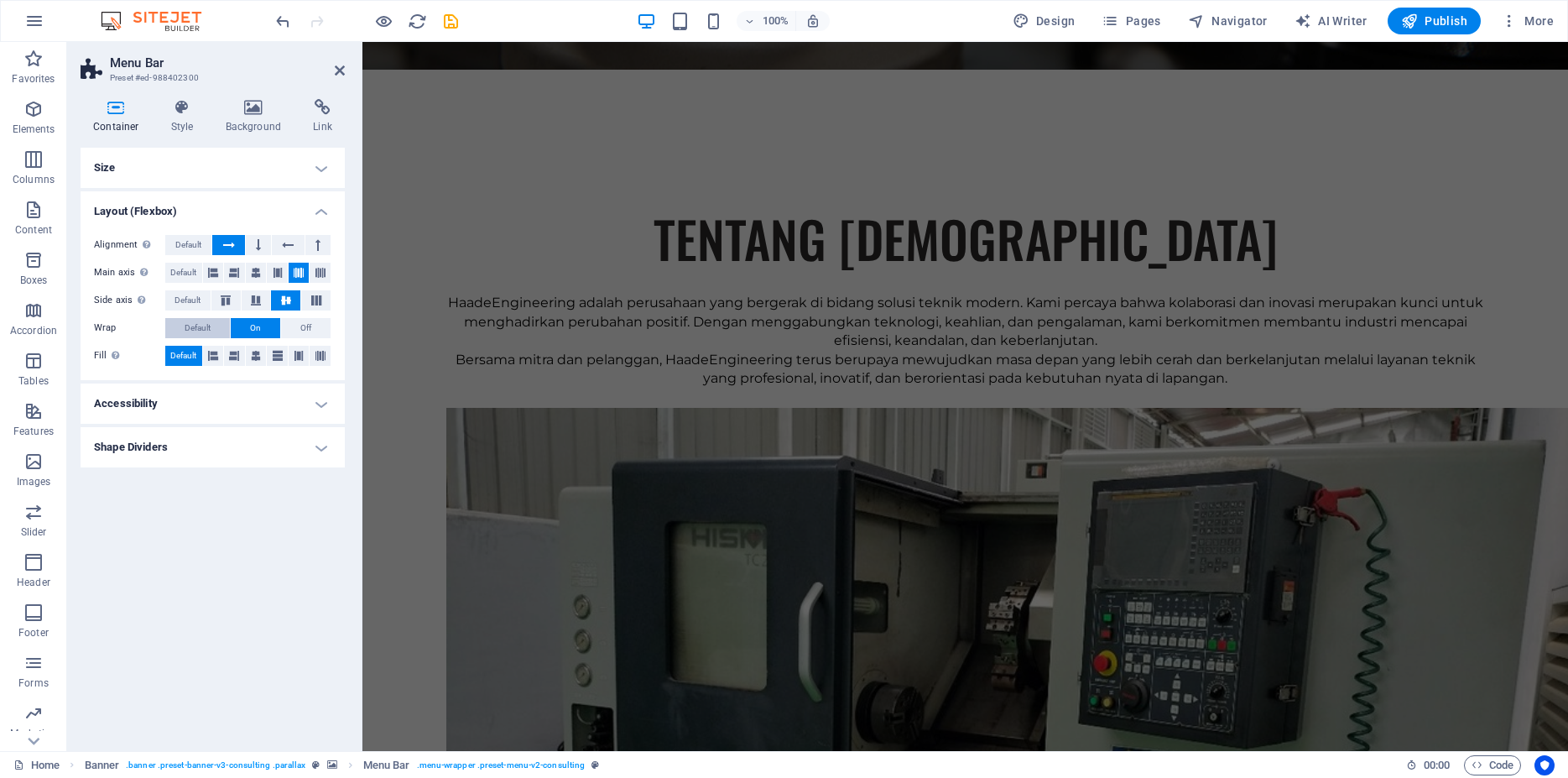
click at [184, 328] on button "Default" at bounding box center [197, 329] width 65 height 20
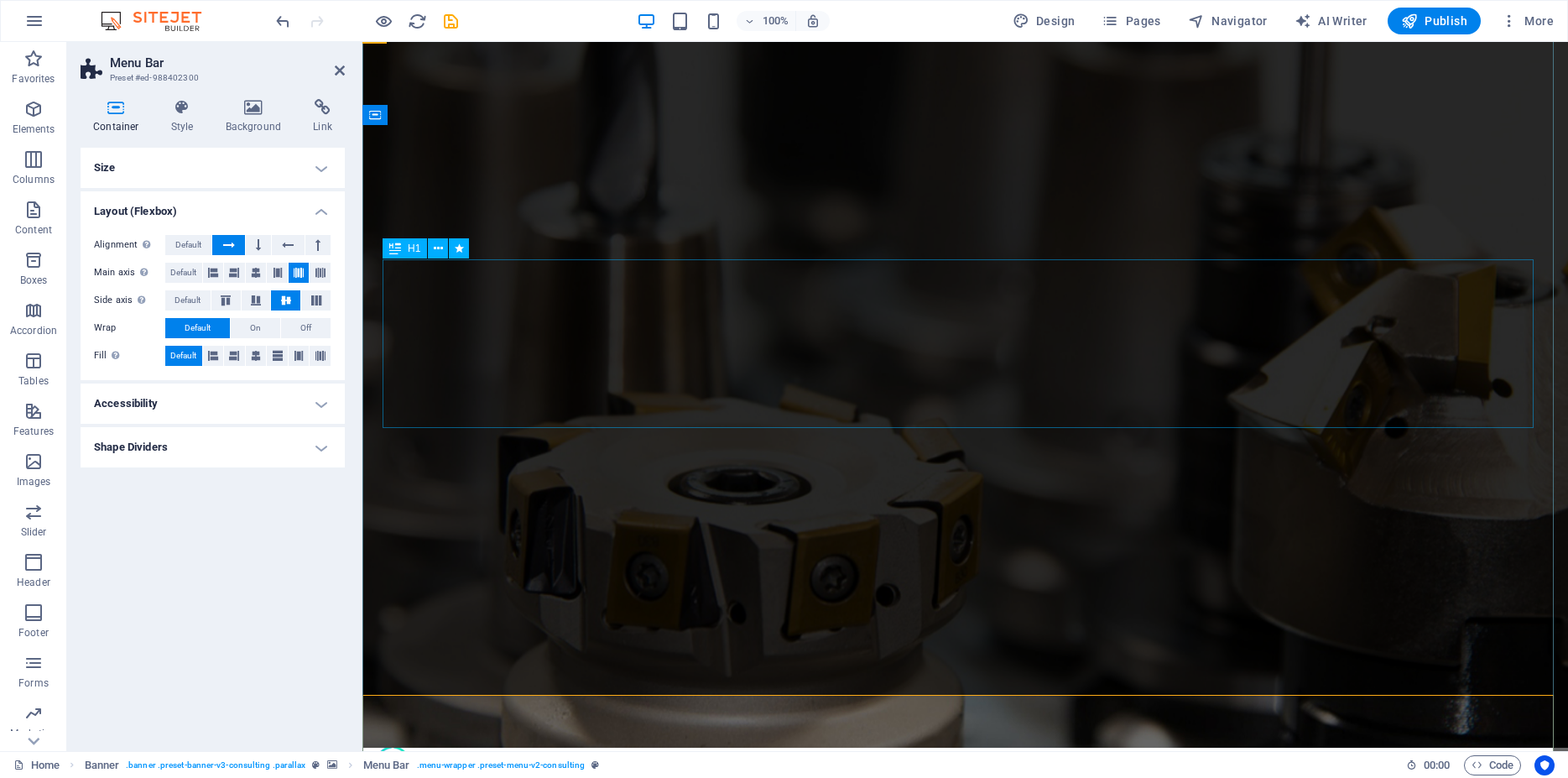
scroll to position [0, 0]
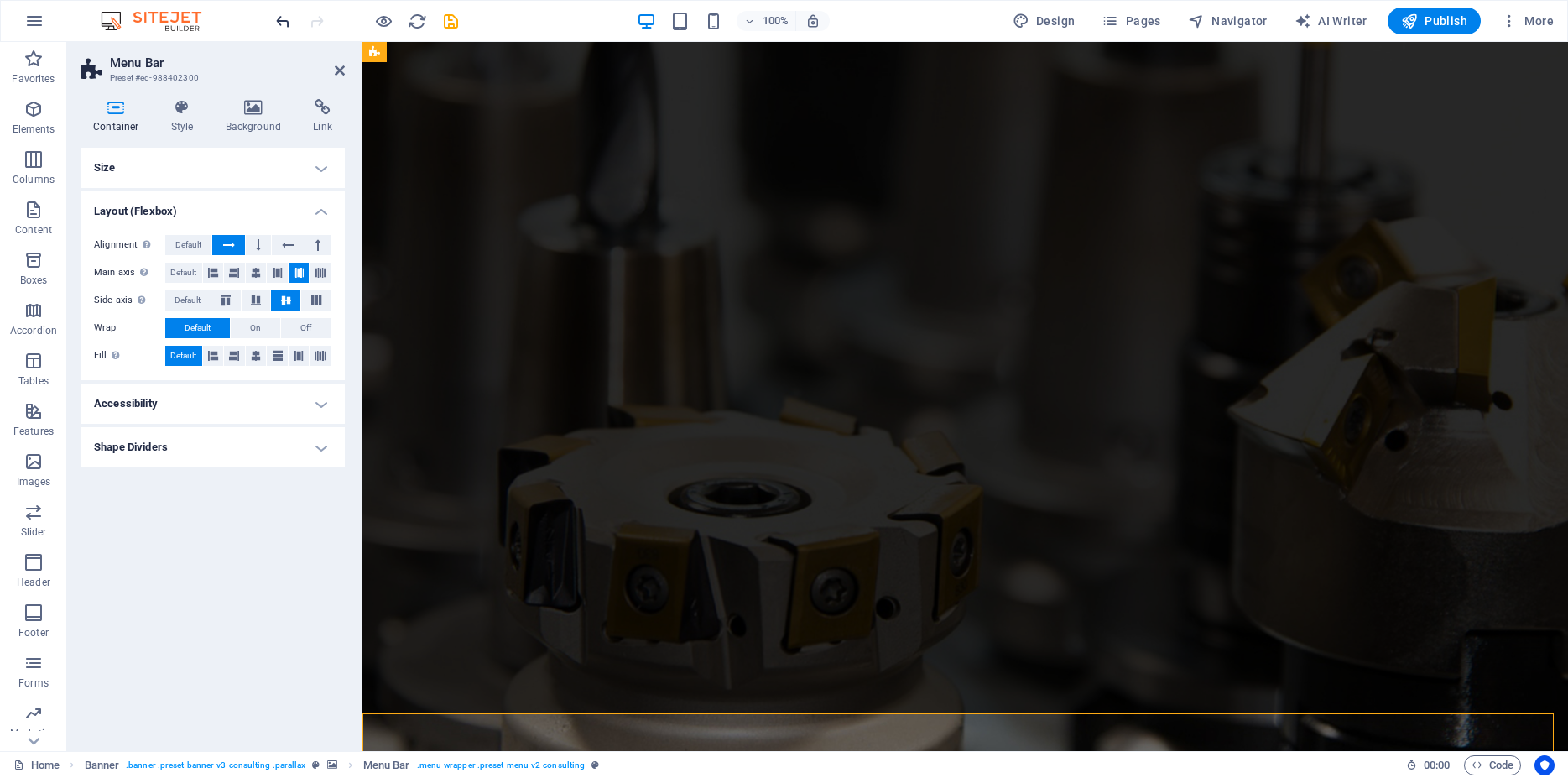
click at [287, 17] on icon "undo" at bounding box center [282, 21] width 20 height 20
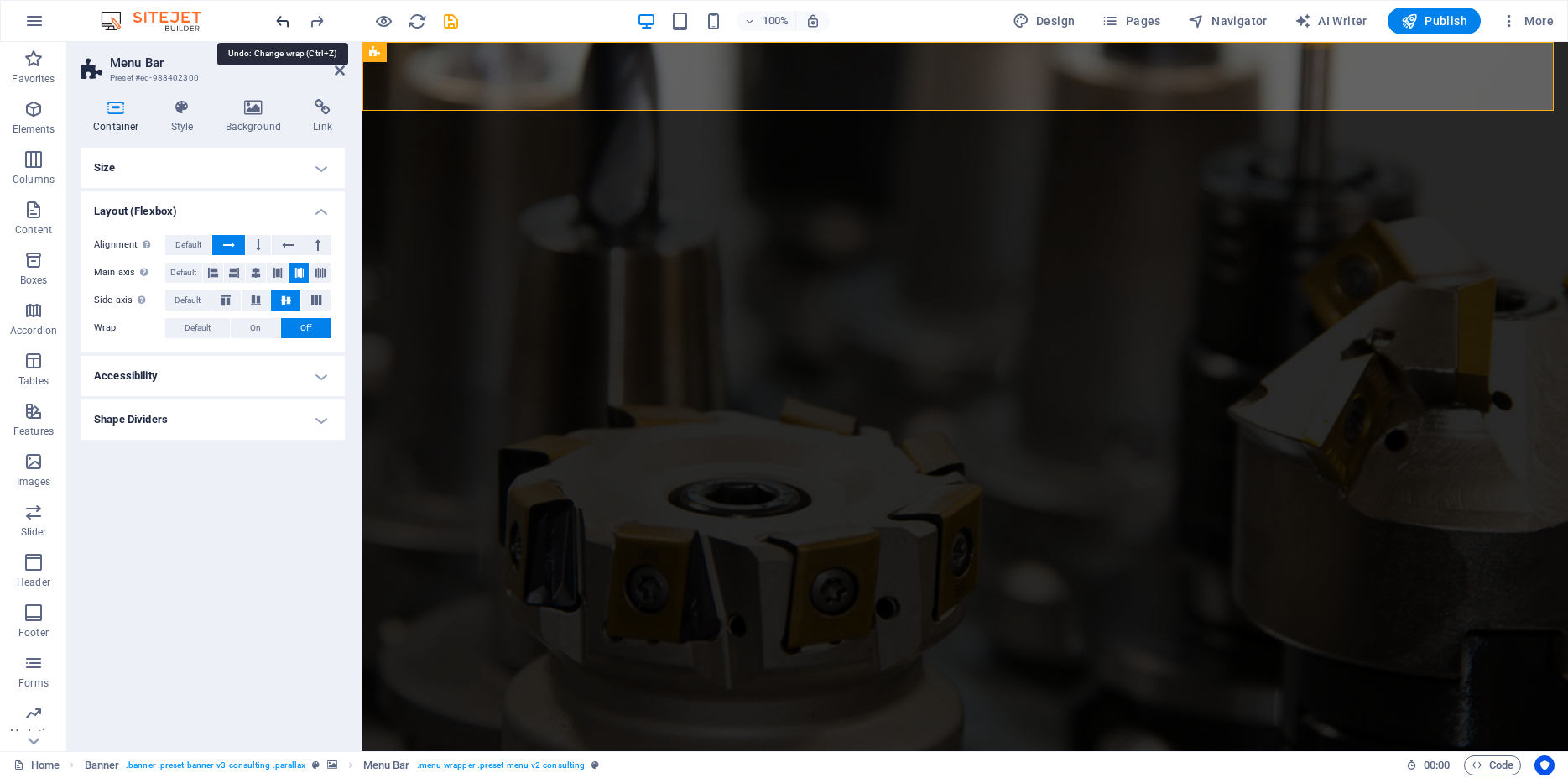
click at [287, 17] on icon "undo" at bounding box center [282, 21] width 20 height 20
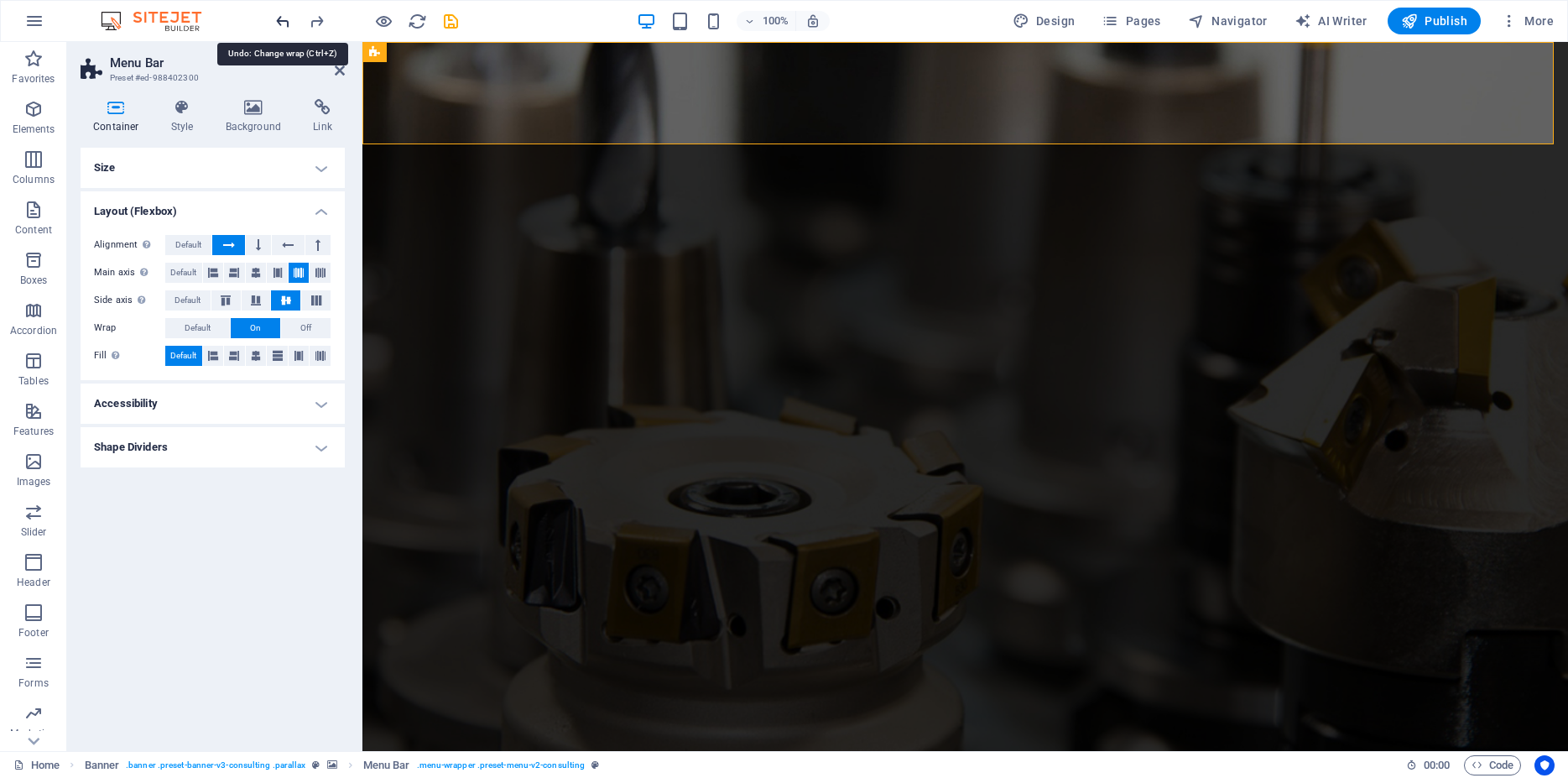
click at [287, 17] on icon "undo" at bounding box center [282, 21] width 20 height 20
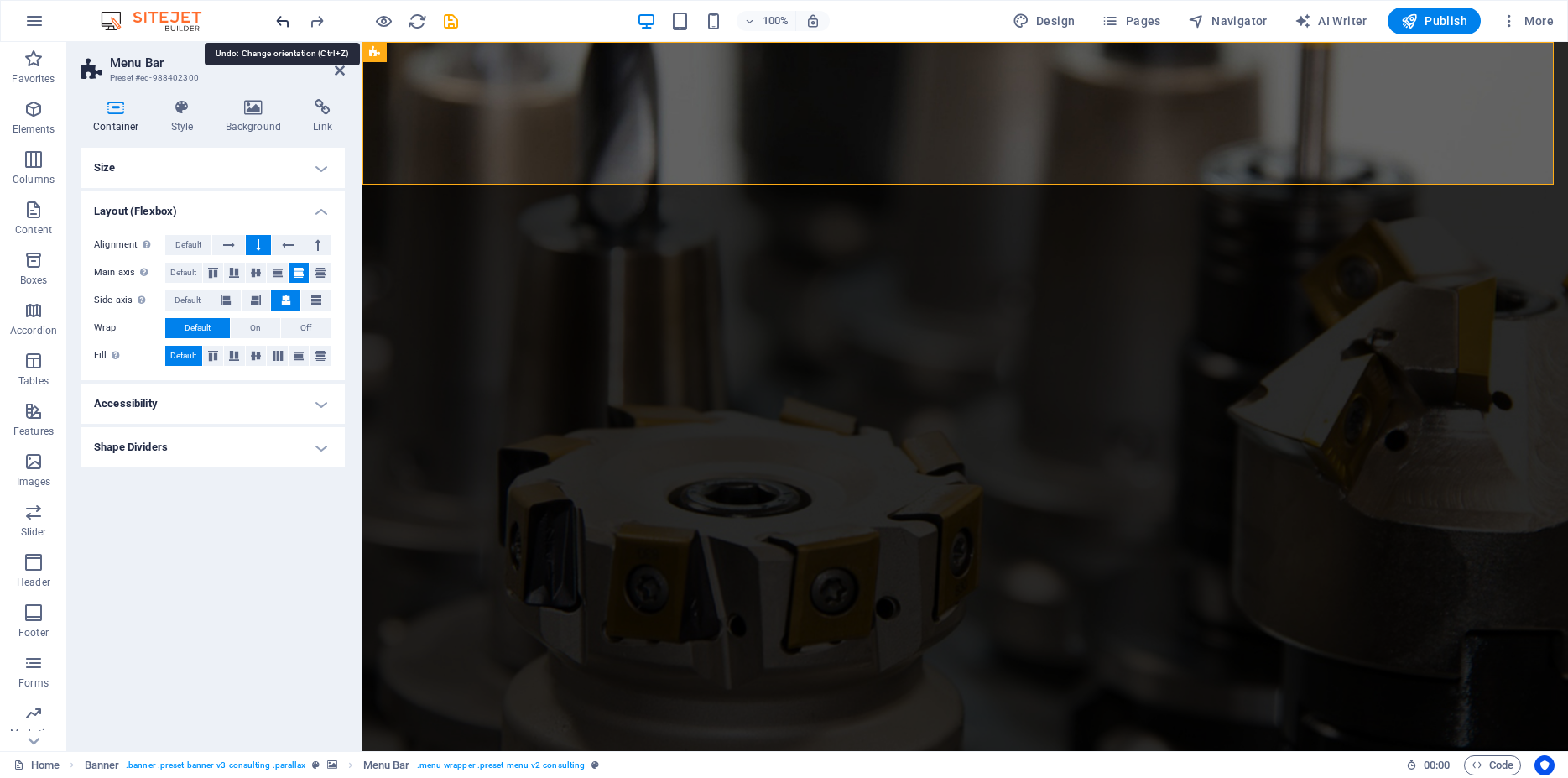
click at [287, 17] on icon "undo" at bounding box center [282, 21] width 20 height 20
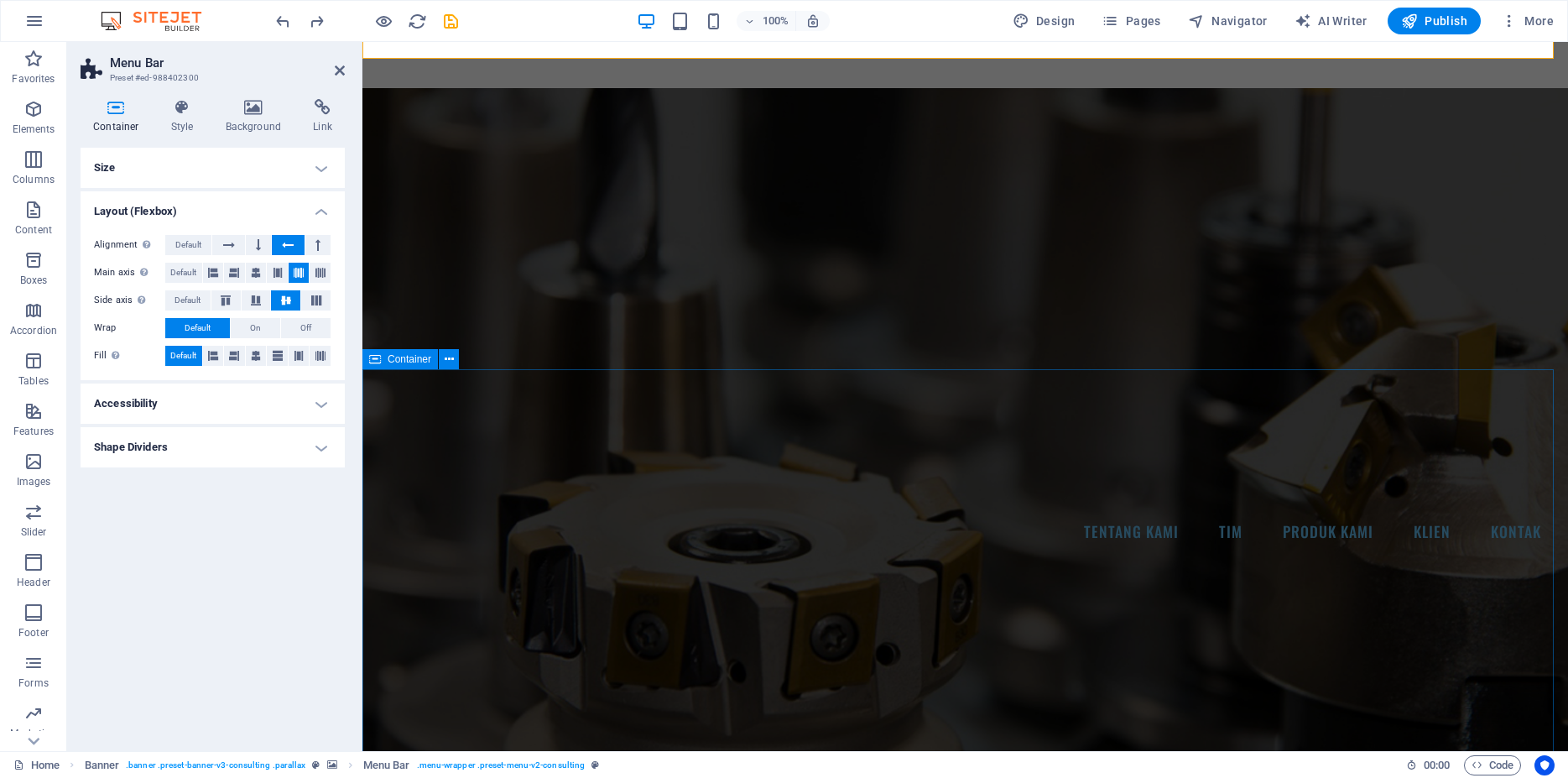
scroll to position [257, 0]
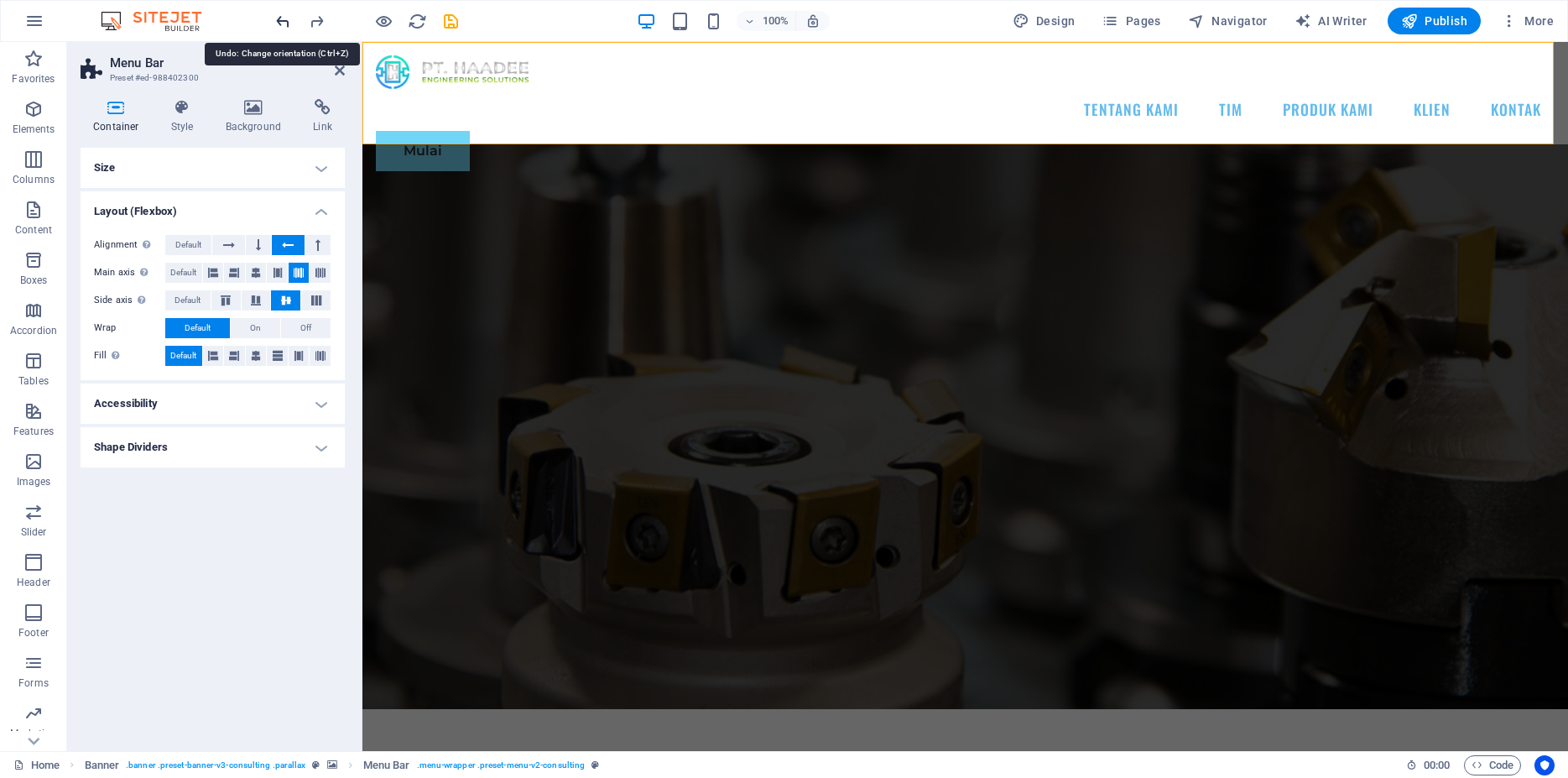
click at [288, 27] on icon "undo" at bounding box center [282, 21] width 20 height 20
